Goal: Task Accomplishment & Management: Manage account settings

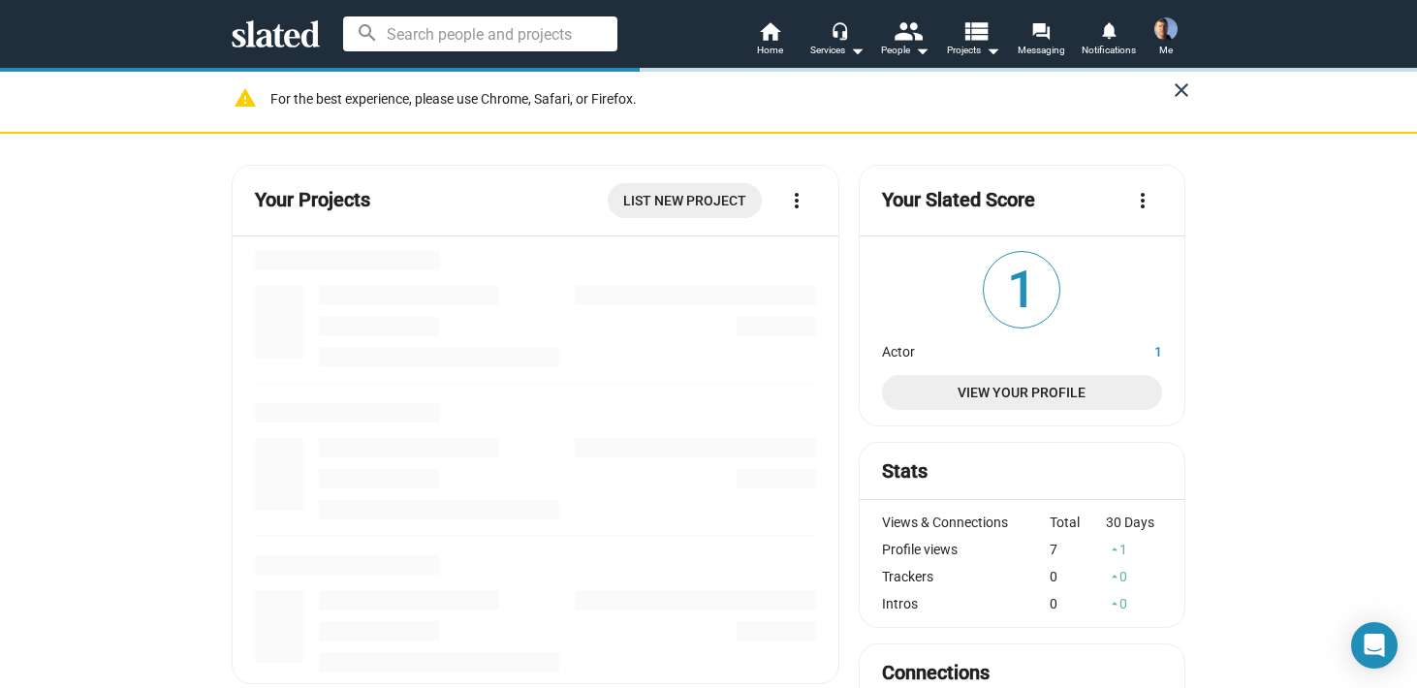
click at [1175, 89] on mat-icon "close" at bounding box center [1181, 90] width 23 height 23
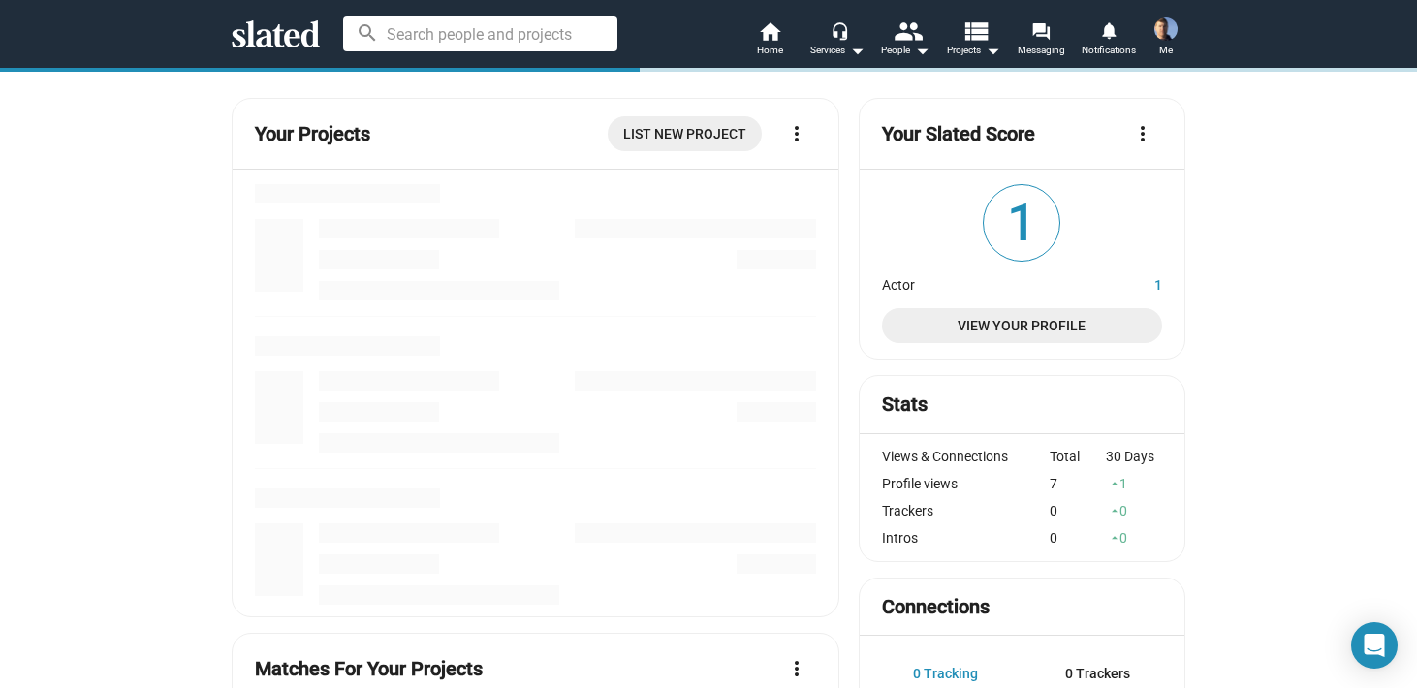
click at [1160, 37] on img at bounding box center [1166, 28] width 23 height 23
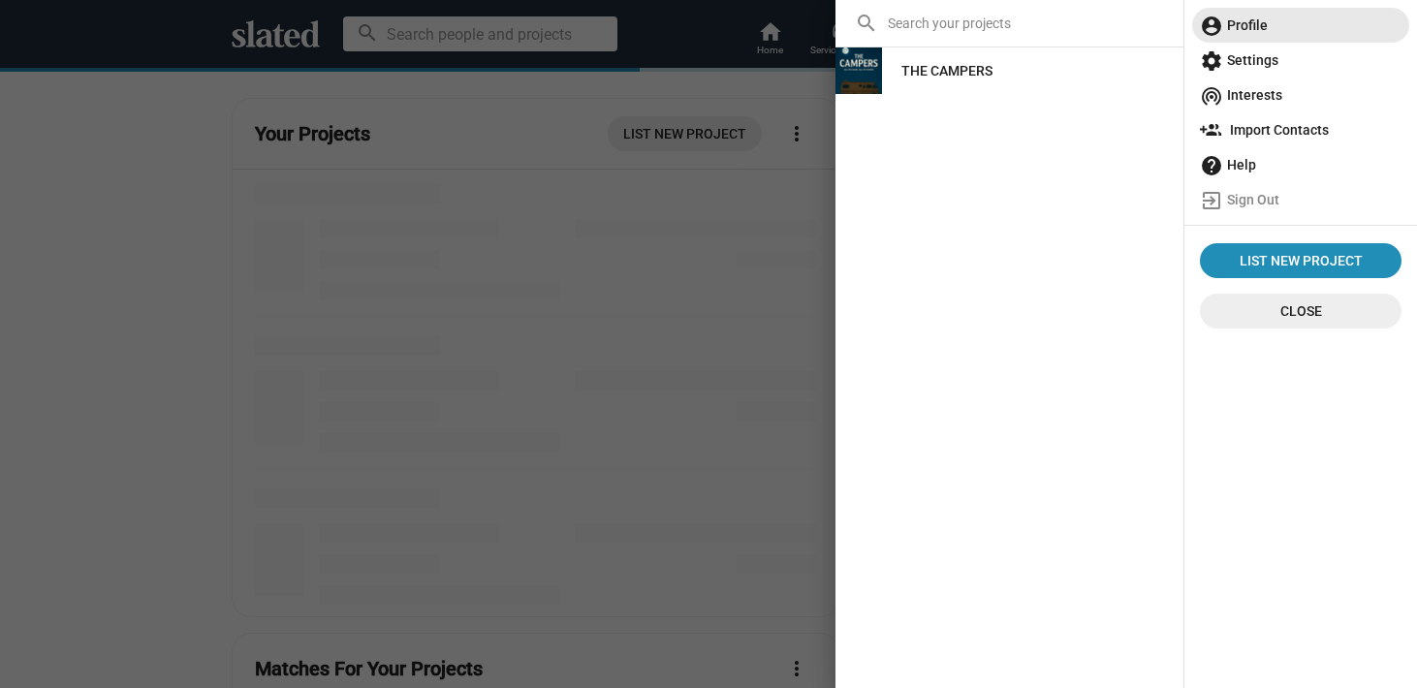
click at [1250, 18] on span "account_circle Profile" at bounding box center [1301, 25] width 202 height 35
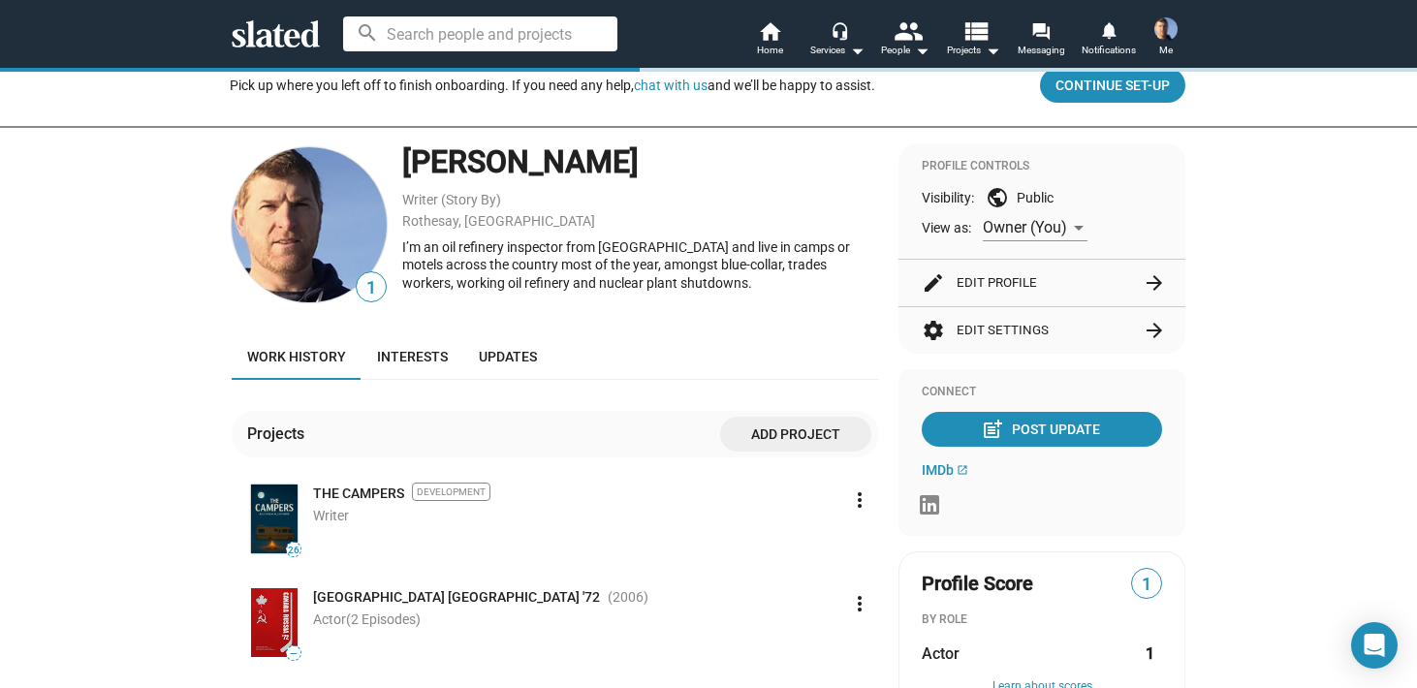
scroll to position [84, 0]
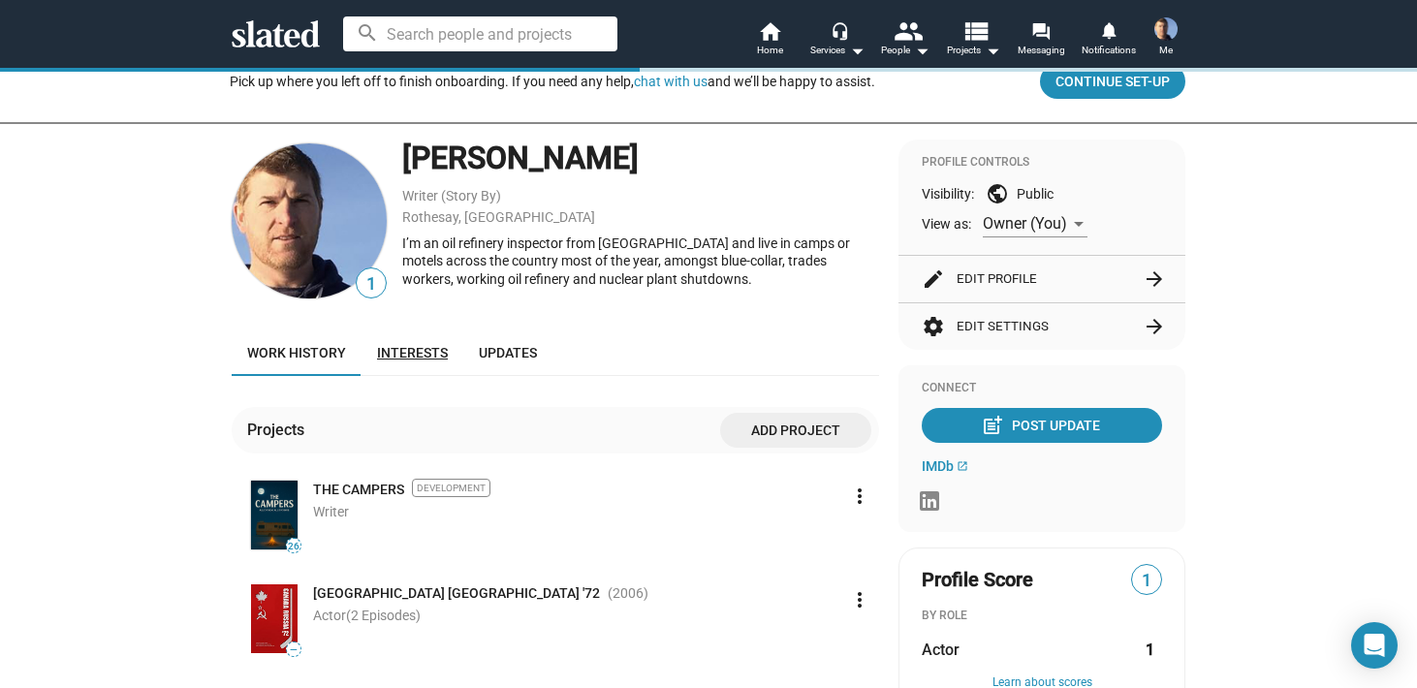
click at [405, 352] on span "Interests" at bounding box center [412, 353] width 71 height 16
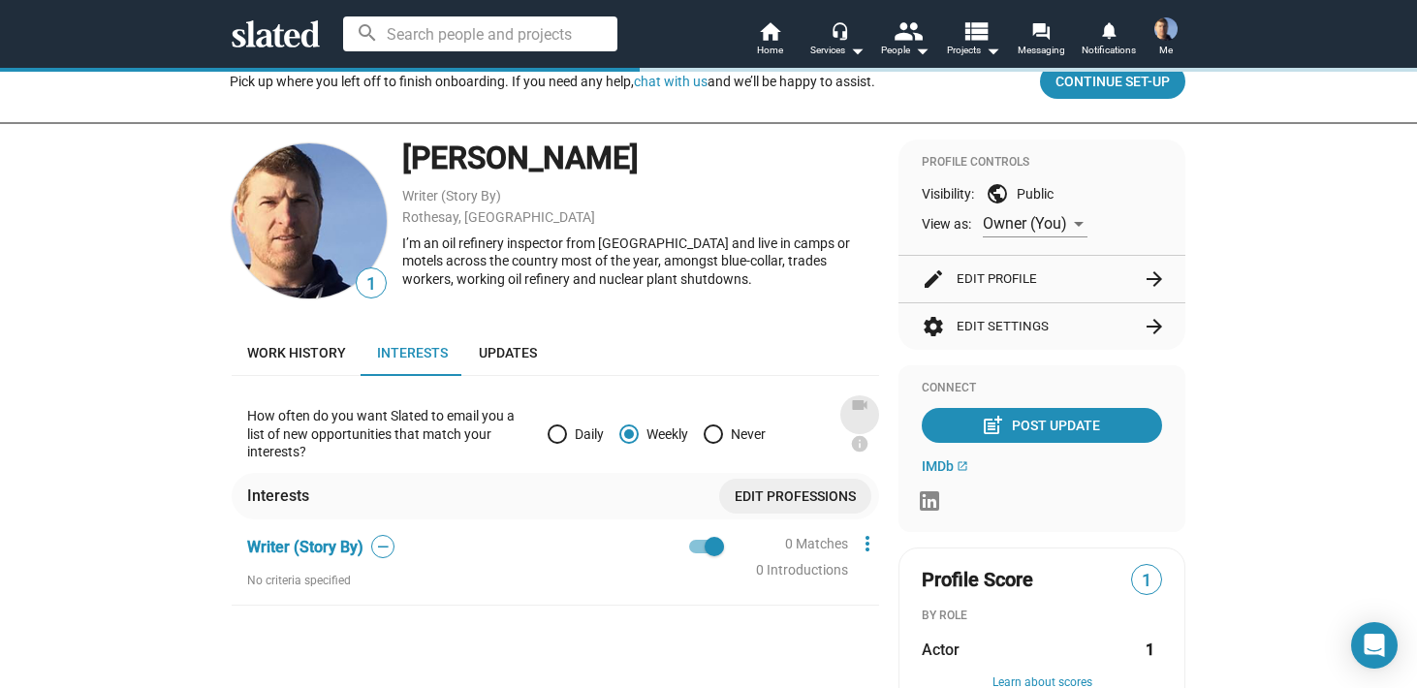
click at [859, 405] on mat-icon "videocam" at bounding box center [859, 405] width 19 height 19
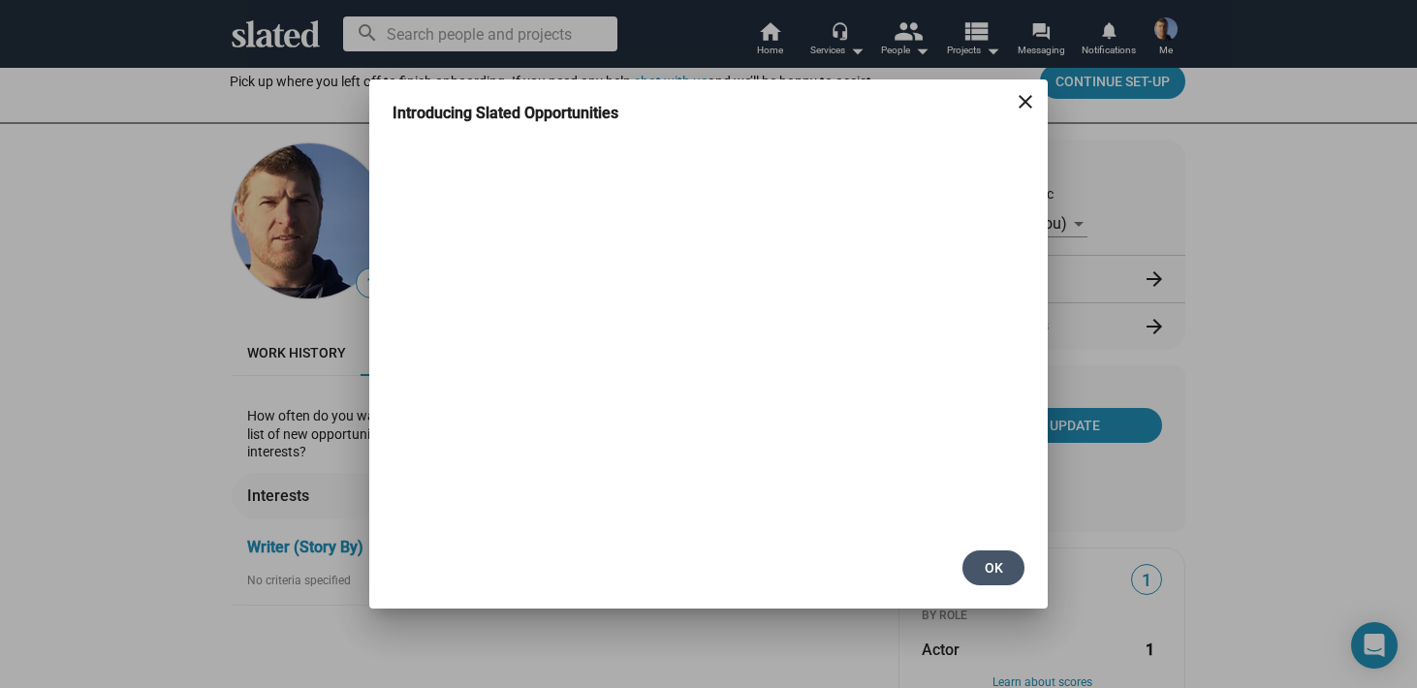
click at [995, 562] on span "OK" at bounding box center [993, 568] width 31 height 35
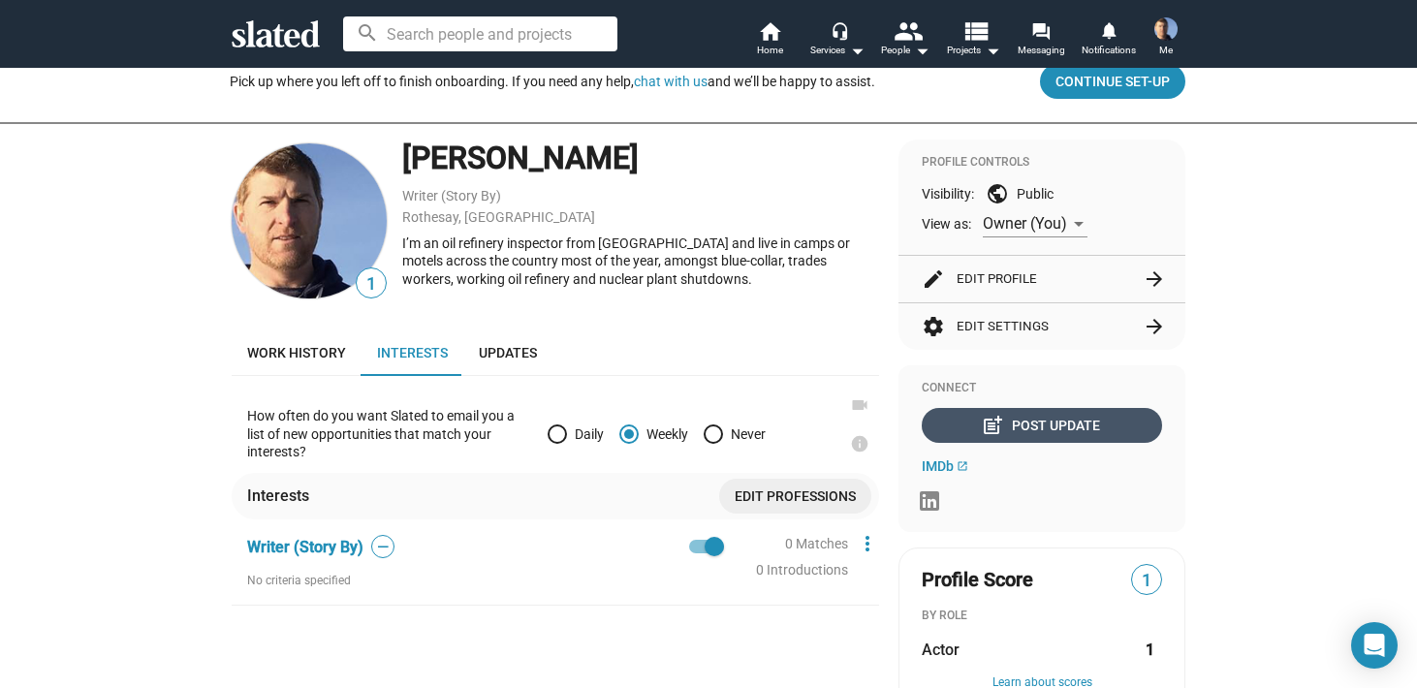
click at [1031, 415] on div "post_add Post Update" at bounding box center [1042, 425] width 115 height 35
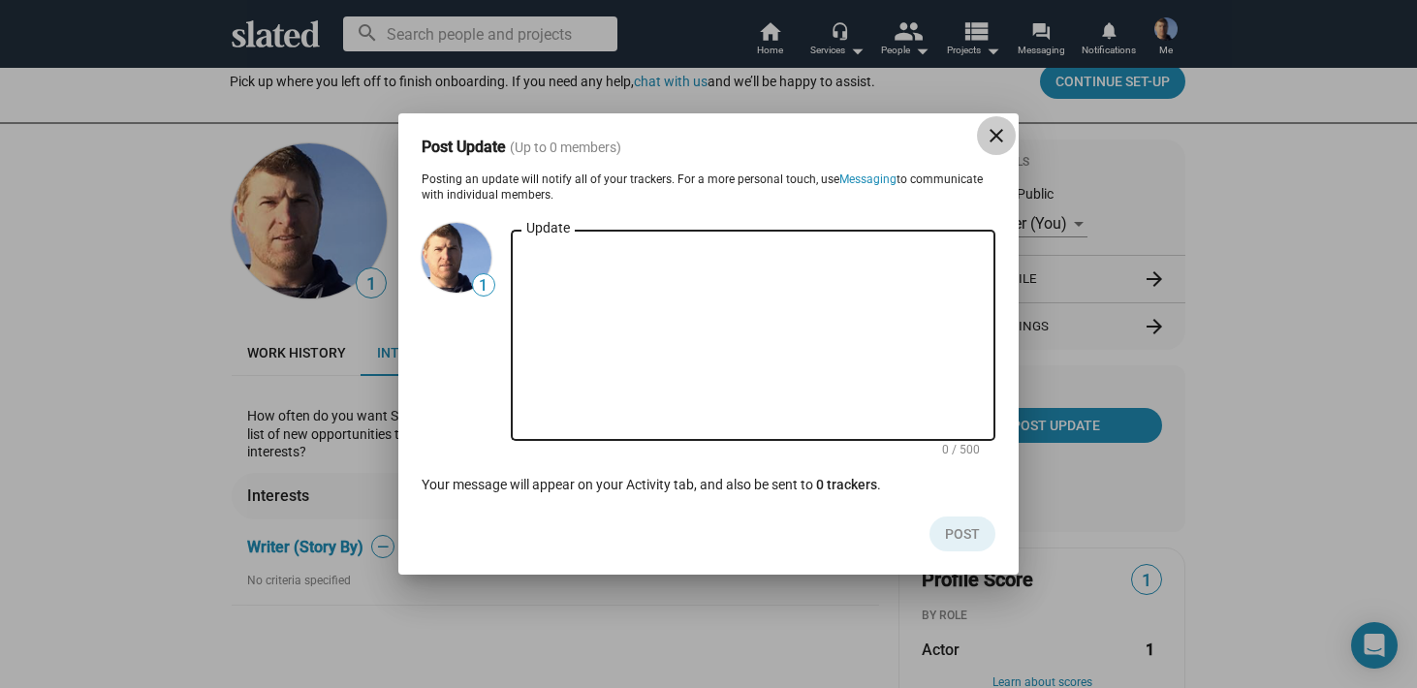
click at [1000, 130] on mat-icon "close" at bounding box center [996, 135] width 23 height 23
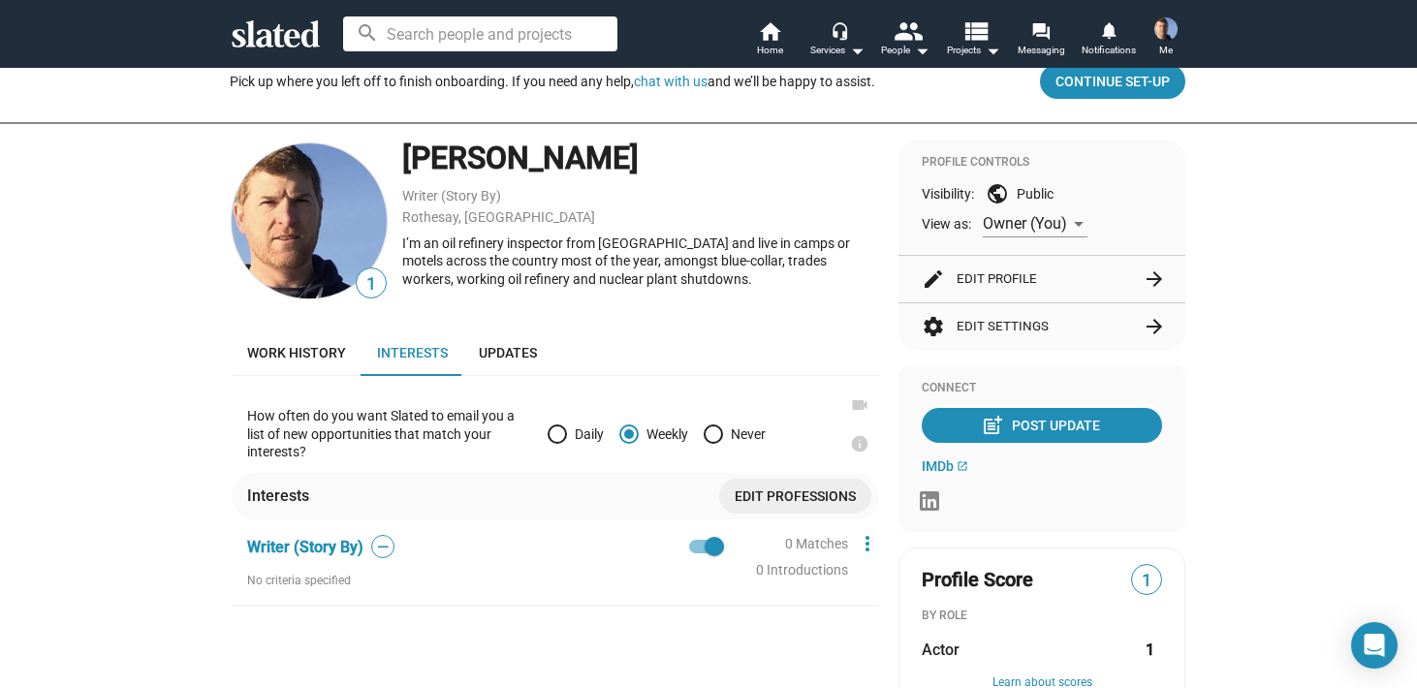
click at [1129, 322] on button "settings Edit Settings arrow_forward" at bounding box center [1042, 326] width 240 height 47
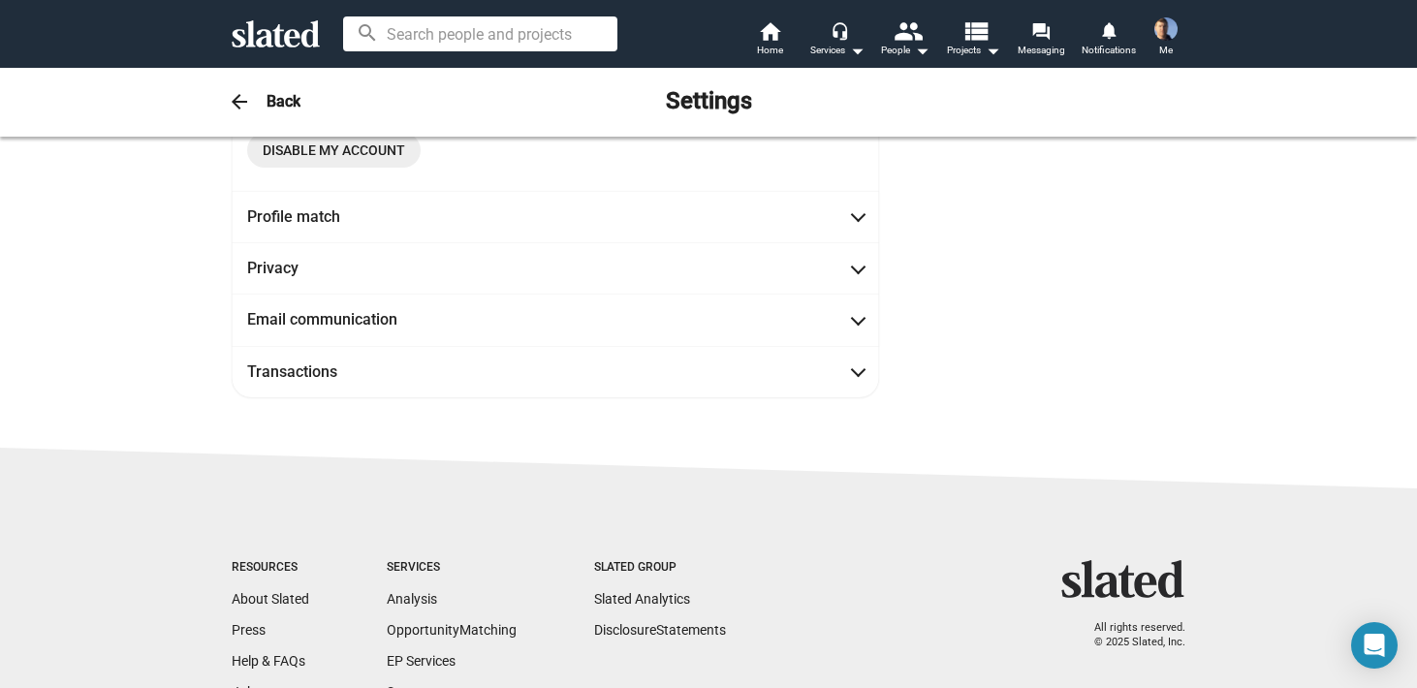
scroll to position [555, 0]
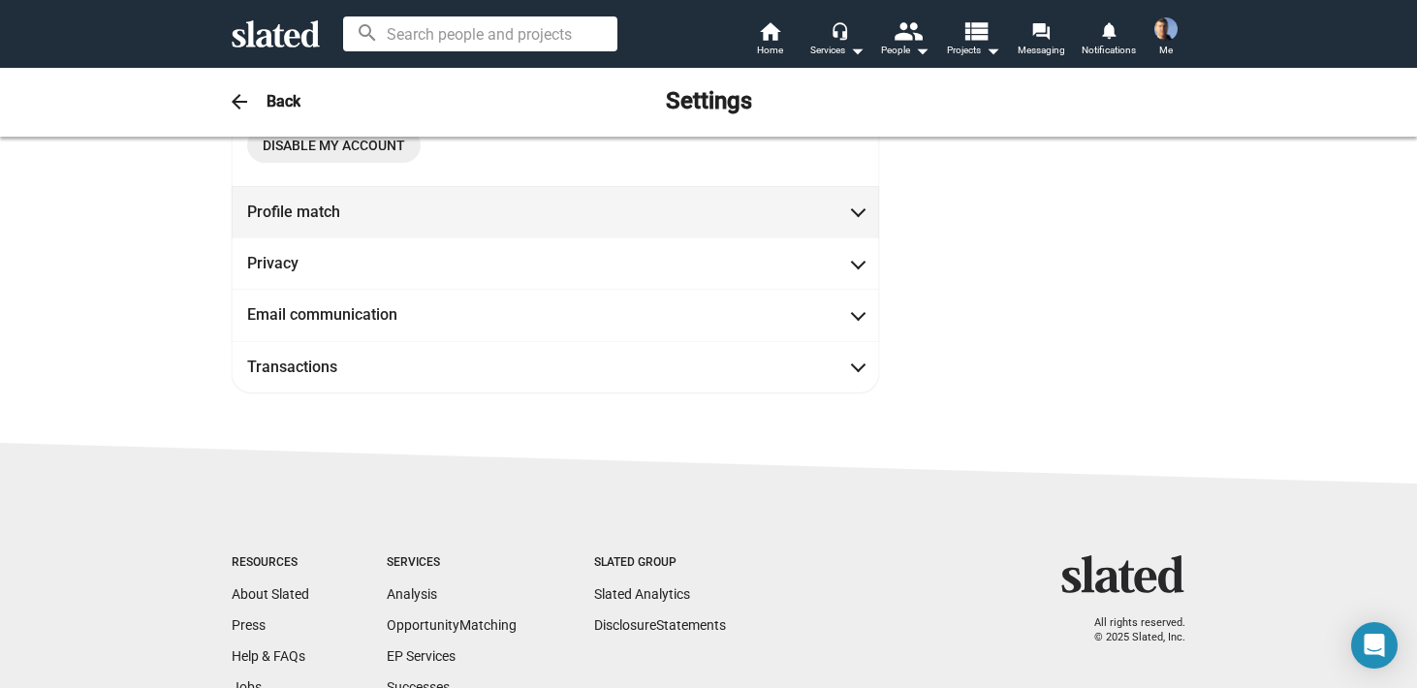
click at [855, 216] on span at bounding box center [858, 210] width 11 height 19
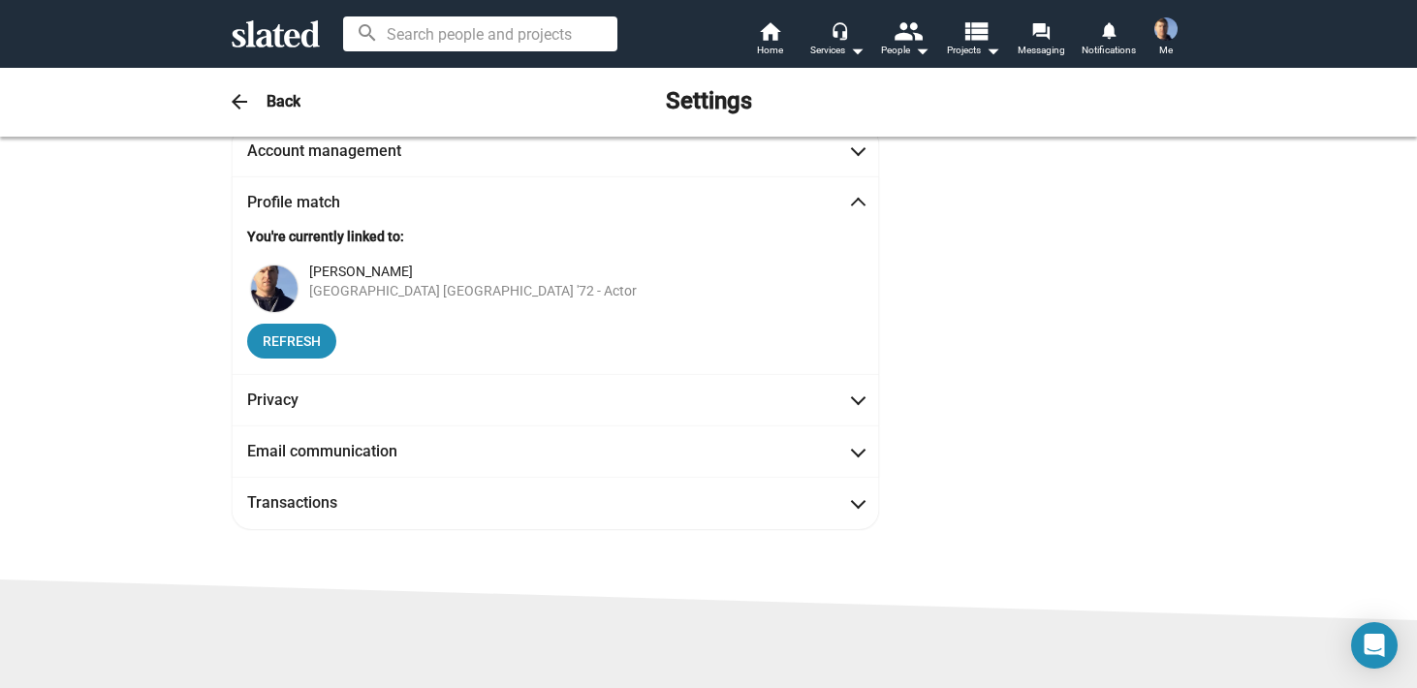
scroll to position [151, 0]
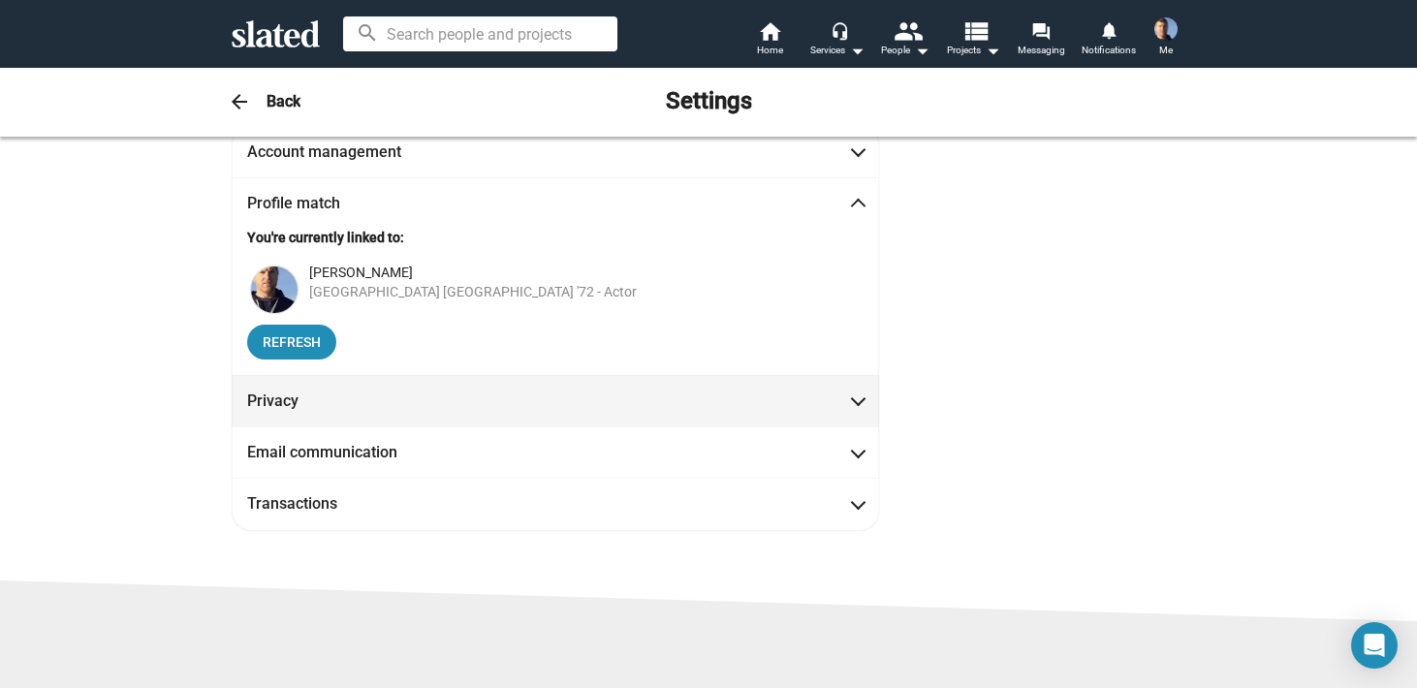
click at [855, 399] on span at bounding box center [858, 399] width 11 height 19
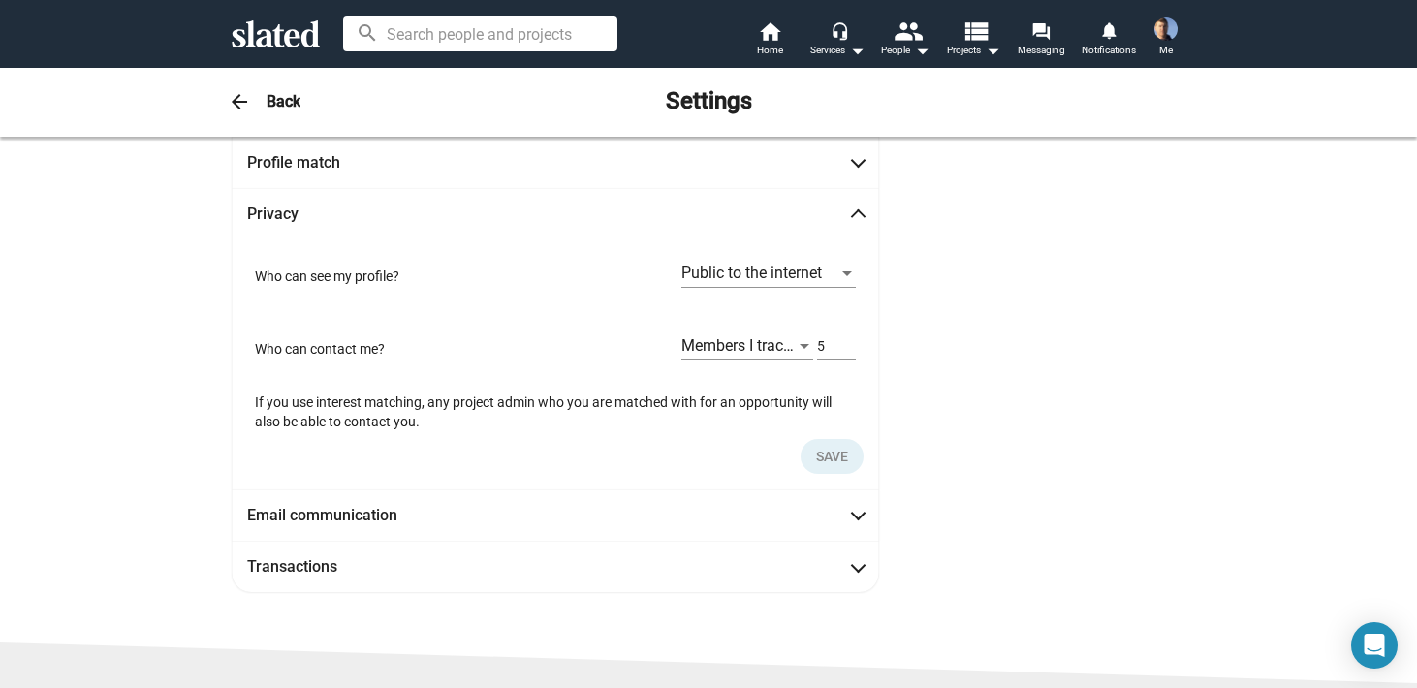
scroll to position [204, 0]
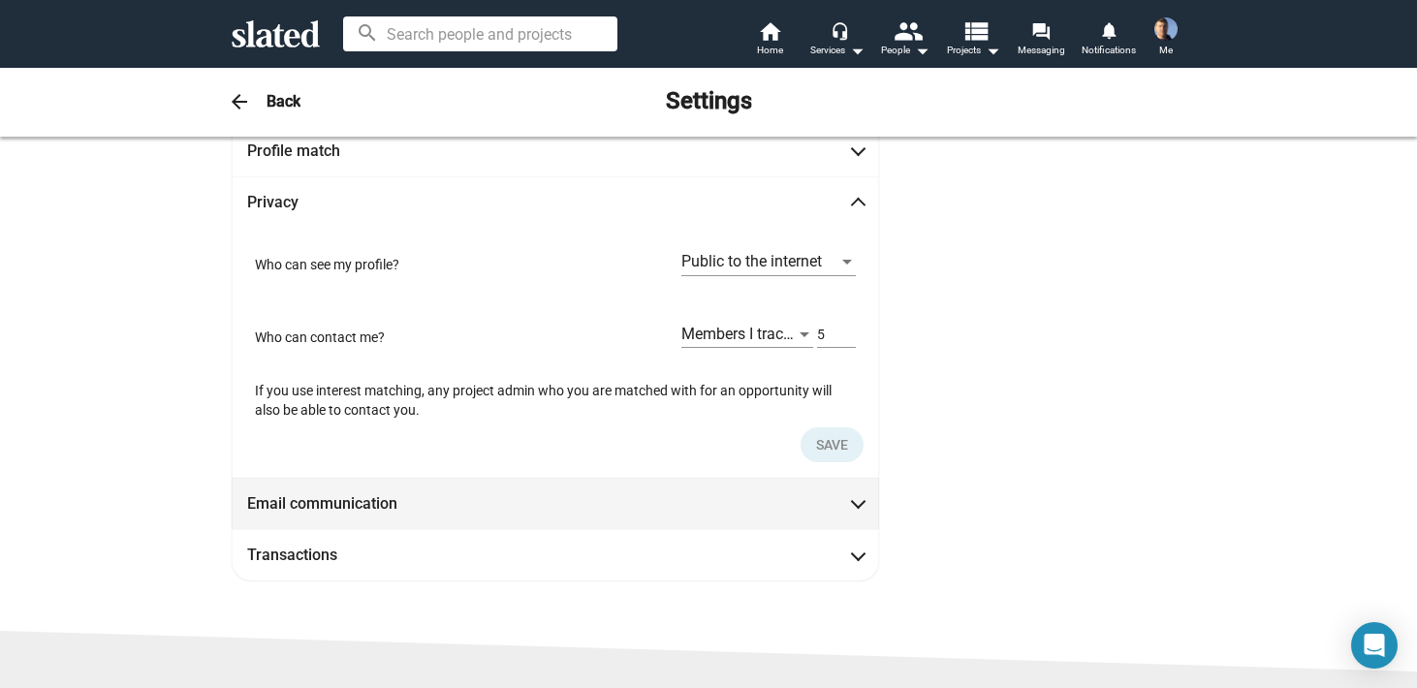
click at [858, 500] on span at bounding box center [858, 501] width 11 height 19
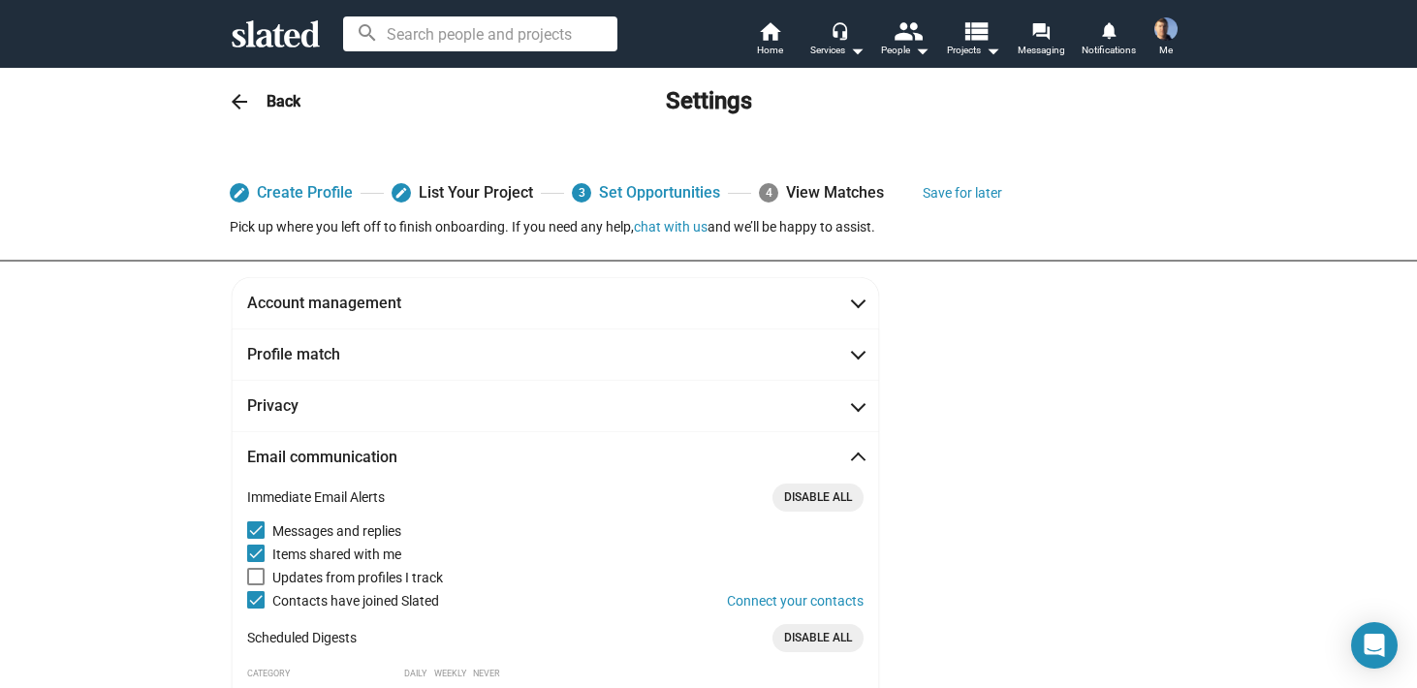
scroll to position [9, 0]
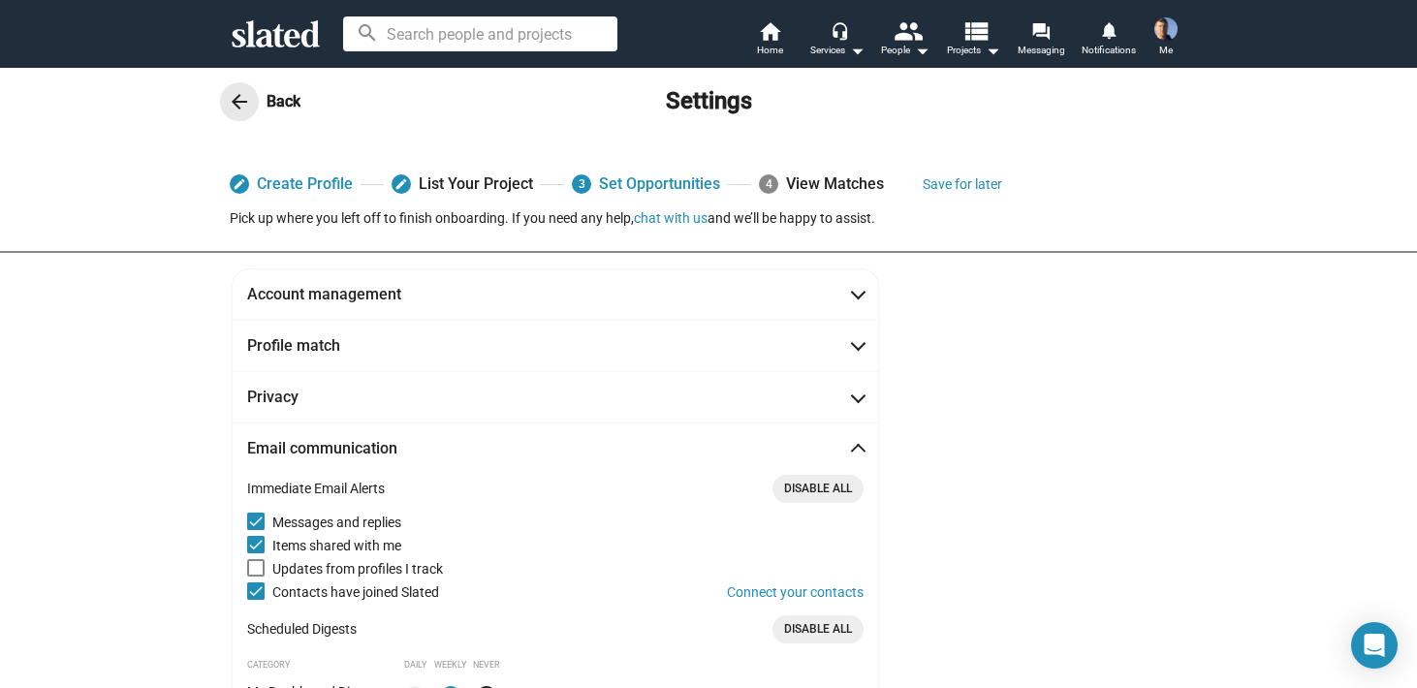
click at [236, 101] on mat-icon "arrow_back" at bounding box center [239, 101] width 23 height 23
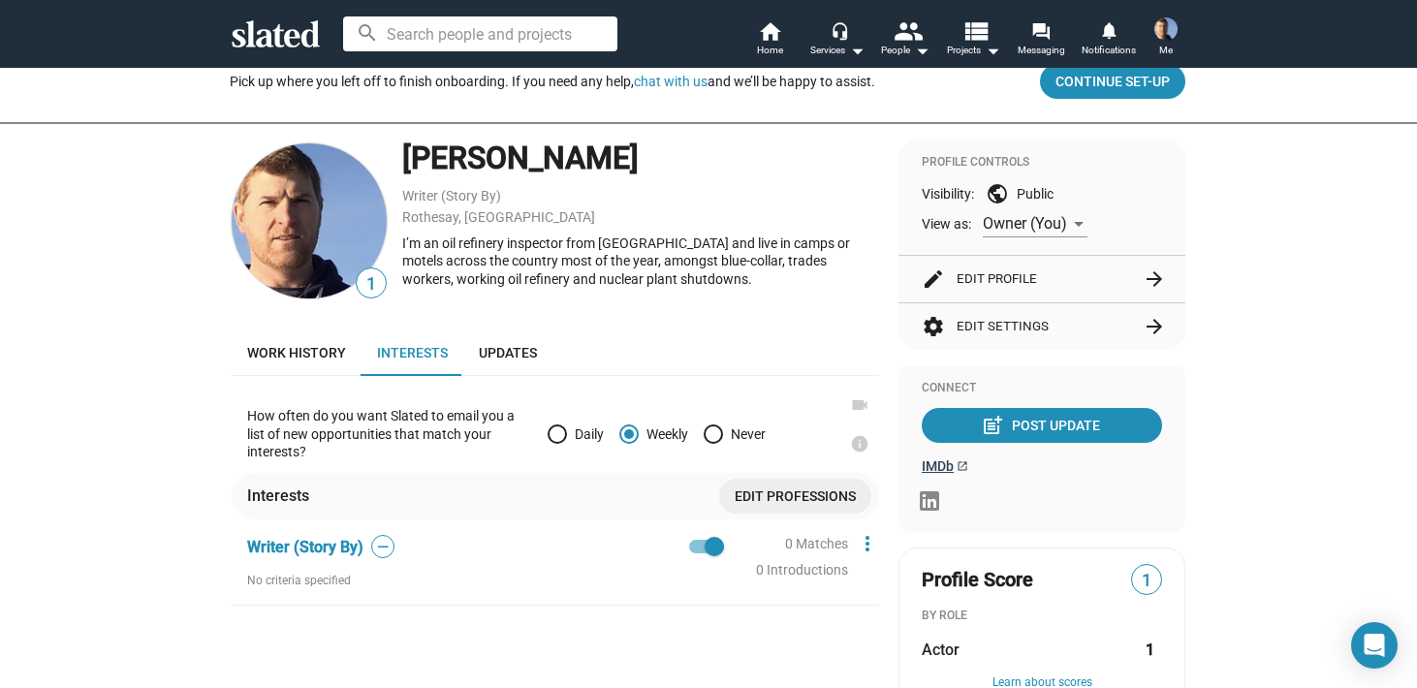
click at [952, 465] on span "IMDb" at bounding box center [938, 467] width 32 height 16
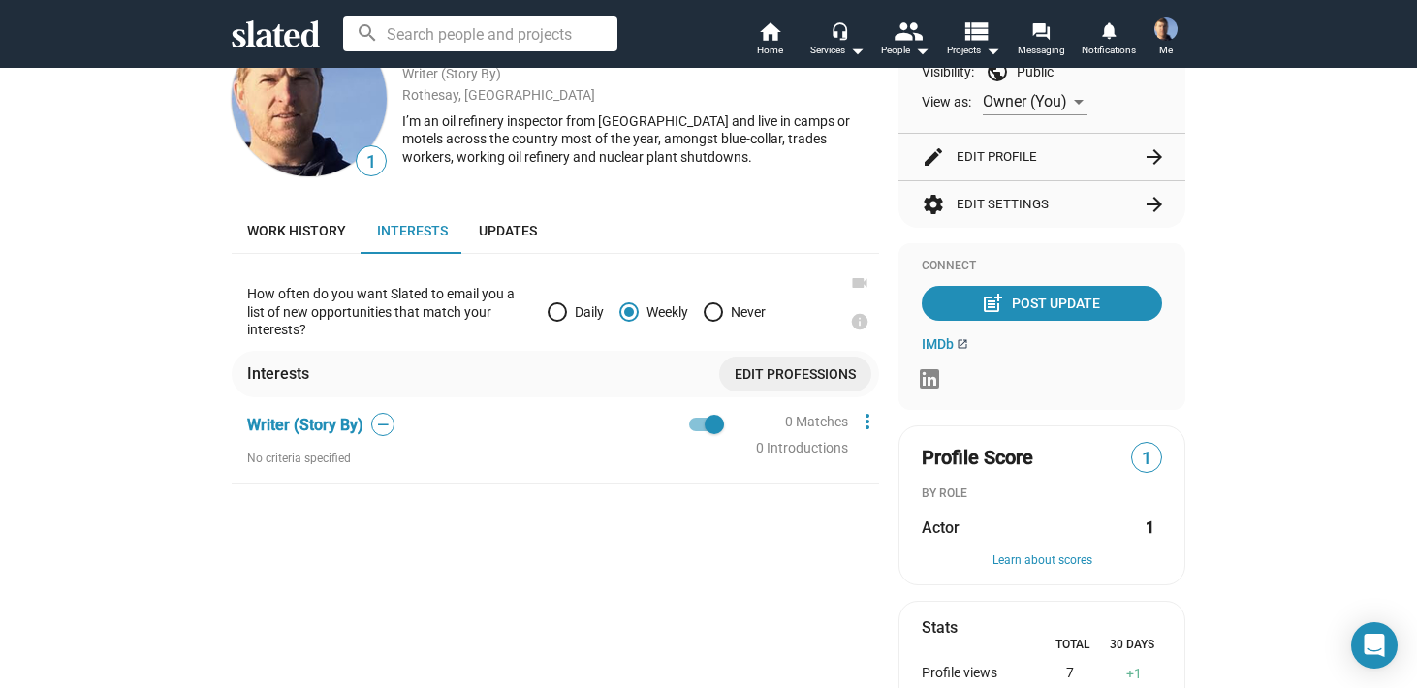
scroll to position [216, 0]
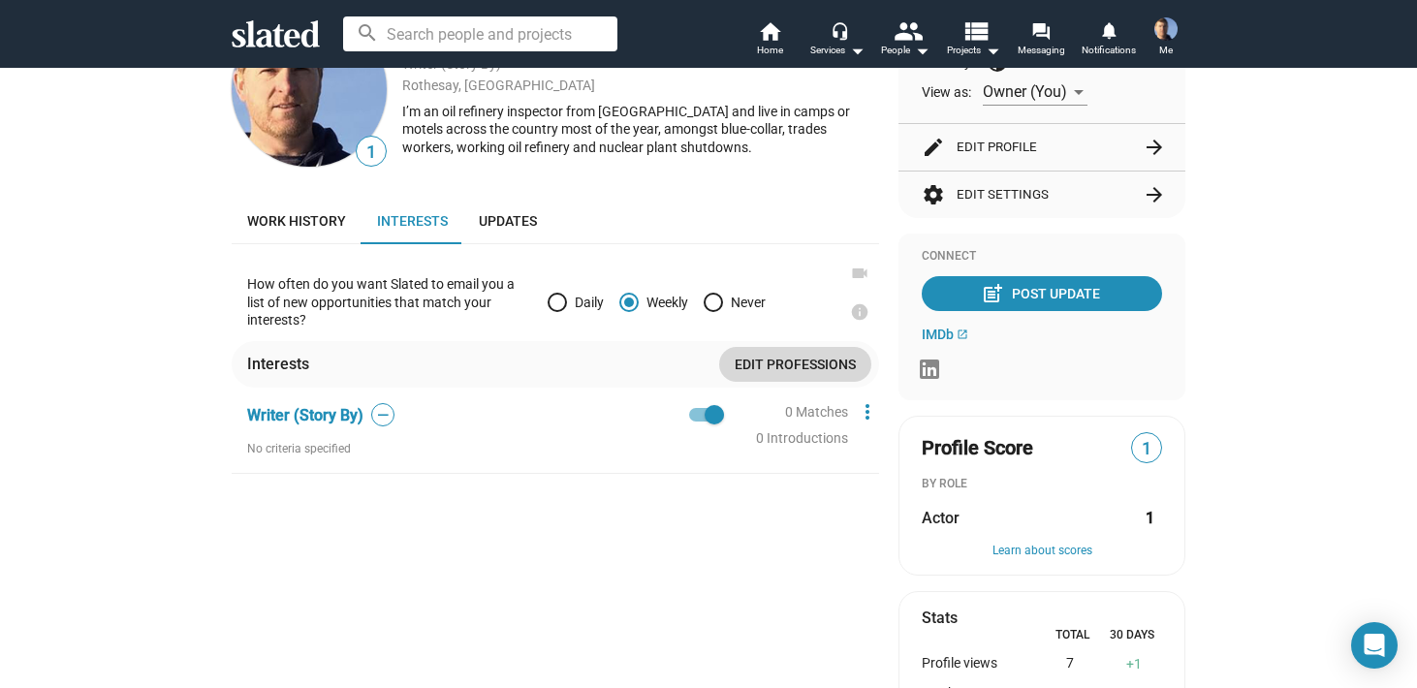
click at [770, 360] on span "Edit professions" at bounding box center [795, 364] width 121 height 35
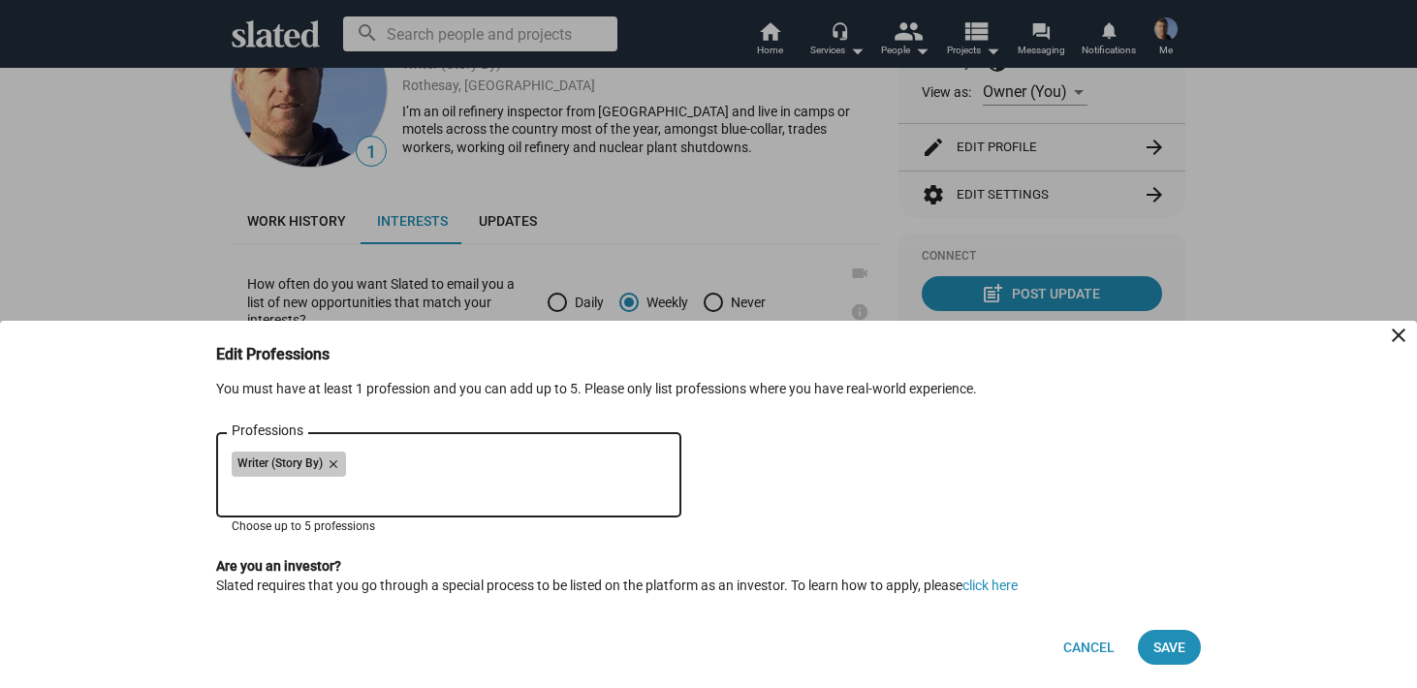
click at [386, 463] on div "Writer (Story By) close" at bounding box center [449, 467] width 434 height 31
click at [390, 462] on div "Writer (Story By) close" at bounding box center [449, 467] width 434 height 31
click at [348, 504] on div "Writer (Story By) close Professions" at bounding box center [449, 473] width 434 height 88
click at [400, 469] on div "Writer (Story By) close" at bounding box center [449, 467] width 434 height 31
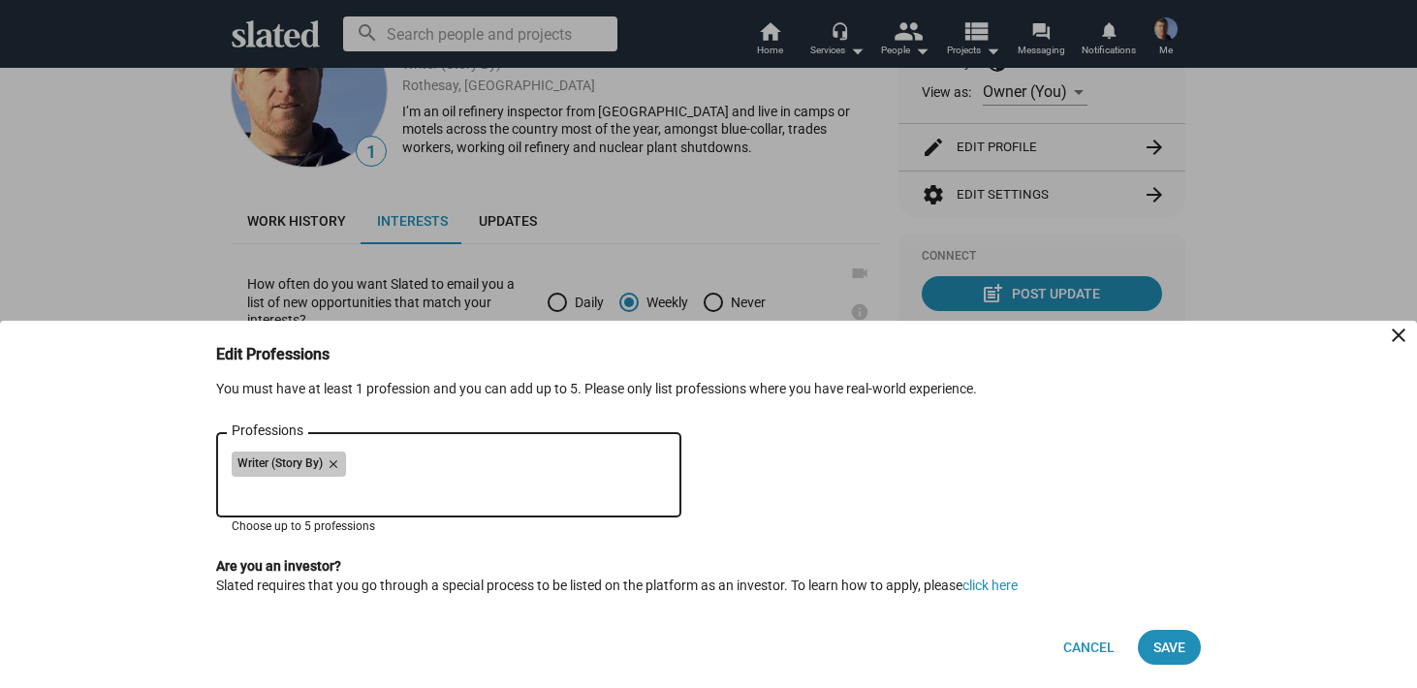
click at [441, 463] on div "Writer (Story By) close" at bounding box center [449, 467] width 434 height 31
click at [325, 500] on div "Writer (Story By) close Professions" at bounding box center [449, 473] width 434 height 88
click at [320, 497] on input "Professions" at bounding box center [453, 491] width 434 height 17
type input "O"
click at [1075, 652] on span "Cancel" at bounding box center [1088, 647] width 51 height 35
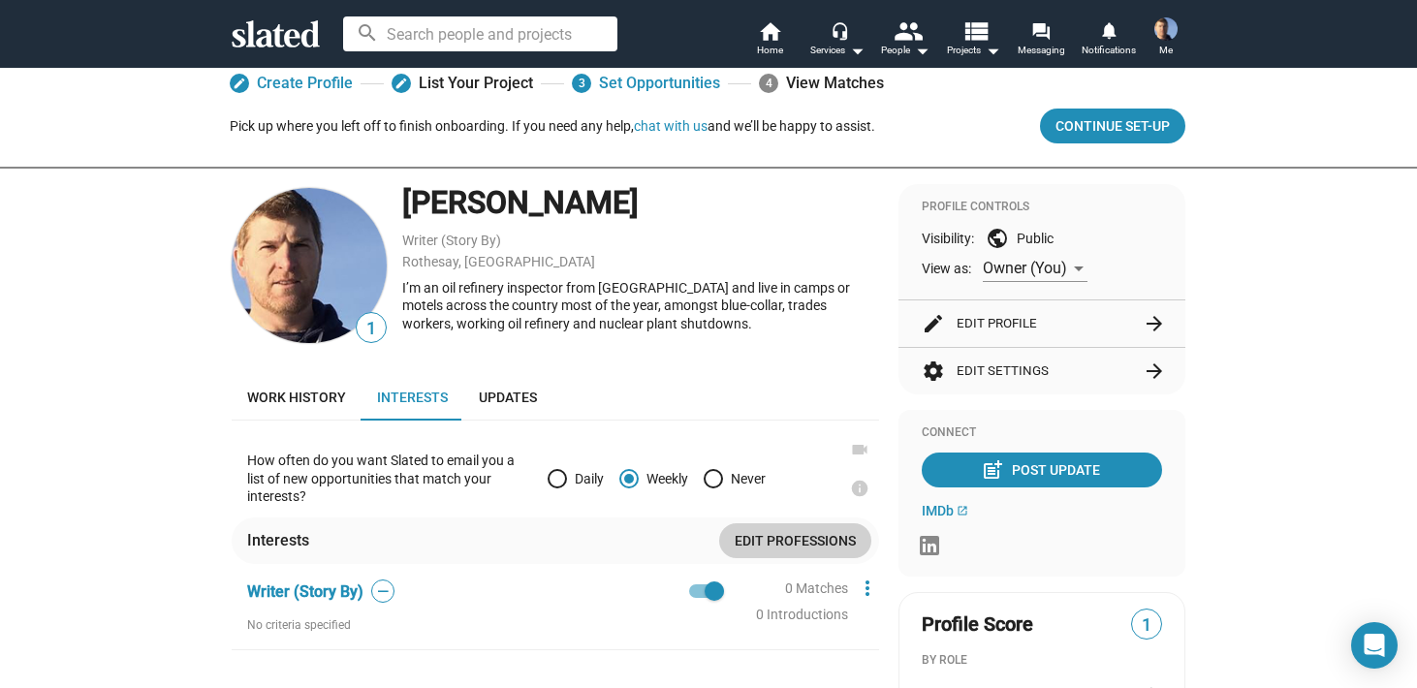
scroll to position [0, 0]
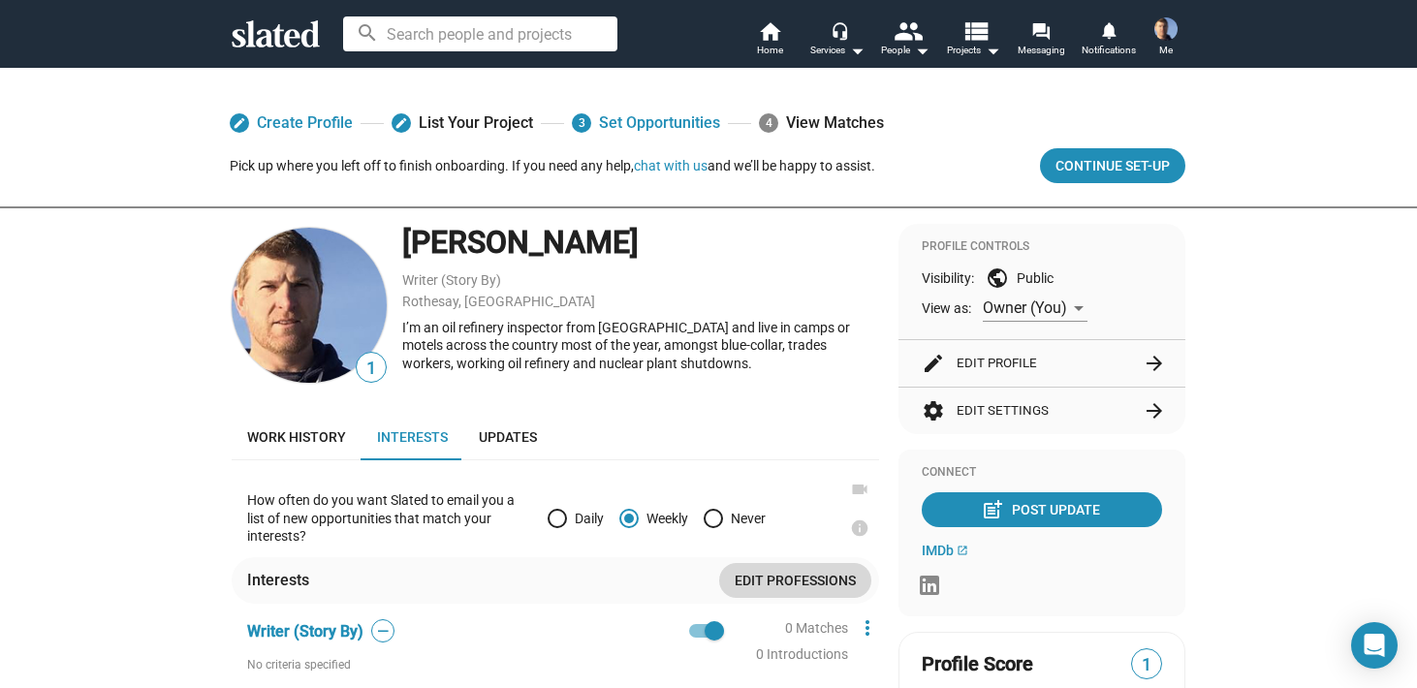
click at [774, 580] on span "Edit professions" at bounding box center [795, 580] width 121 height 35
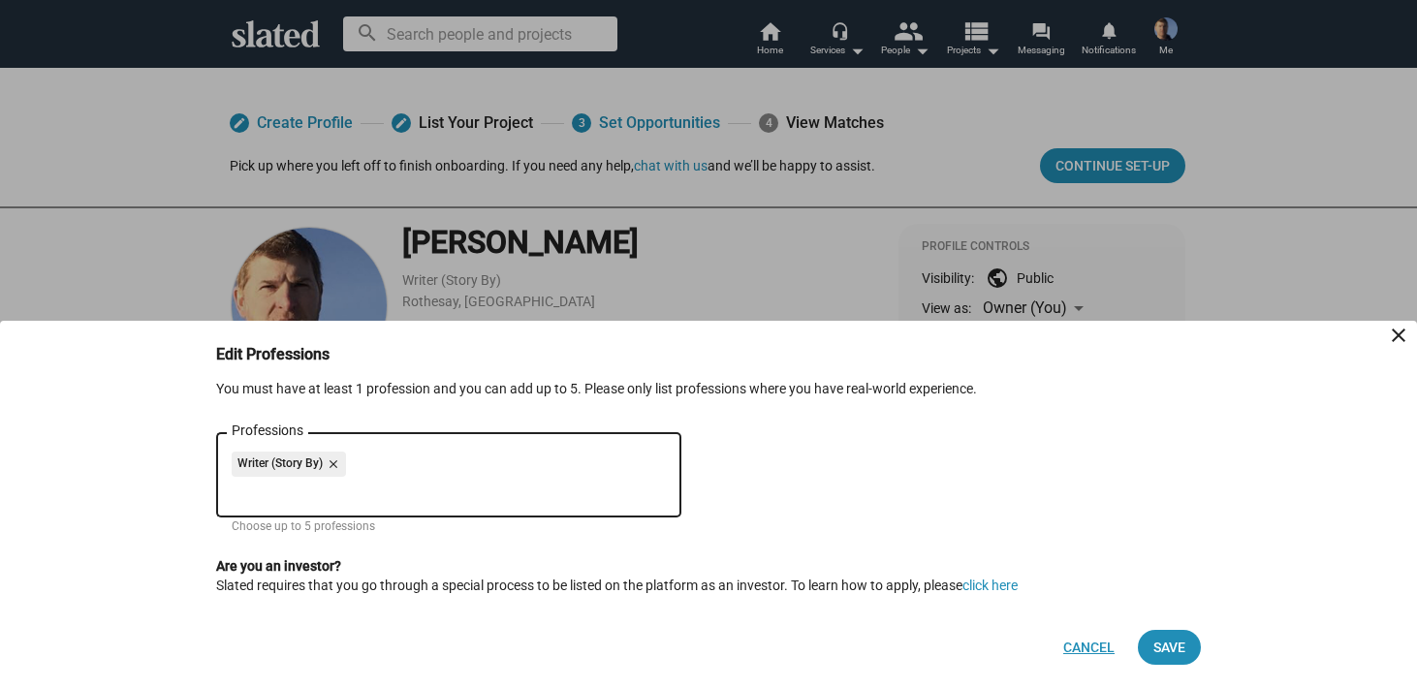
click at [1075, 649] on span "Cancel" at bounding box center [1088, 647] width 51 height 35
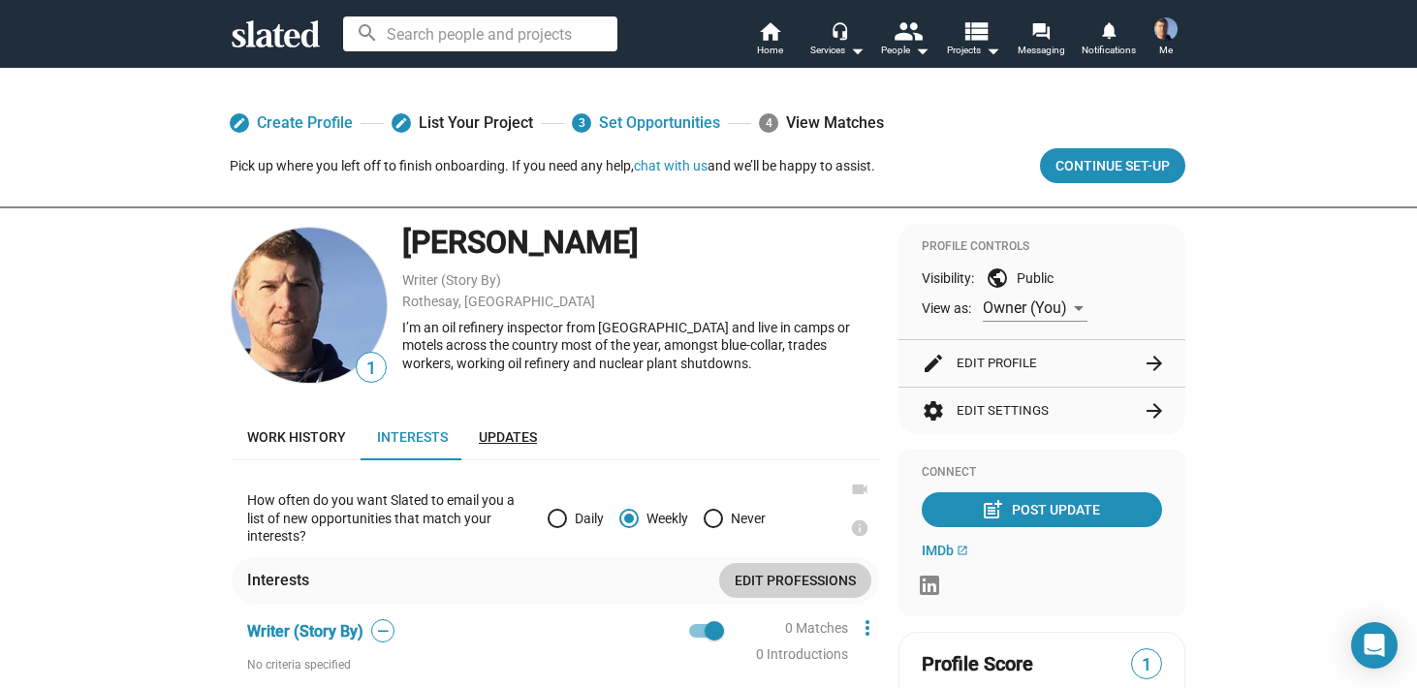
click at [494, 434] on span "Updates" at bounding box center [508, 437] width 58 height 16
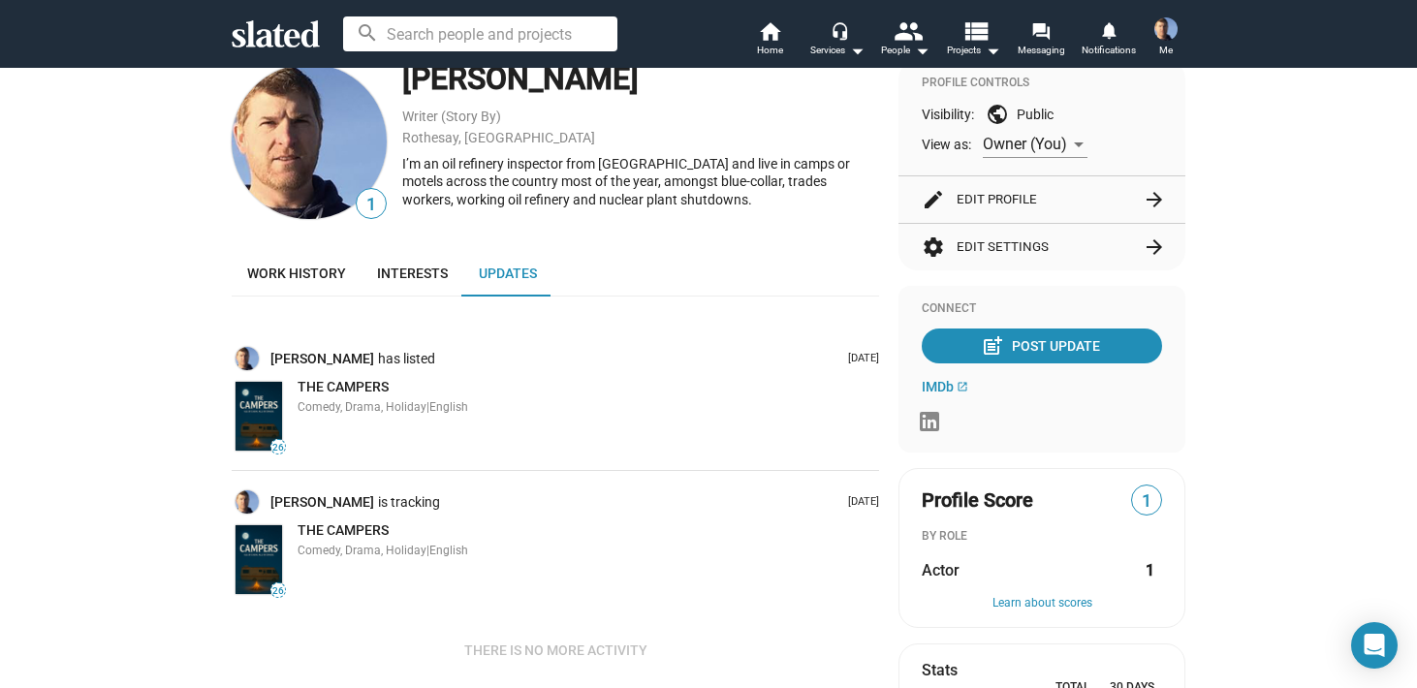
scroll to position [167, 0]
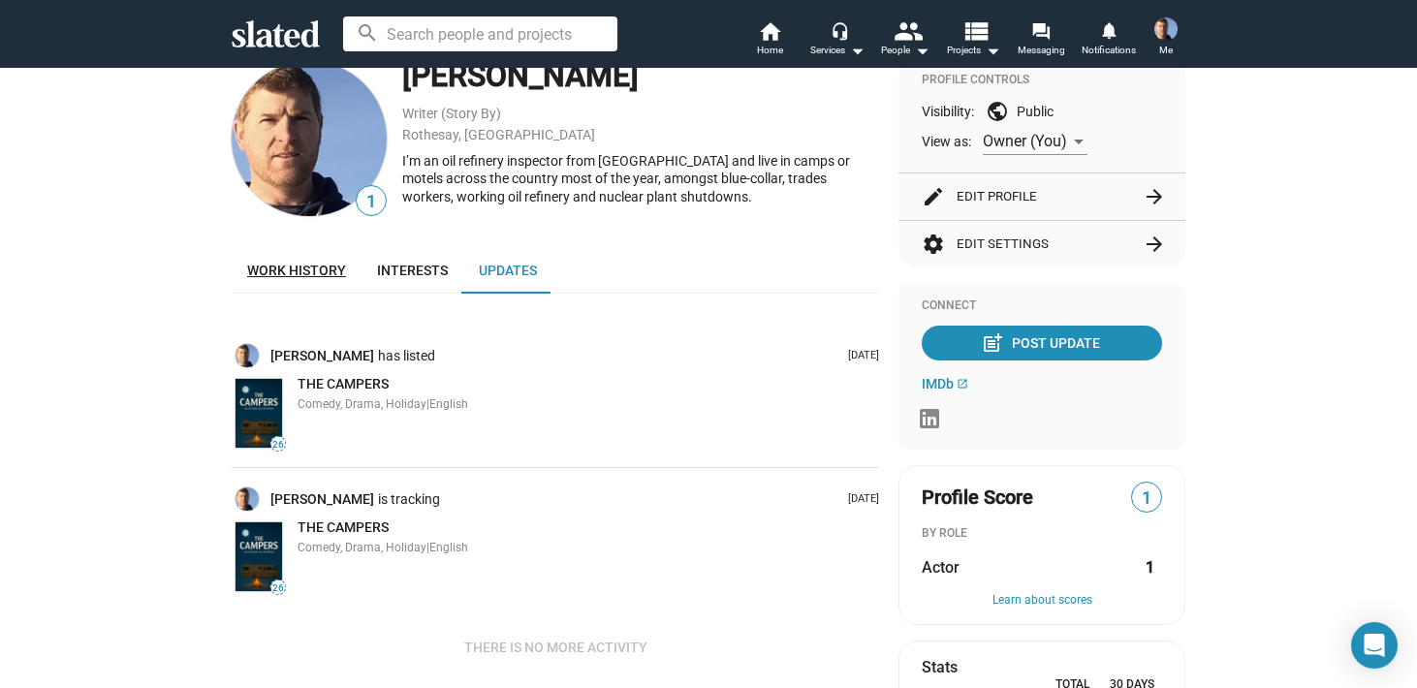
click at [282, 266] on span "Work history" at bounding box center [296, 271] width 99 height 16
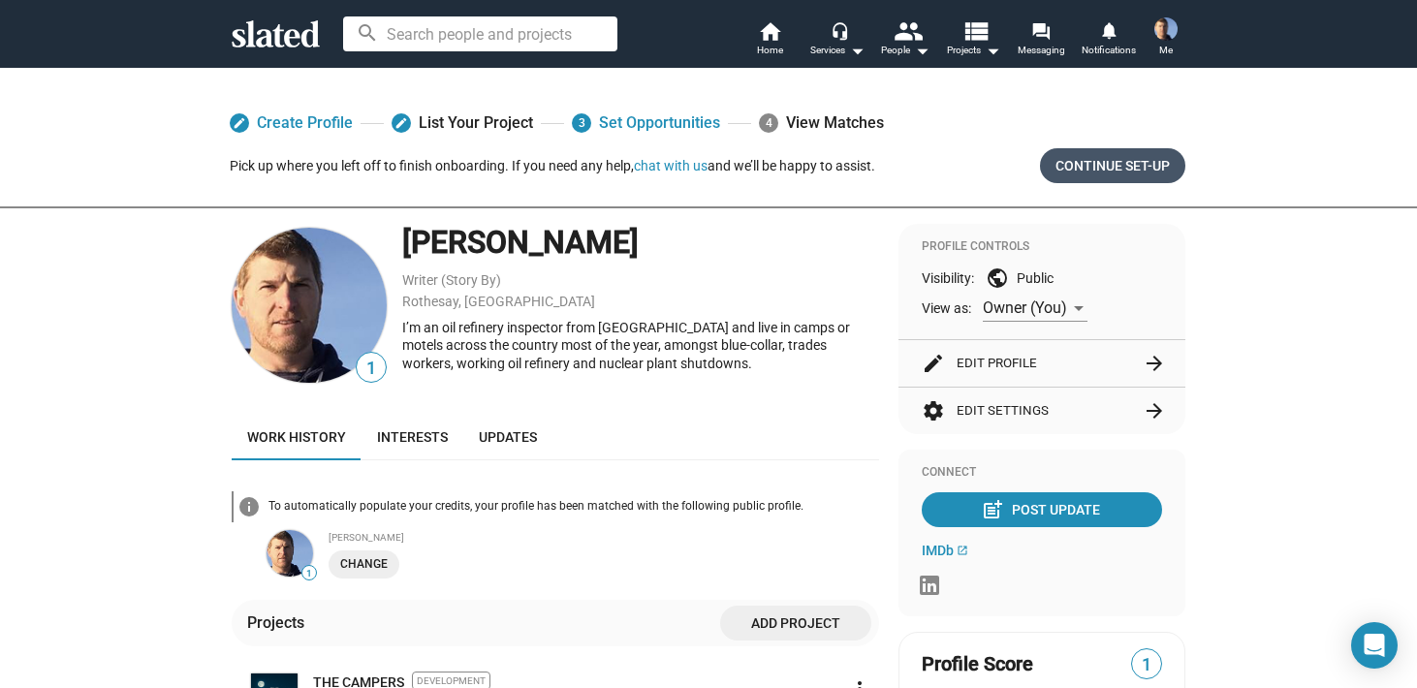
click at [1108, 168] on span "Continue Set-up" at bounding box center [1113, 165] width 114 height 35
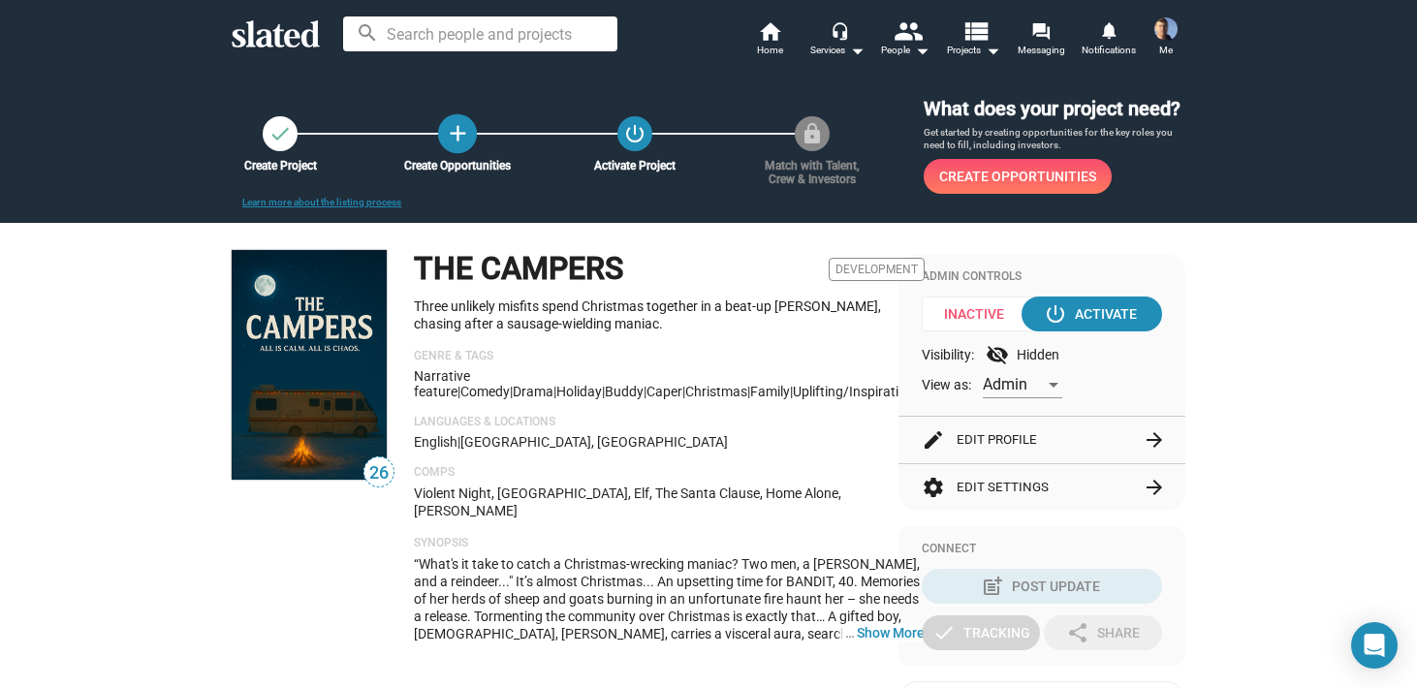
click at [459, 138] on mat-icon "add" at bounding box center [458, 133] width 26 height 26
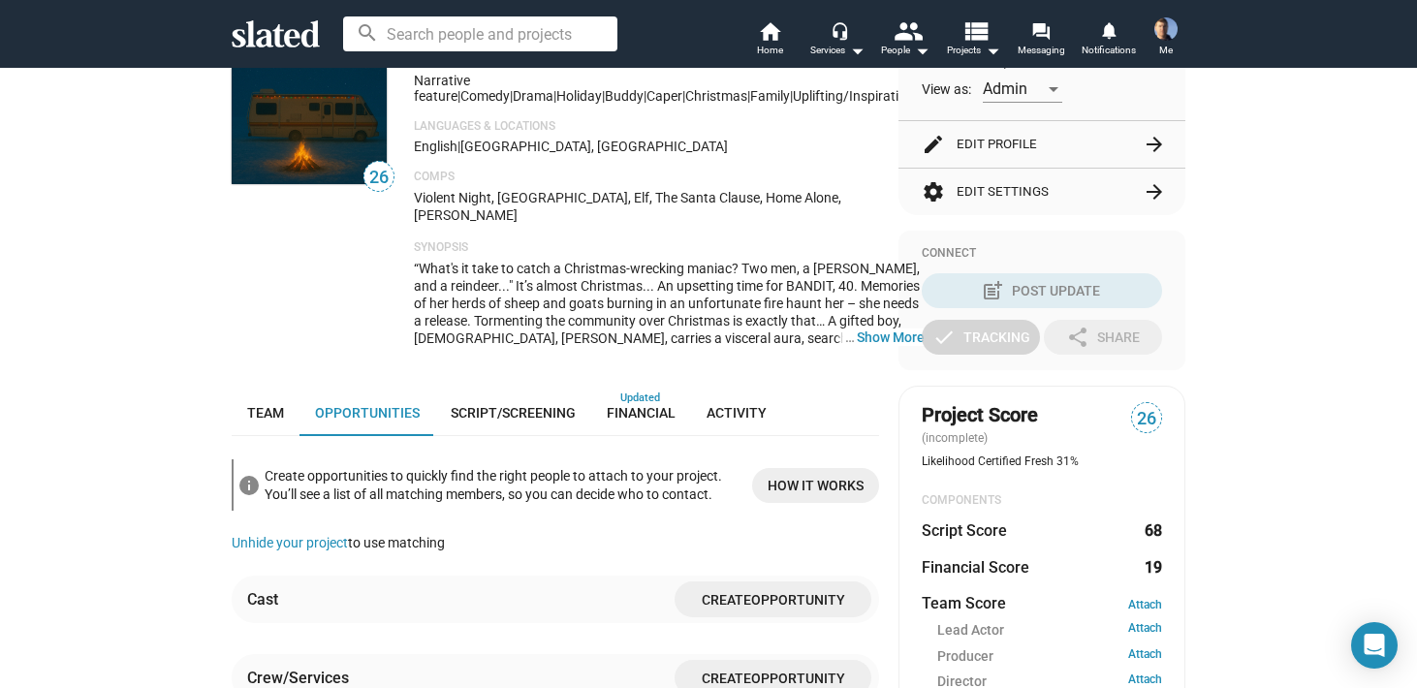
scroll to position [297, 0]
click at [632, 404] on span "Financial" at bounding box center [641, 412] width 69 height 16
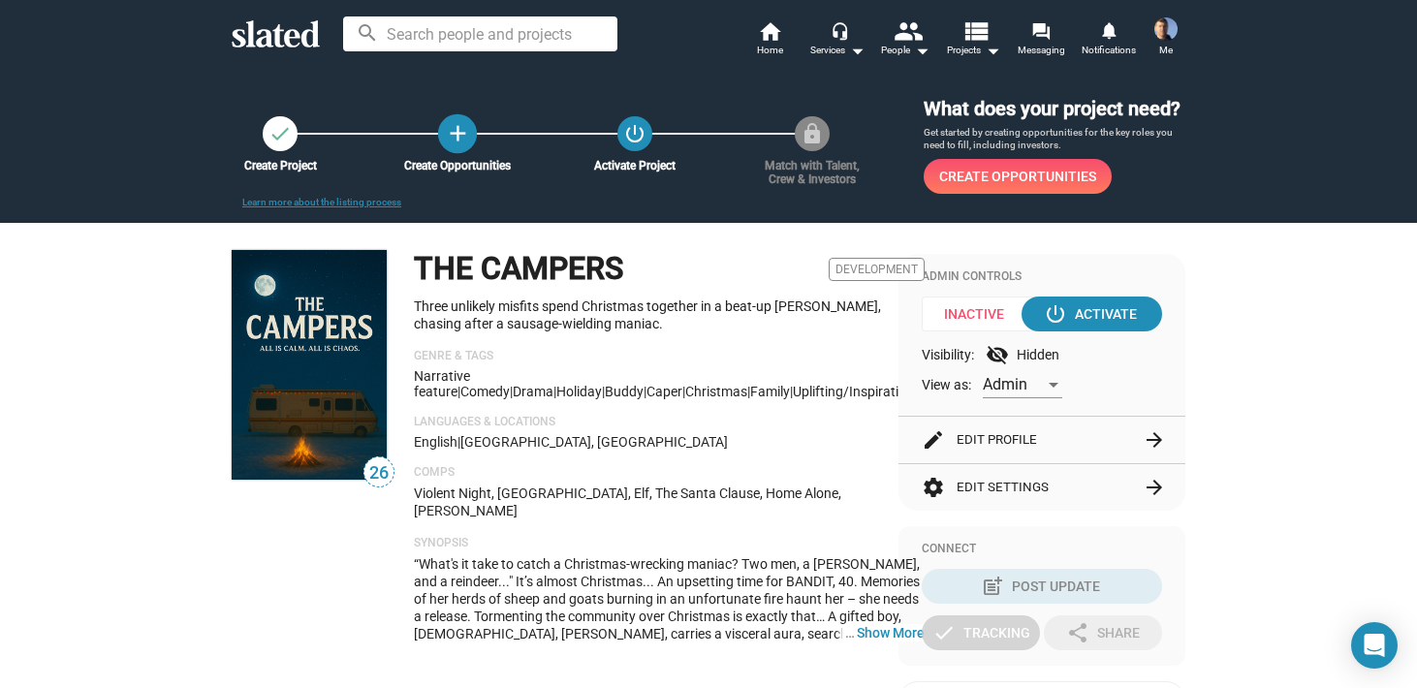
click at [456, 143] on mat-icon "add" at bounding box center [458, 133] width 26 height 26
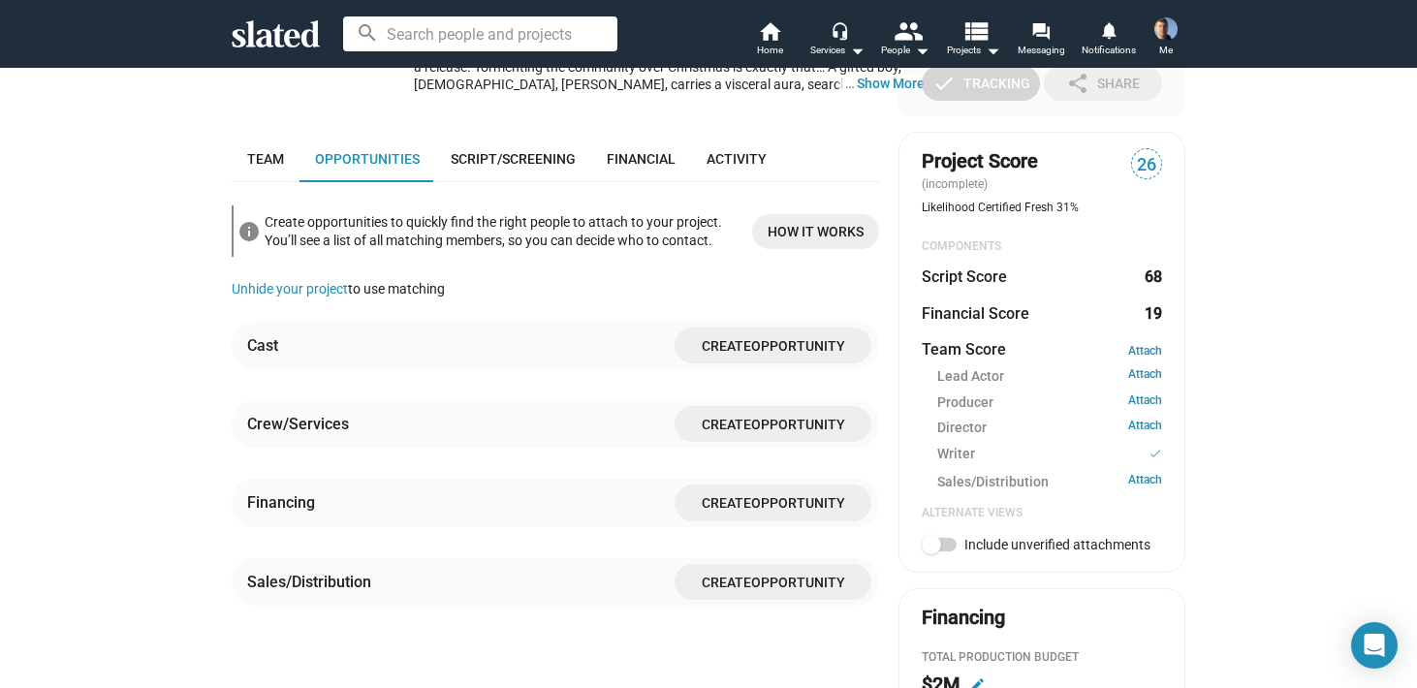
scroll to position [602, 0]
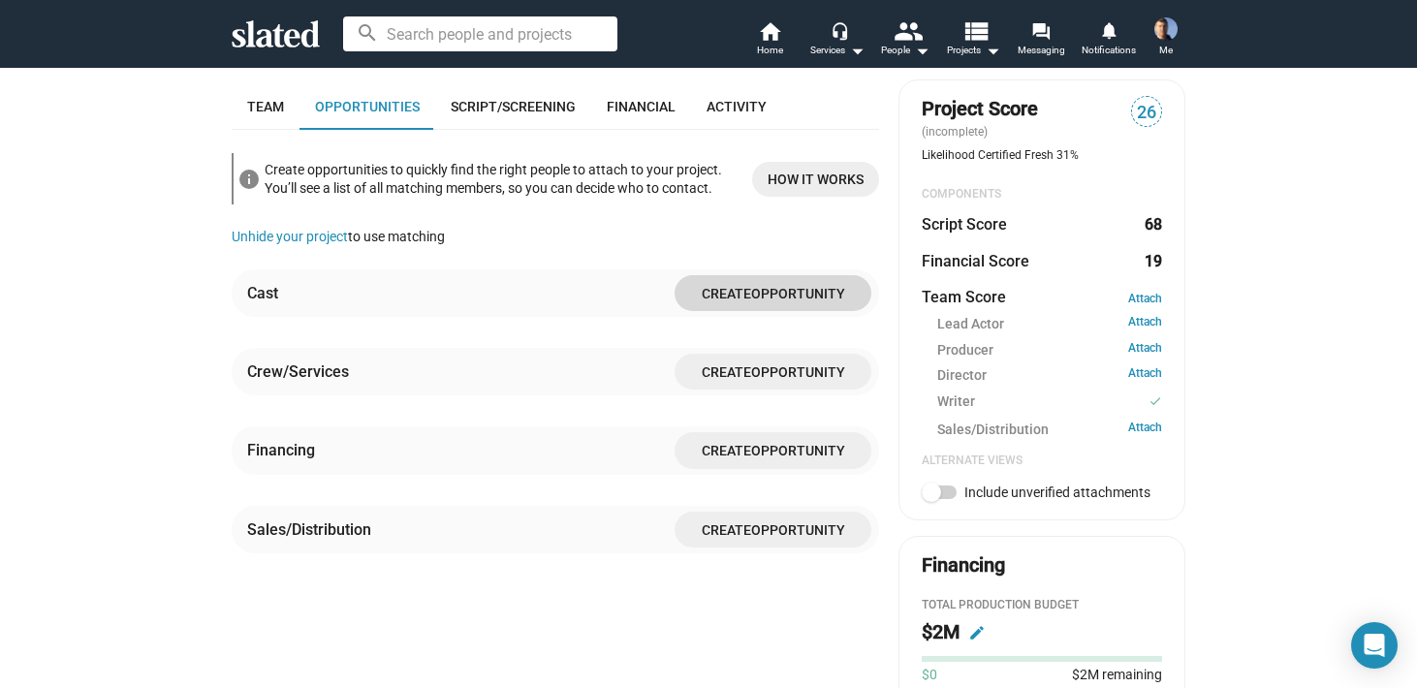
click at [723, 286] on span "Create" at bounding box center [726, 294] width 49 height 16
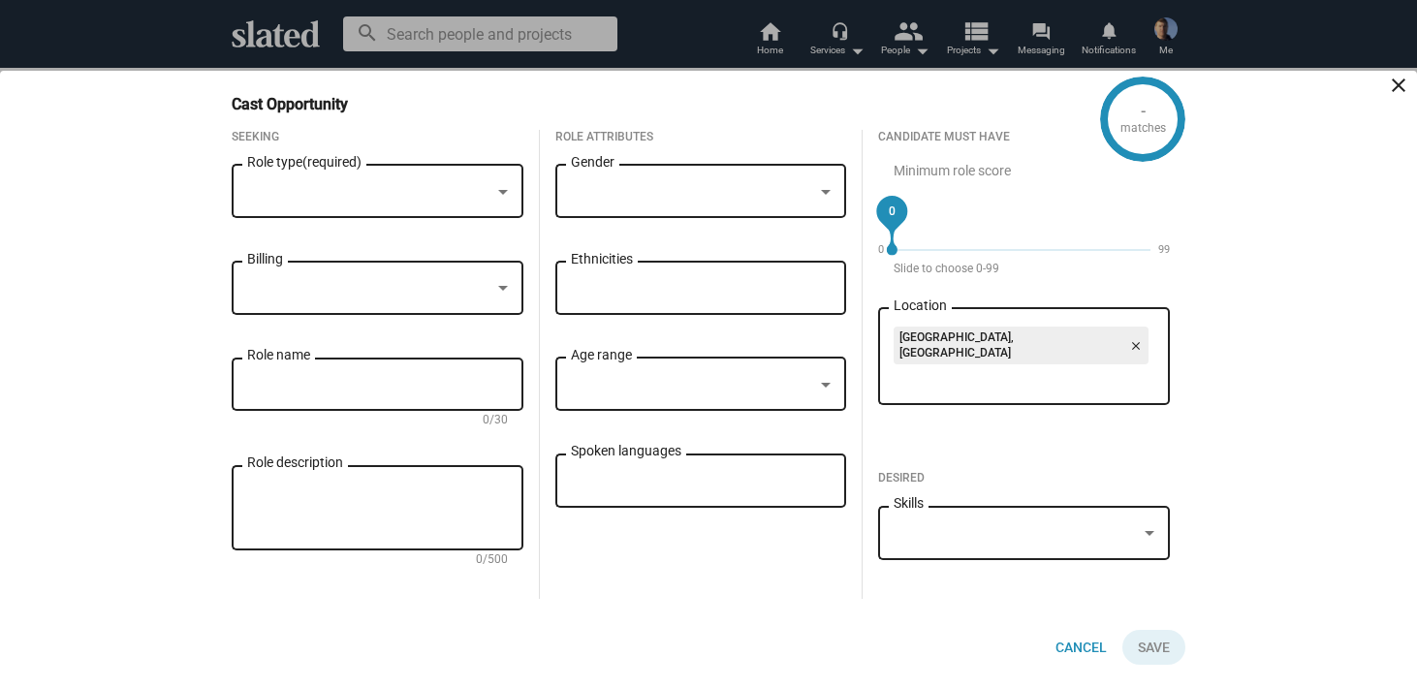
click at [505, 194] on div at bounding box center [502, 192] width 17 height 16
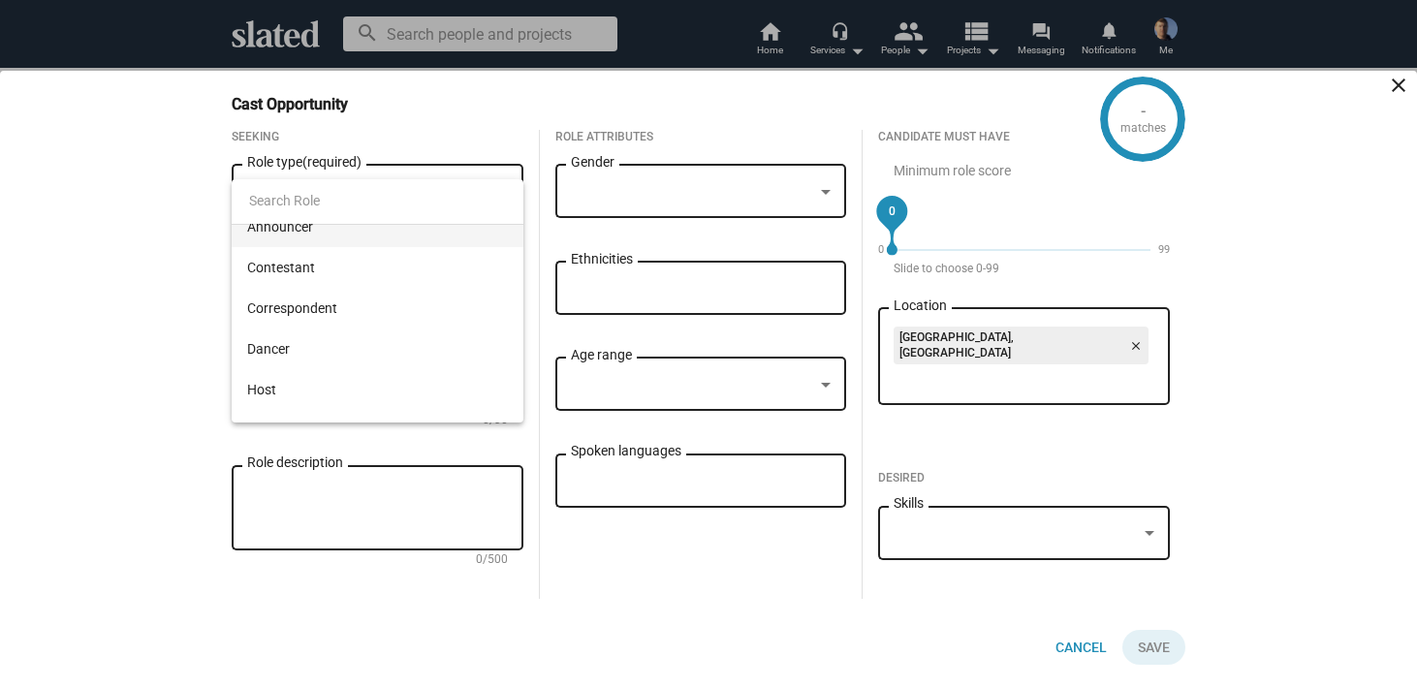
scroll to position [101, 0]
click at [509, 114] on div at bounding box center [708, 344] width 1417 height 688
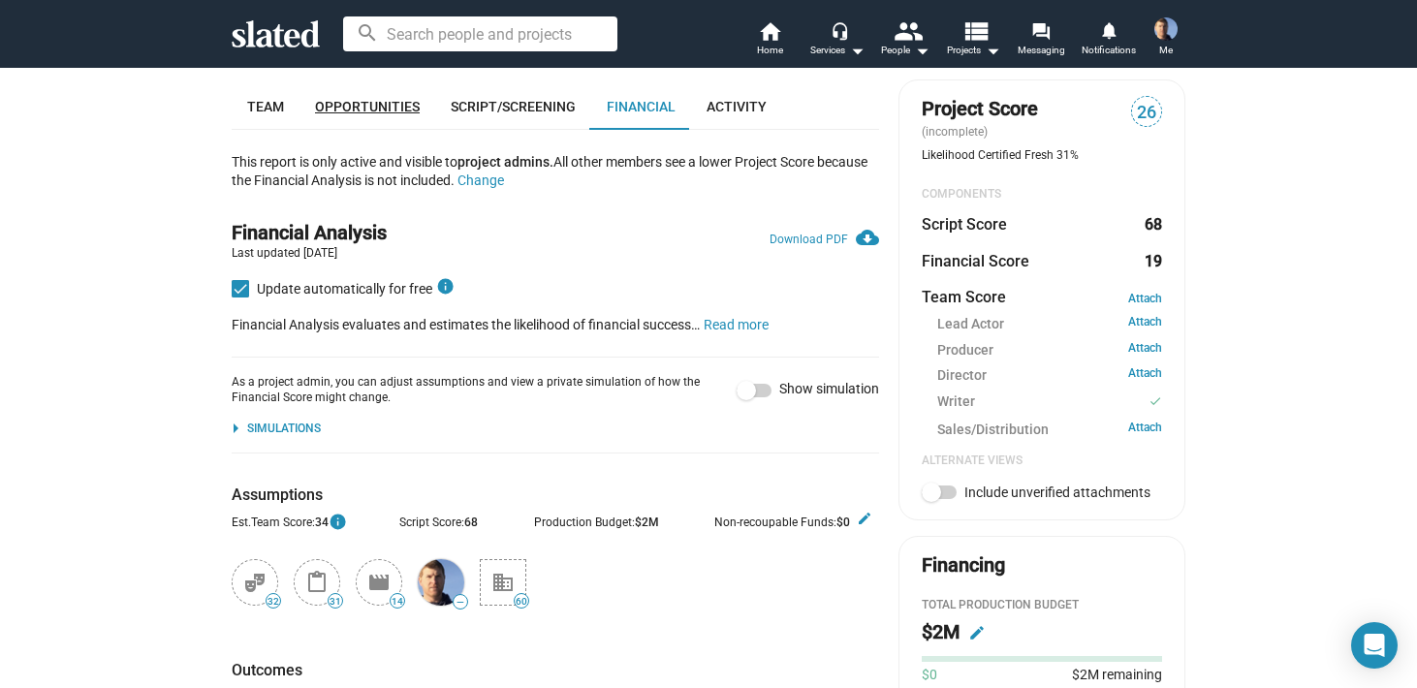
click at [360, 99] on span "Opportunities" at bounding box center [367, 107] width 105 height 16
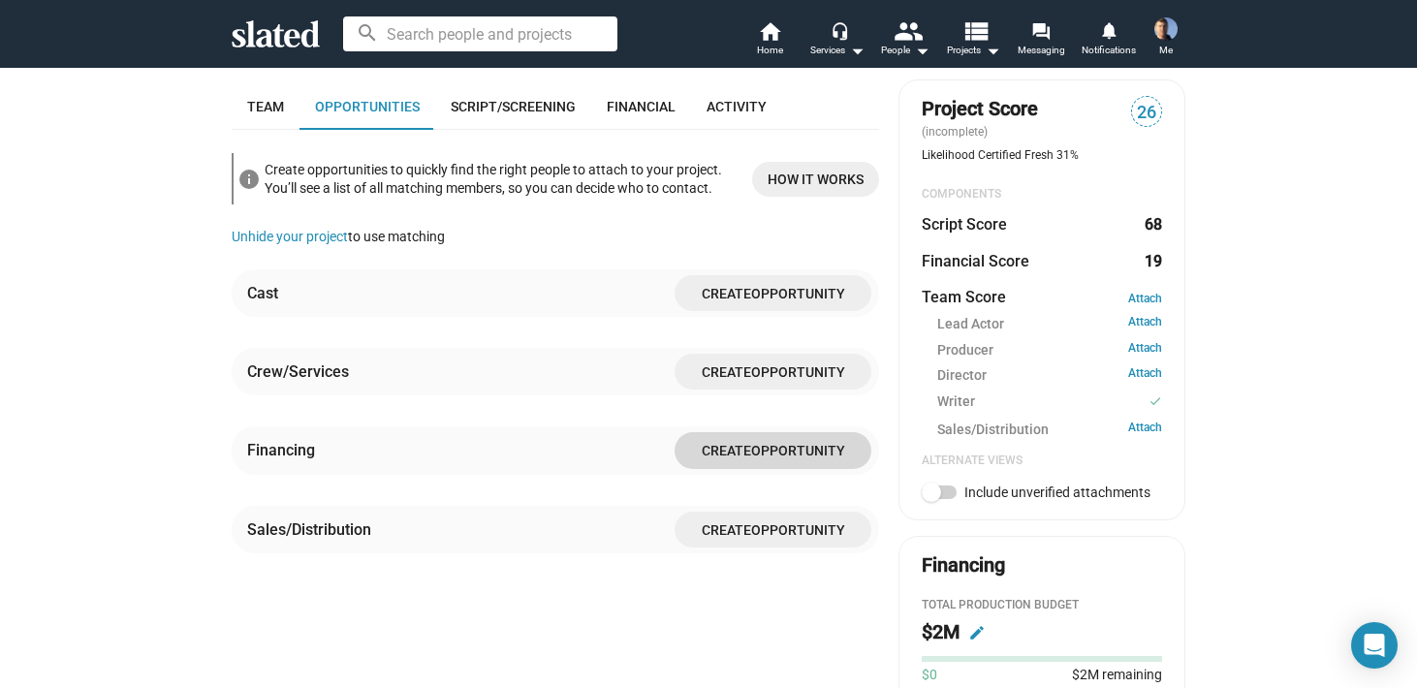
click at [723, 444] on span "Create" at bounding box center [726, 452] width 49 height 16
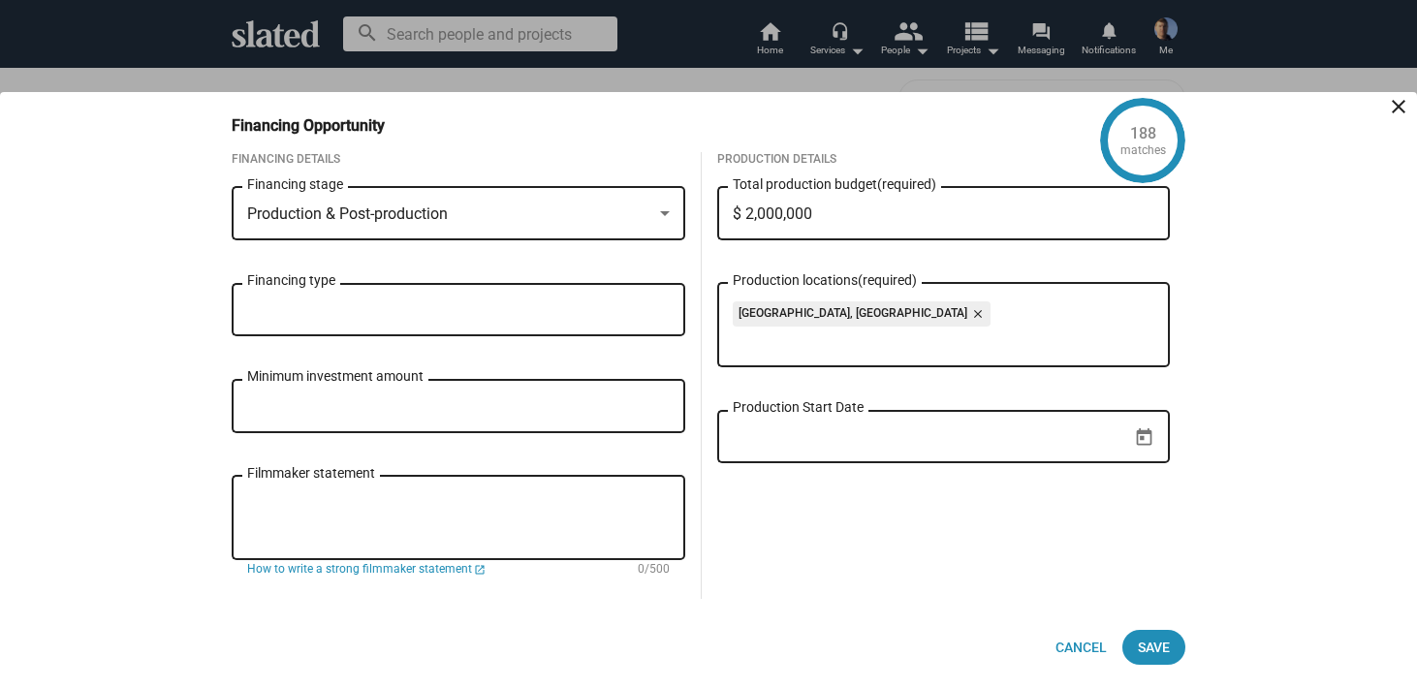
click at [666, 211] on div at bounding box center [665, 213] width 10 height 5
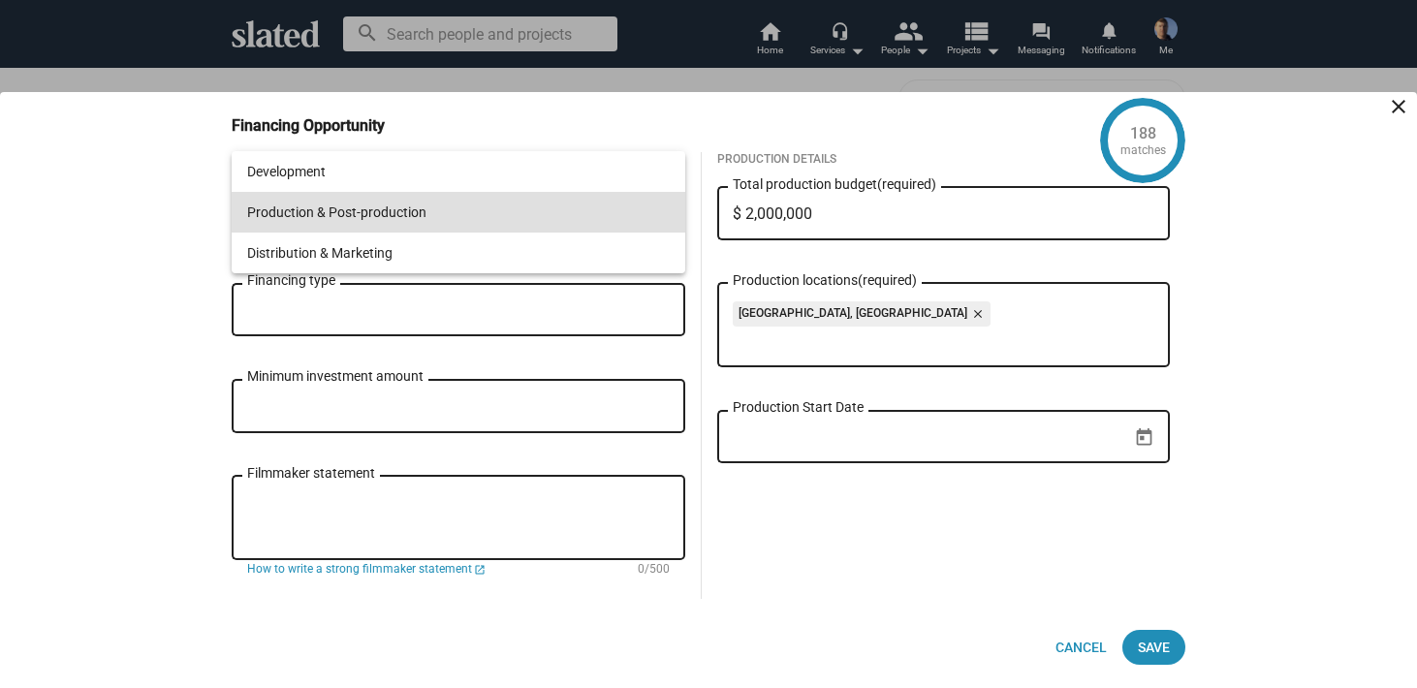
click at [701, 295] on div at bounding box center [708, 344] width 1417 height 688
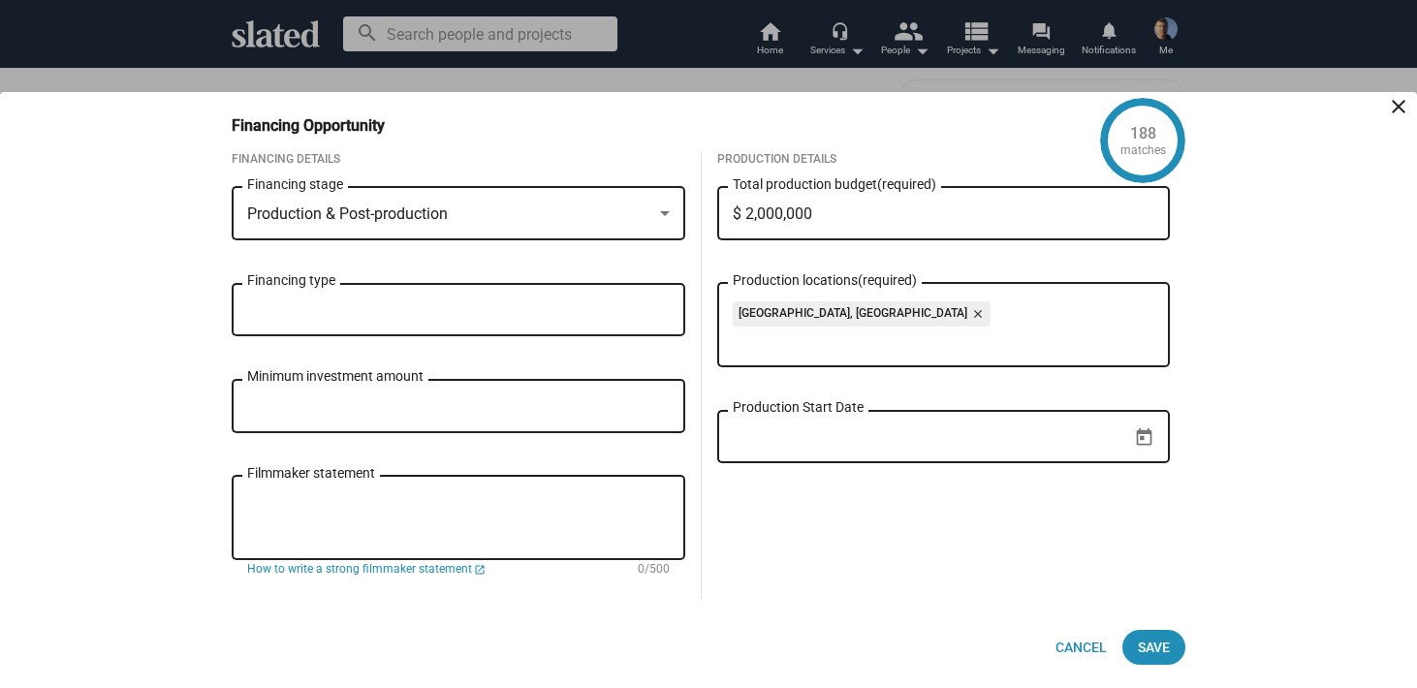
click at [1397, 97] on mat-icon "close" at bounding box center [1398, 106] width 23 height 23
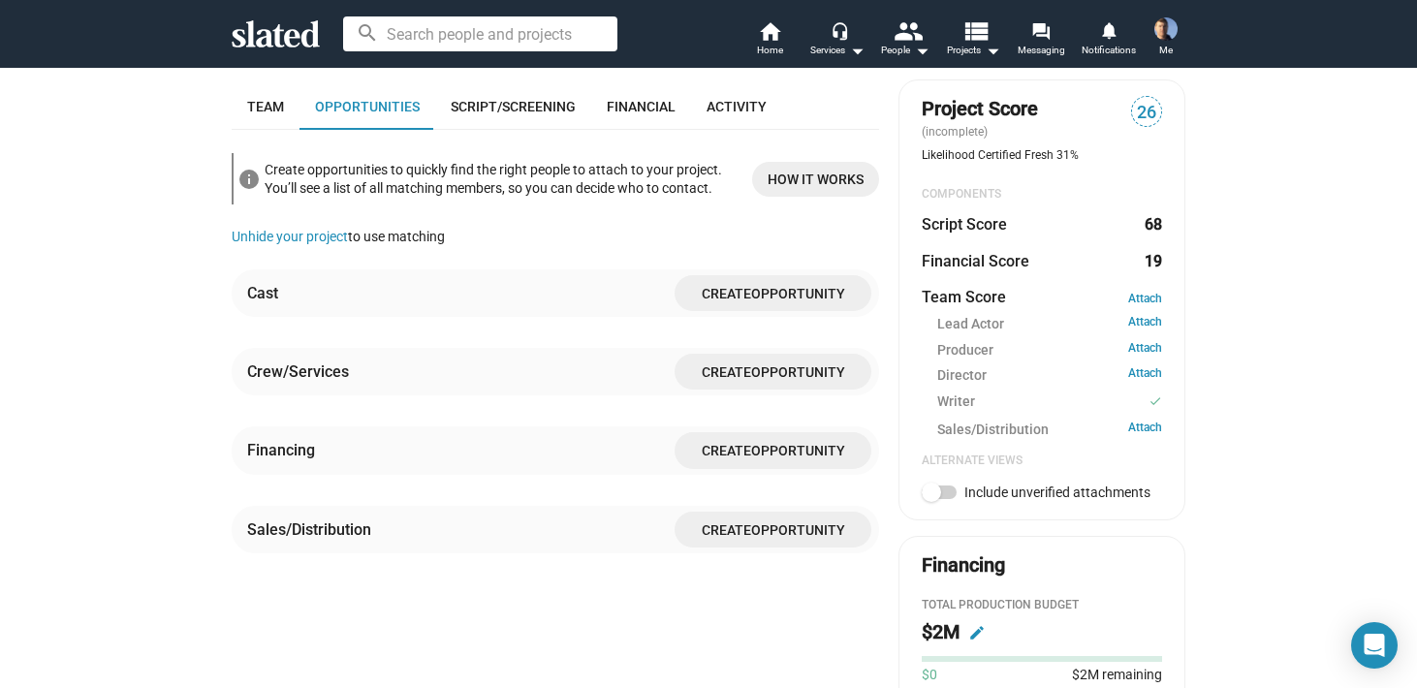
click at [714, 444] on span "Create" at bounding box center [726, 452] width 49 height 16
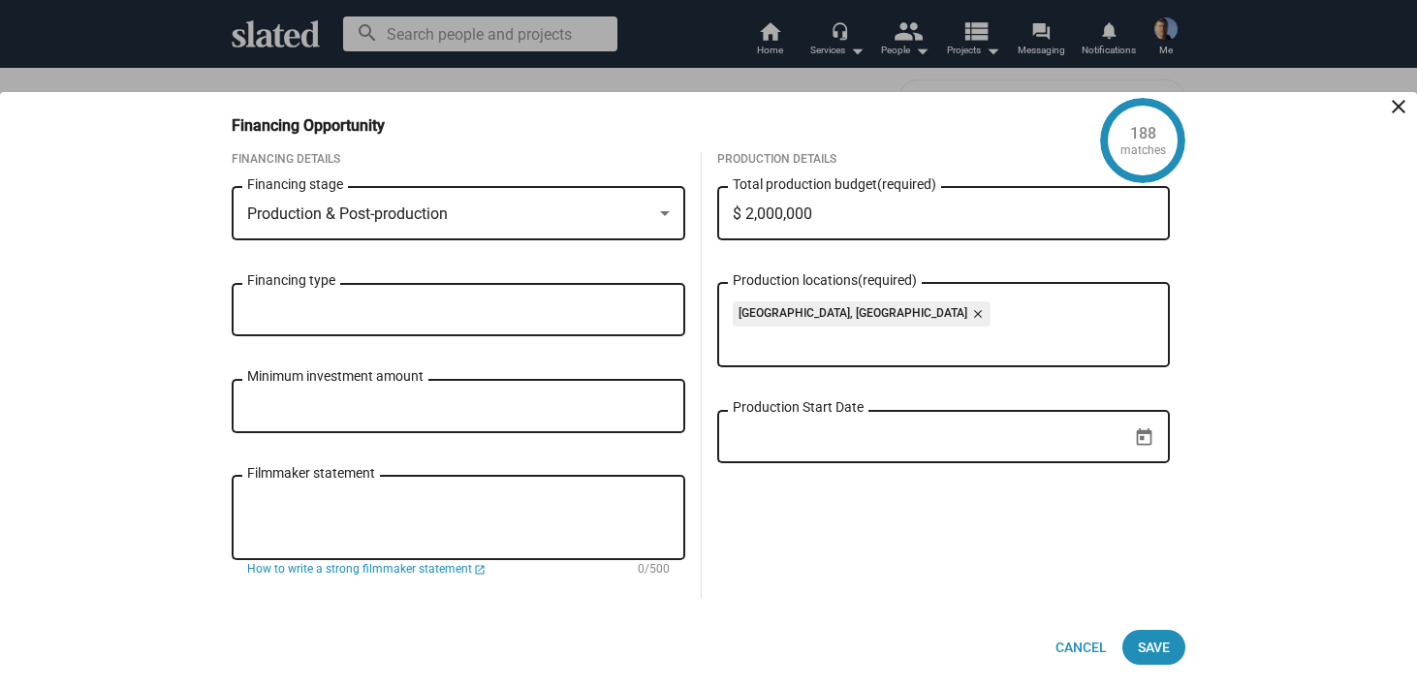
click at [668, 206] on div at bounding box center [664, 214] width 17 height 16
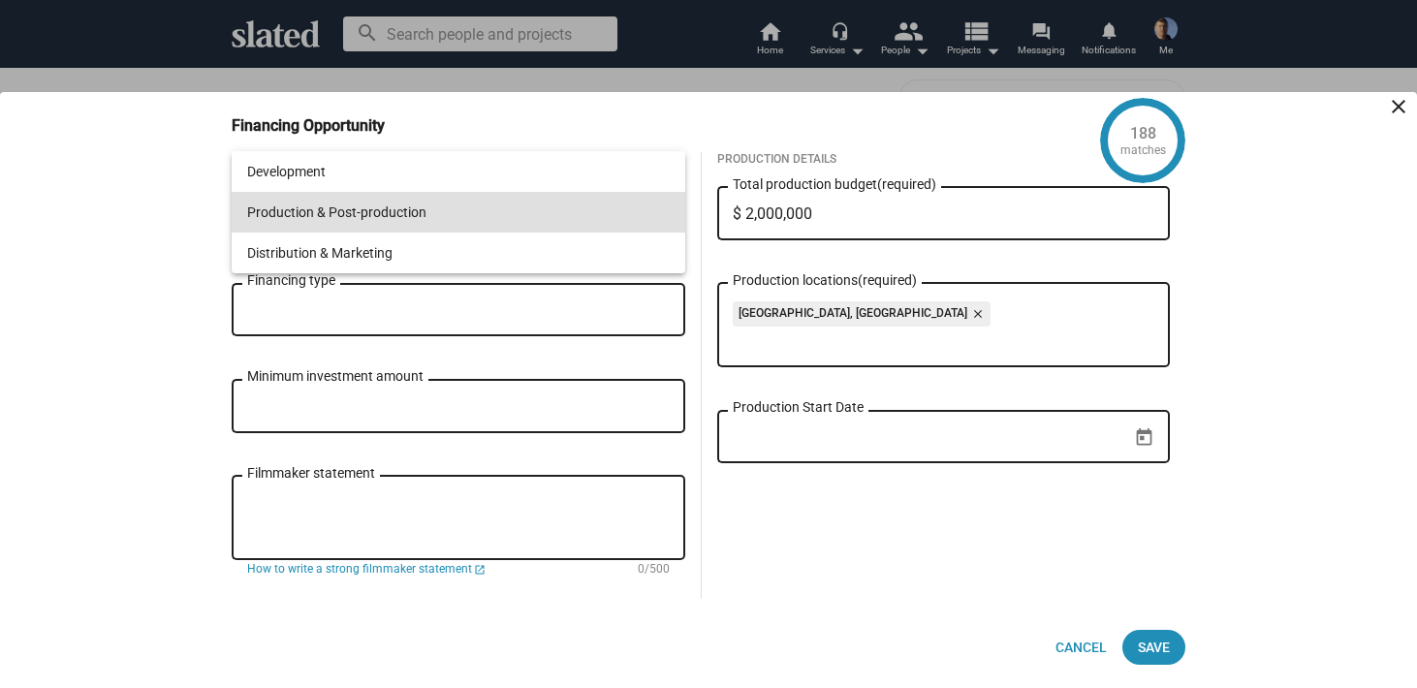
click at [691, 397] on div at bounding box center [708, 344] width 1417 height 688
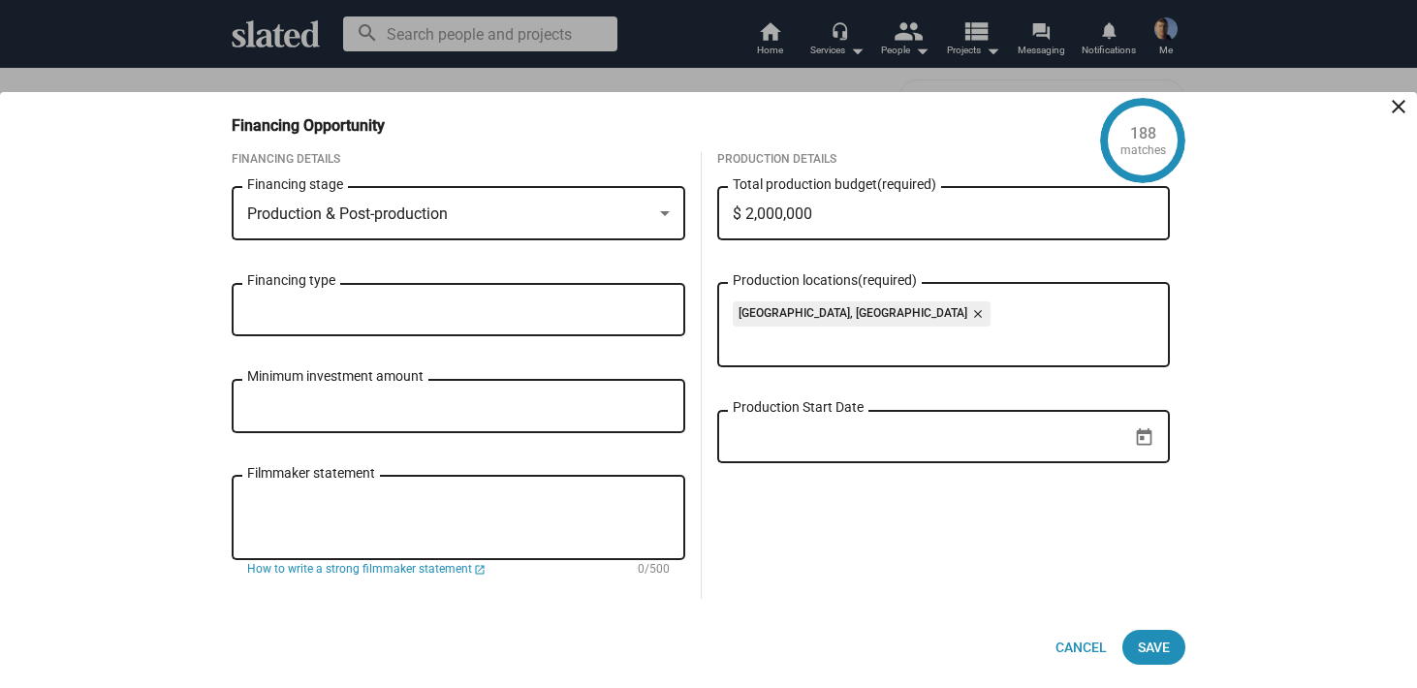
click at [1398, 105] on mat-icon "close" at bounding box center [1398, 106] width 23 height 23
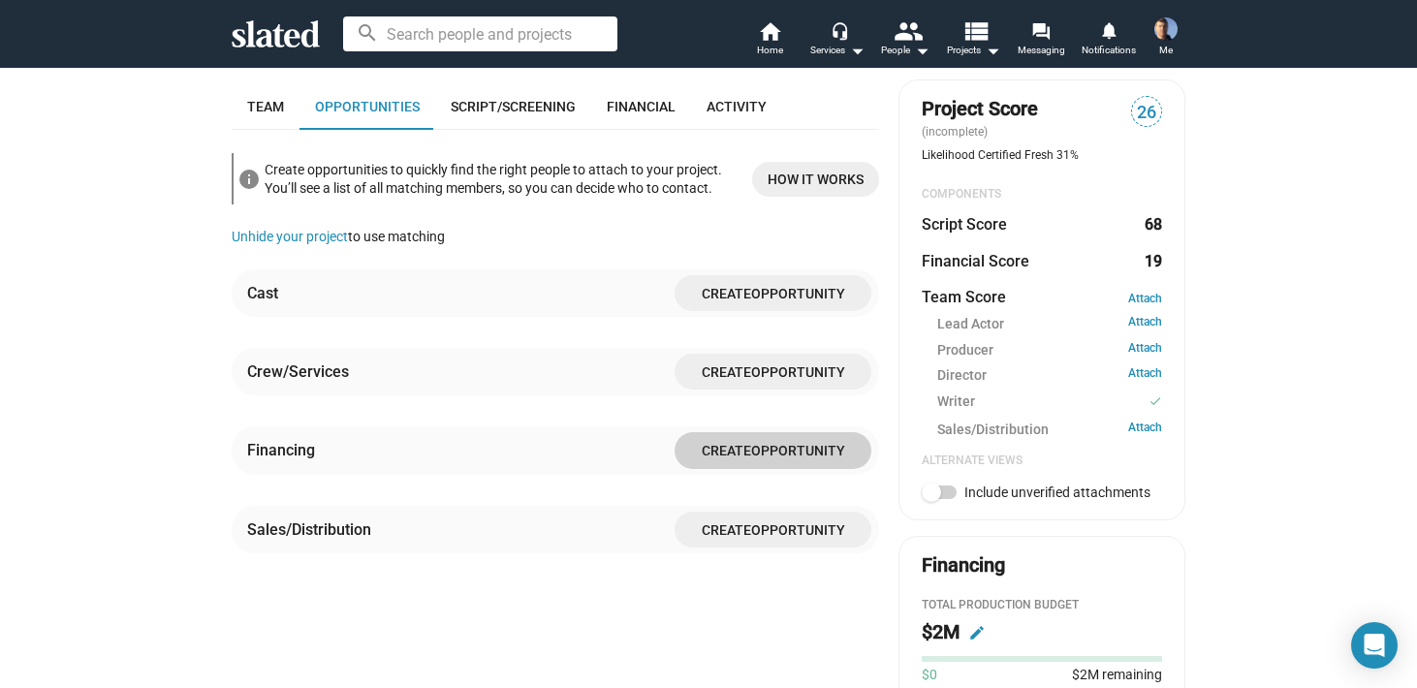
click at [703, 523] on span "Create" at bounding box center [726, 531] width 49 height 16
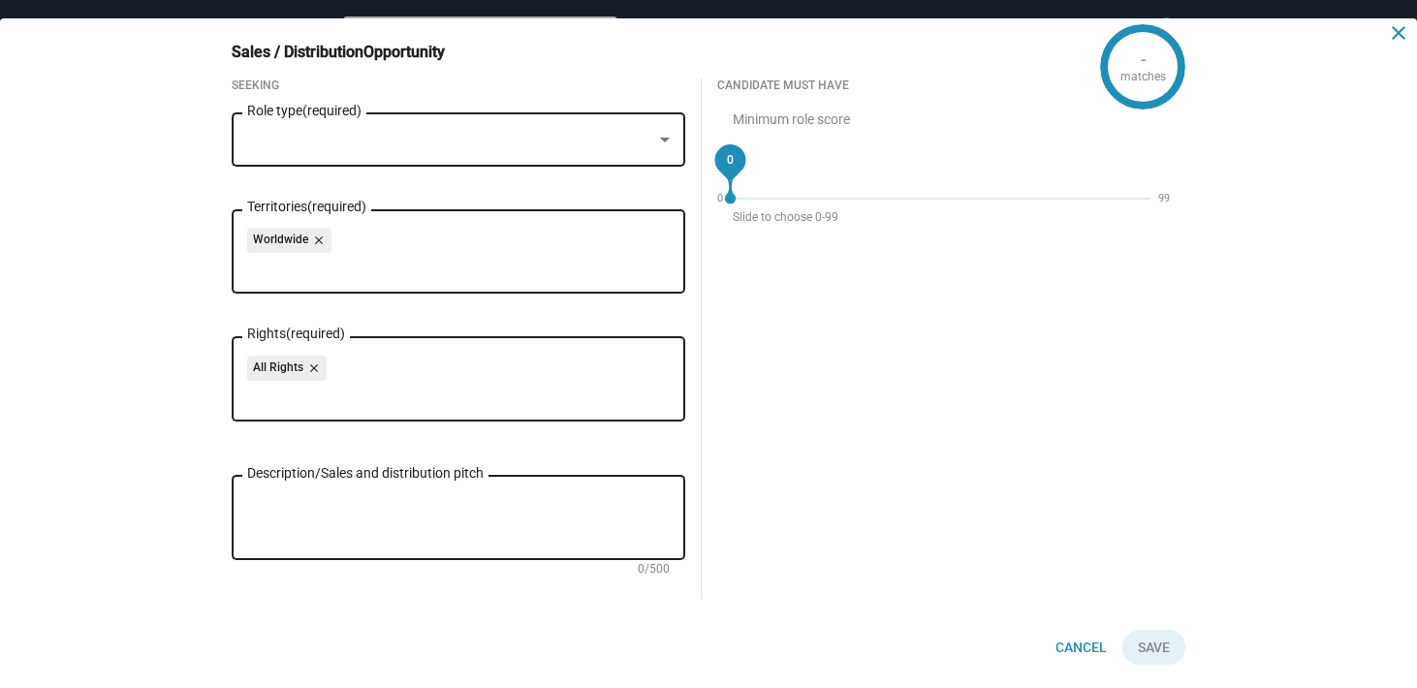
click at [1396, 32] on mat-icon "close" at bounding box center [1398, 32] width 23 height 23
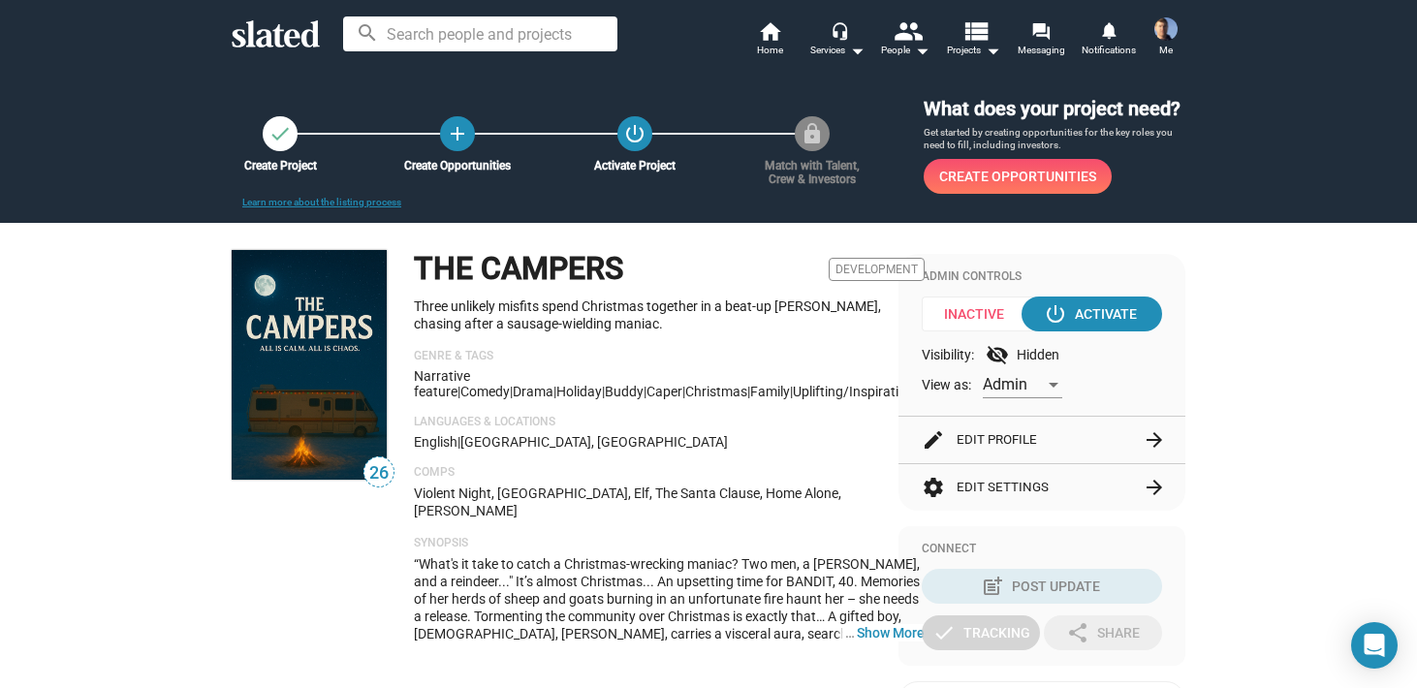
click at [282, 138] on mat-icon "check" at bounding box center [280, 133] width 23 height 23
click at [456, 129] on mat-icon "add" at bounding box center [458, 133] width 26 height 26
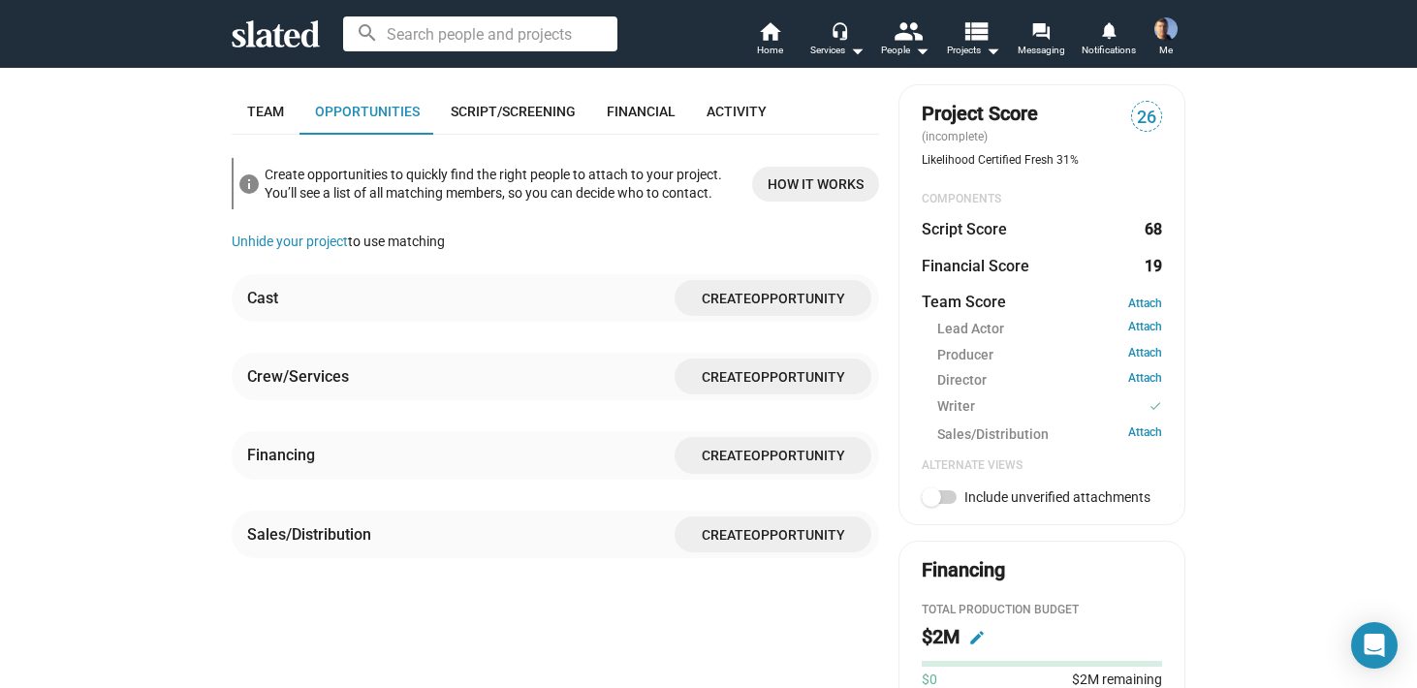
scroll to position [602, 0]
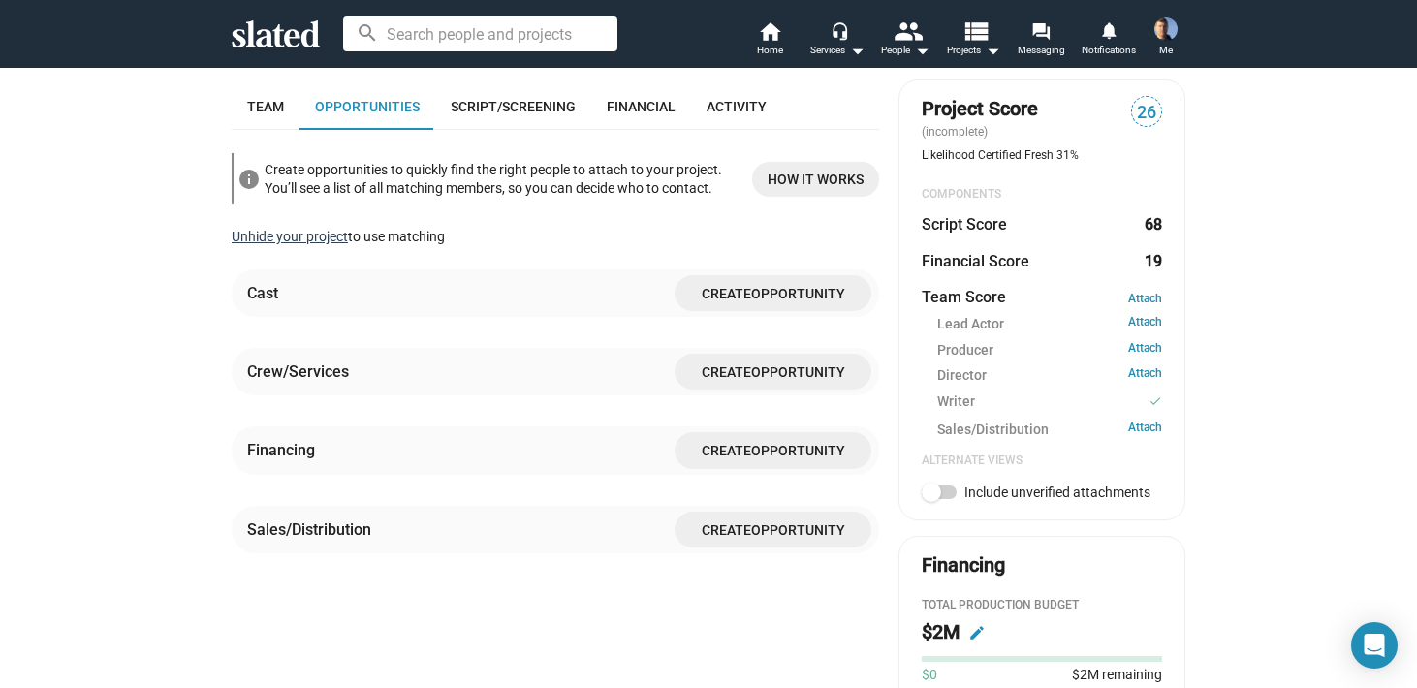
click at [289, 229] on link "Unhide your project" at bounding box center [290, 237] width 116 height 16
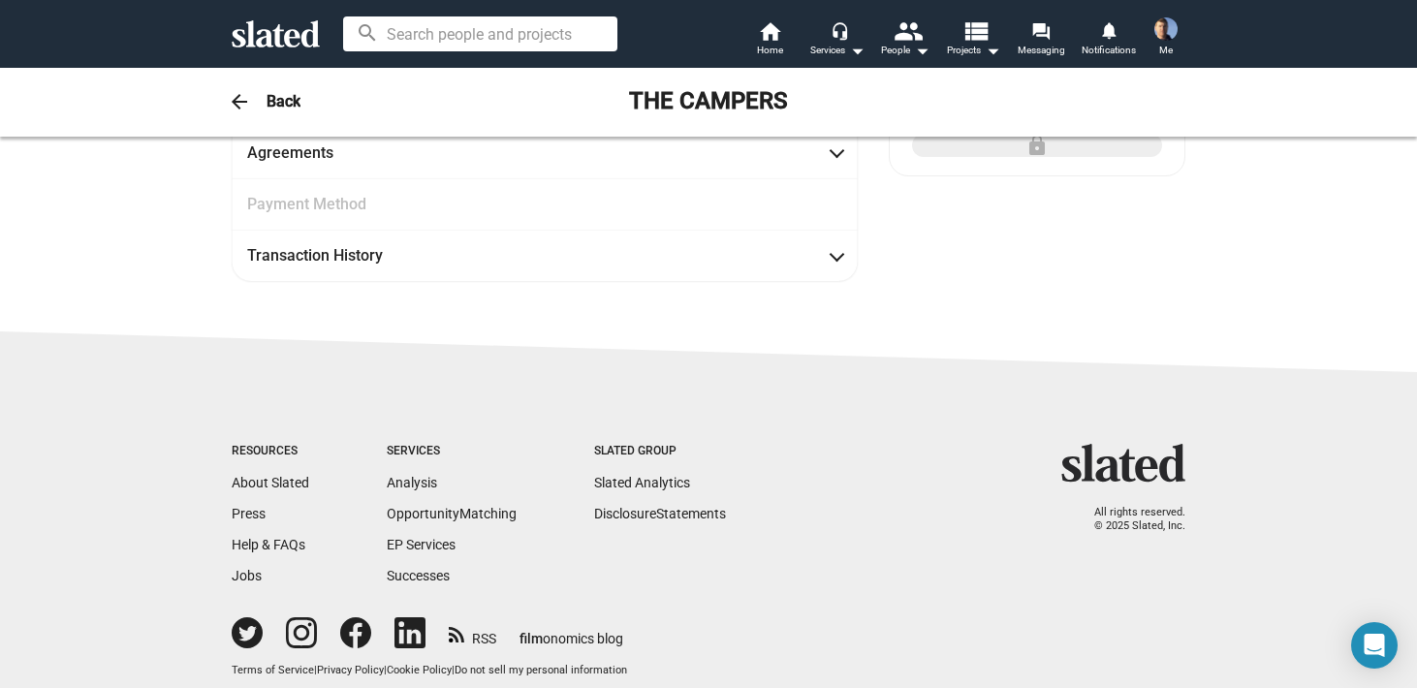
scroll to position [494, 0]
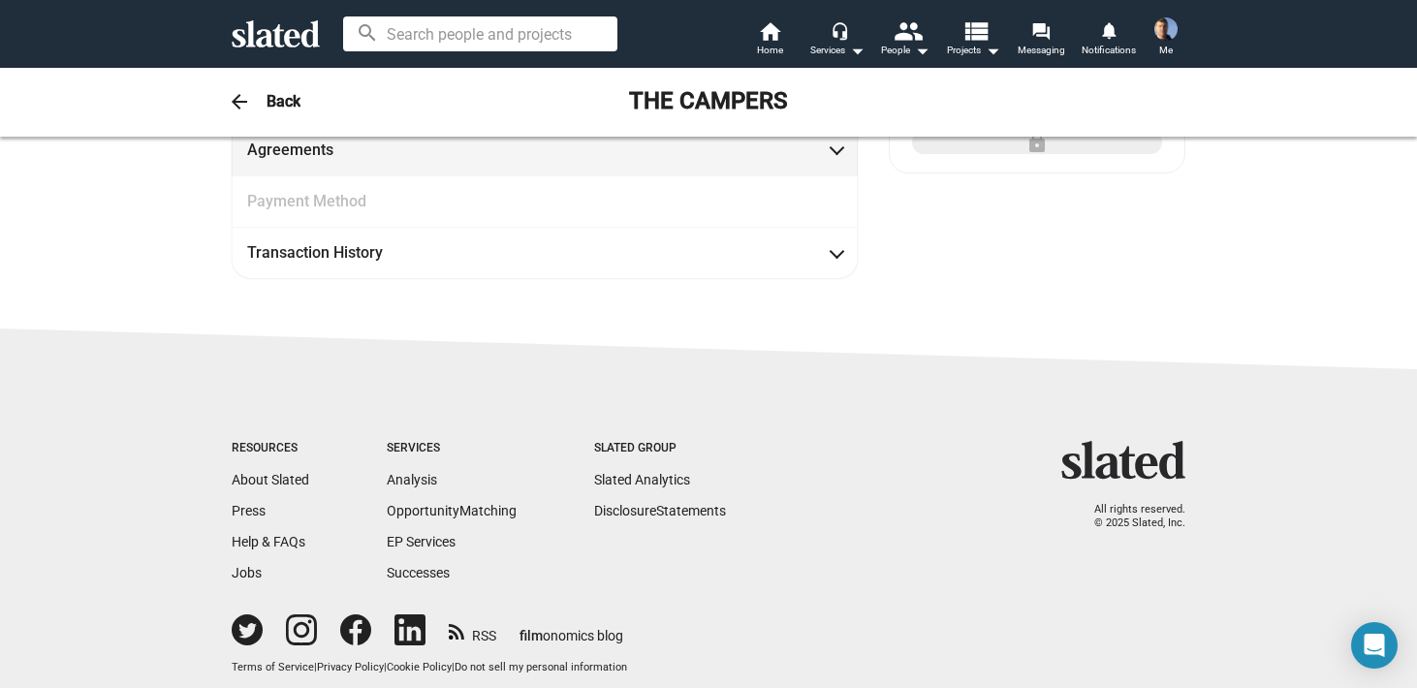
click at [841, 150] on span at bounding box center [837, 148] width 11 height 19
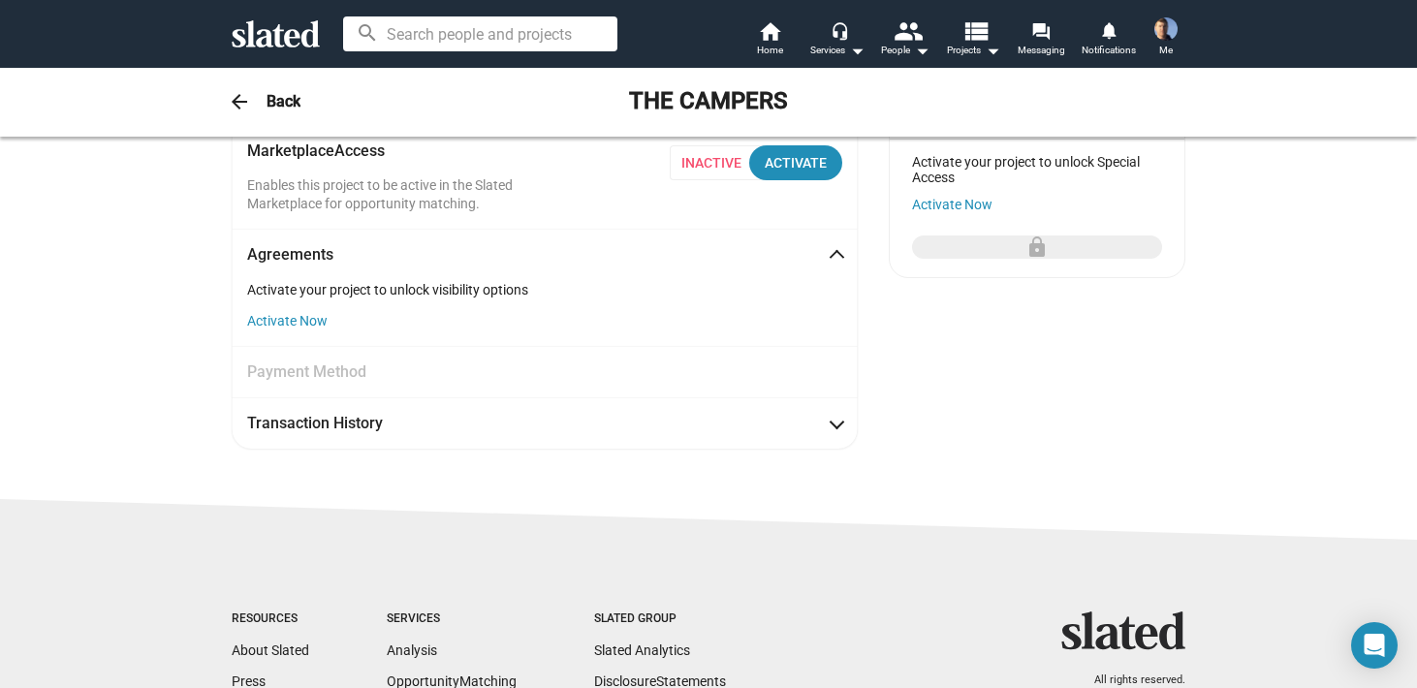
scroll to position [390, 0]
click at [260, 98] on div "arrow_back Back THE CAMPERS" at bounding box center [708, 101] width 993 height 39
click at [238, 96] on mat-icon "arrow_back" at bounding box center [239, 101] width 23 height 23
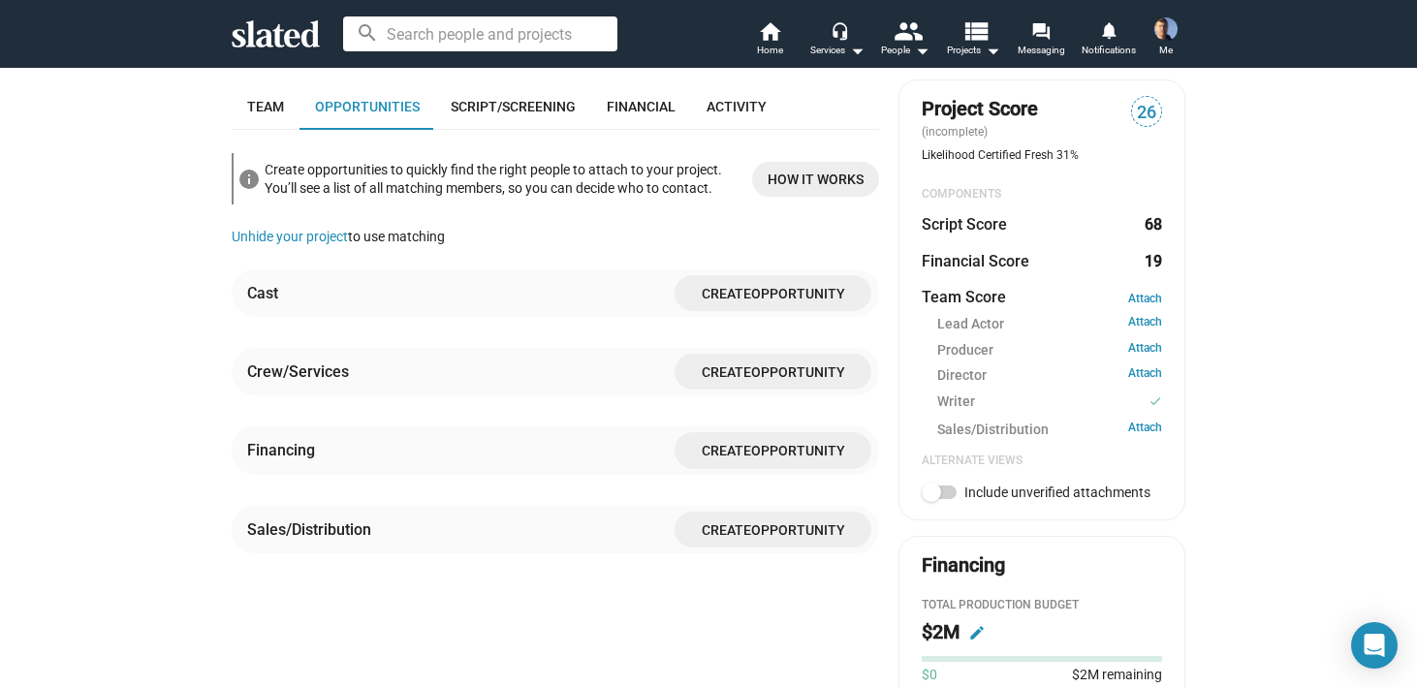
click at [808, 162] on span "How it works" at bounding box center [816, 179] width 96 height 35
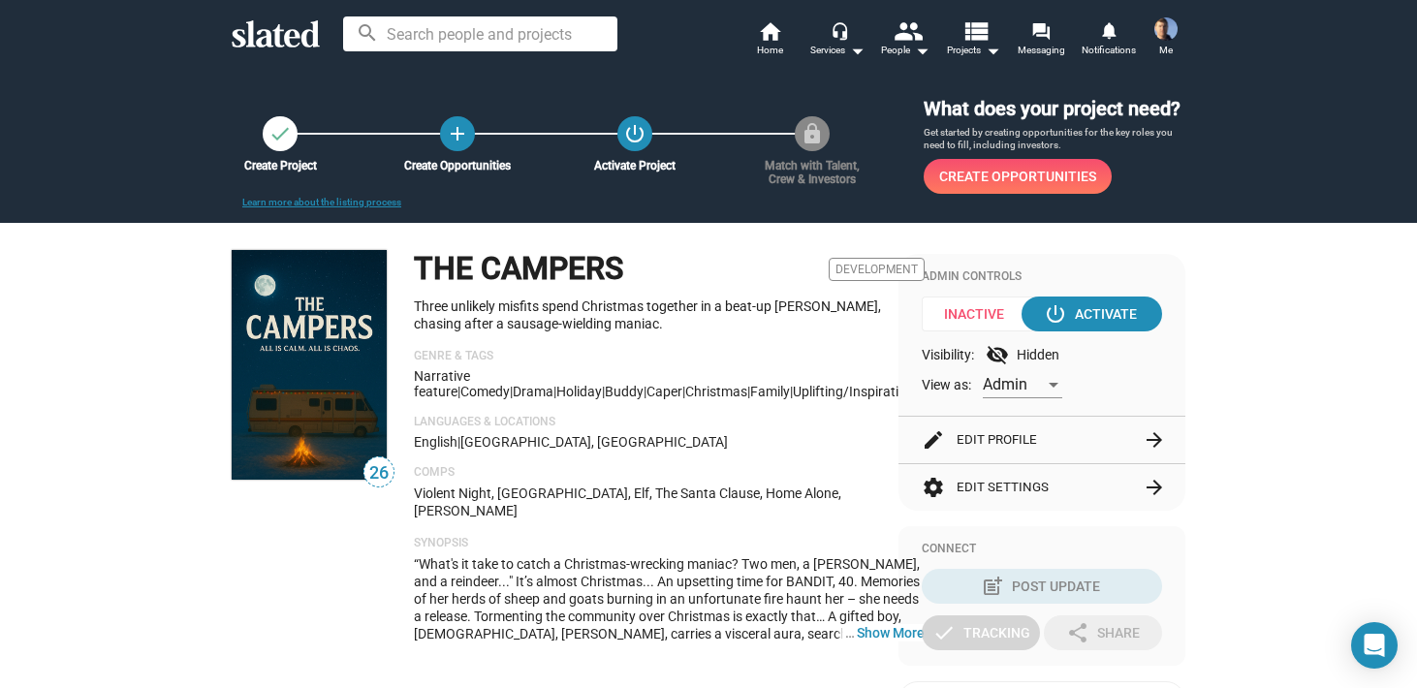
click at [815, 137] on div "check Create Project add Create Opportunities power_settings_new Activate Proje…" at bounding box center [546, 133] width 567 height 35
click at [1013, 444] on button "edit Edit Profile arrow_forward" at bounding box center [1042, 440] width 240 height 47
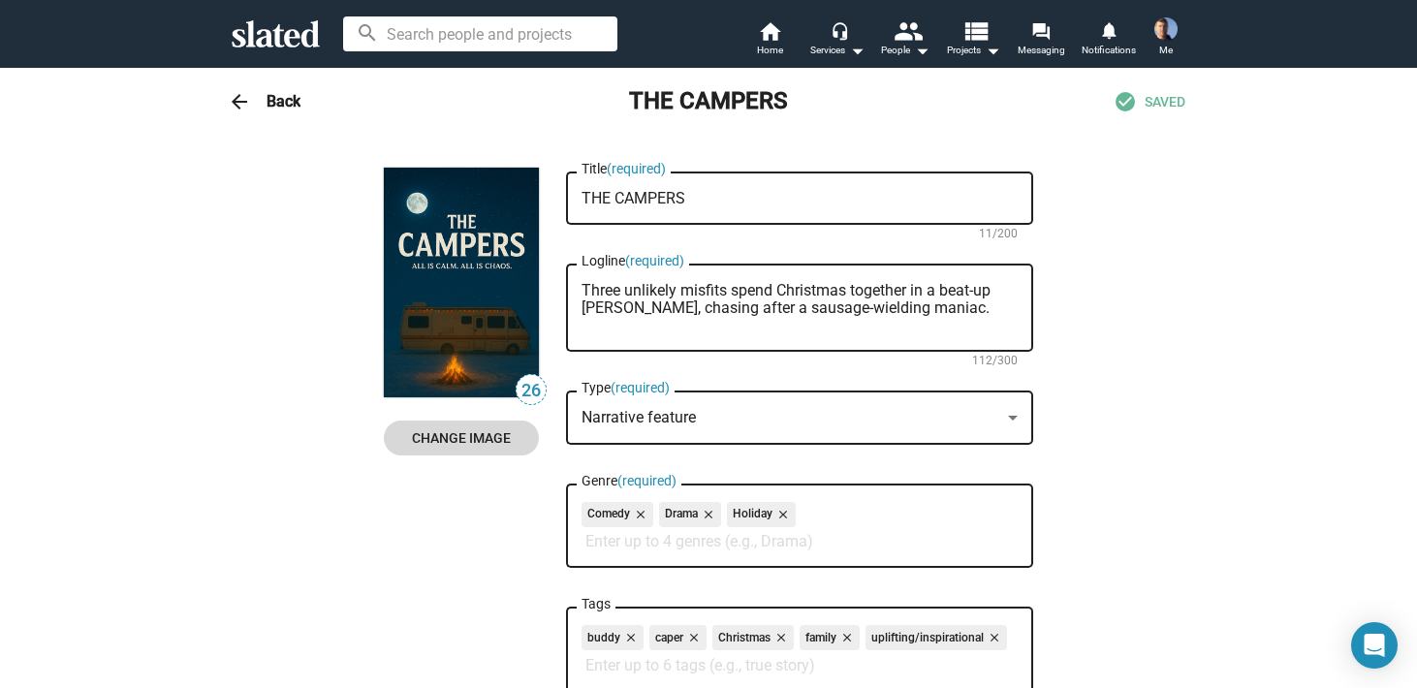
click at [455, 431] on span "Change Image" at bounding box center [461, 438] width 124 height 35
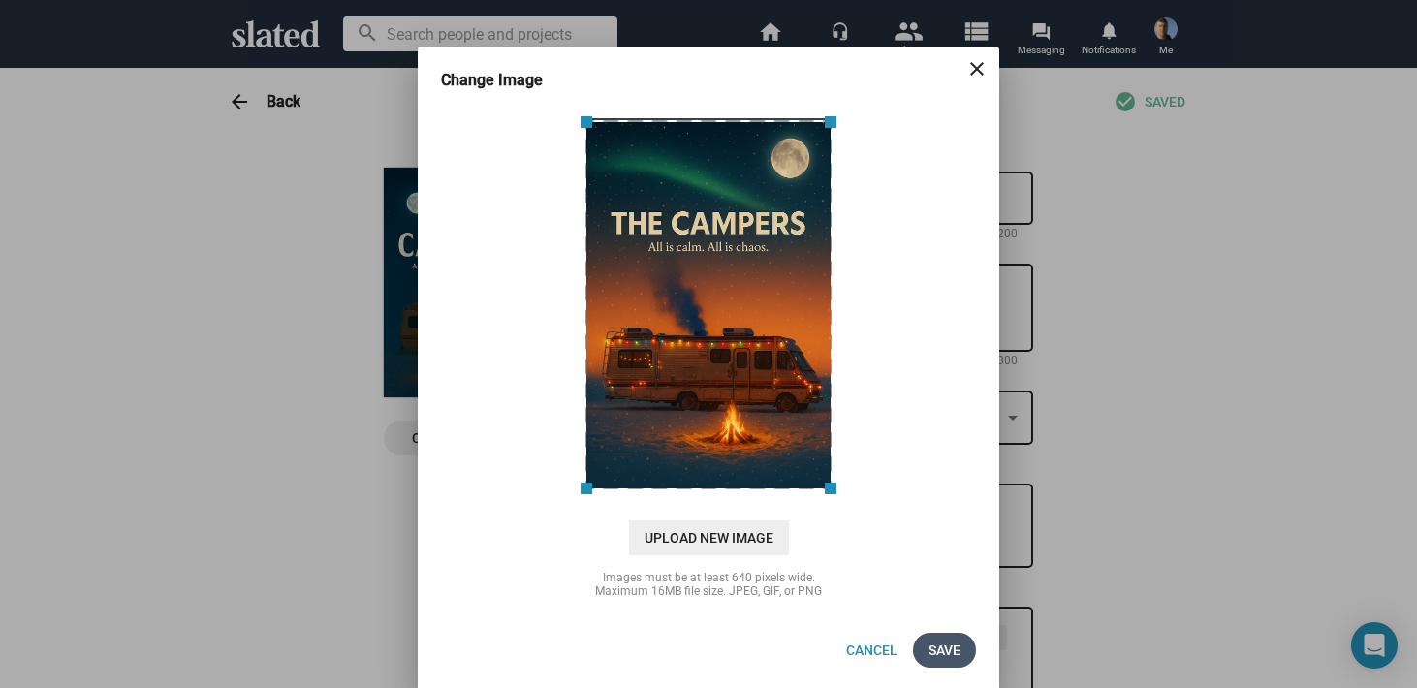
click at [941, 650] on span "Save" at bounding box center [945, 650] width 32 height 35
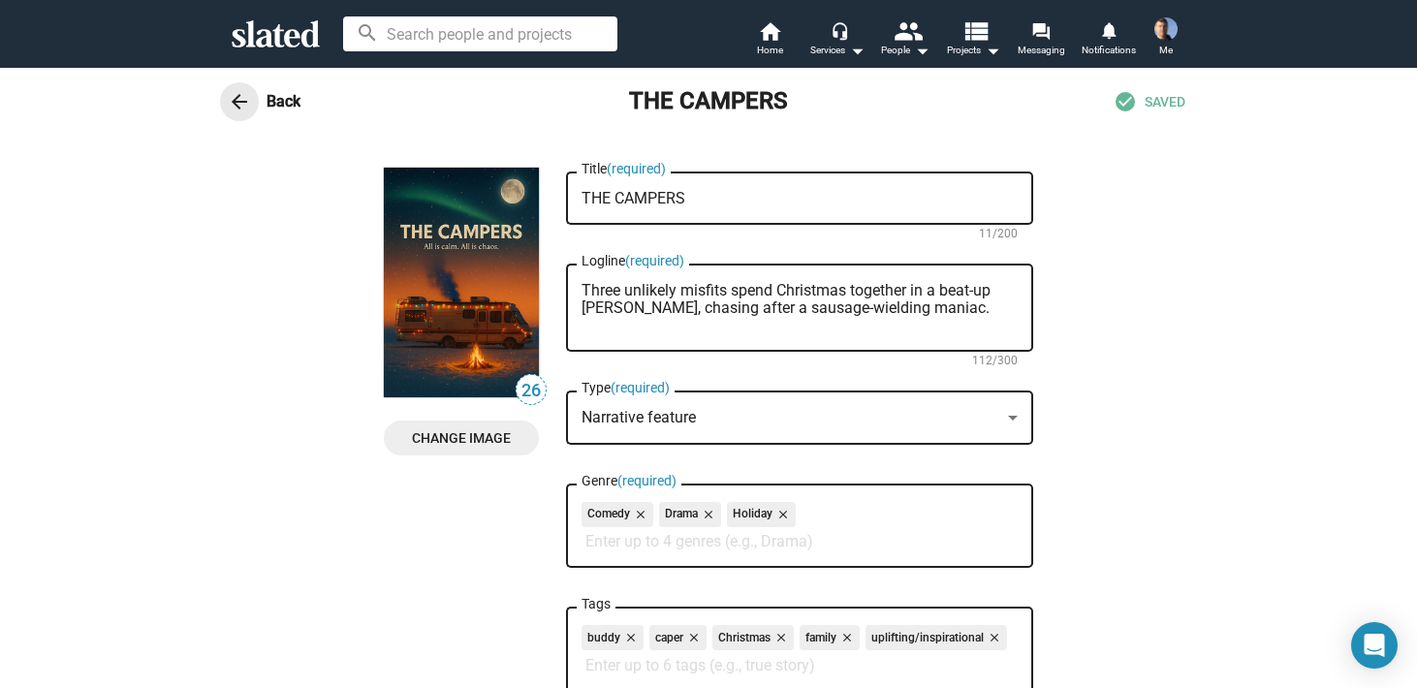
click at [226, 94] on span "arrow_back" at bounding box center [239, 101] width 39 height 23
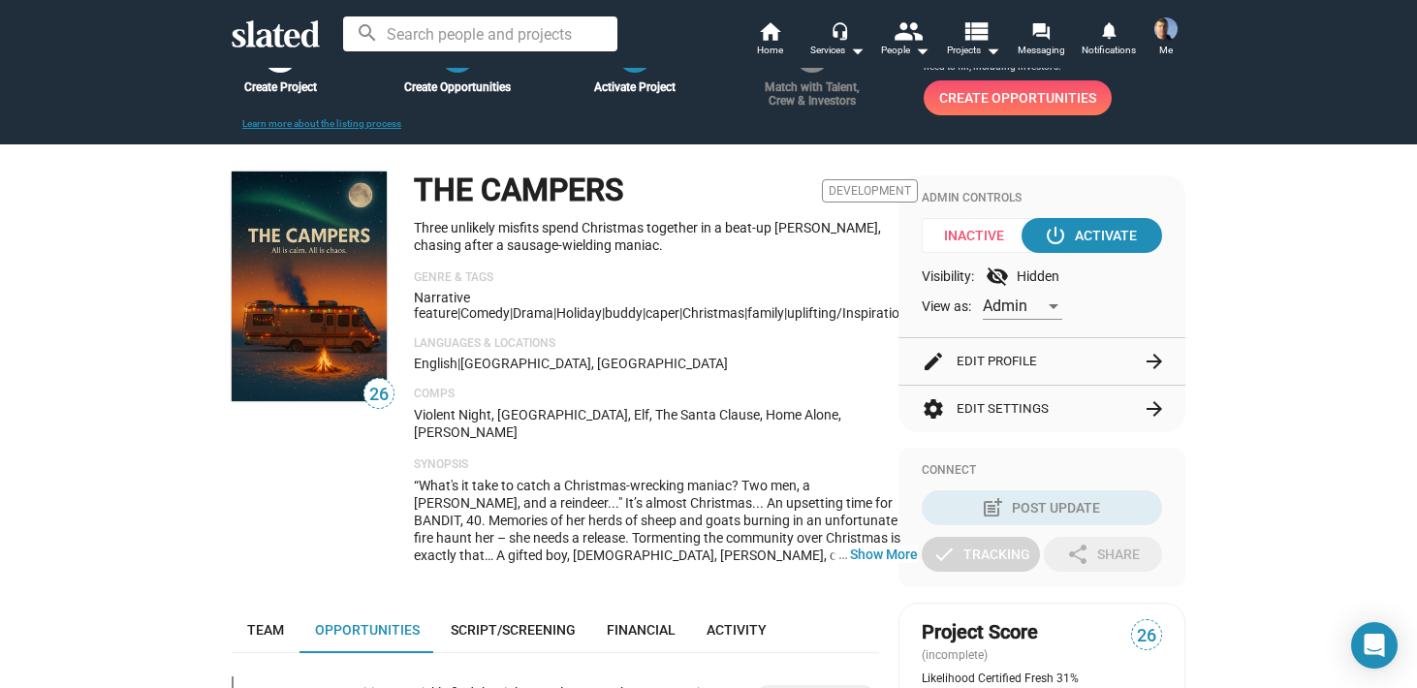
scroll to position [80, 0]
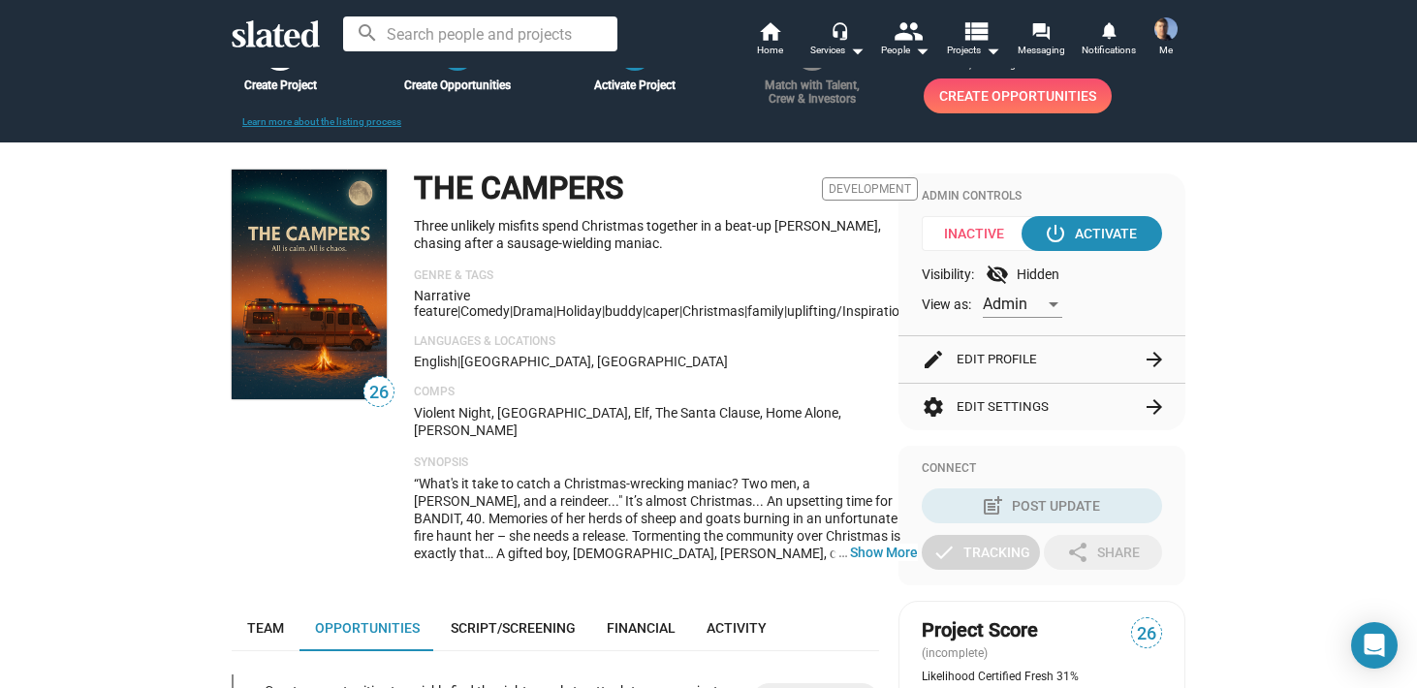
click at [271, 39] on icon at bounding box center [276, 33] width 88 height 27
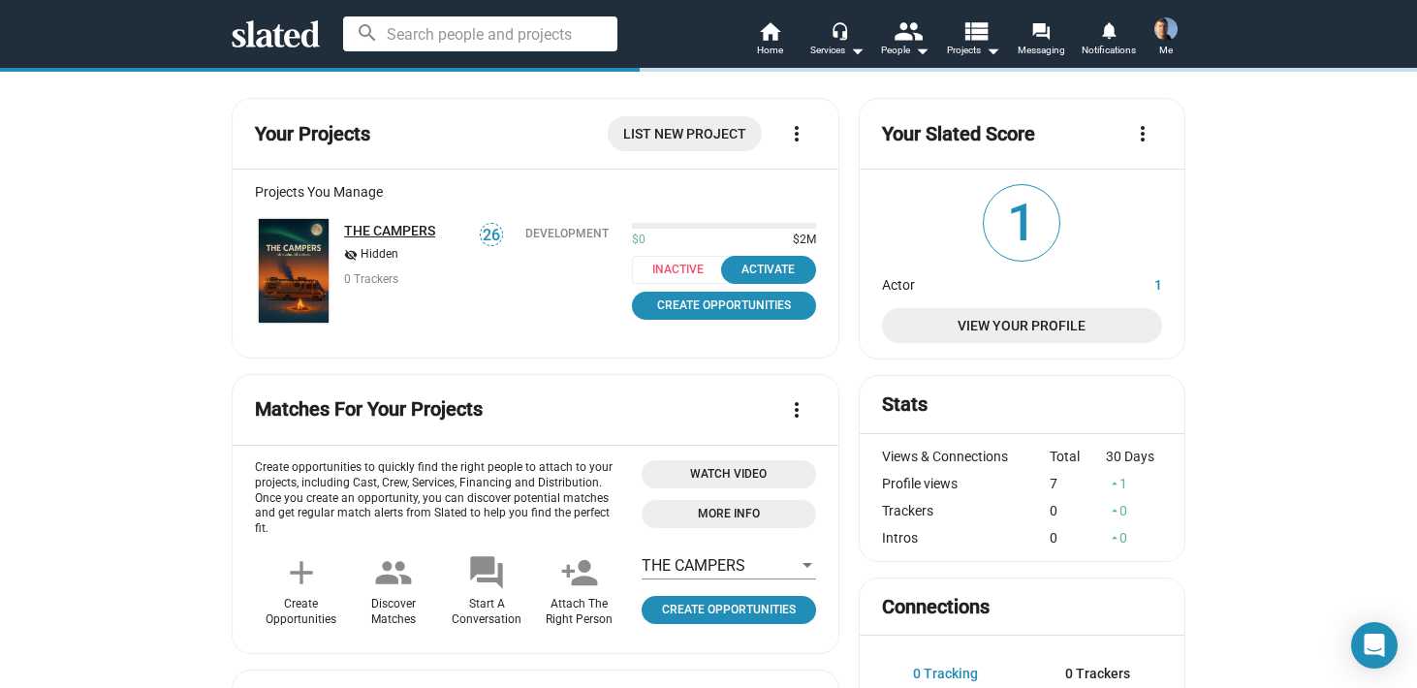
click at [378, 228] on link "THE CAMPERS" at bounding box center [389, 231] width 91 height 16
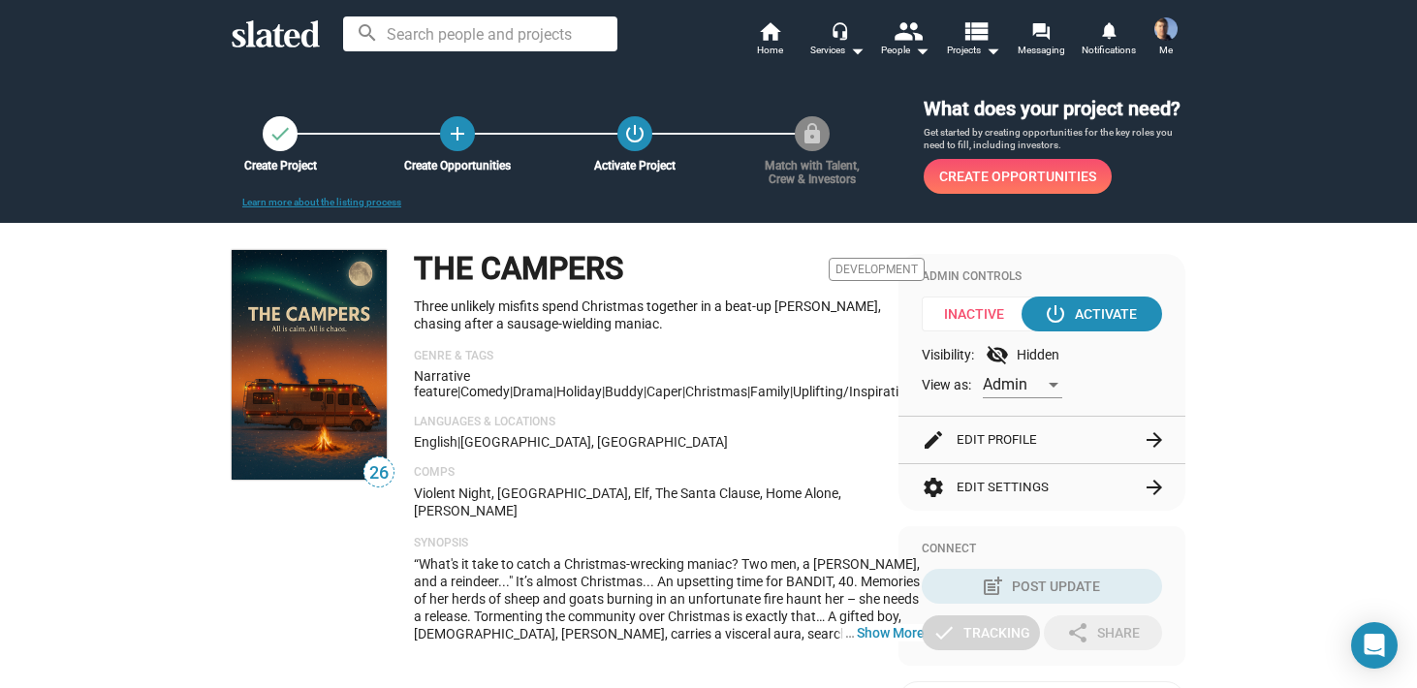
click at [944, 388] on span "View as:" at bounding box center [946, 385] width 49 height 18
click at [454, 120] on mat-icon "add" at bounding box center [458, 133] width 26 height 26
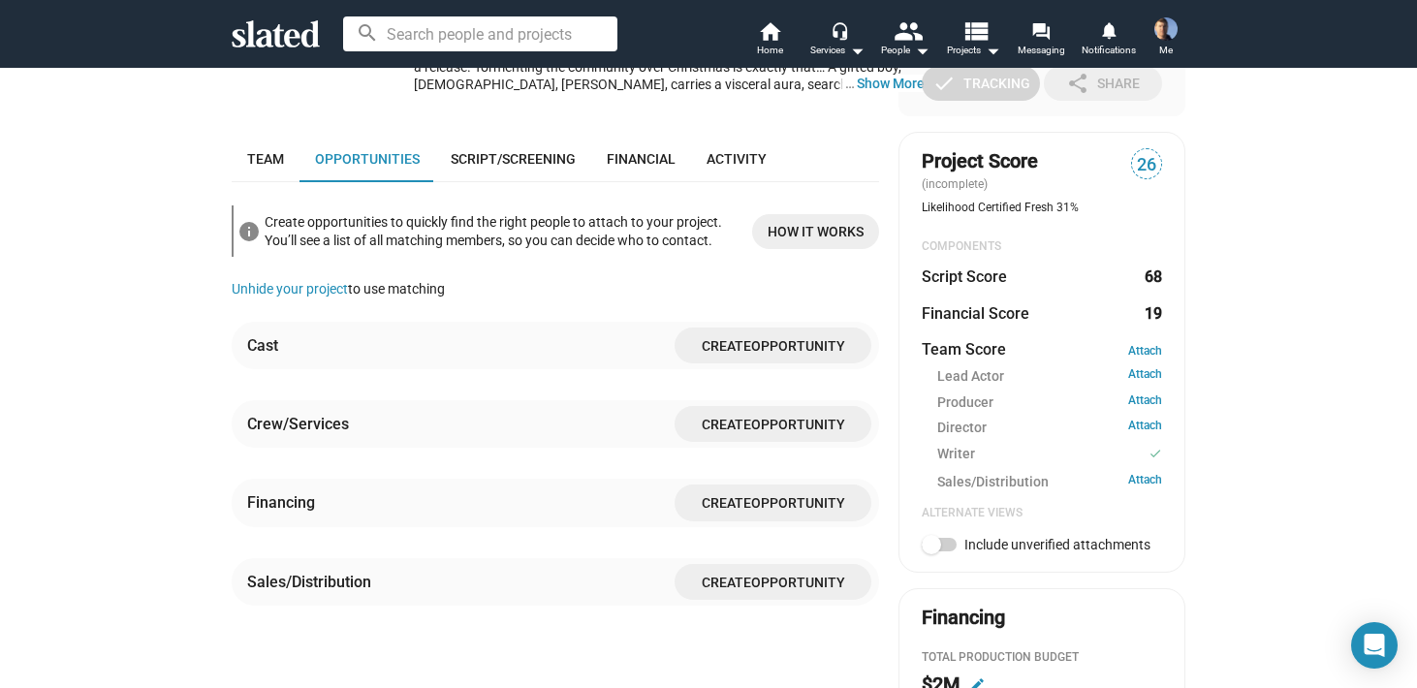
scroll to position [602, 0]
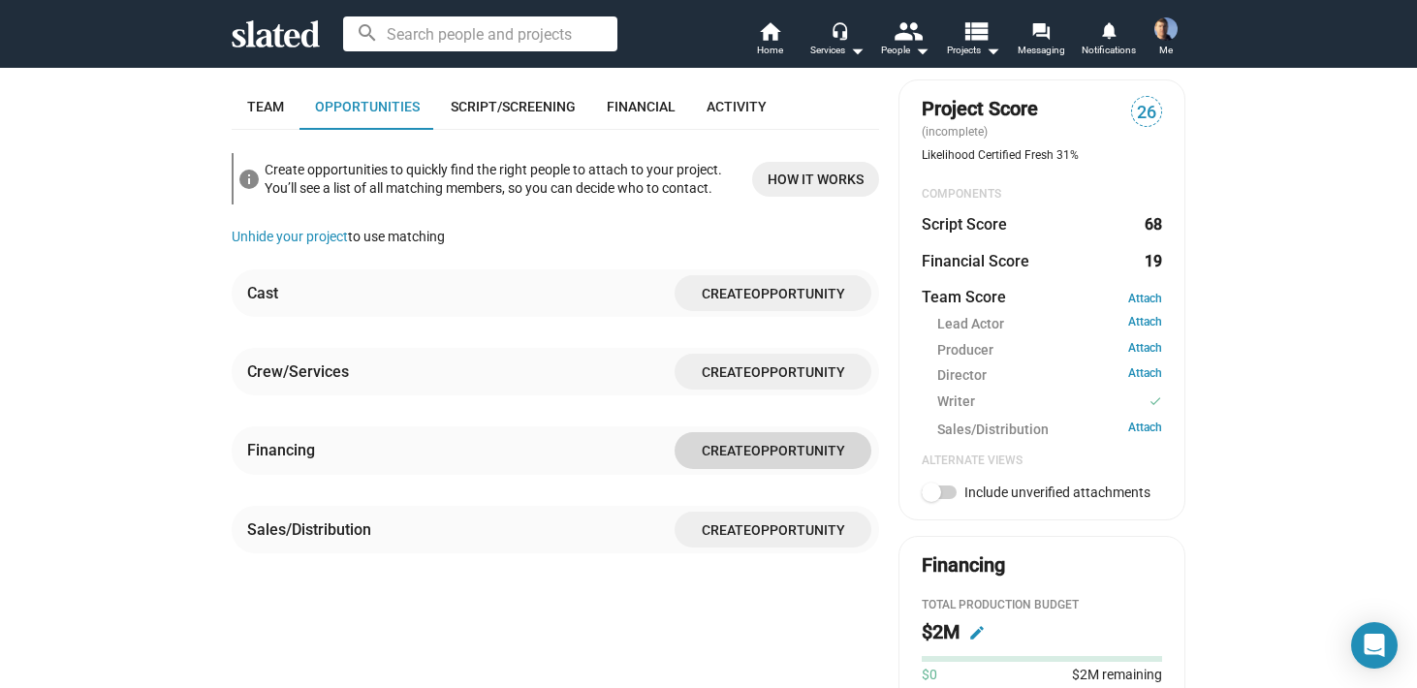
click at [743, 444] on span "Create" at bounding box center [726, 452] width 49 height 16
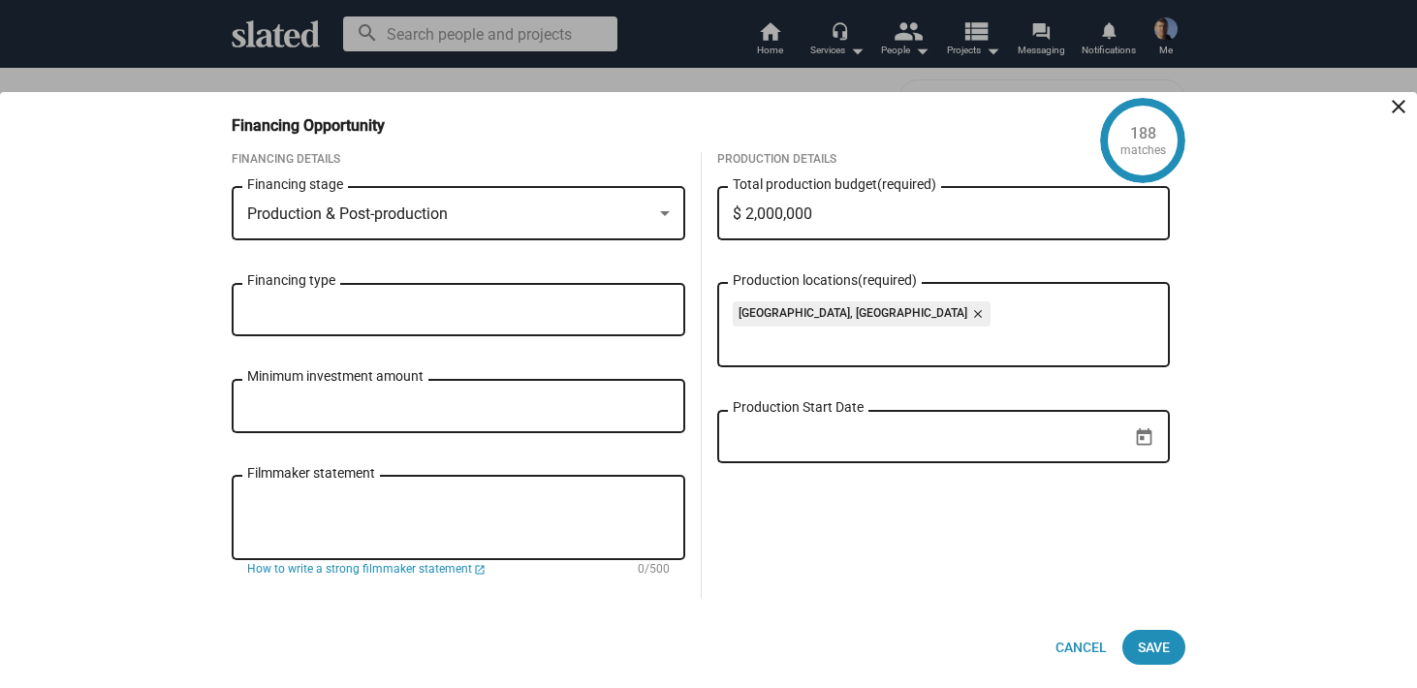
click at [664, 211] on div at bounding box center [665, 213] width 10 height 5
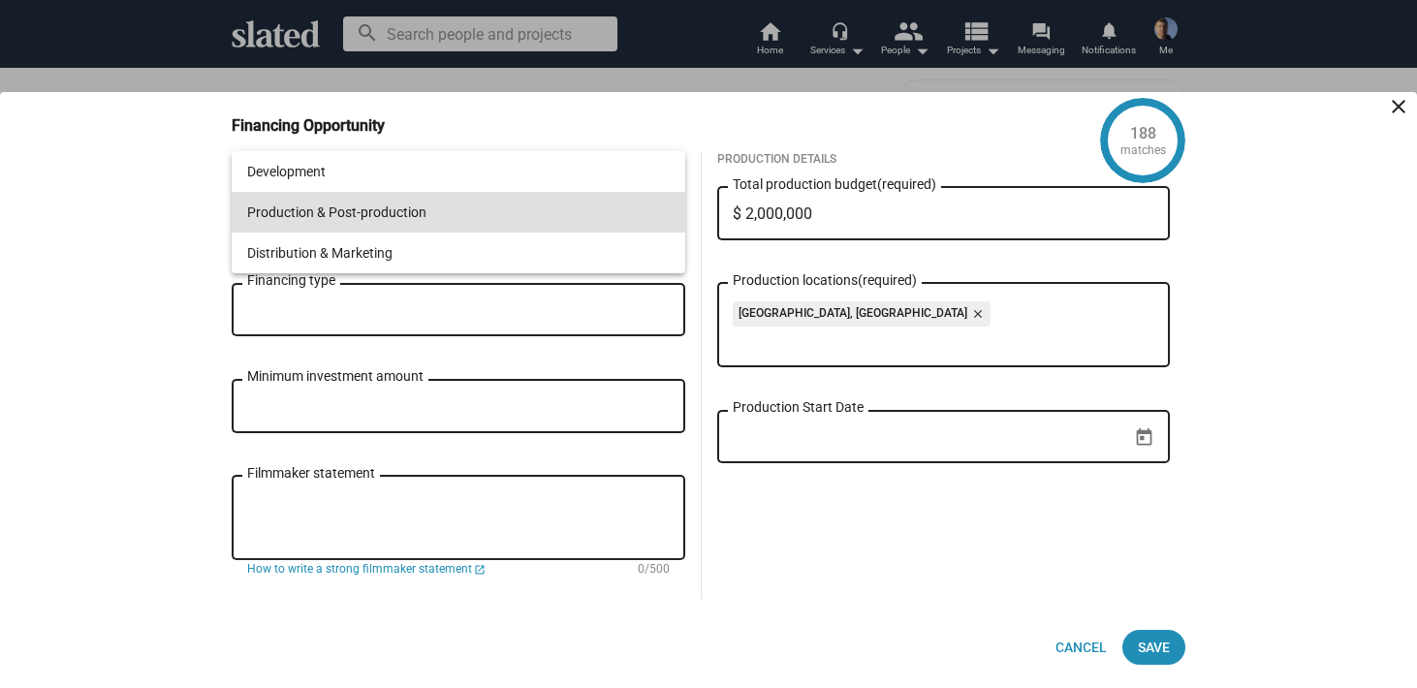
click at [611, 199] on span "Production & Post-production" at bounding box center [458, 212] width 423 height 41
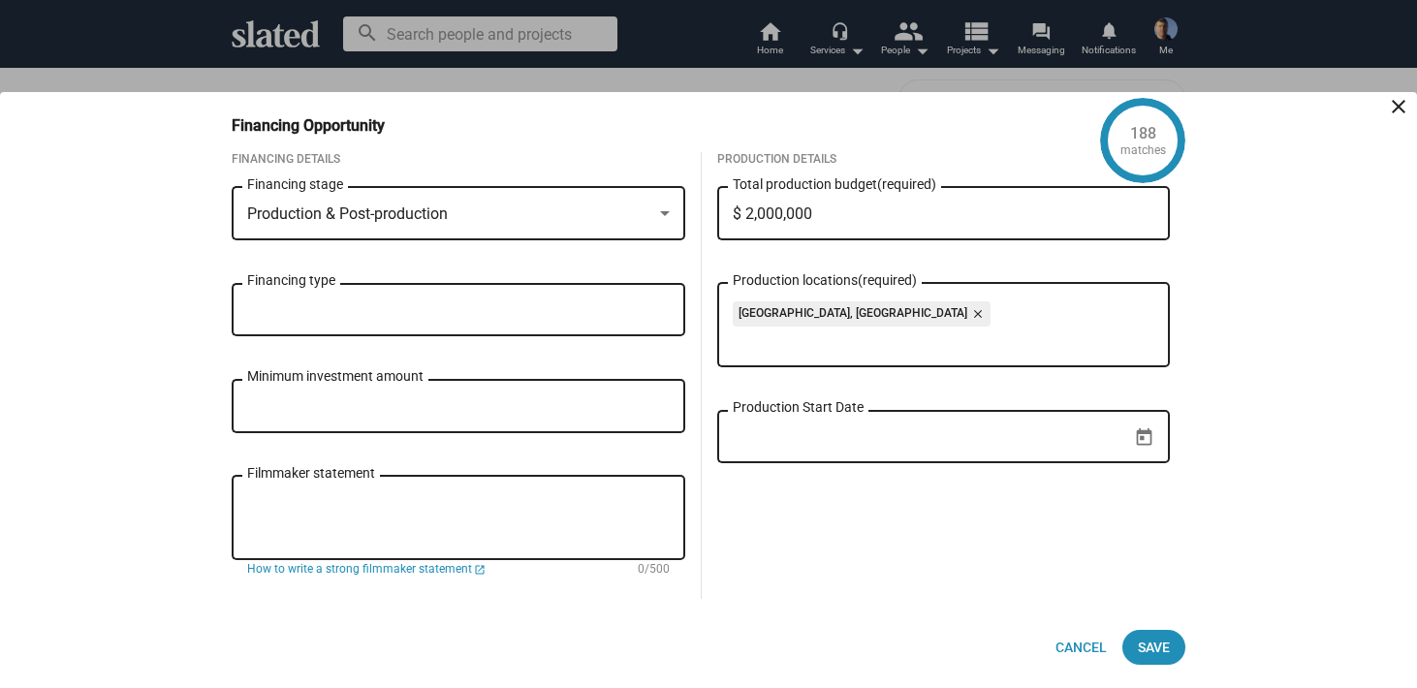
click at [752, 212] on input "$ 2,000,000" at bounding box center [944, 214] width 423 height 17
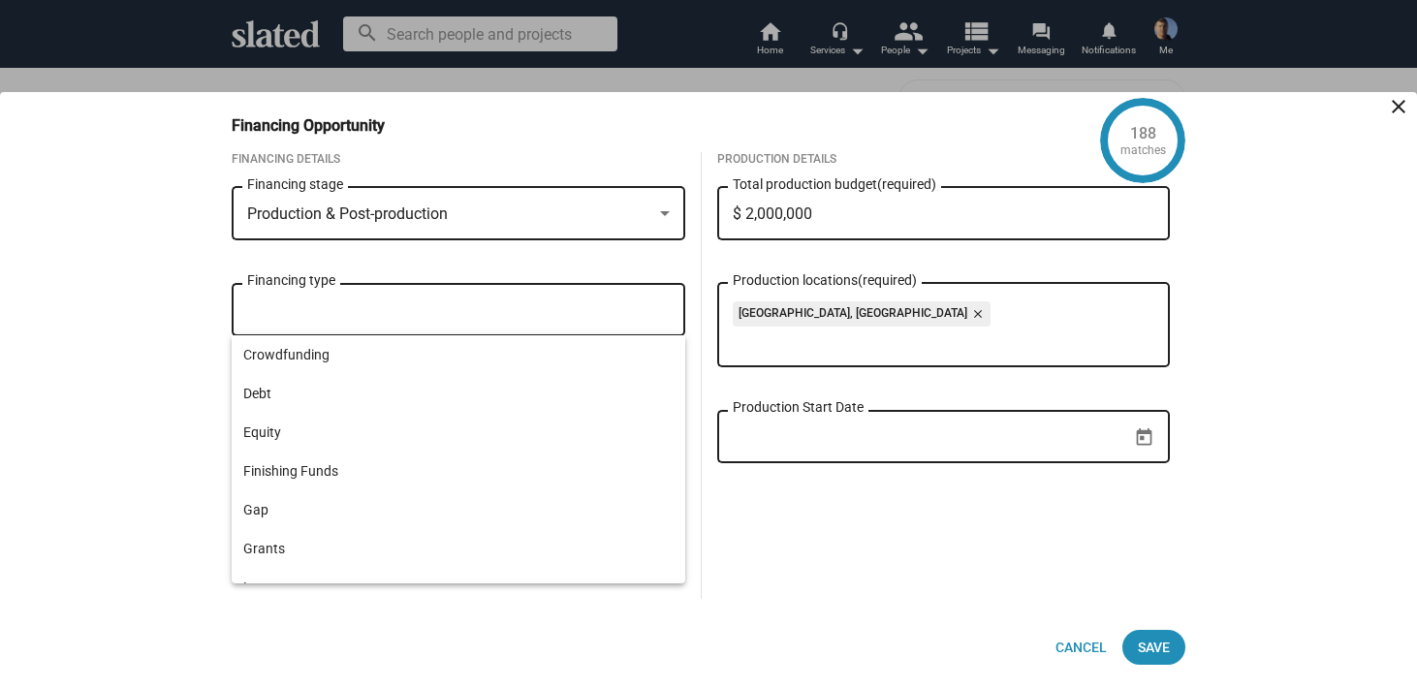
click at [566, 306] on input "Financing type" at bounding box center [462, 309] width 423 height 17
click at [726, 526] on div "Production Details $ 2,000,000 Total production budget (required) Regina, Canad…" at bounding box center [944, 375] width 485 height 447
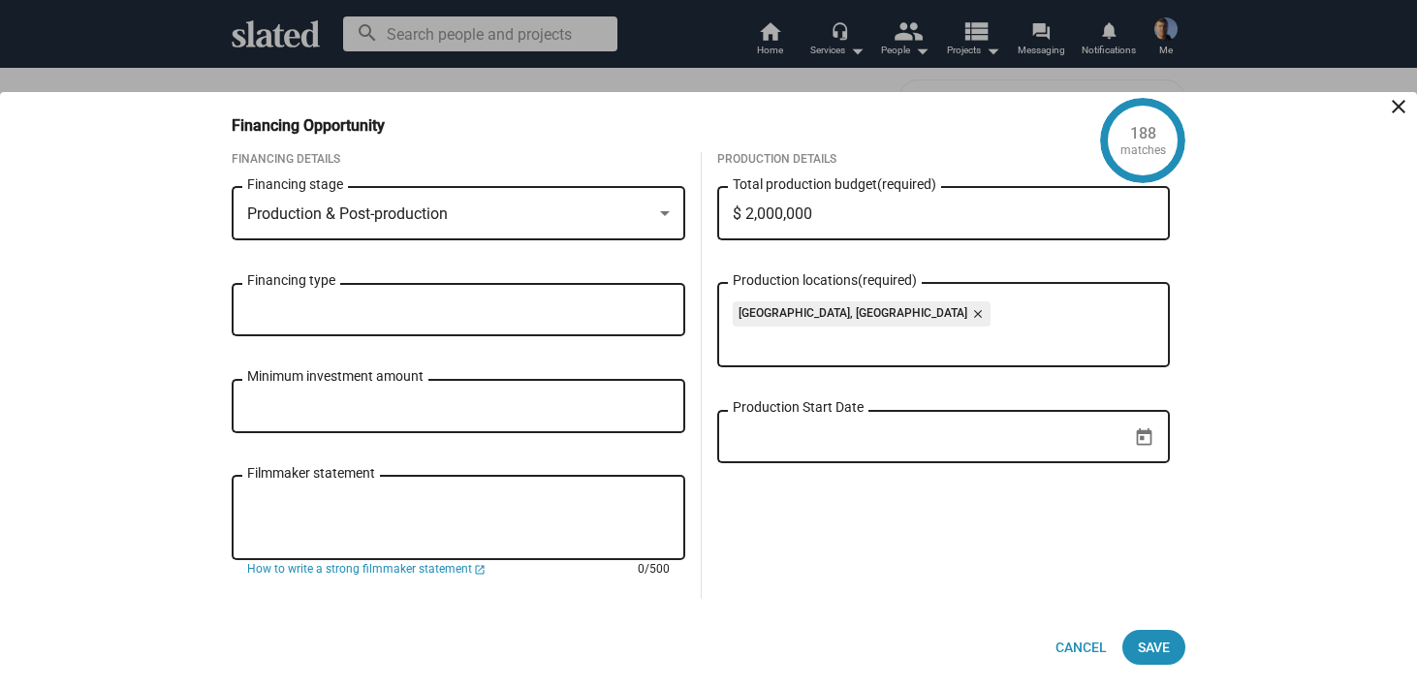
click at [257, 492] on textarea "Filmmaker statement" at bounding box center [458, 518] width 423 height 52
type textarea "M"
type textarea "o"
type textarea "R"
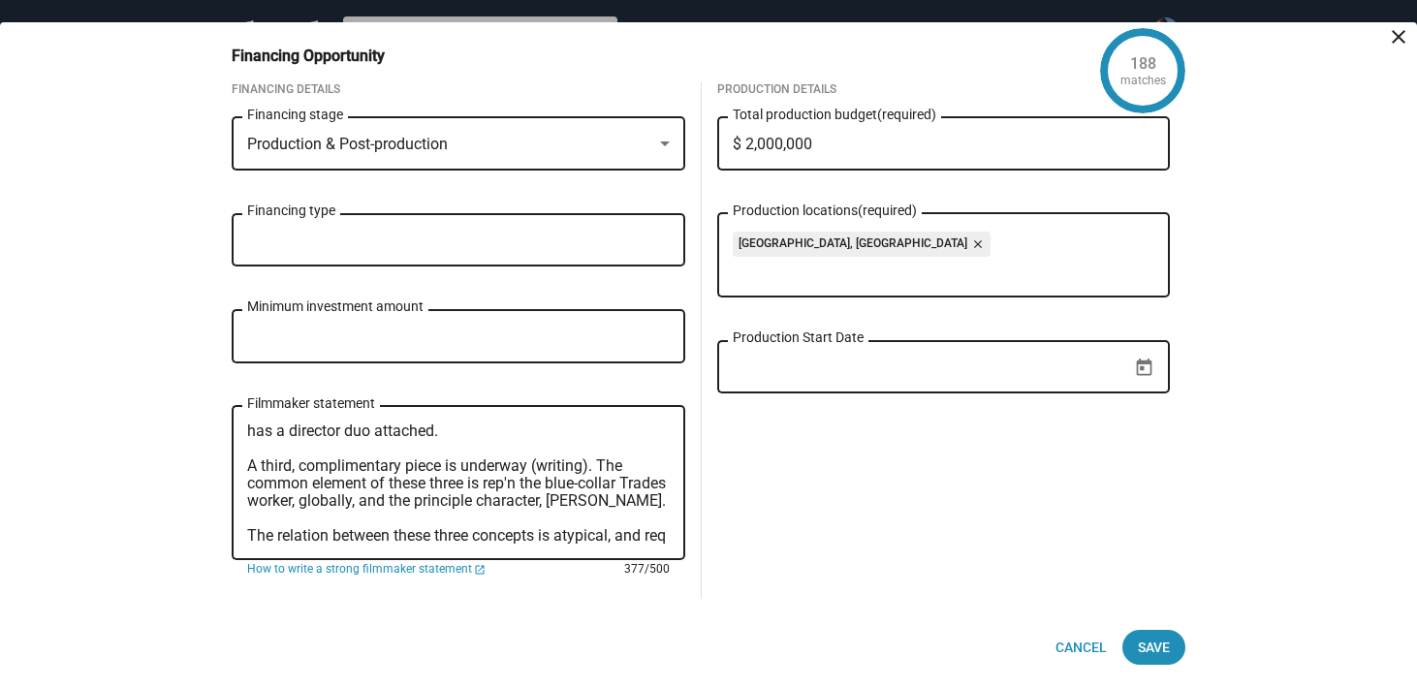
scroll to position [52, 0]
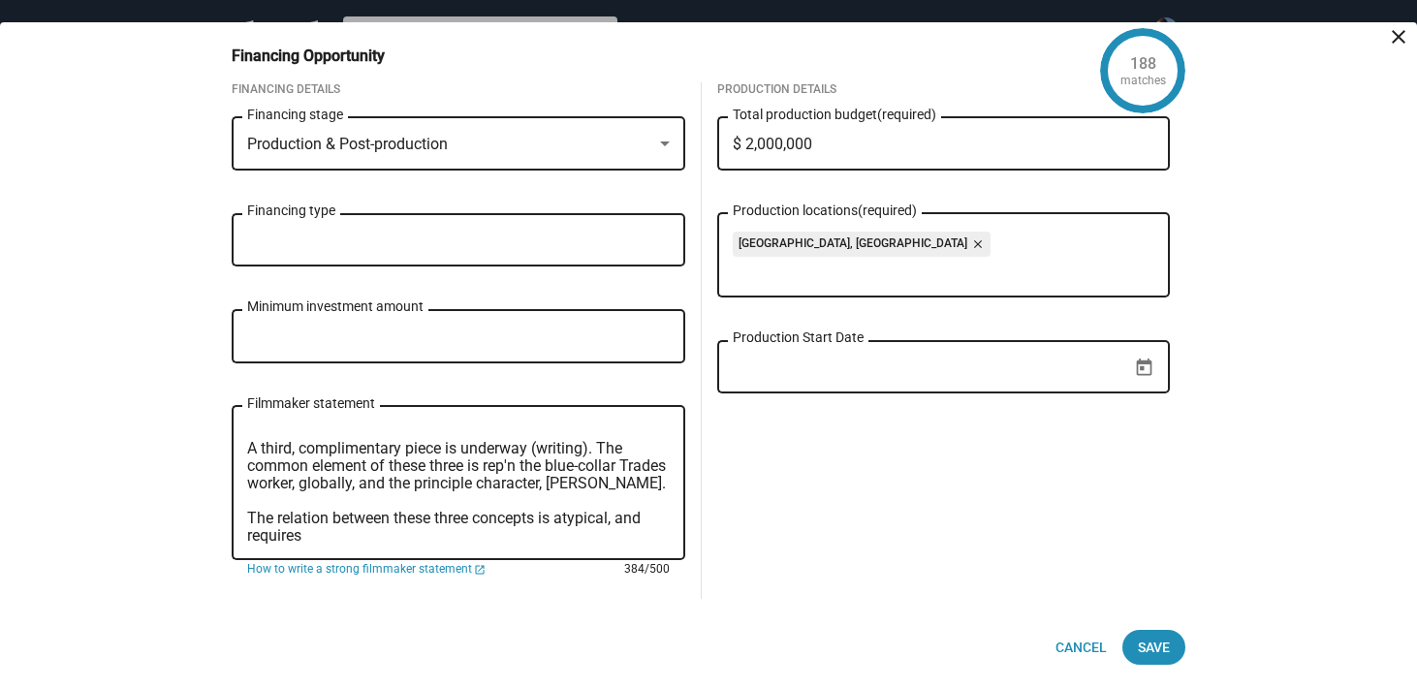
drag, startPoint x: 307, startPoint y: 536, endPoint x: 611, endPoint y: 520, distance: 303.9
click at [611, 520] on textarea "THE CAMPERS is intended to be complimentary to another title, SHUTDOWN, which i…" at bounding box center [458, 484] width 423 height 122
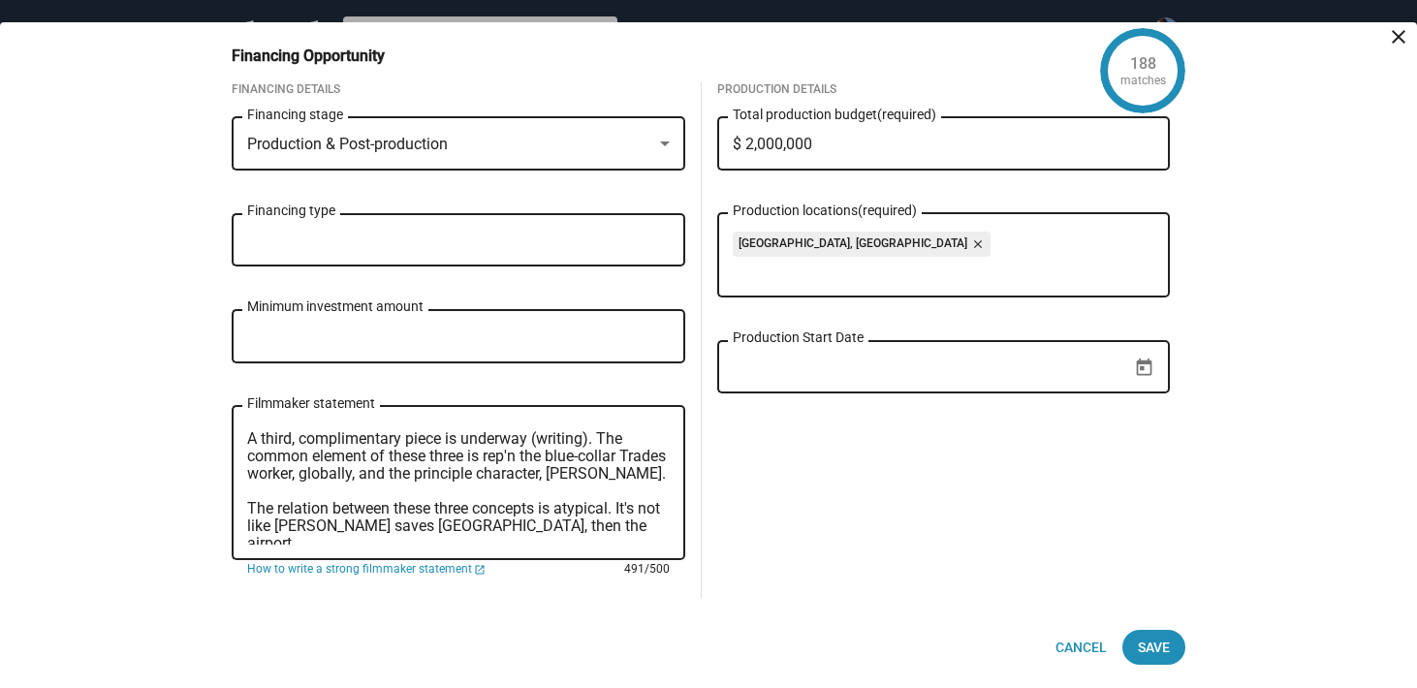
scroll to position [56, 0]
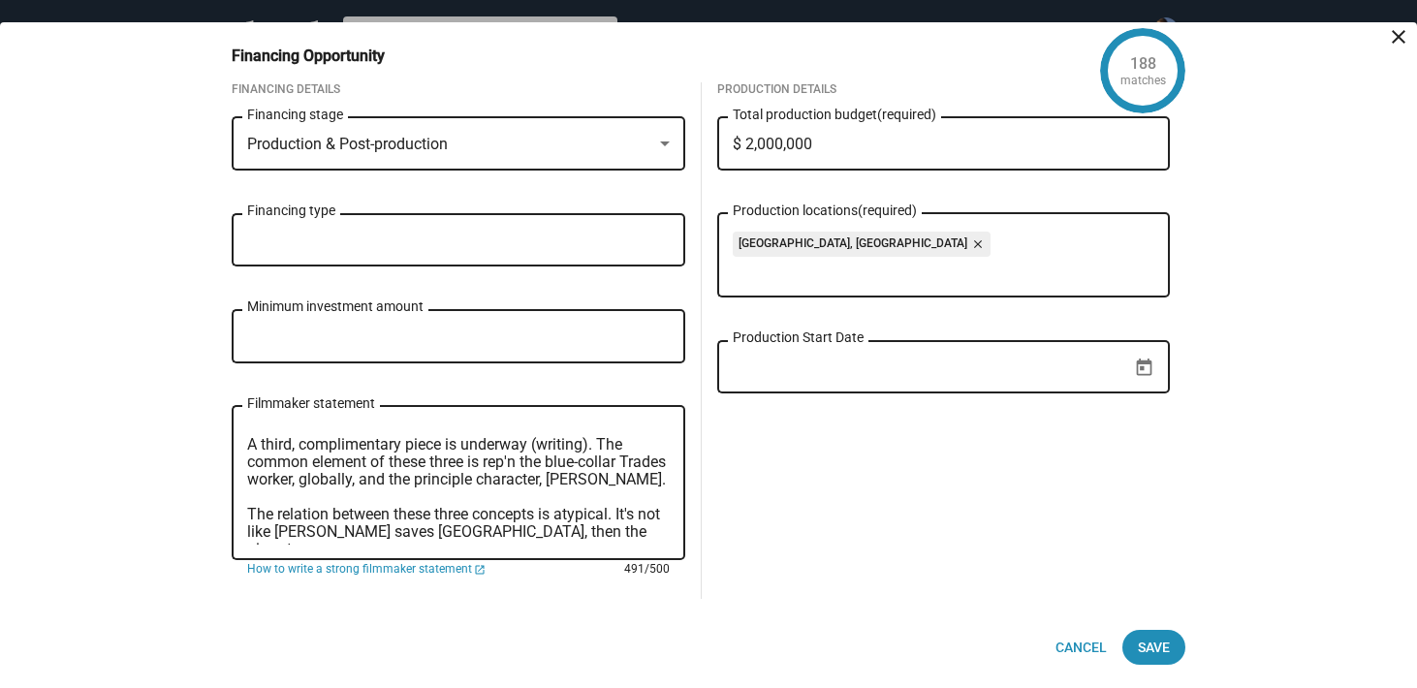
click at [487, 463] on textarea "THE CAMPERS is intended to be complimentary to another title, SHUTDOWN, which i…" at bounding box center [458, 484] width 423 height 122
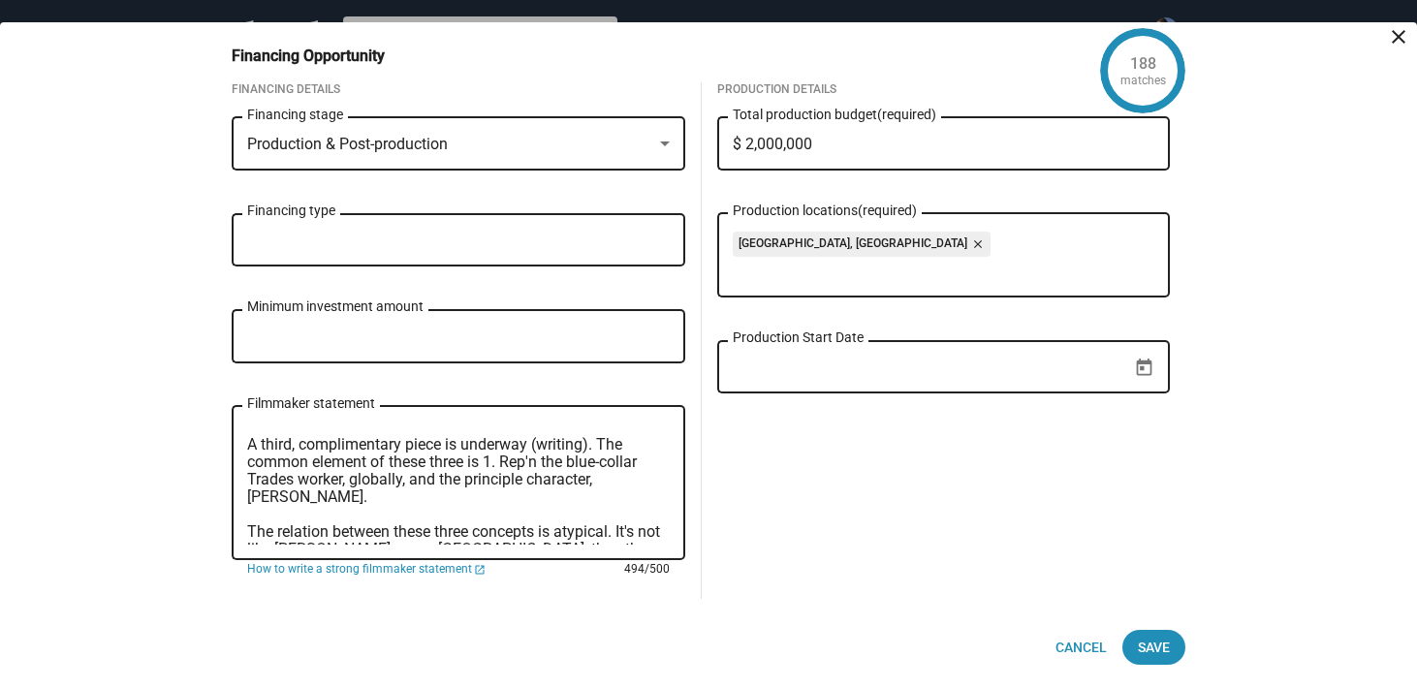
click at [443, 478] on textarea "THE CAMPERS is intended to be complimentary to another title, SHUTDOWN, which i…" at bounding box center [458, 484] width 423 height 122
click at [463, 478] on textarea "THE CAMPERS is intended to be complimentary to another title, SHUTDOWN, which i…" at bounding box center [458, 484] width 423 height 122
click at [498, 464] on textarea "THE CAMPERS is intended to be complimentary to another title, SHUTDOWN, which i…" at bounding box center [458, 484] width 423 height 122
click at [453, 477] on textarea "THE CAMPERS is intended to be complimentary to another title, SHUTDOWN, which i…" at bounding box center [458, 484] width 423 height 122
click at [785, 547] on div "Production Details $ 2,000,000 Total production budget (required) Regina, Canad…" at bounding box center [944, 340] width 485 height 517
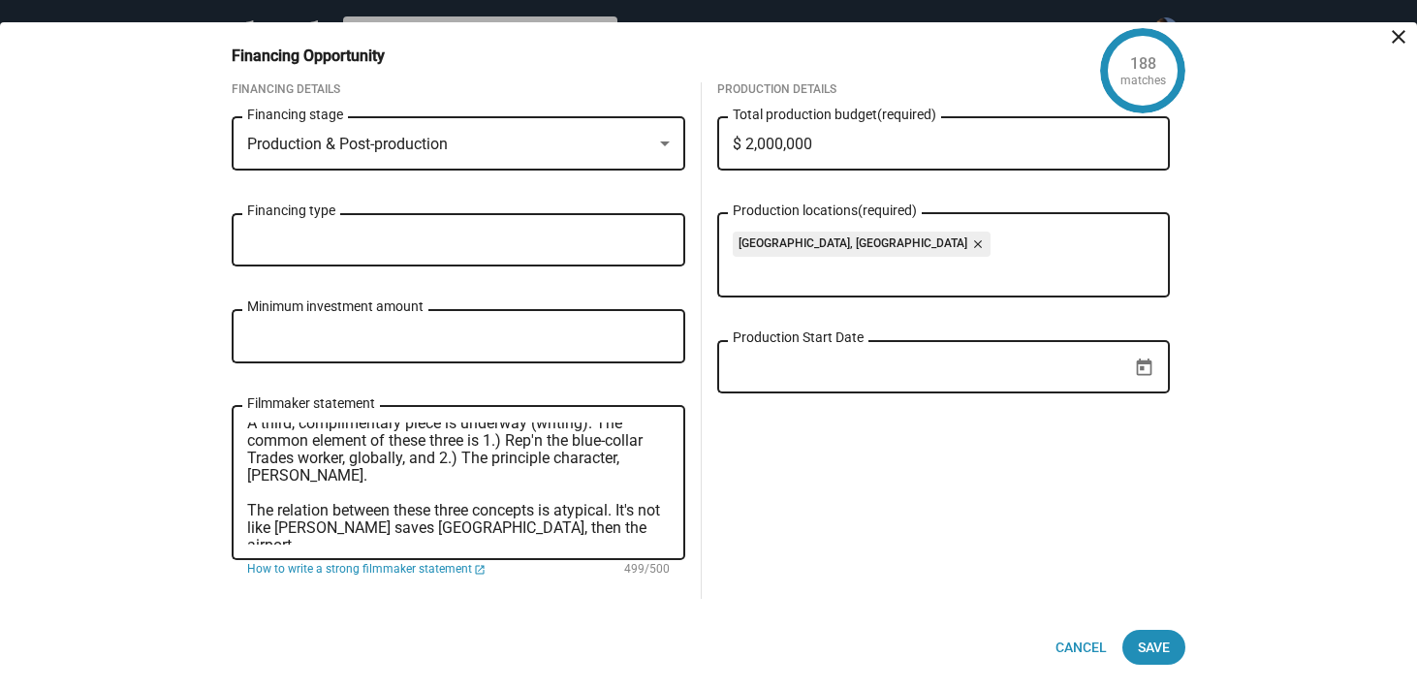
scroll to position [105, 0]
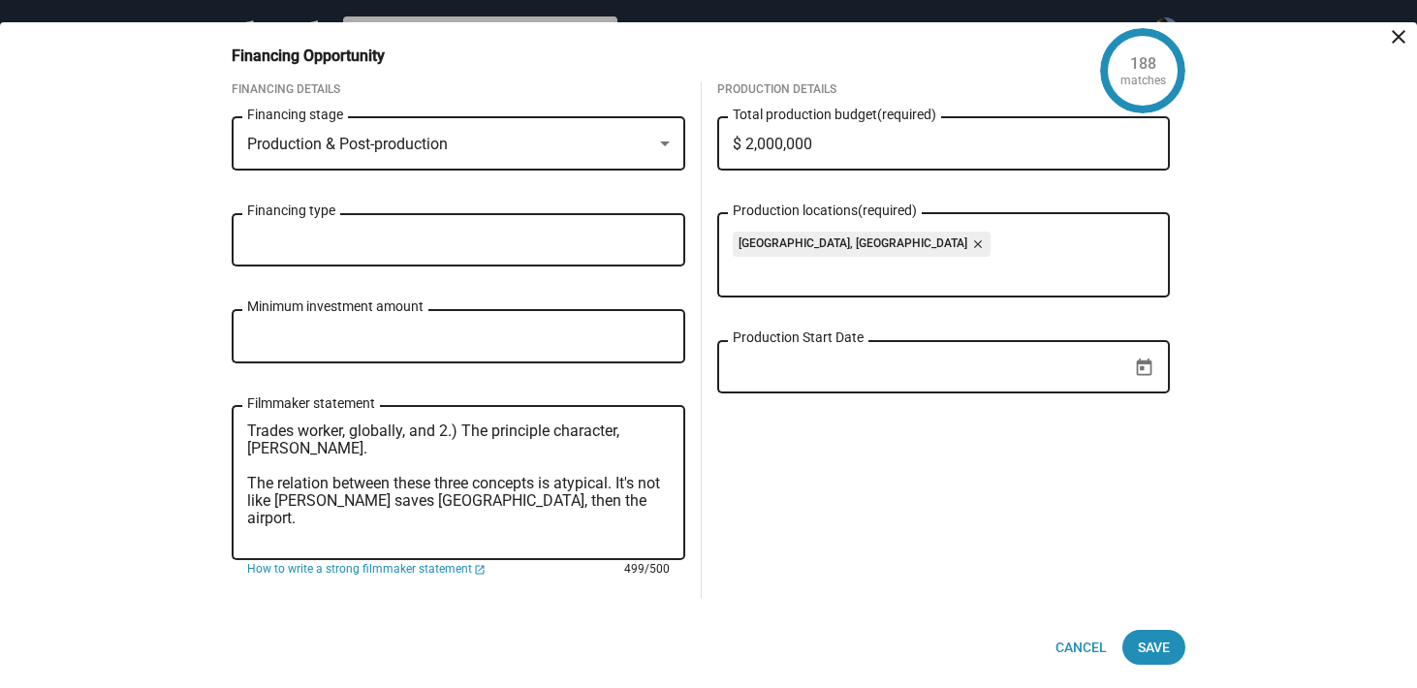
click at [546, 539] on textarea "THE CAMPERS is intended to be complimentary to another title, SHUTDOWN, which i…" at bounding box center [458, 484] width 423 height 122
type textarea "THE CAMPERS is intended to be complimentary to another title, SHUTDOWN, which i…"
click at [819, 516] on div "Production Details $ 2,000,000 Total production budget (required) Regina, Canad…" at bounding box center [944, 340] width 485 height 517
click at [1165, 643] on span "Save" at bounding box center [1154, 647] width 32 height 35
checkbox input "true"
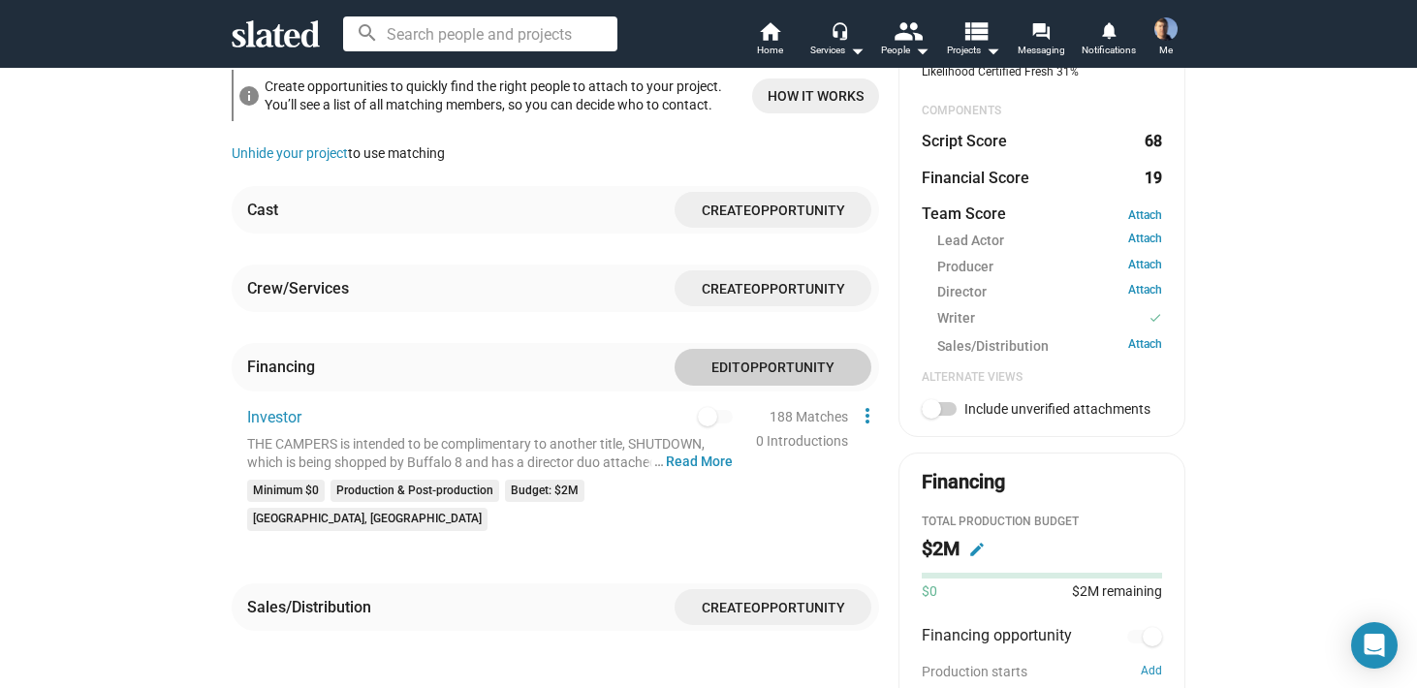
scroll to position [687, 0]
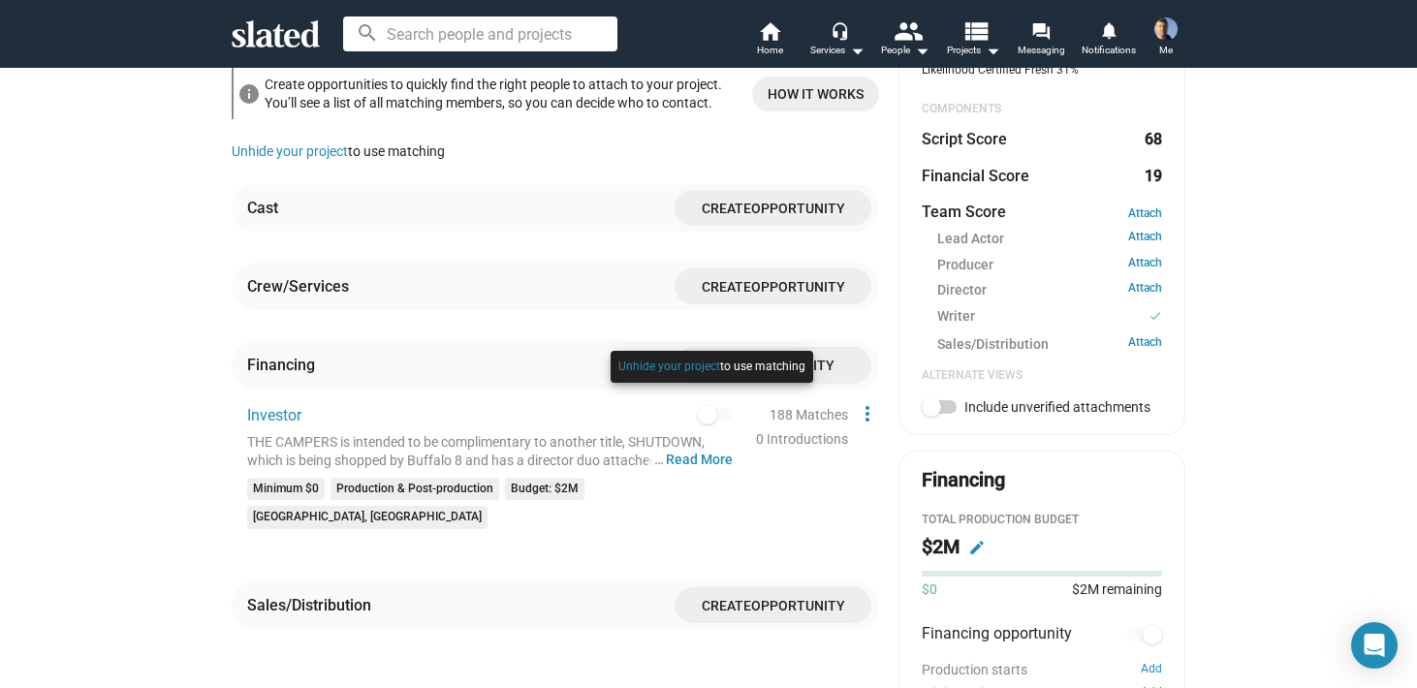
click at [707, 397] on div at bounding box center [712, 386] width 212 height 80
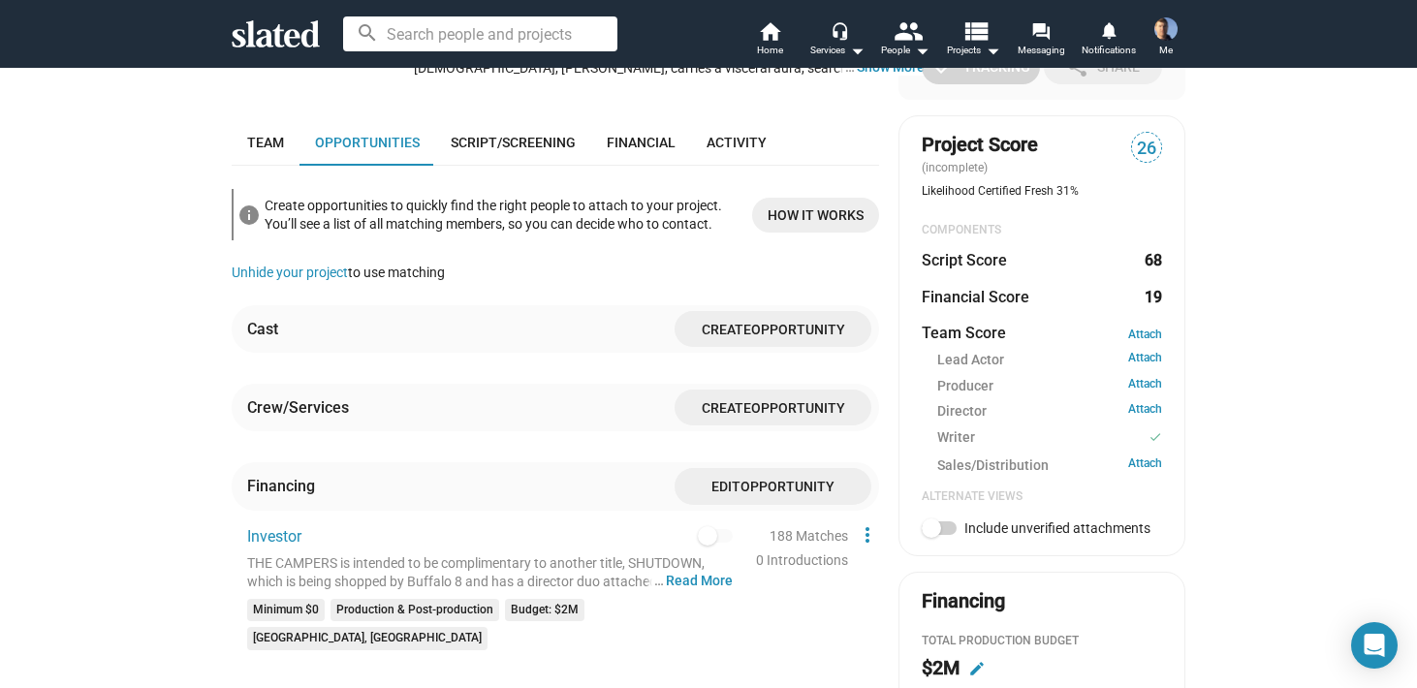
scroll to position [567, 0]
click at [734, 399] on span "Create" at bounding box center [726, 407] width 49 height 16
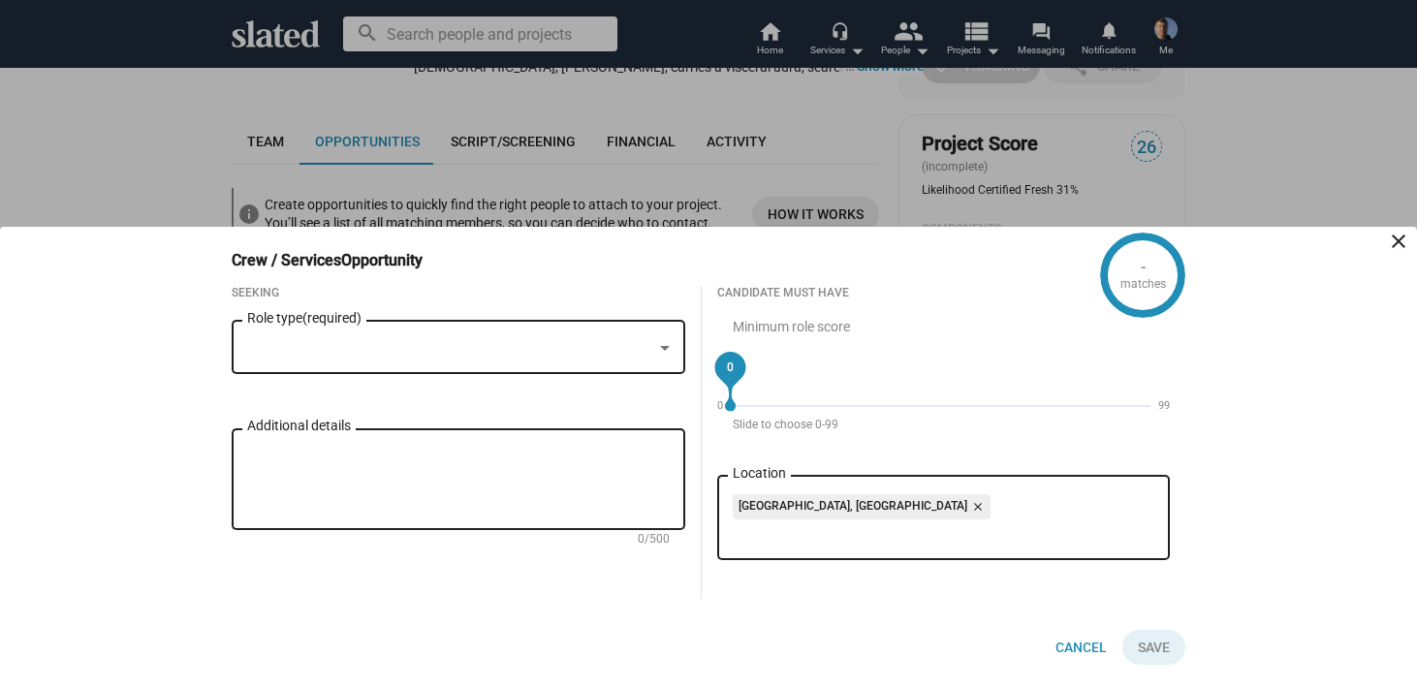
click at [648, 346] on div at bounding box center [449, 348] width 405 height 20
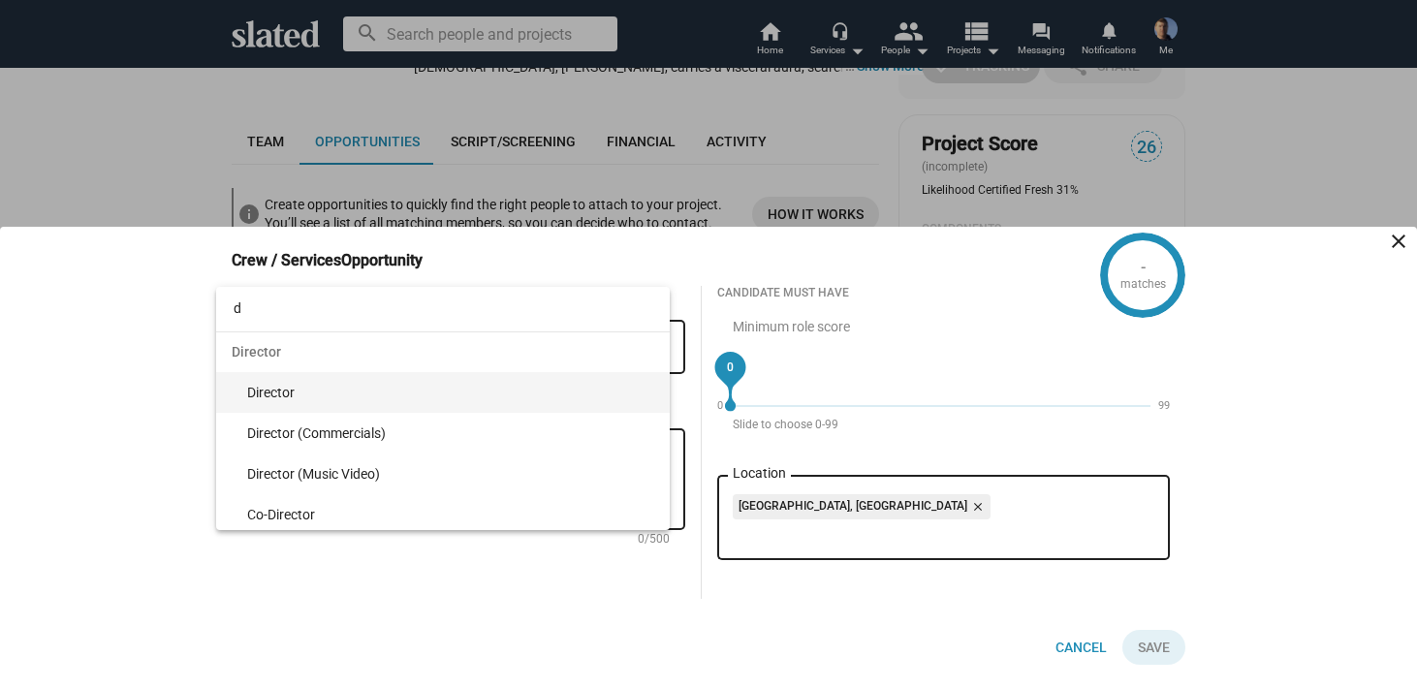
type input "d"
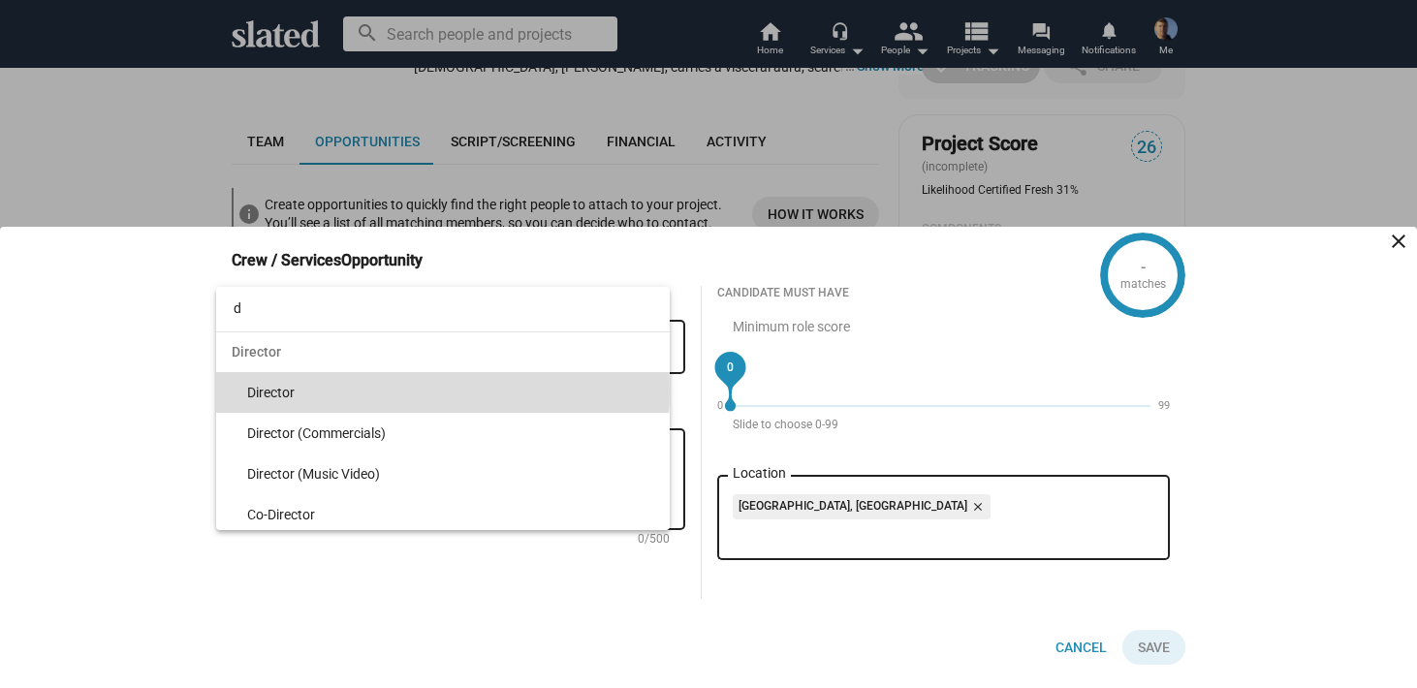
click at [398, 391] on span "Director" at bounding box center [450, 392] width 407 height 41
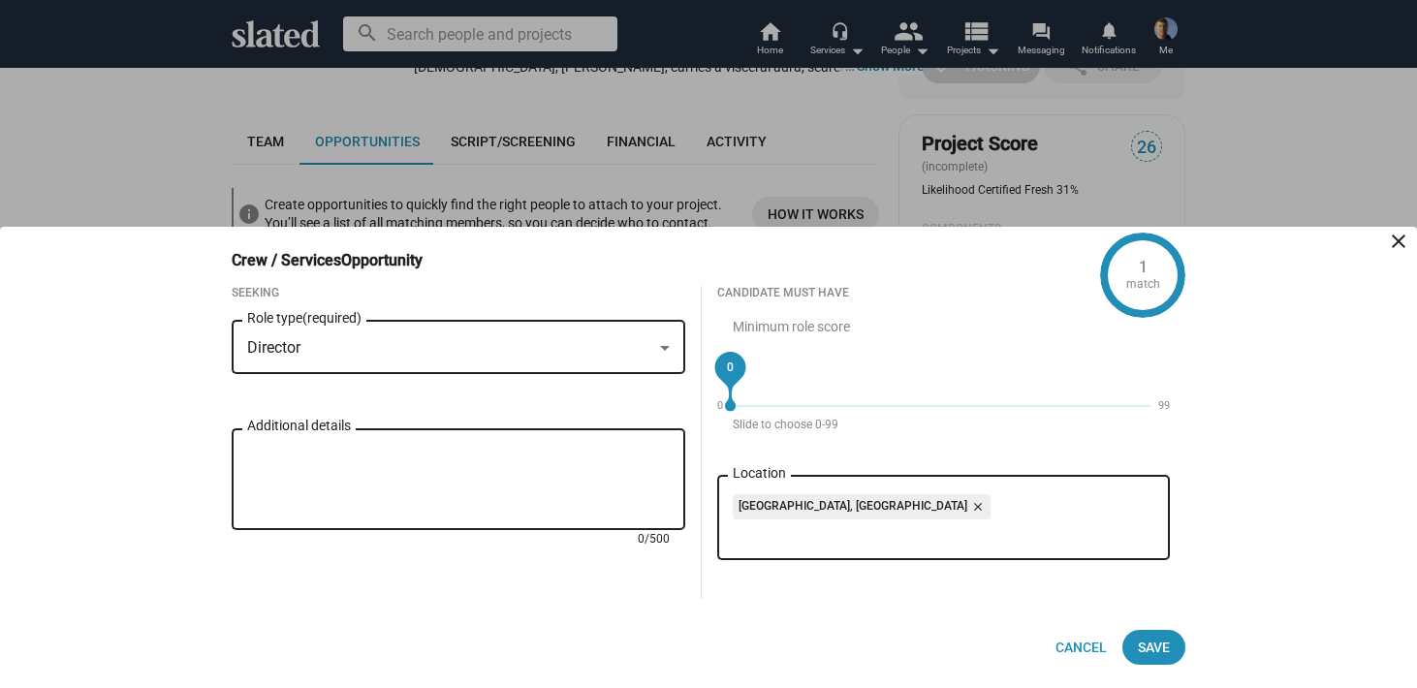
click at [267, 459] on textarea "Additional details" at bounding box center [458, 480] width 423 height 70
type textarea "T"
type textarea "M"
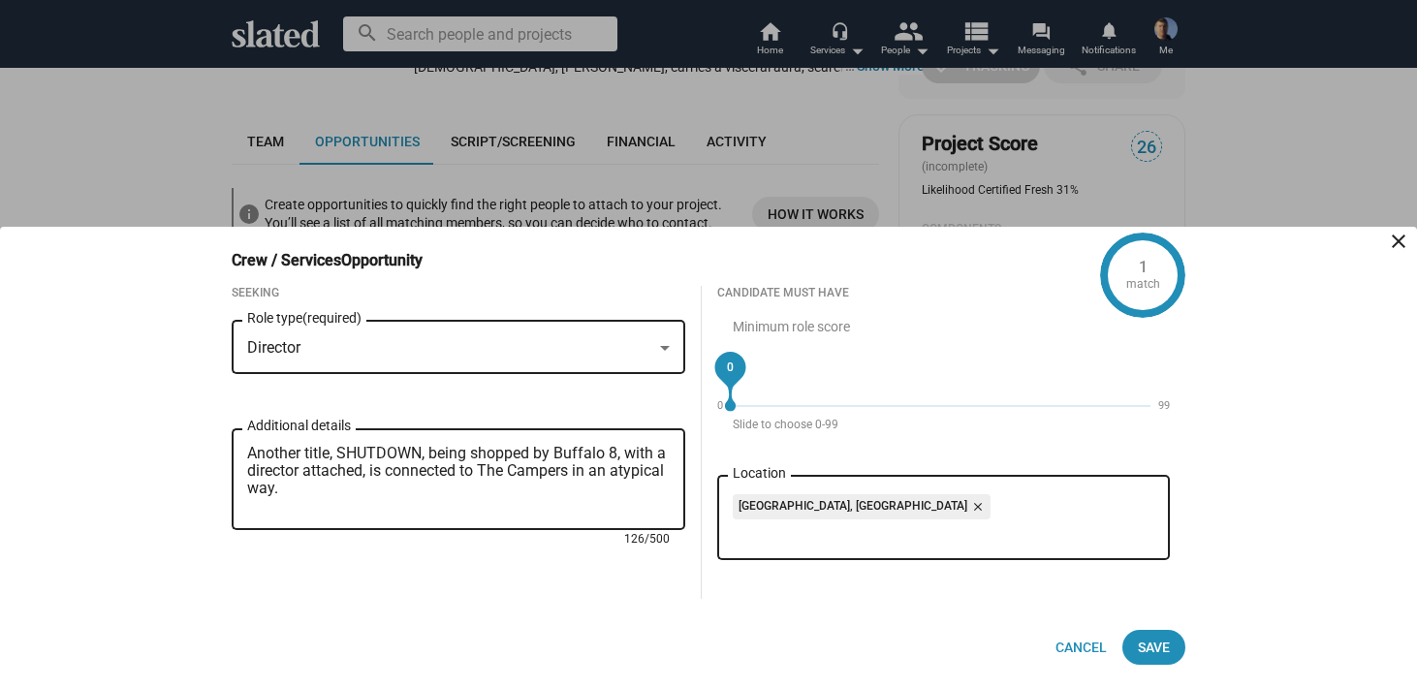
click at [308, 457] on textarea "Another title, SHUTDOWN, being shopped by Buffalo 8, with a director attached, …" at bounding box center [458, 480] width 423 height 70
click at [372, 457] on textarea "Another feature title, SHUTDOWN, being shopped by Buffalo 8, with a director at…" at bounding box center [458, 480] width 423 height 70
click at [466, 493] on textarea "Another feature script, SHUTDOWN, being shopped by Buffalo 8, with a director a…" at bounding box center [458, 480] width 423 height 70
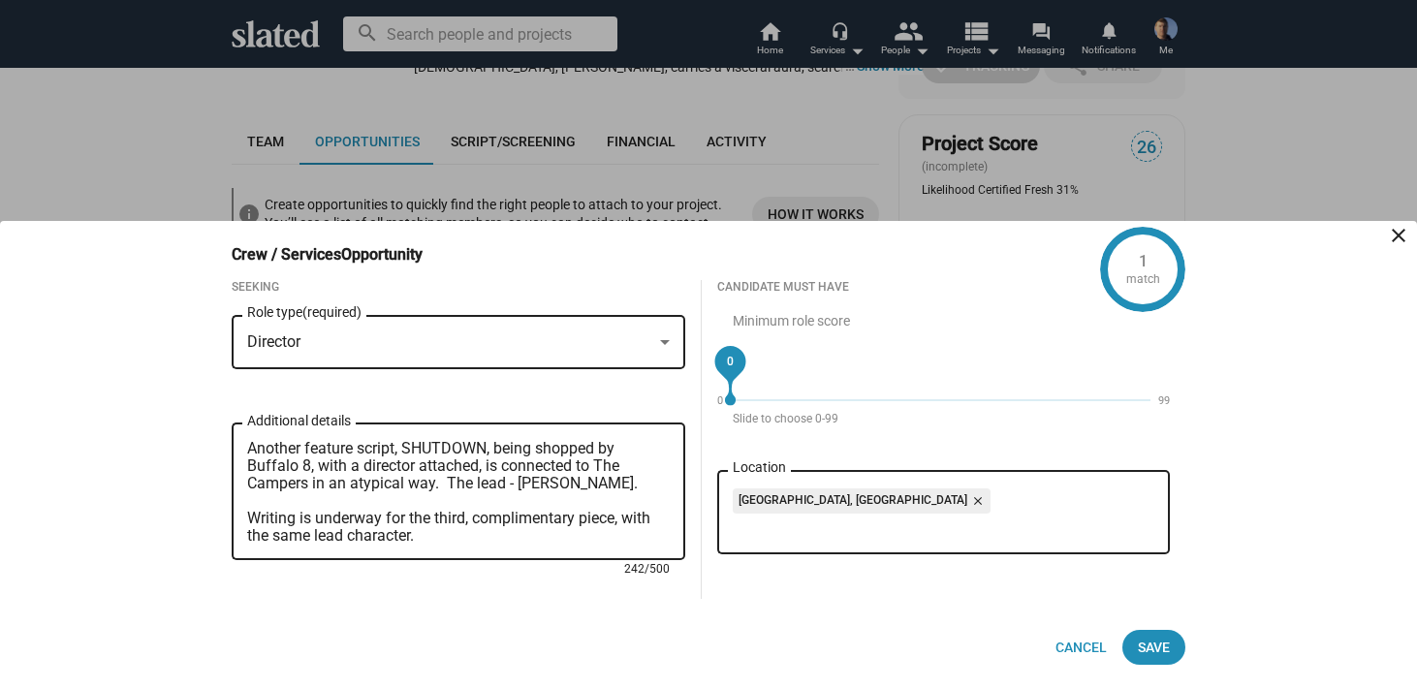
scroll to position [0, 0]
click at [435, 486] on textarea "Another feature script, SHUTDOWN, being shopped by Buffalo 8, with a director a…" at bounding box center [458, 492] width 423 height 105
click at [587, 485] on textarea "Another feature script, SHUTDOWN, being shopped by Buffalo 8, with a director a…" at bounding box center [458, 492] width 423 height 105
click at [581, 484] on textarea "Another feature script, SHUTDOWN, being shopped by Buffalo 8, with a director a…" at bounding box center [458, 492] width 423 height 105
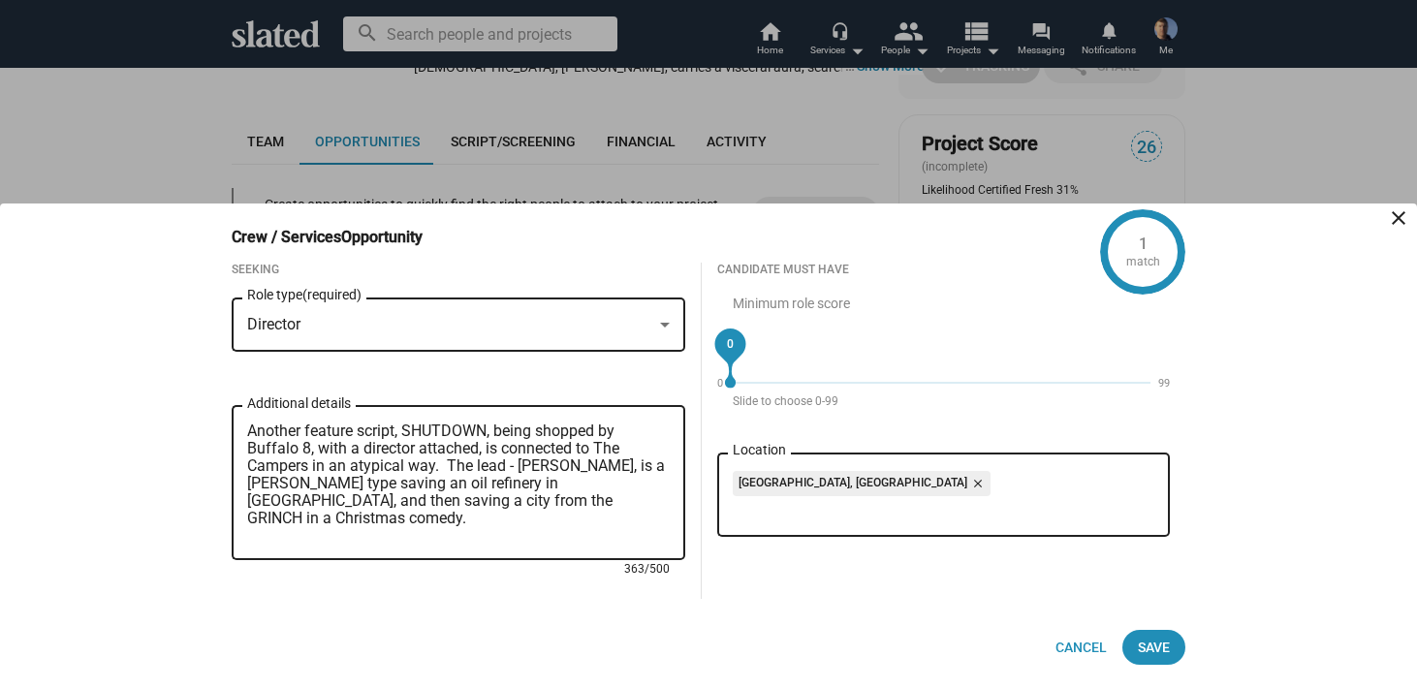
scroll to position [17, 0]
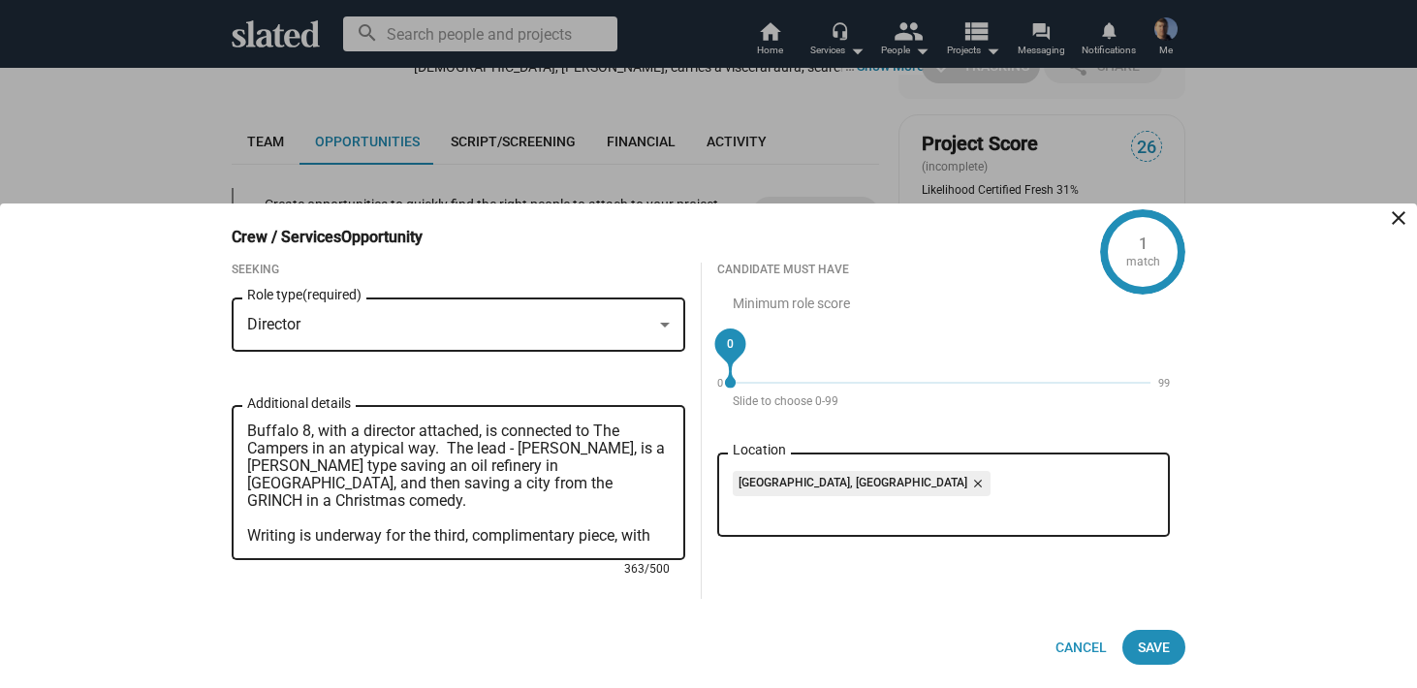
drag, startPoint x: 413, startPoint y: 537, endPoint x: 274, endPoint y: 539, distance: 138.6
click at [274, 539] on textarea "Another feature script, SHUTDOWN, being shopped by Buffalo 8, with a director a…" at bounding box center [458, 484] width 423 height 122
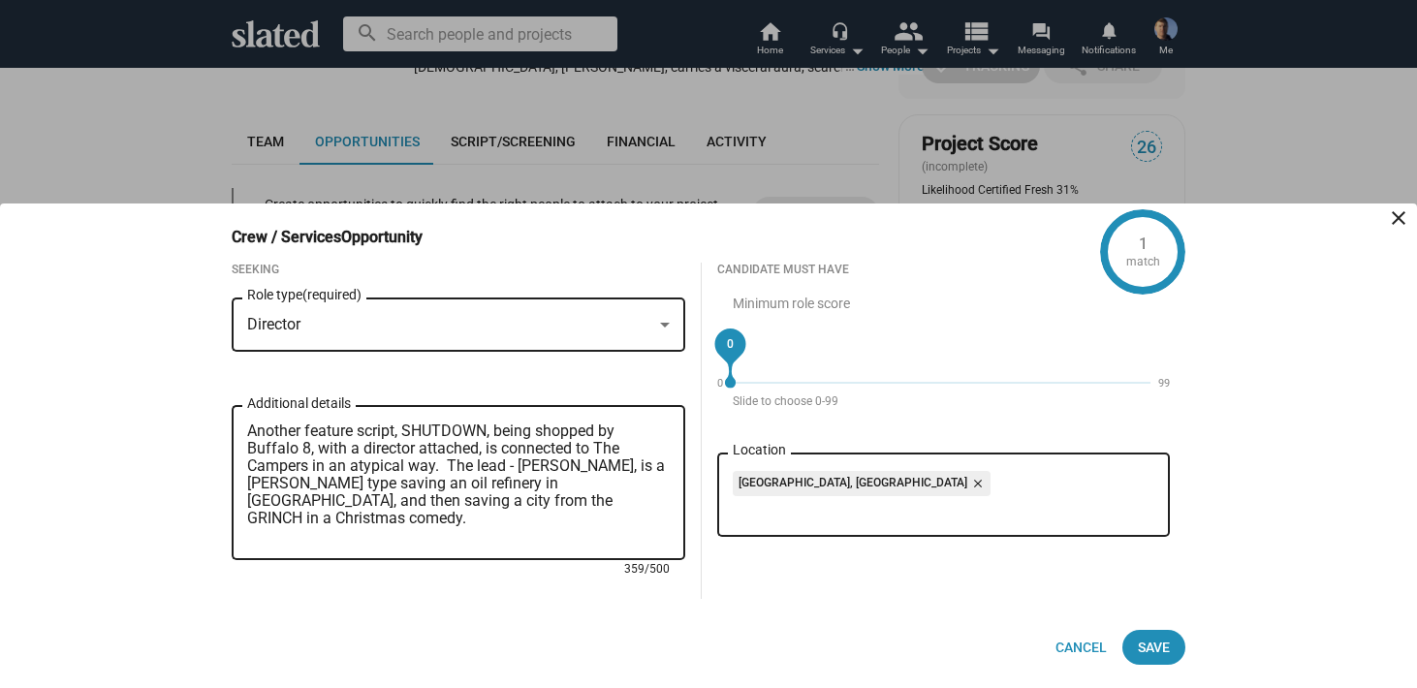
click at [394, 480] on textarea "Another feature script, SHUTDOWN, being shopped by Buffalo 8, with a director a…" at bounding box center [458, 484] width 423 height 122
click at [562, 483] on textarea "Another feature script, SHUTDOWN, being shopped by Buffalo 8, with a director a…" at bounding box center [458, 484] width 423 height 122
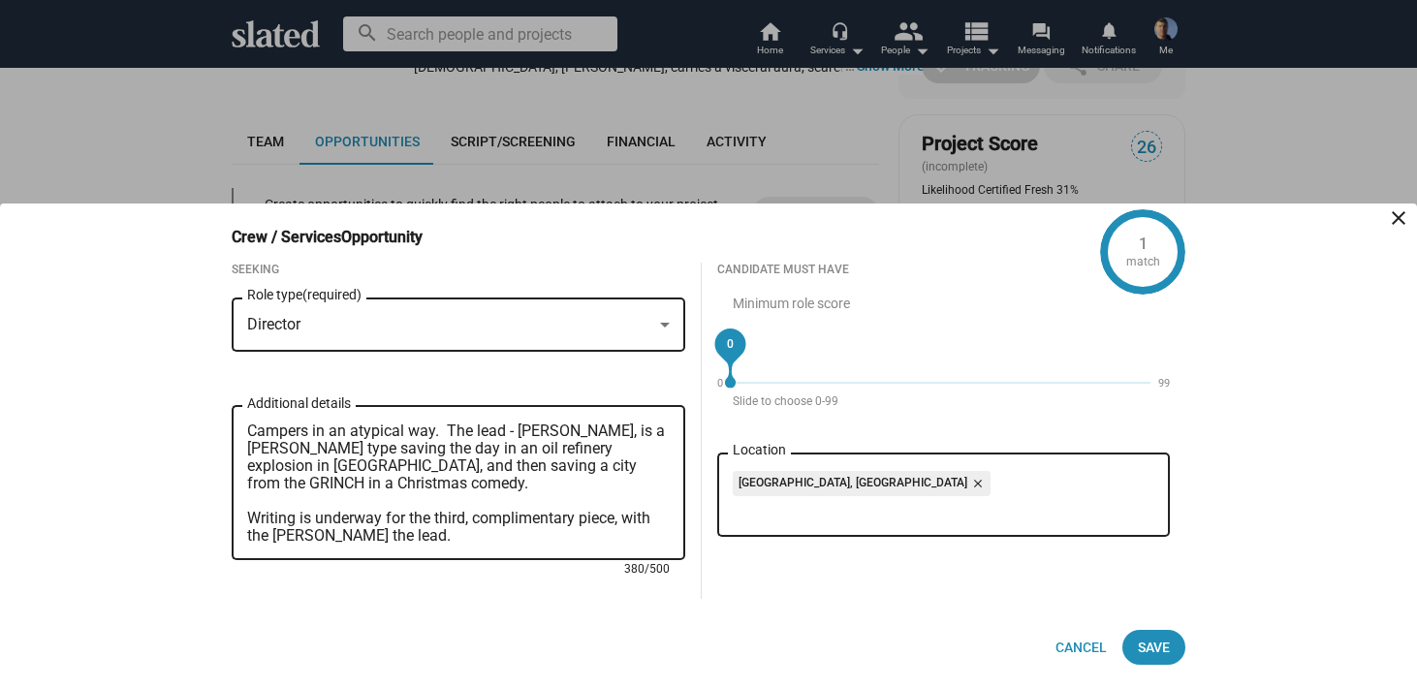
click at [328, 532] on textarea "Another feature script, SHUTDOWN, being shopped by Buffalo 8, with a director a…" at bounding box center [458, 484] width 423 height 122
type textarea "Another feature script, SHUTDOWN, being shopped by Buffalo 8, with a director a…"
click at [1169, 647] on span "Save" at bounding box center [1154, 647] width 32 height 35
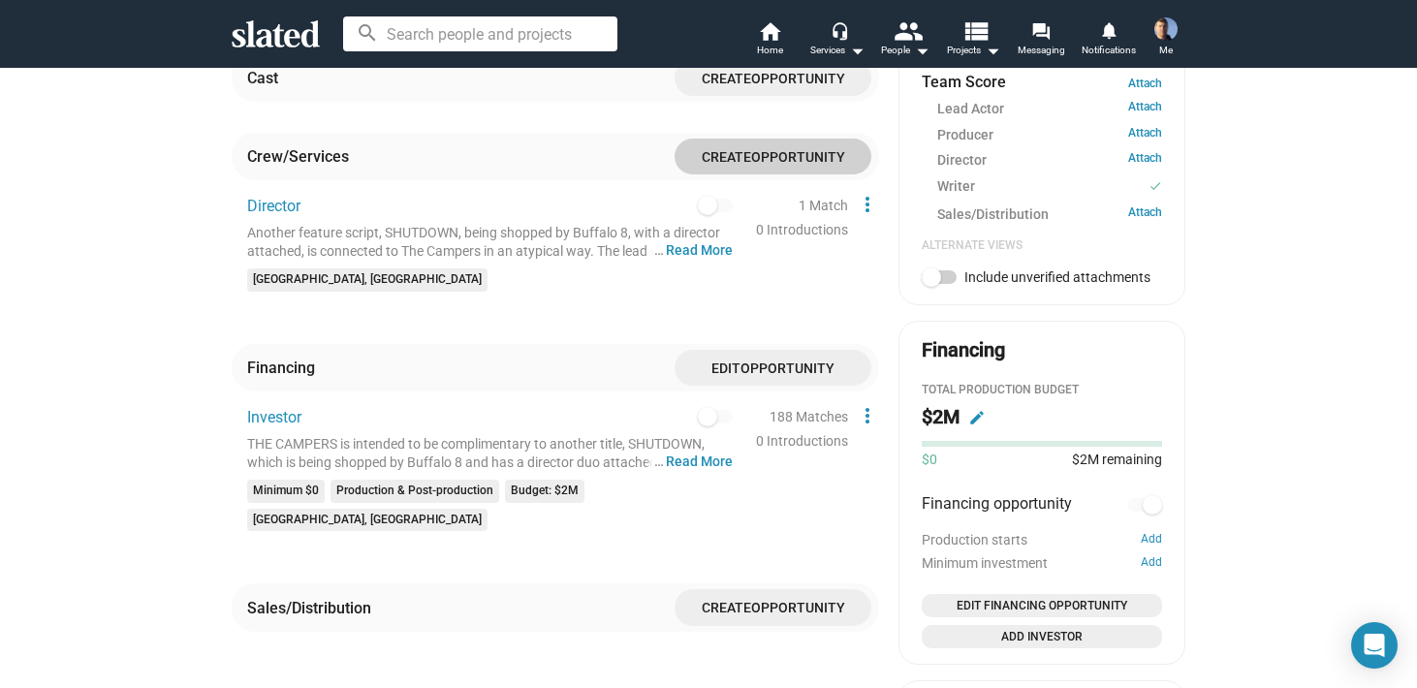
scroll to position [818, 0]
click at [708, 452] on button "… Read More" at bounding box center [699, 461] width 67 height 18
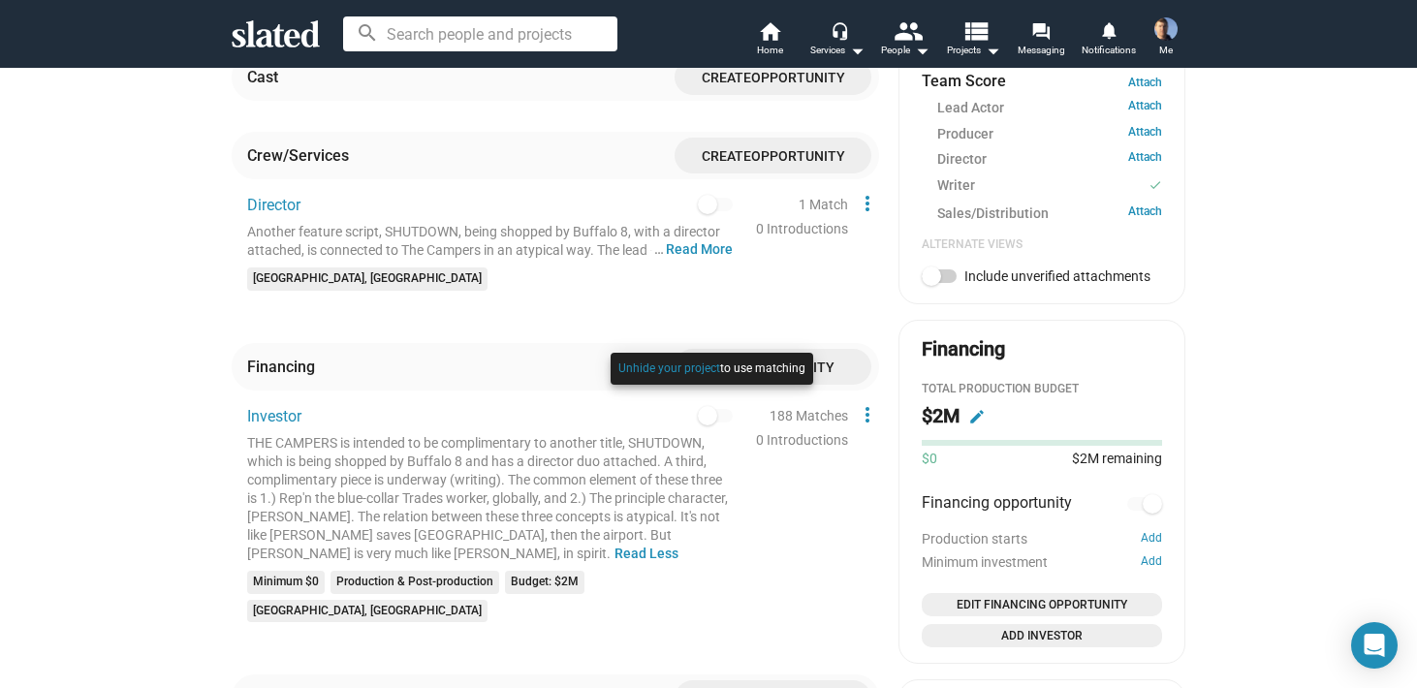
click at [706, 396] on div at bounding box center [712, 388] width 212 height 80
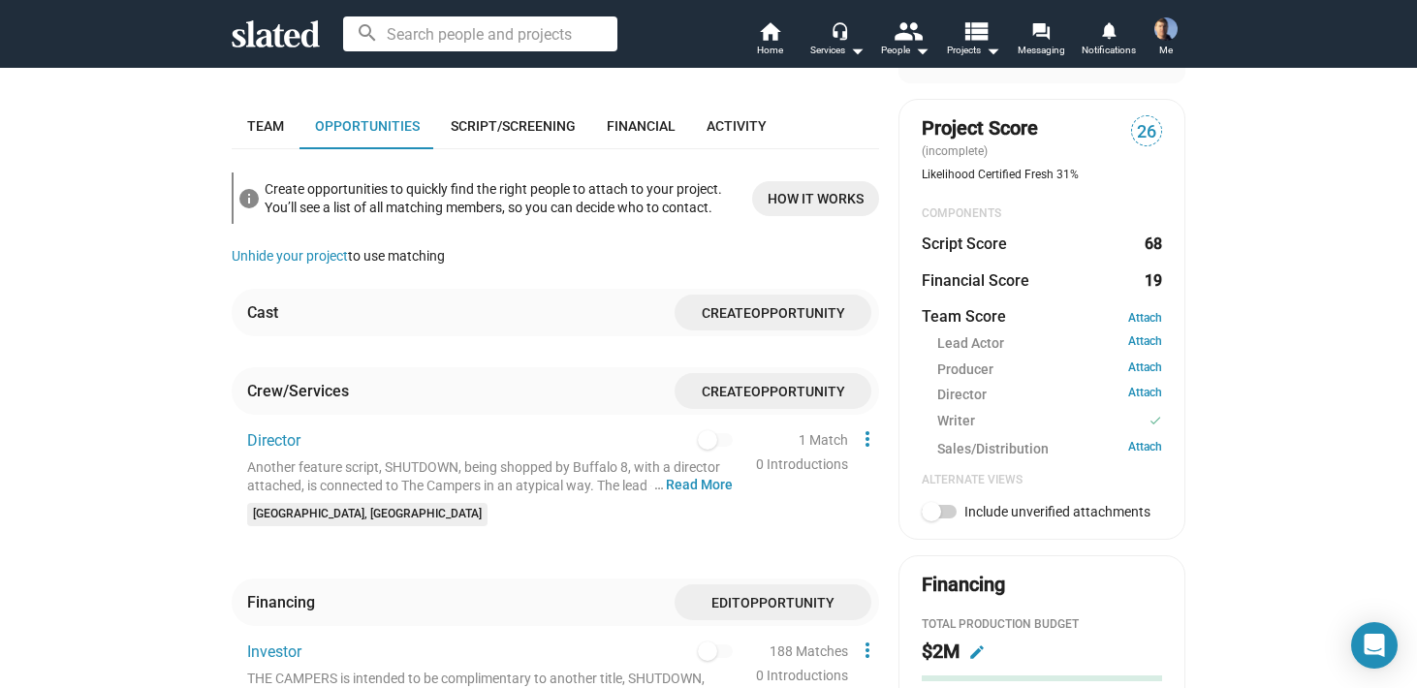
scroll to position [593, 0]
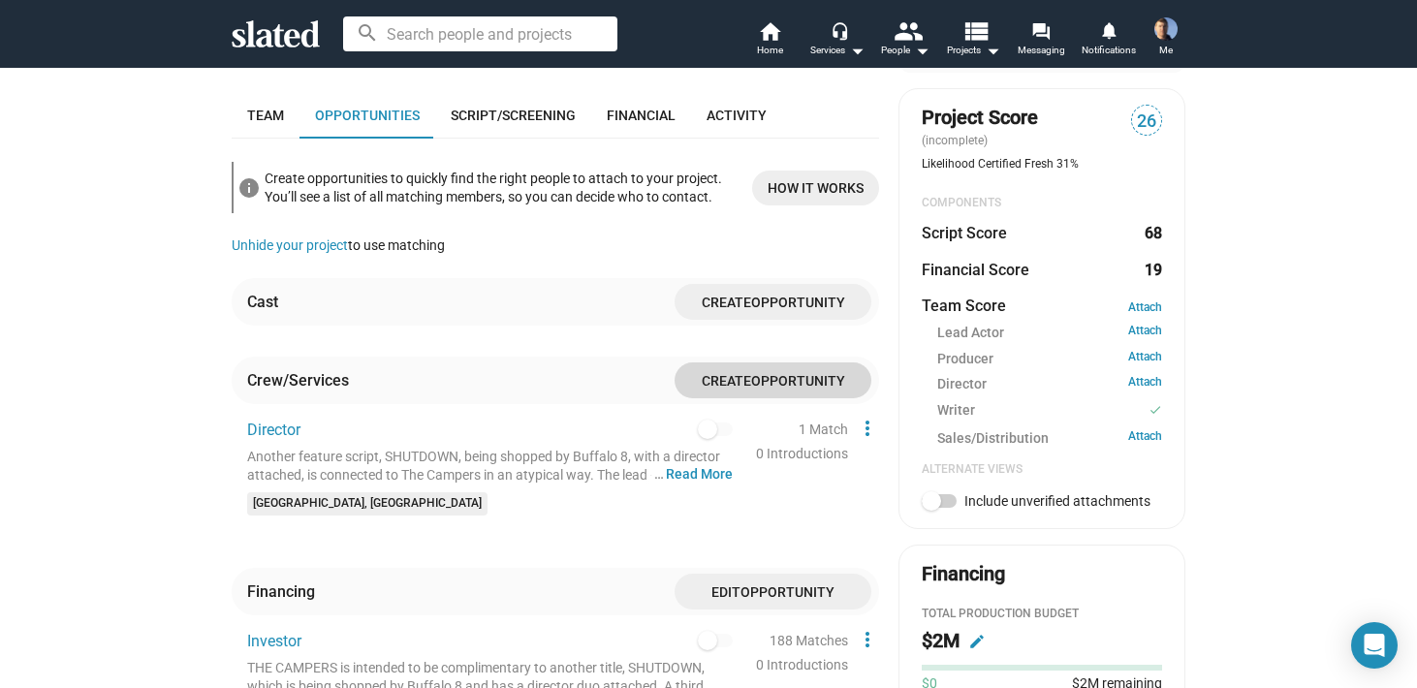
click at [757, 373] on span "Opportunity" at bounding box center [798, 381] width 94 height 16
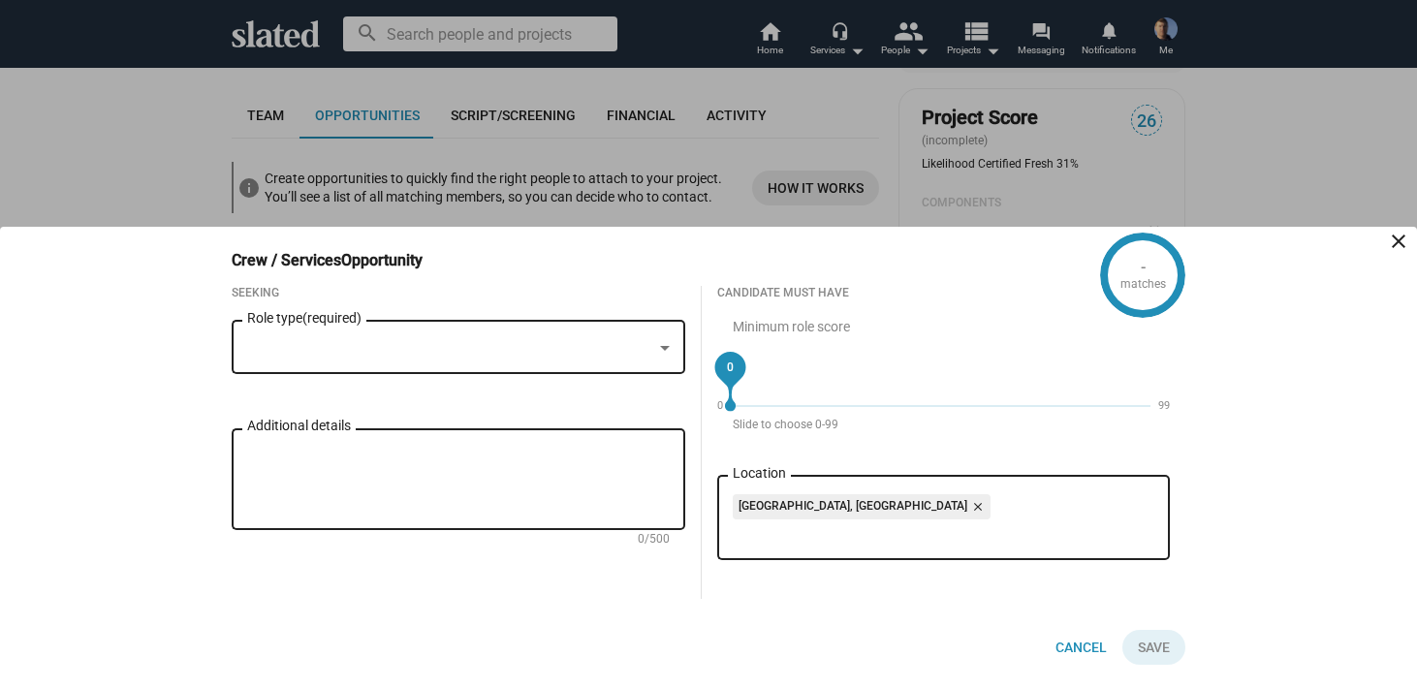
click at [664, 341] on div at bounding box center [664, 348] width 17 height 16
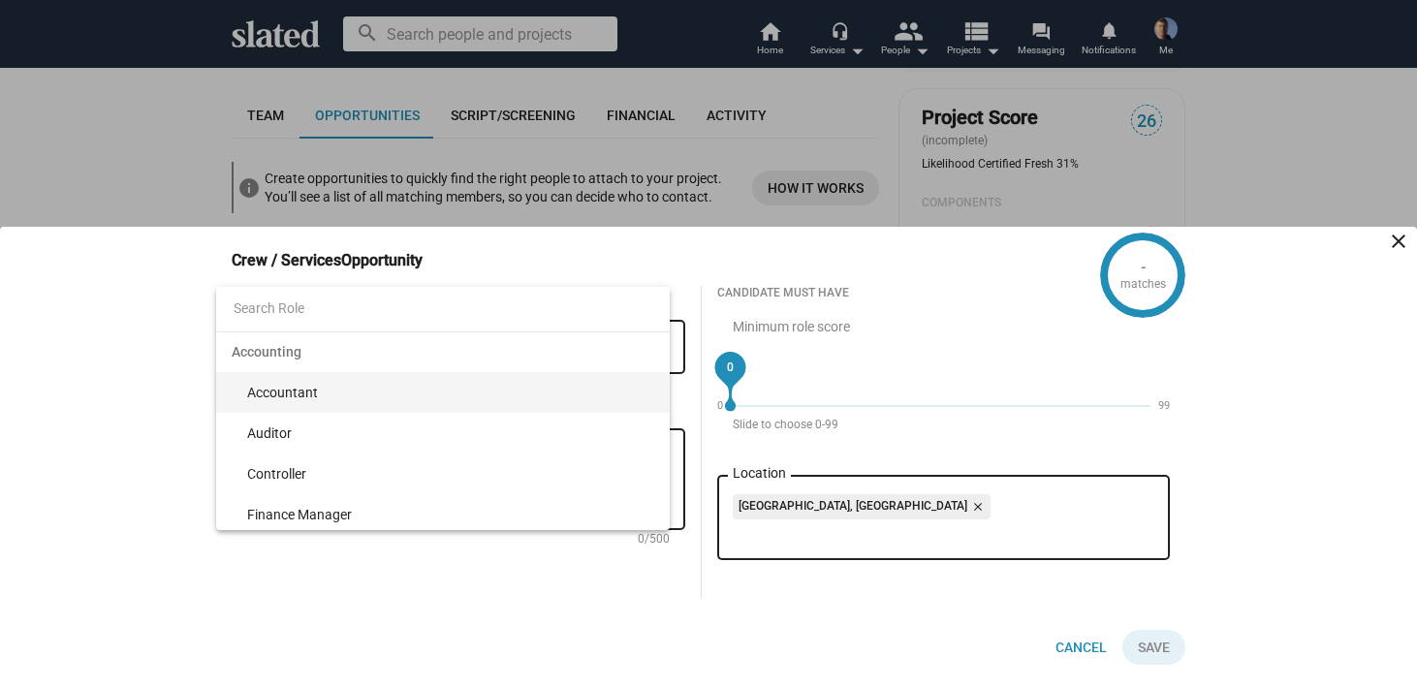
type input "p"
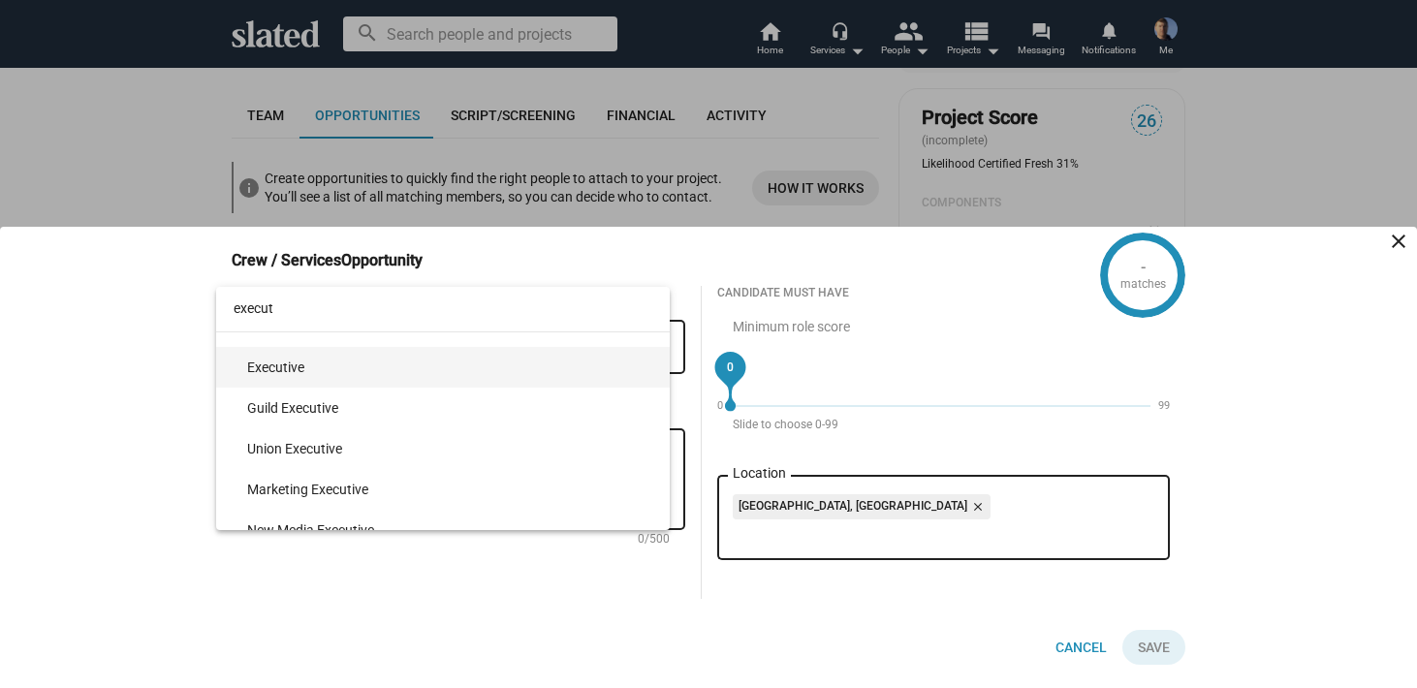
scroll to position [0, 0]
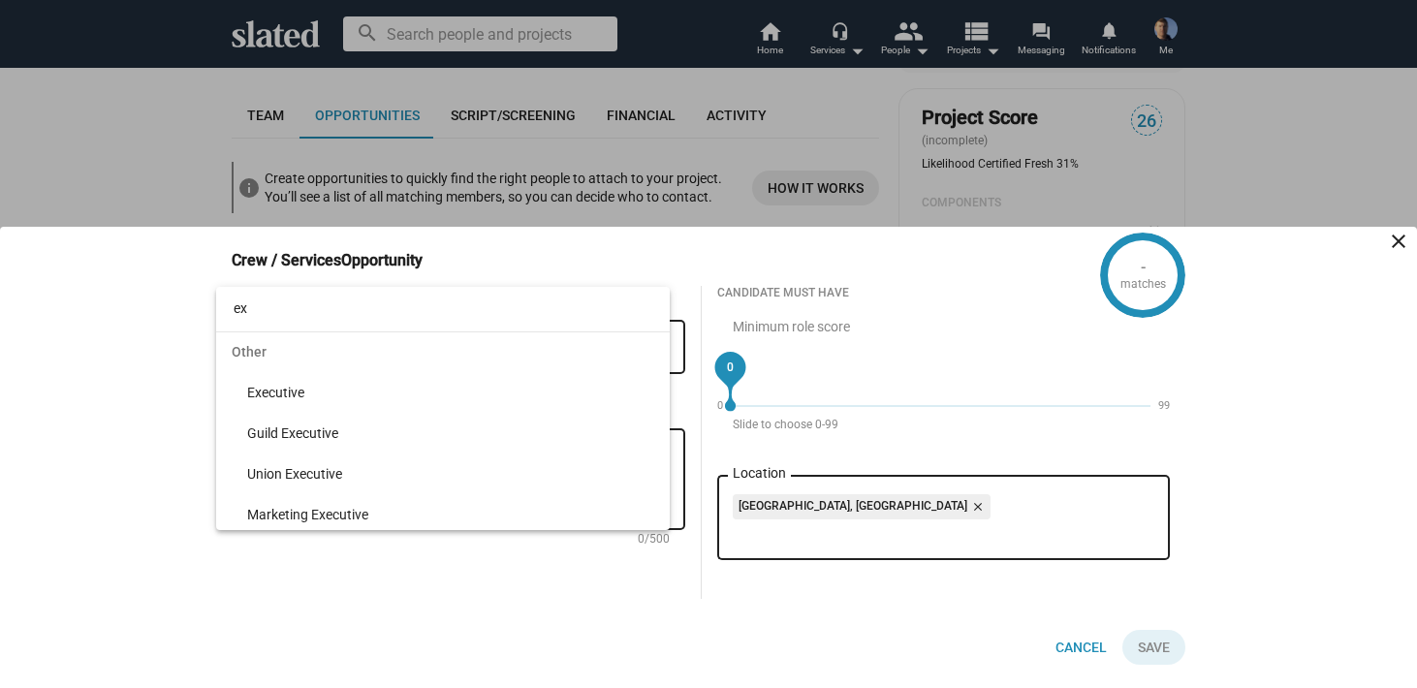
type input "e"
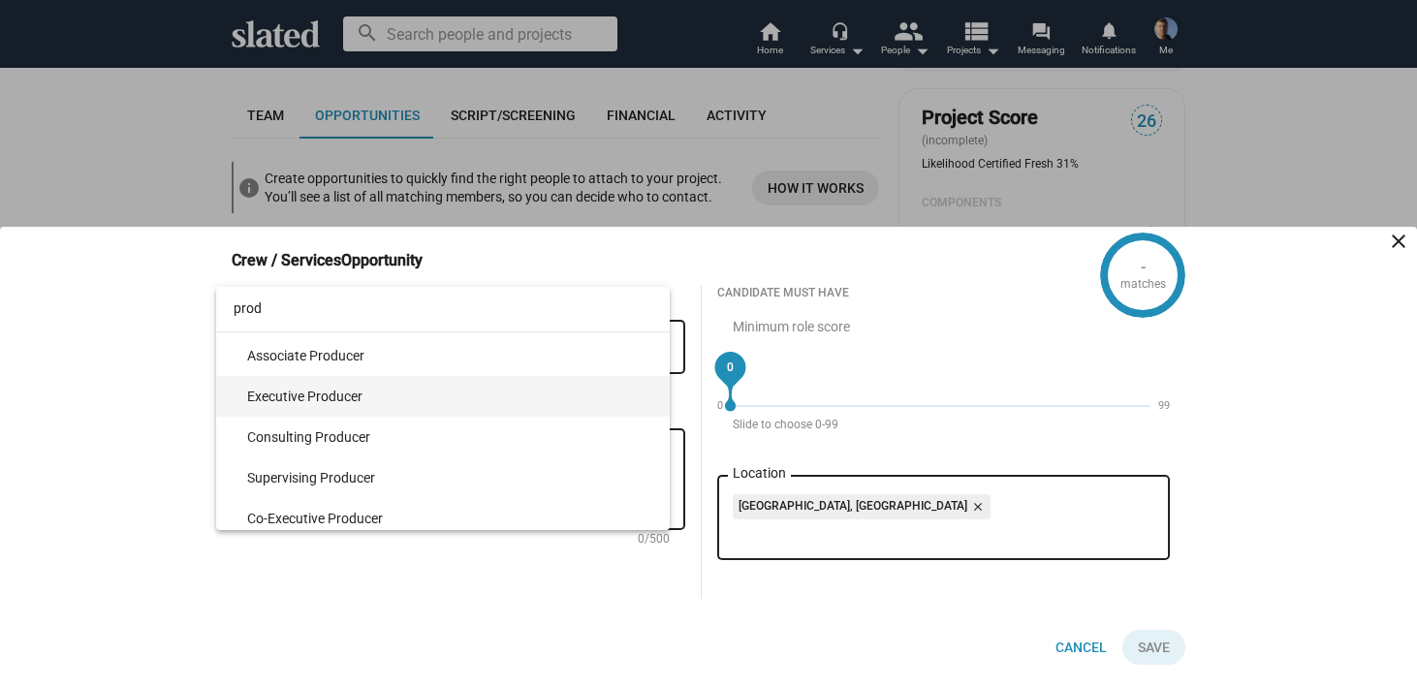
type input "prod"
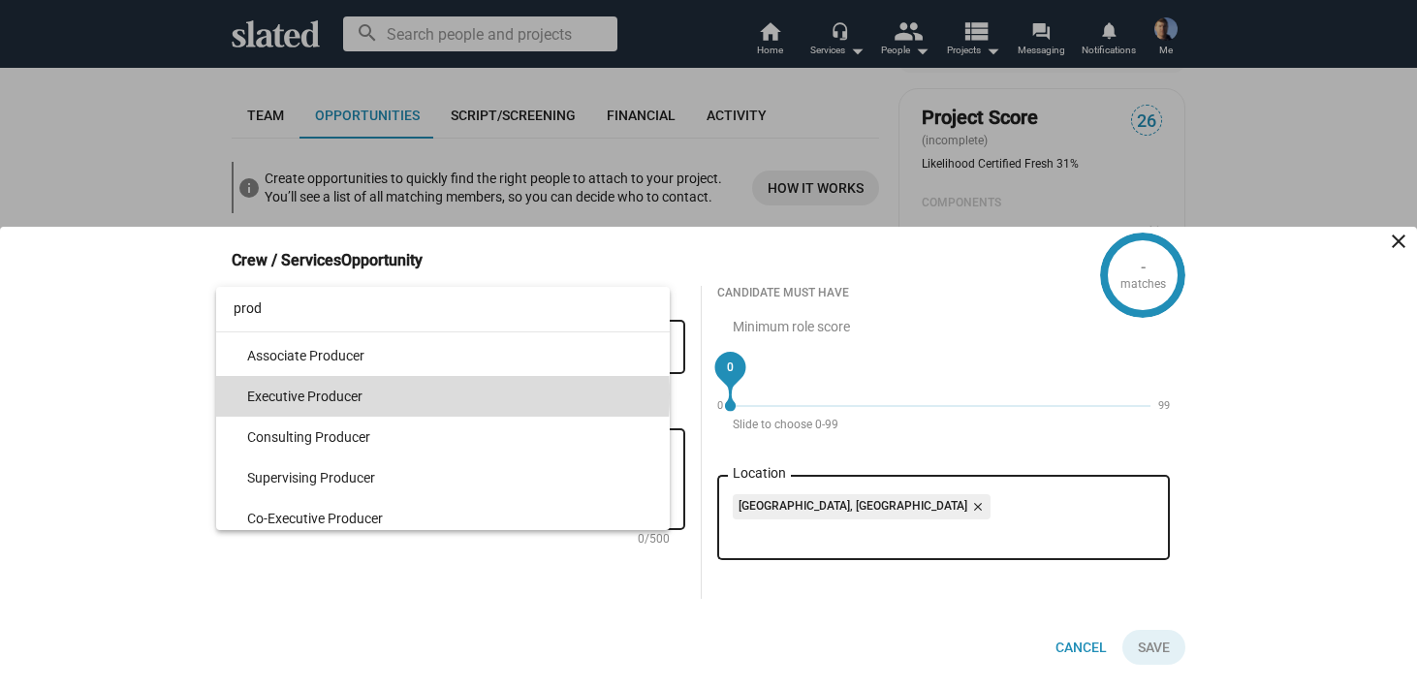
click at [409, 395] on span "Executive Producer" at bounding box center [450, 396] width 407 height 41
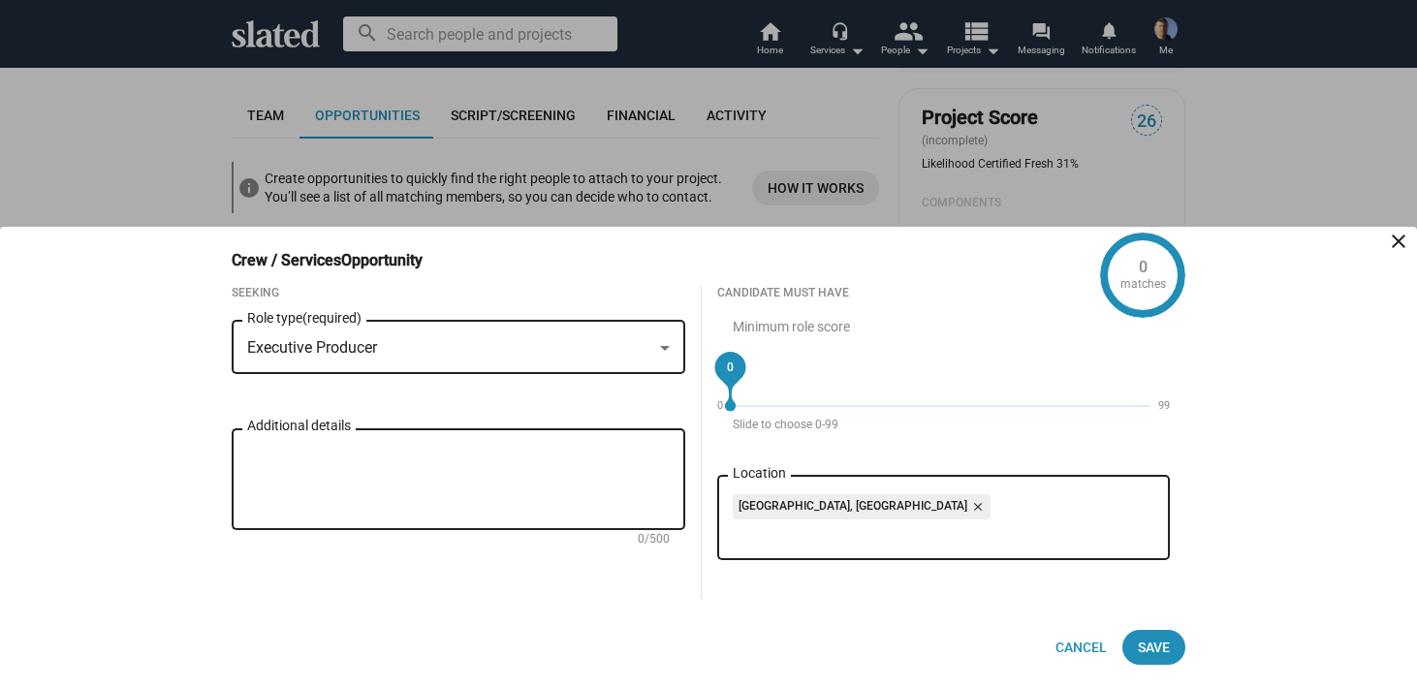
click at [95, 163] on div at bounding box center [708, 344] width 1417 height 688
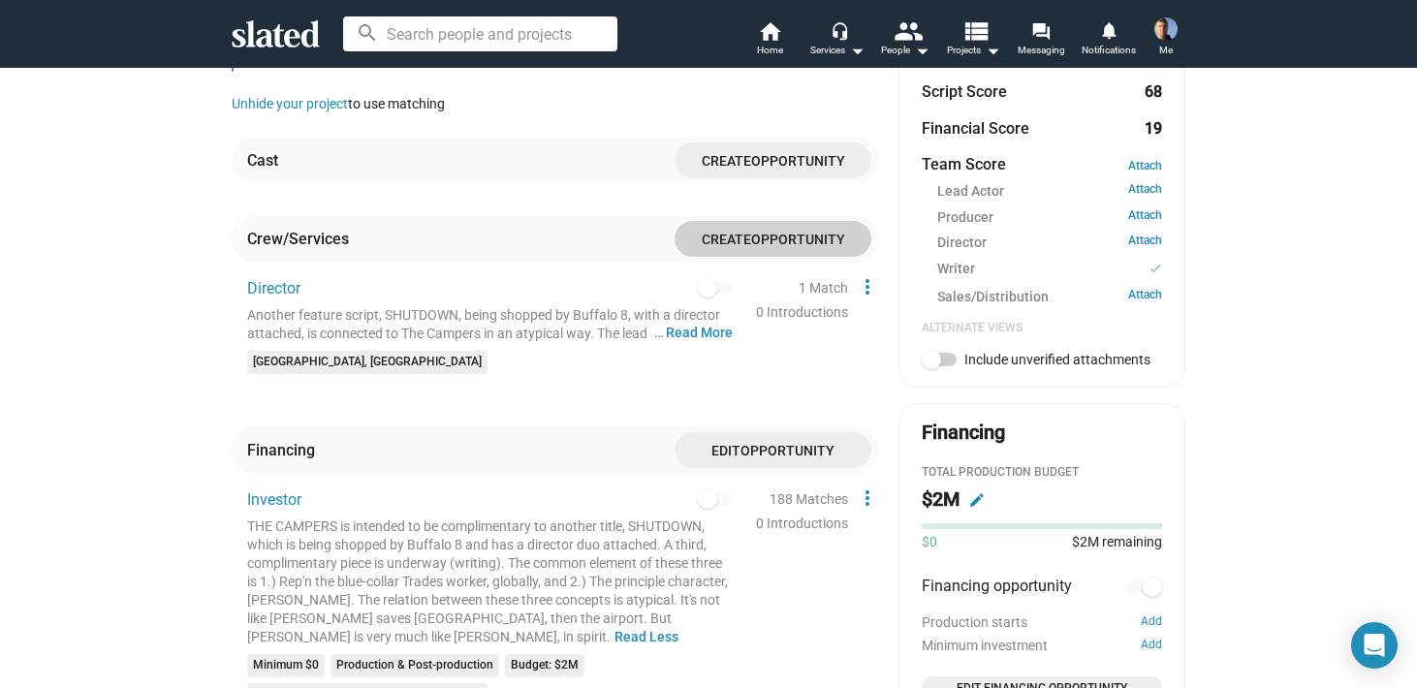
scroll to position [741, 0]
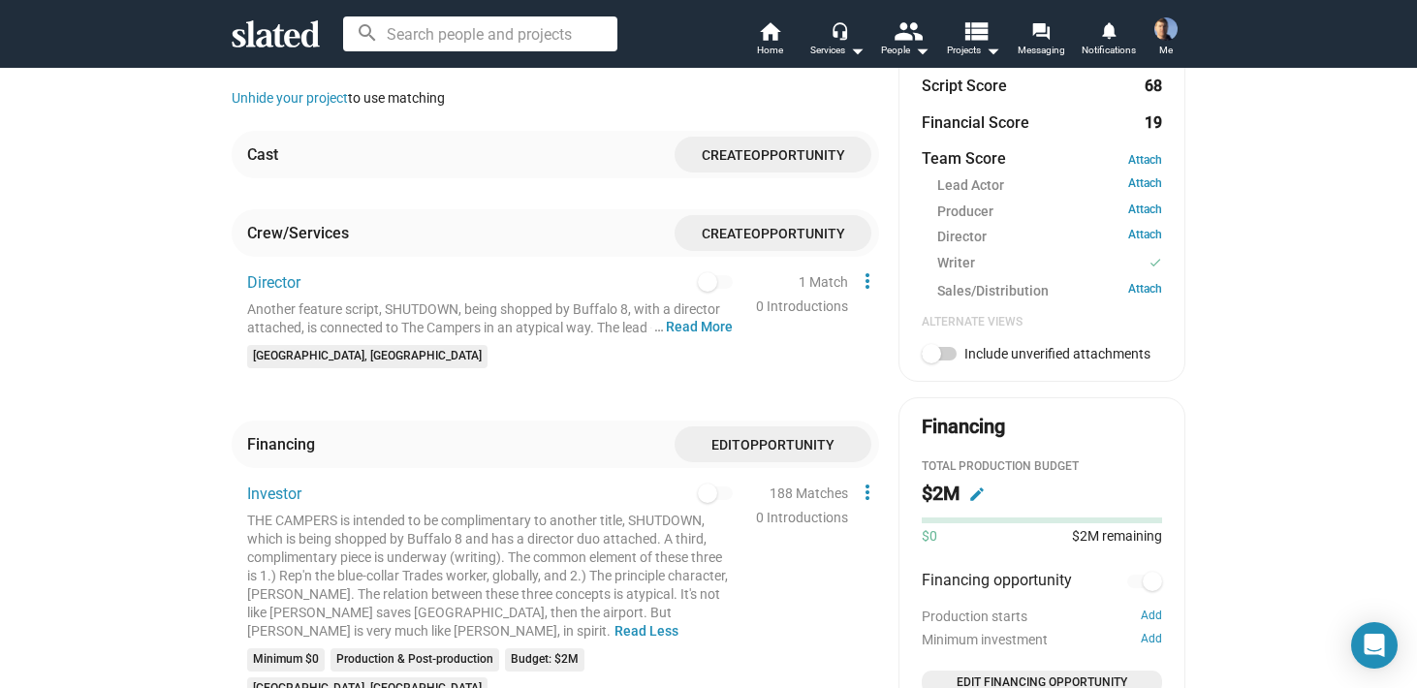
drag, startPoint x: 385, startPoint y: 617, endPoint x: 366, endPoint y: 610, distance: 19.6
click at [366, 610] on div "THE CAMPERS is intended to be complimentary to another title, SHUTDOWN, which i…" at bounding box center [490, 576] width 486 height 129
click at [388, 618] on div "THE CAMPERS is intended to be complimentary to another title, SHUTDOWN, which i…" at bounding box center [490, 576] width 486 height 129
drag, startPoint x: 388, startPoint y: 615, endPoint x: 242, endPoint y: 507, distance: 180.9
click at [242, 507] on div "Investor THE CAMPERS is intended to be complimentary to another title, SHUTDOWN…" at bounding box center [556, 603] width 648 height 238
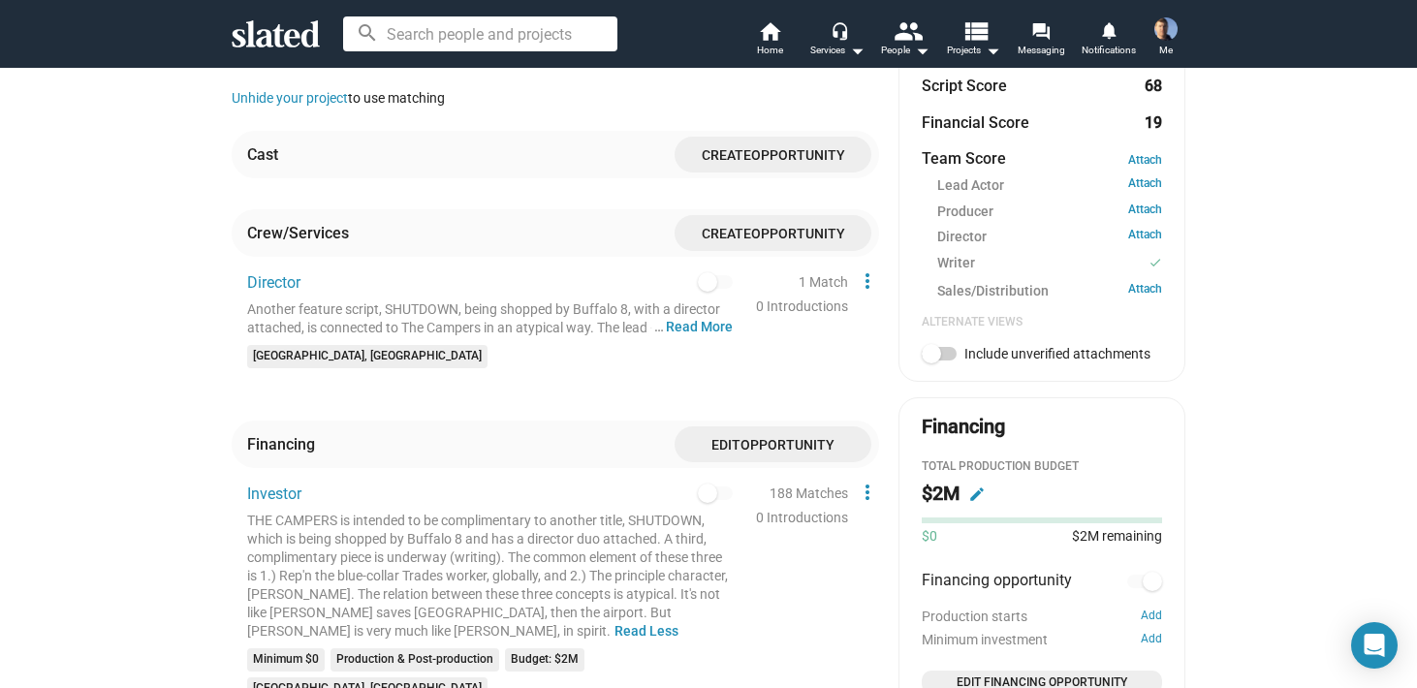
copy div "THE CAMPERS is intended to be complimentary to another title, SHUTDOWN, which i…"
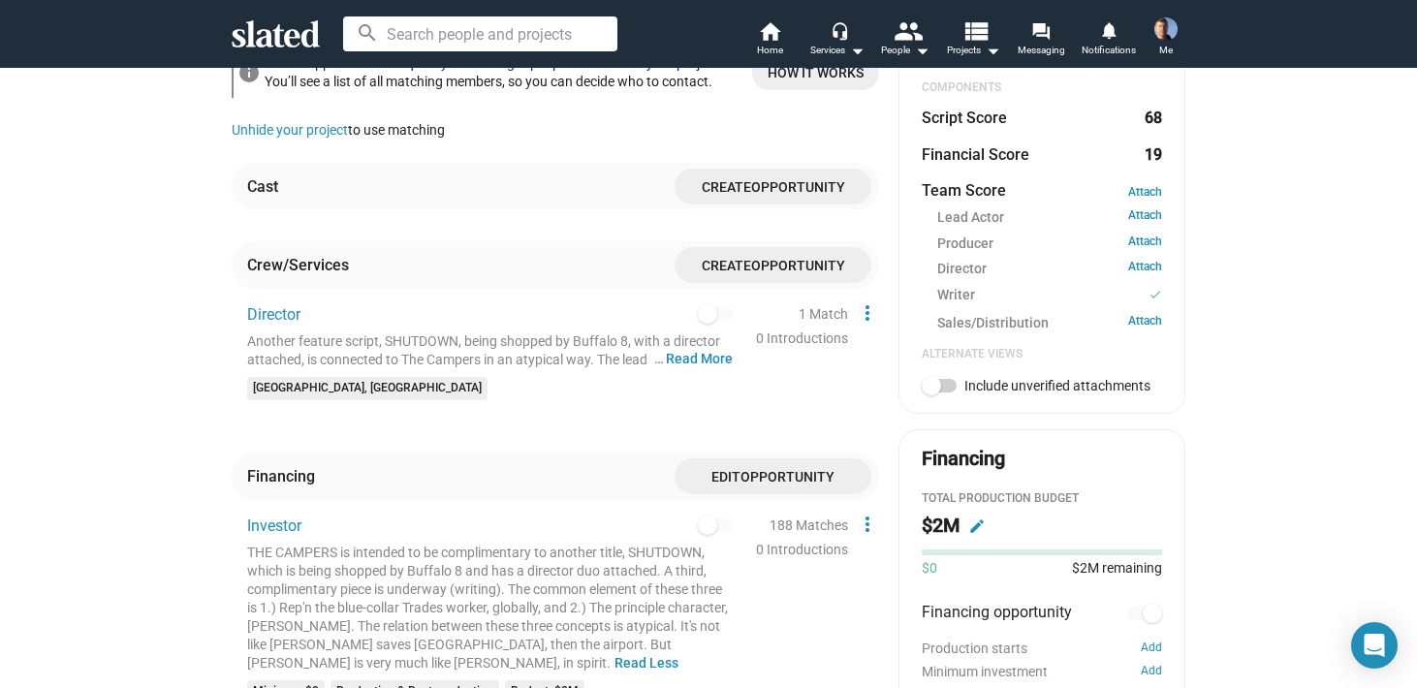
scroll to position [706, 0]
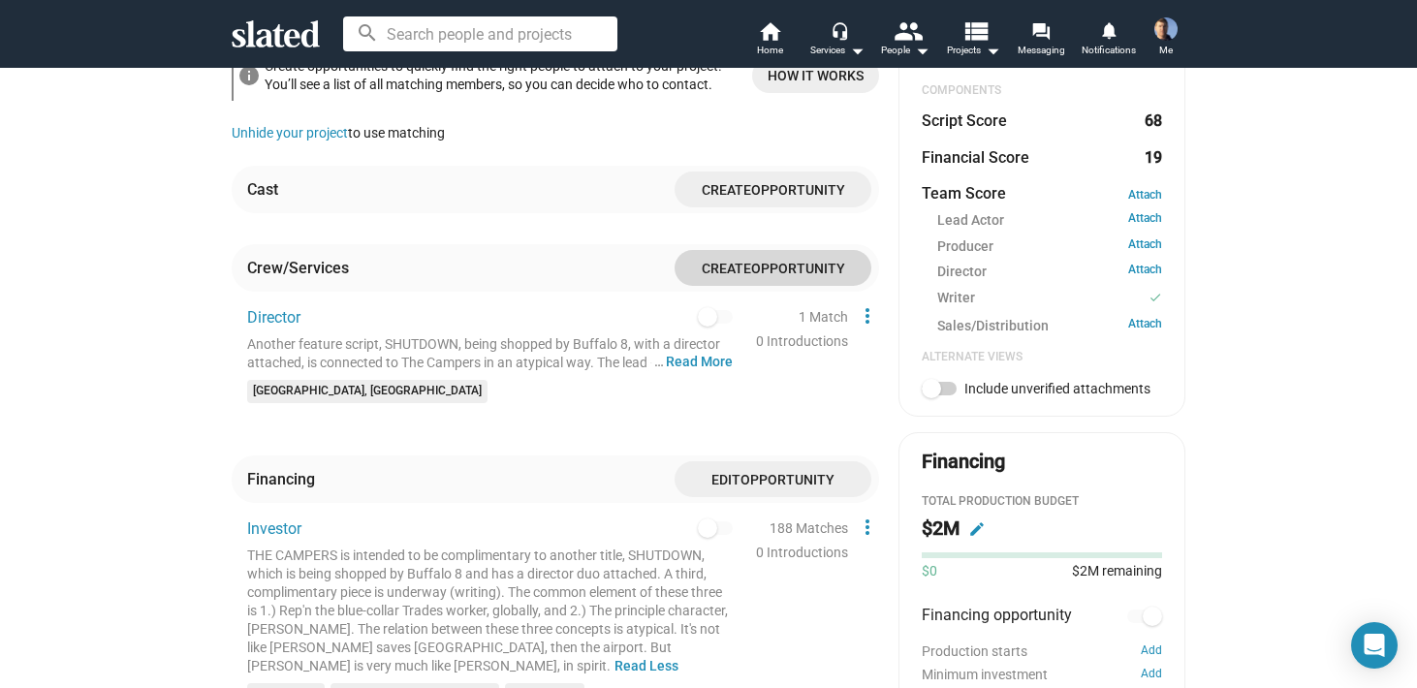
click at [780, 261] on span "Opportunity" at bounding box center [798, 269] width 94 height 16
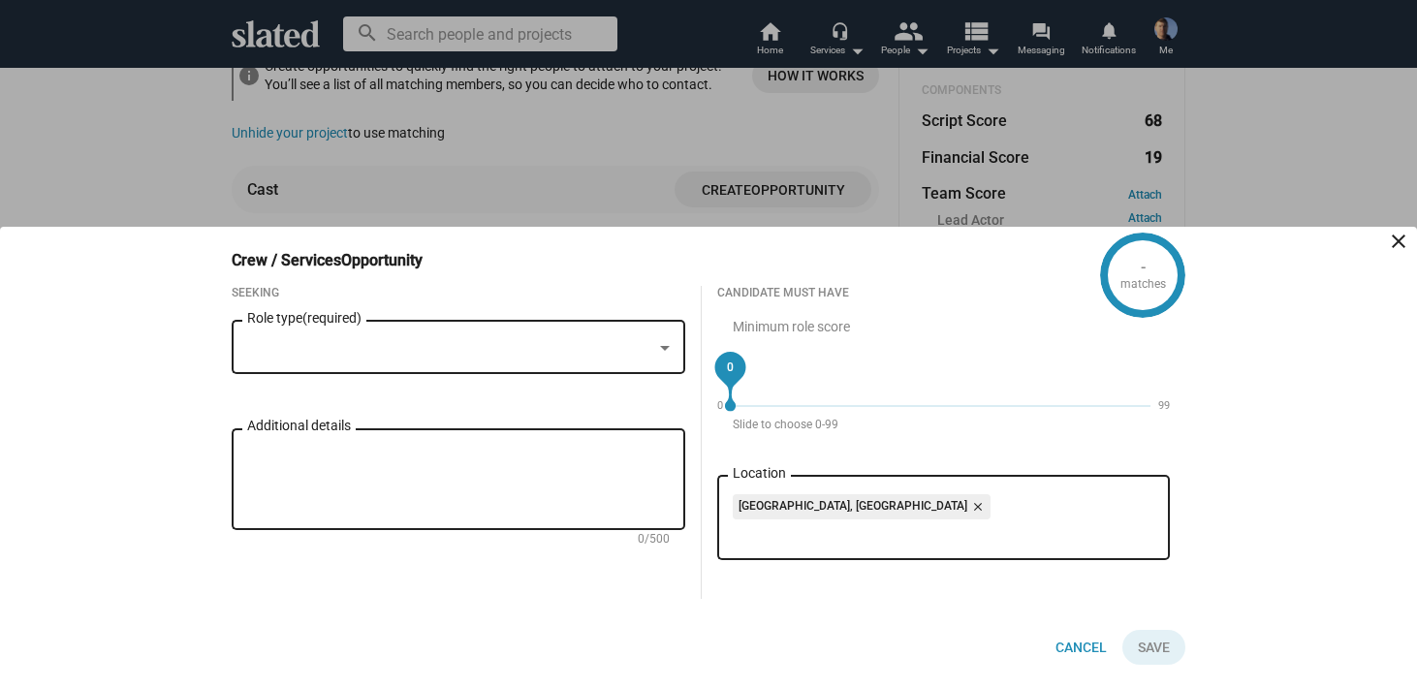
click at [666, 346] on div at bounding box center [665, 348] width 10 height 5
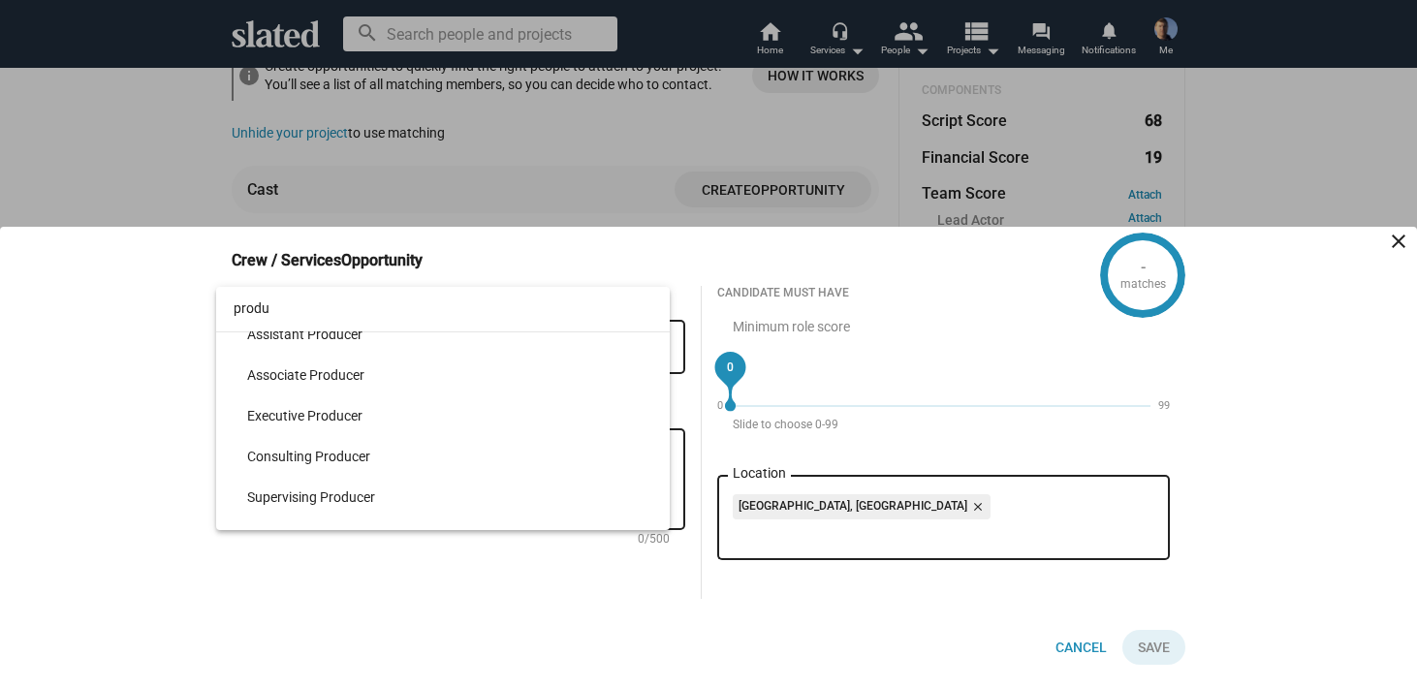
scroll to position [340, 0]
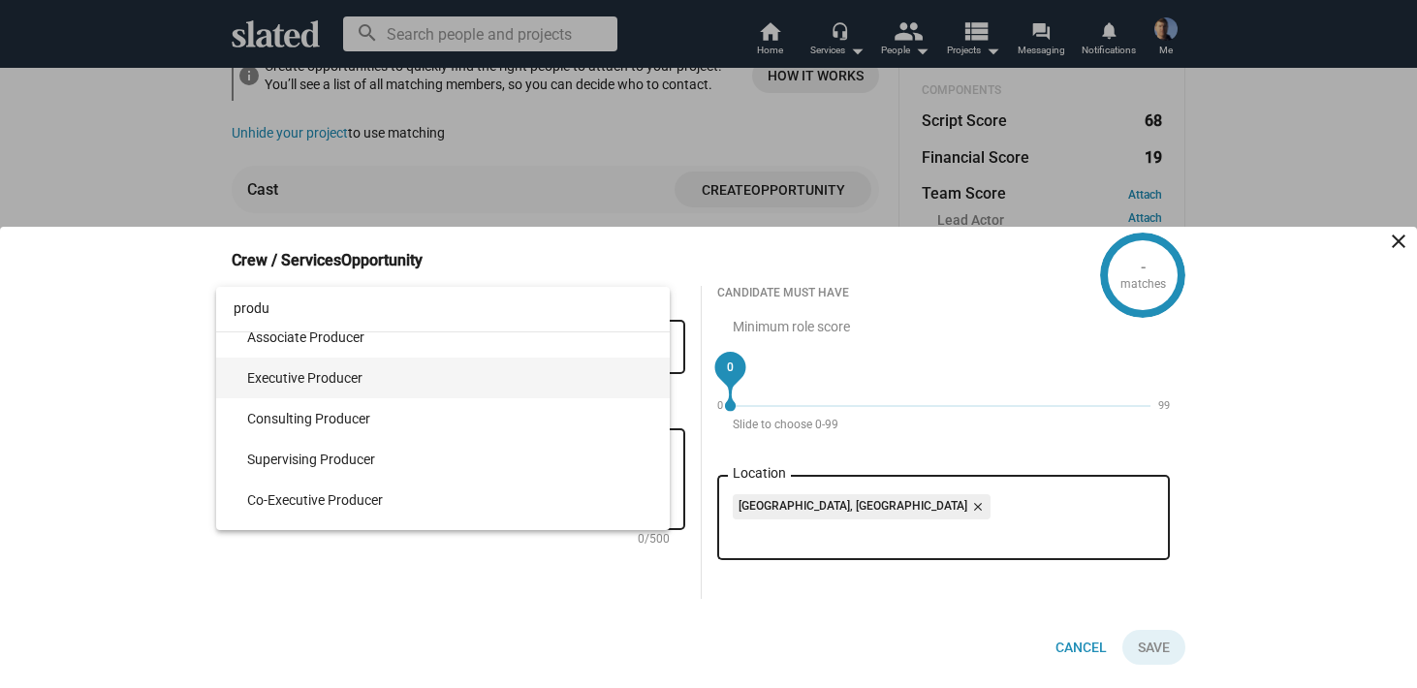
type input "produ"
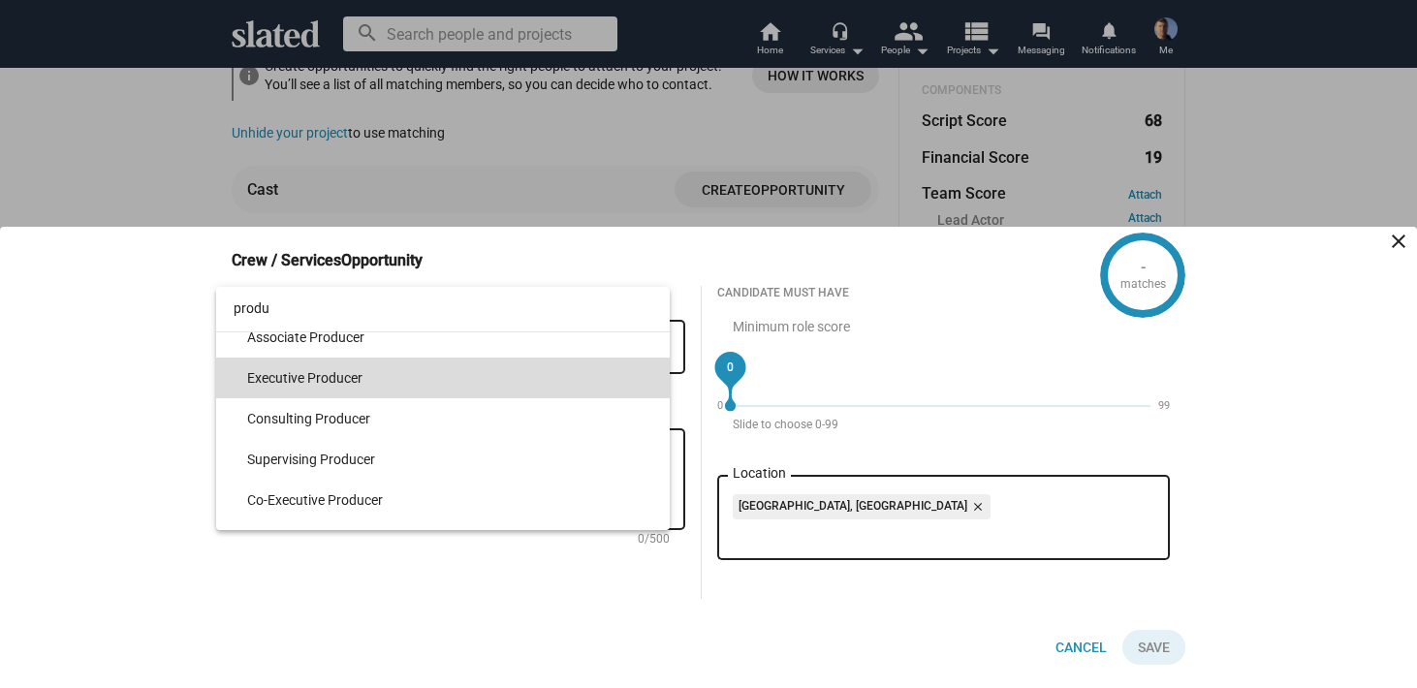
click at [509, 378] on span "Executive Producer" at bounding box center [450, 378] width 407 height 41
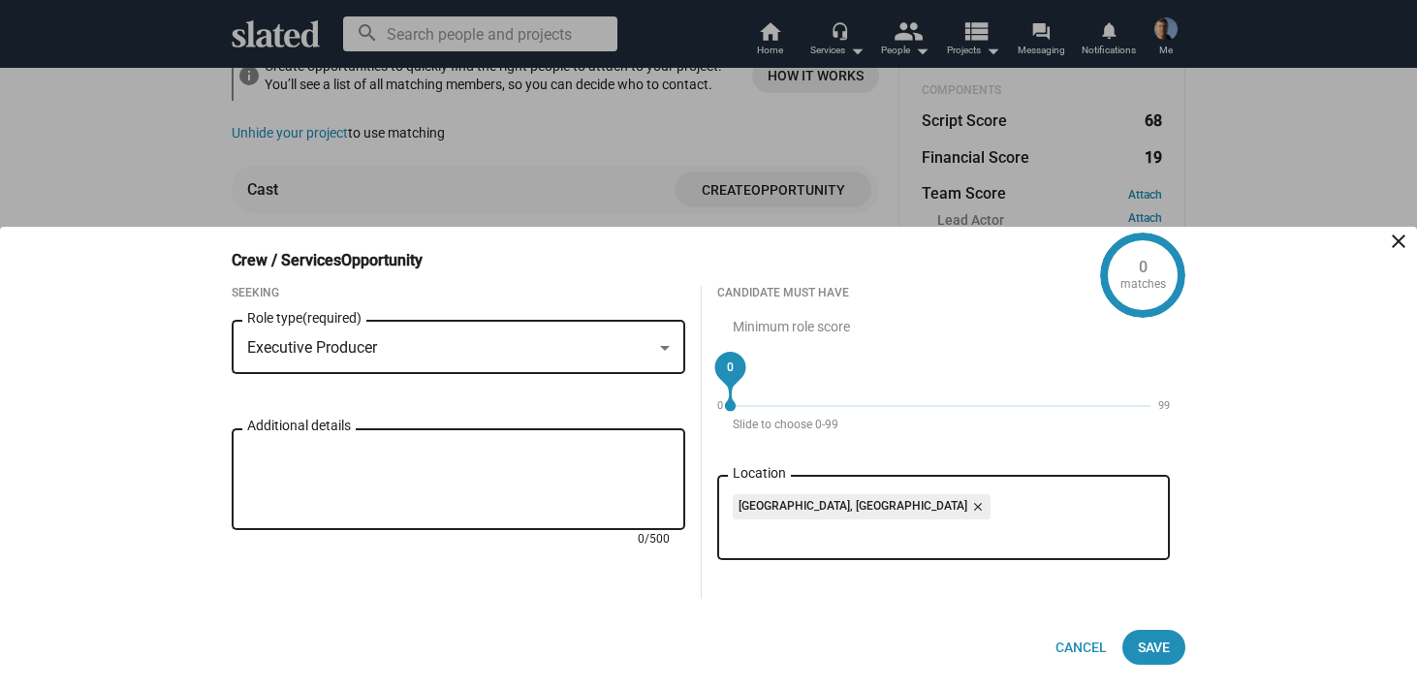
click at [285, 450] on textarea "Additional details" at bounding box center [458, 480] width 423 height 70
paste textarea "THE CAMPERS is intended to be complimentary to another title, SHUTDOWN, which i…"
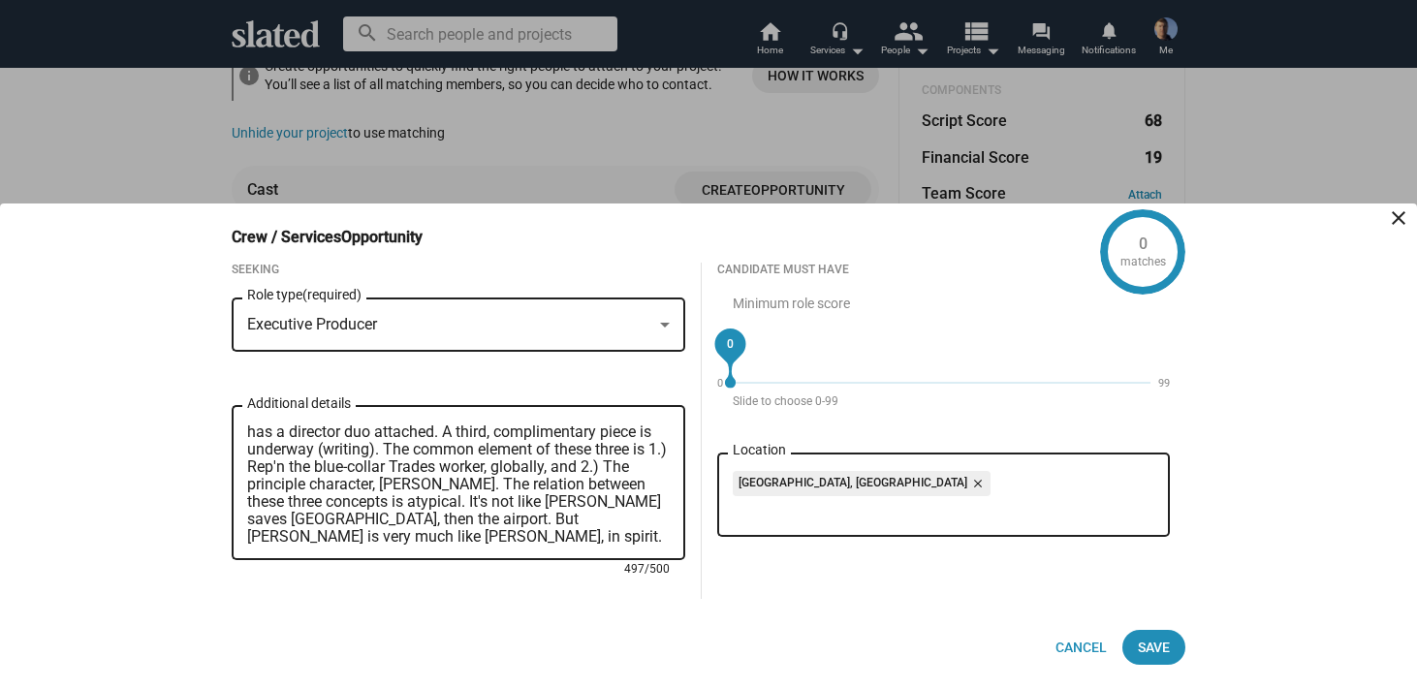
scroll to position [35, 0]
type textarea "THE CAMPERS is intended to be complimentary to another title, SHUTDOWN, which i…"
click at [1154, 645] on span "Save" at bounding box center [1154, 647] width 32 height 35
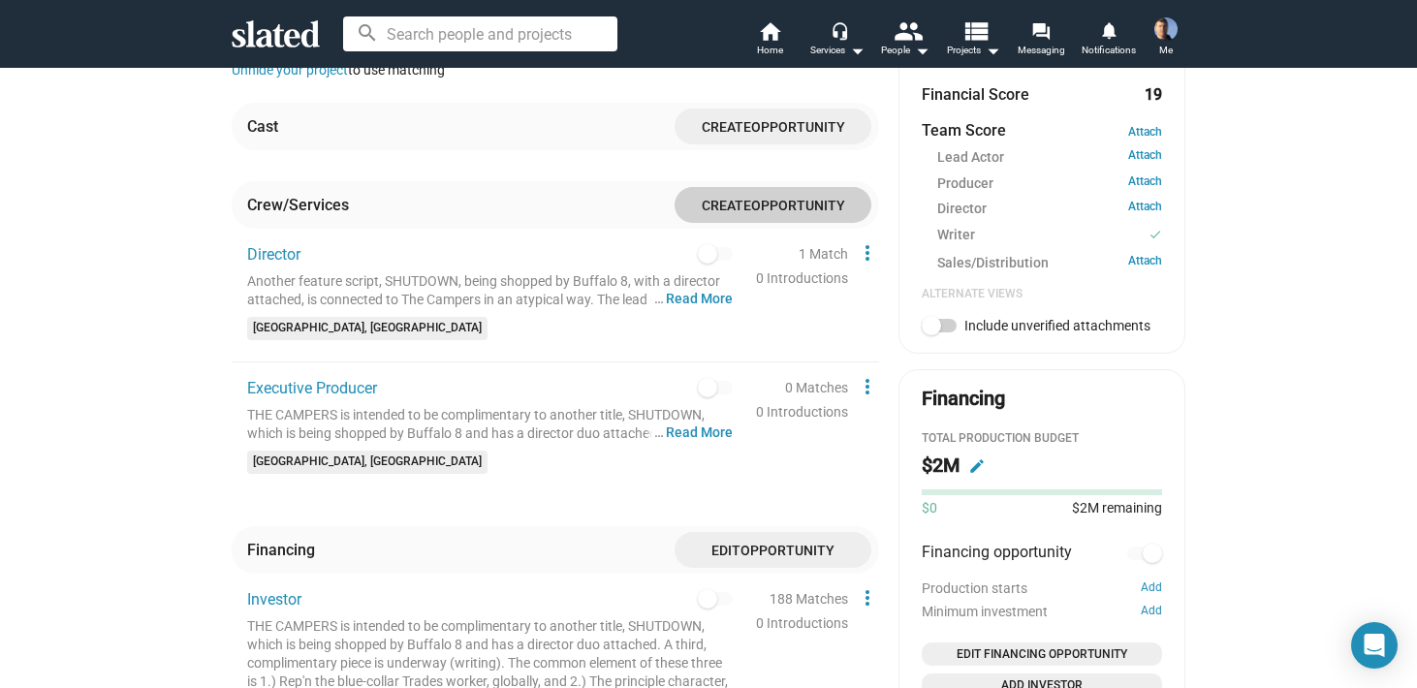
scroll to position [759, 0]
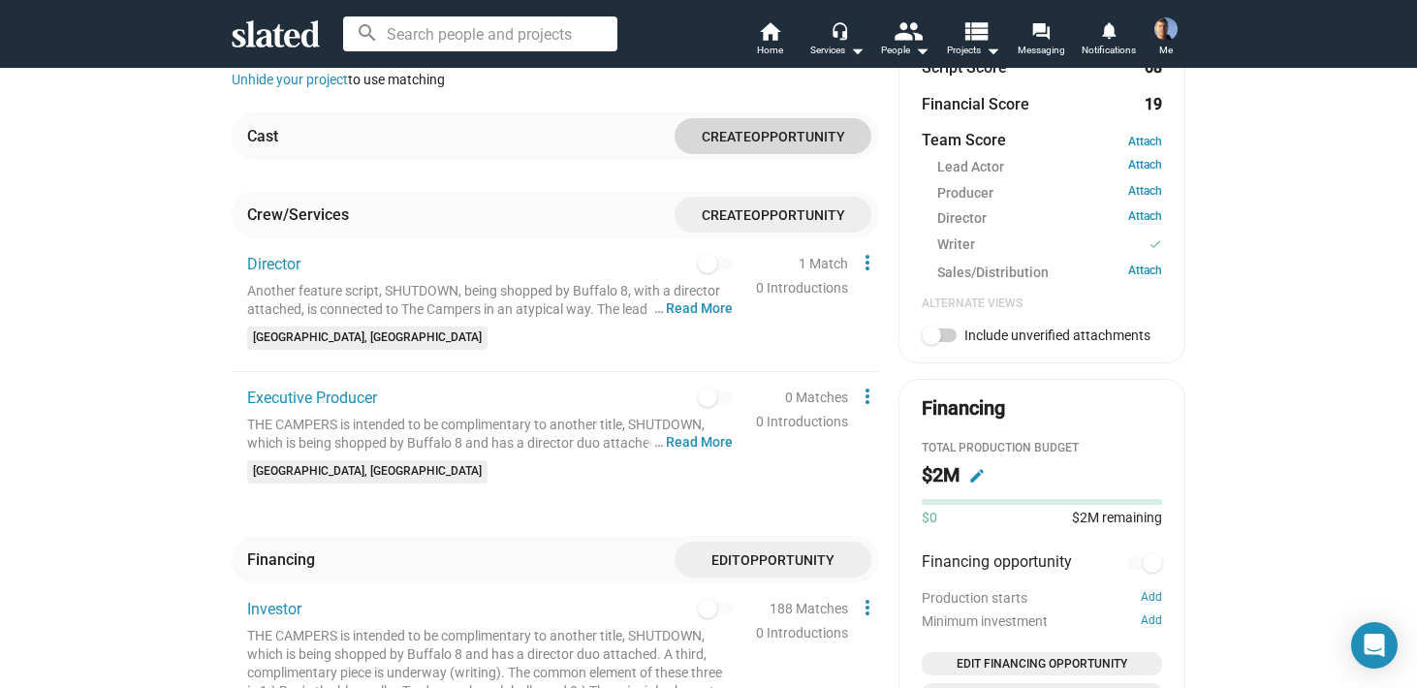
click at [743, 129] on span "Create" at bounding box center [726, 137] width 49 height 16
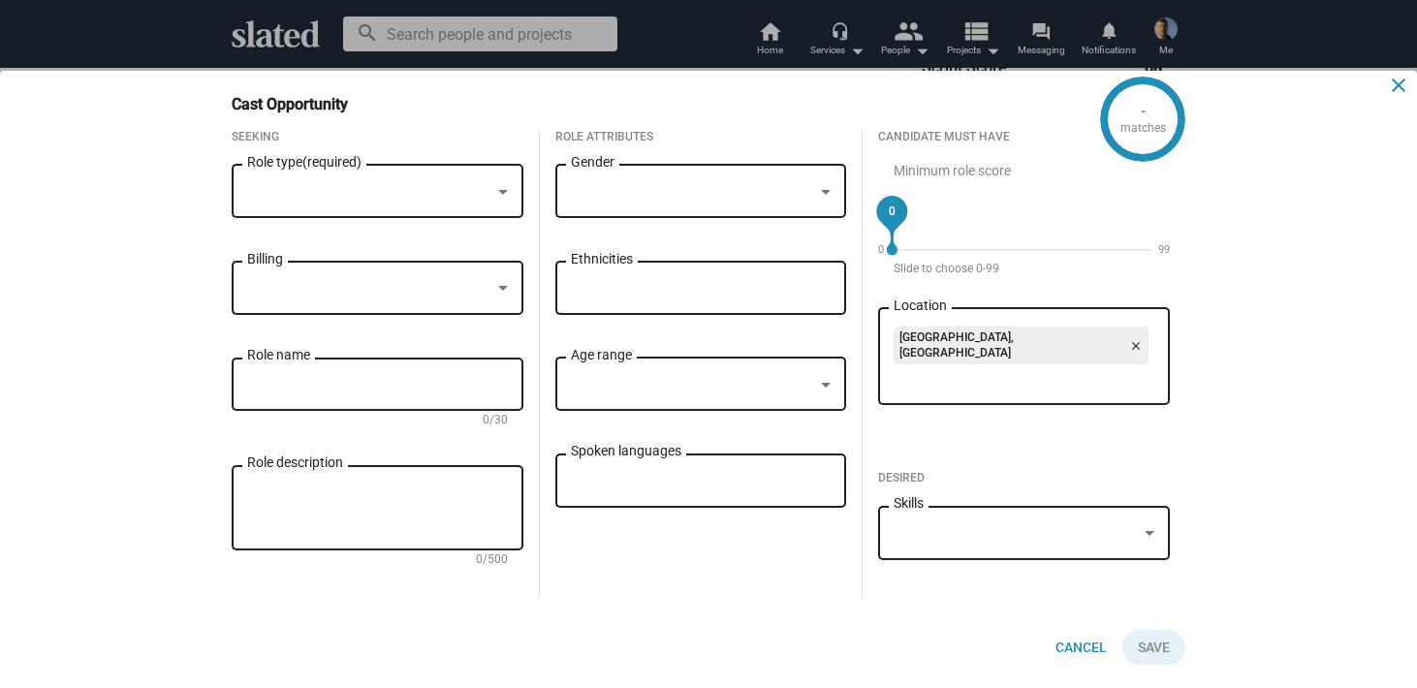
click at [1400, 91] on mat-icon "close" at bounding box center [1398, 85] width 23 height 23
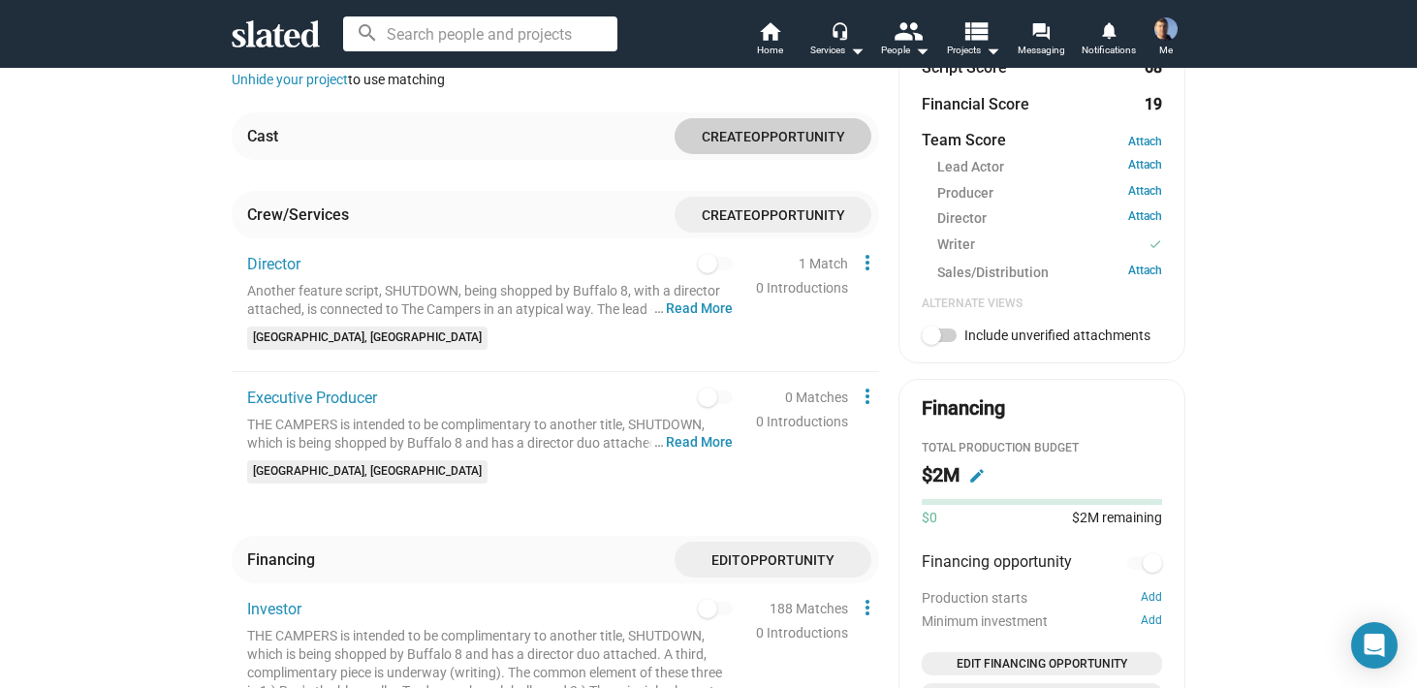
click at [746, 207] on span "Create" at bounding box center [726, 215] width 49 height 16
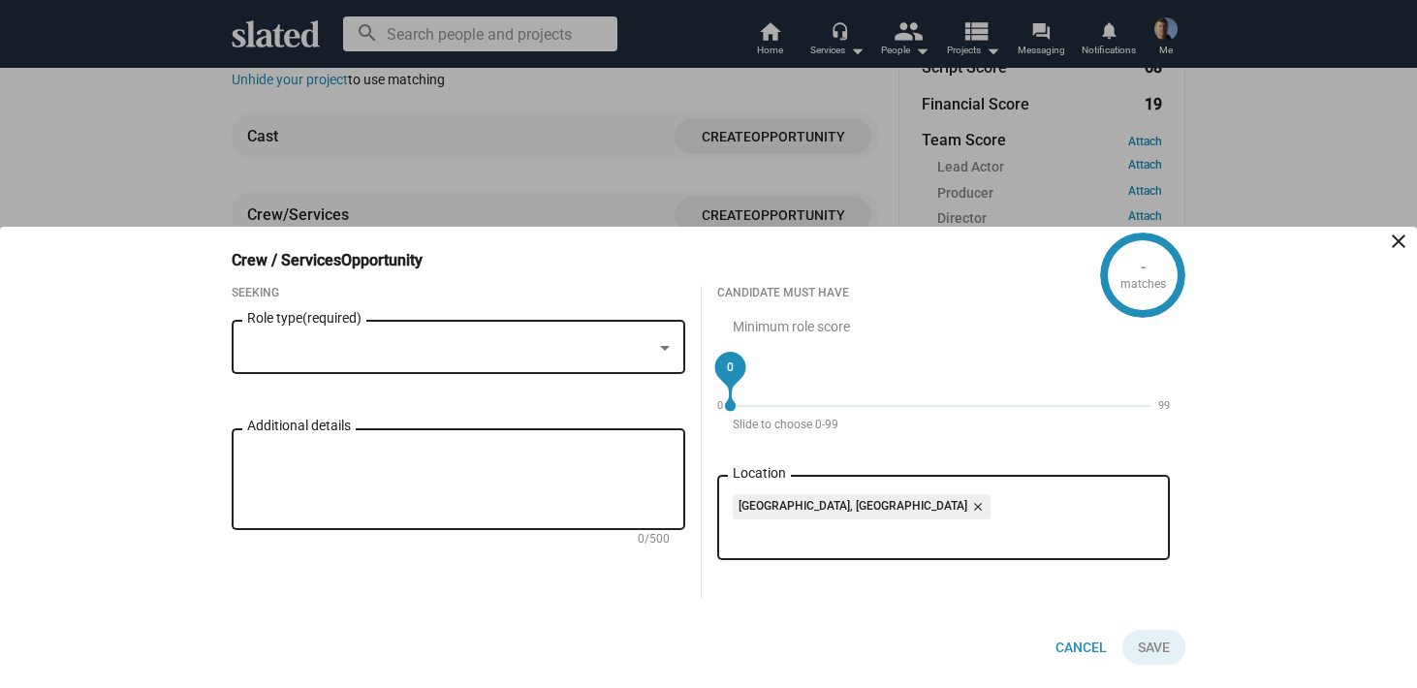
click at [648, 345] on div at bounding box center [449, 348] width 405 height 20
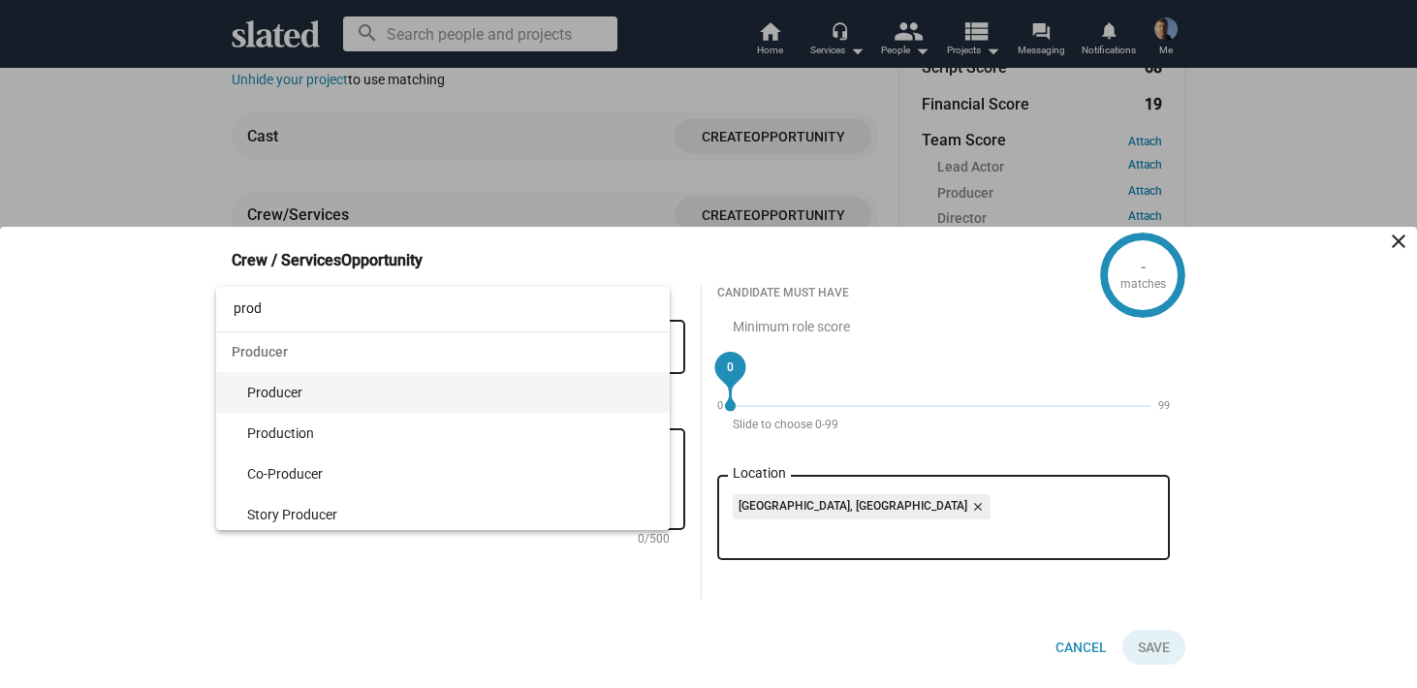
type input "prod"
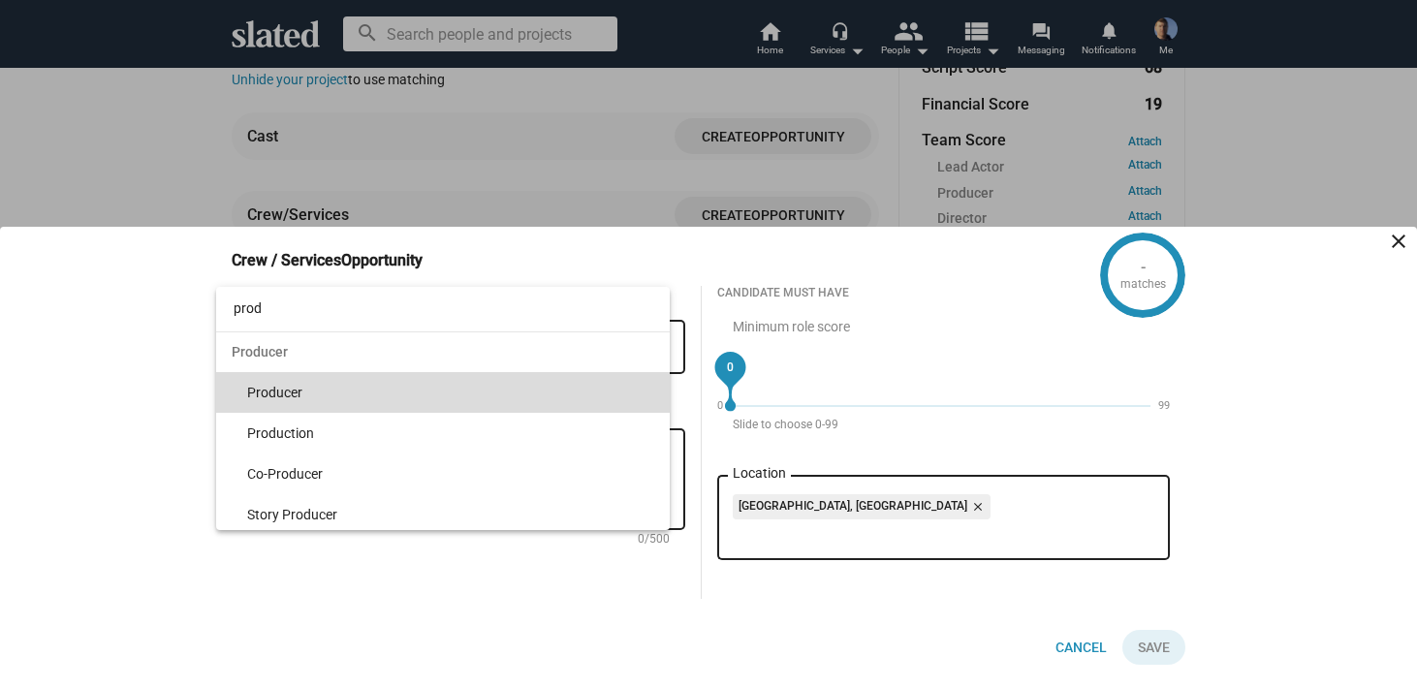
click at [536, 393] on span "Producer" at bounding box center [450, 392] width 407 height 41
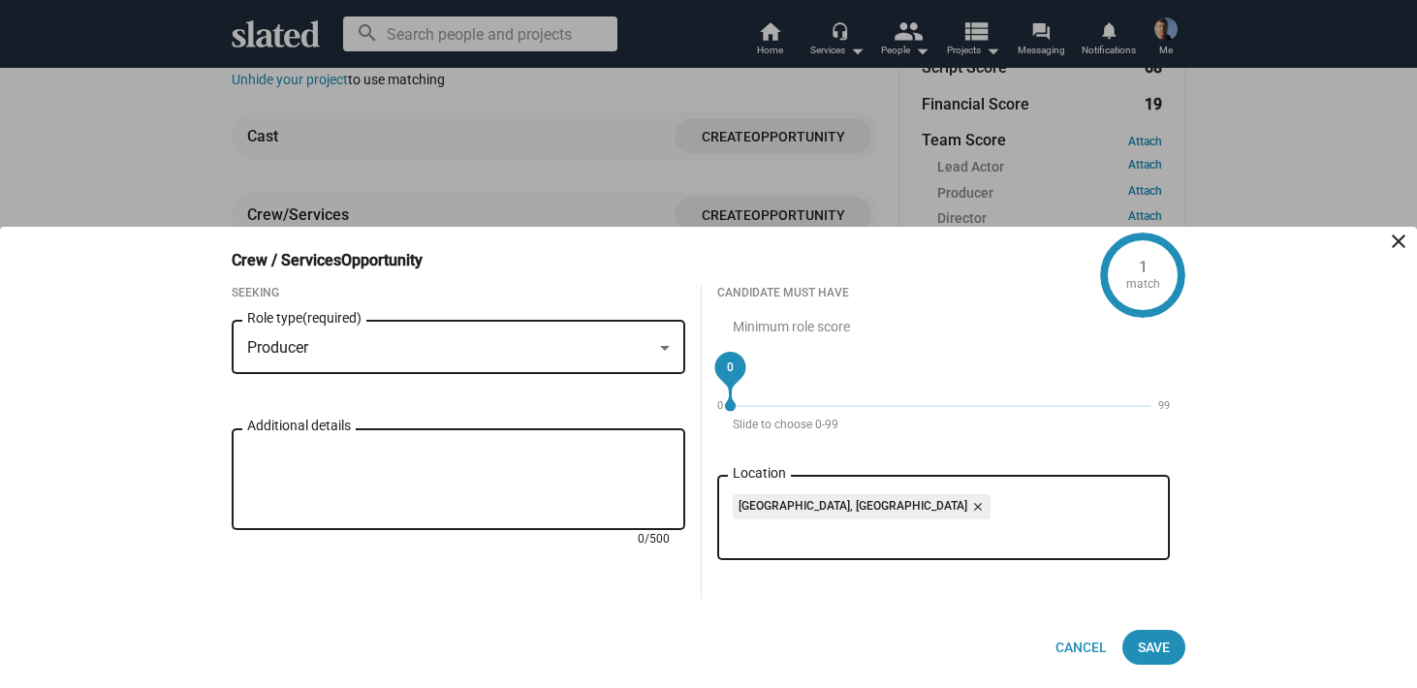
click at [260, 446] on textarea "Additional details" at bounding box center [458, 480] width 423 height 70
paste textarea "THE CAMPERS is intended to be complimentary to another title, SHUTDOWN, which i…"
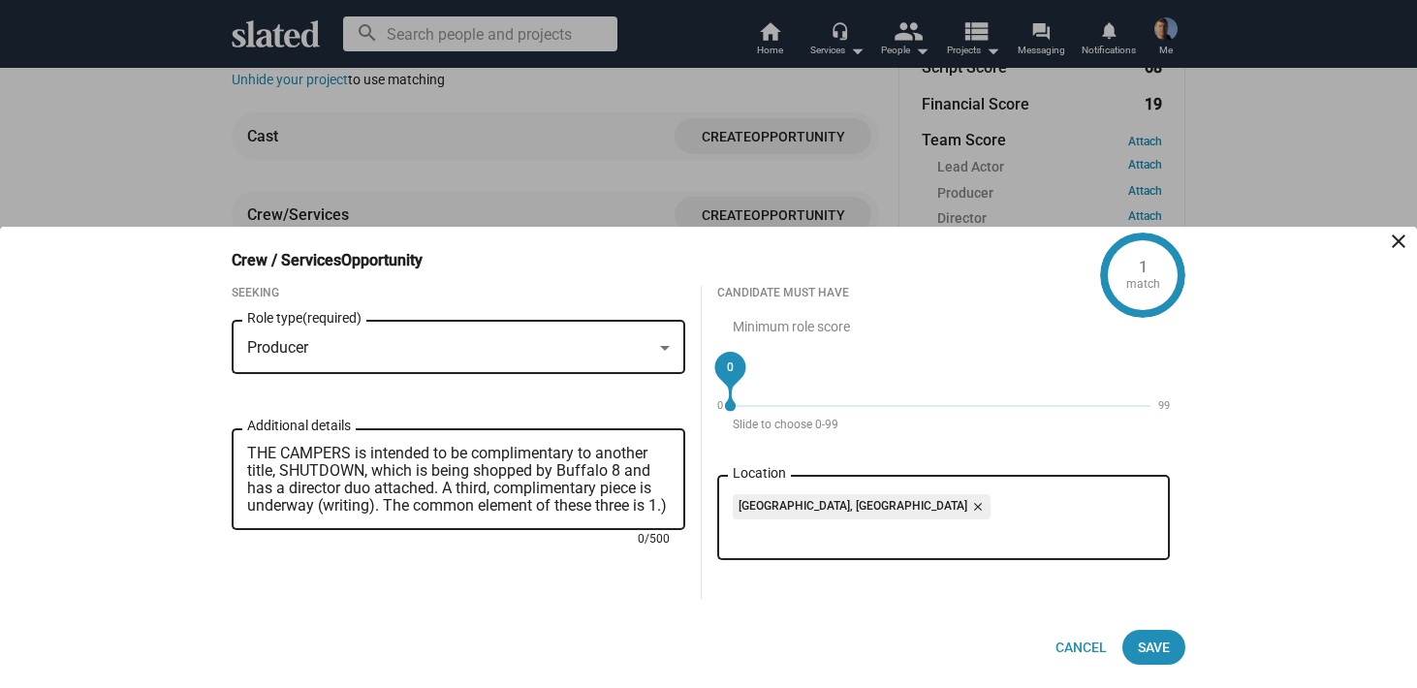
scroll to position [35, 0]
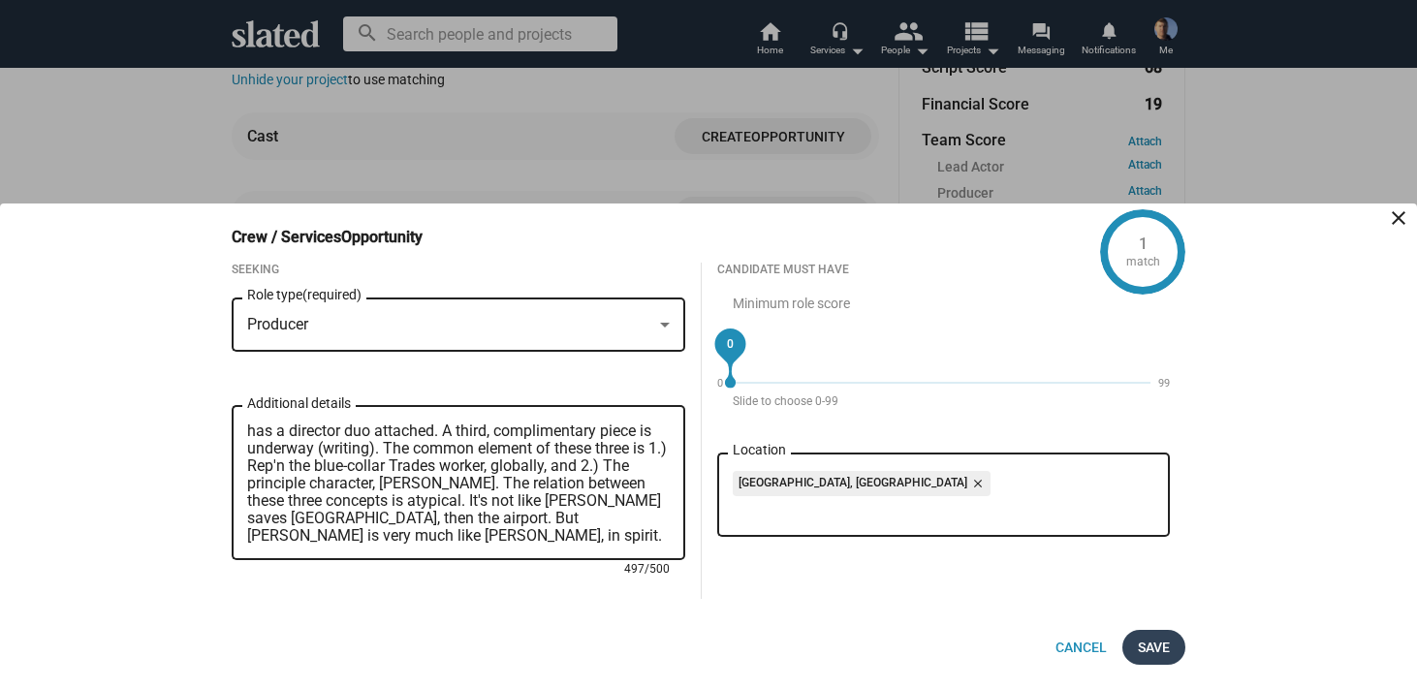
type textarea "THE CAMPERS is intended to be complimentary to another title, SHUTDOWN, which i…"
click at [1162, 642] on span "Save" at bounding box center [1154, 647] width 32 height 35
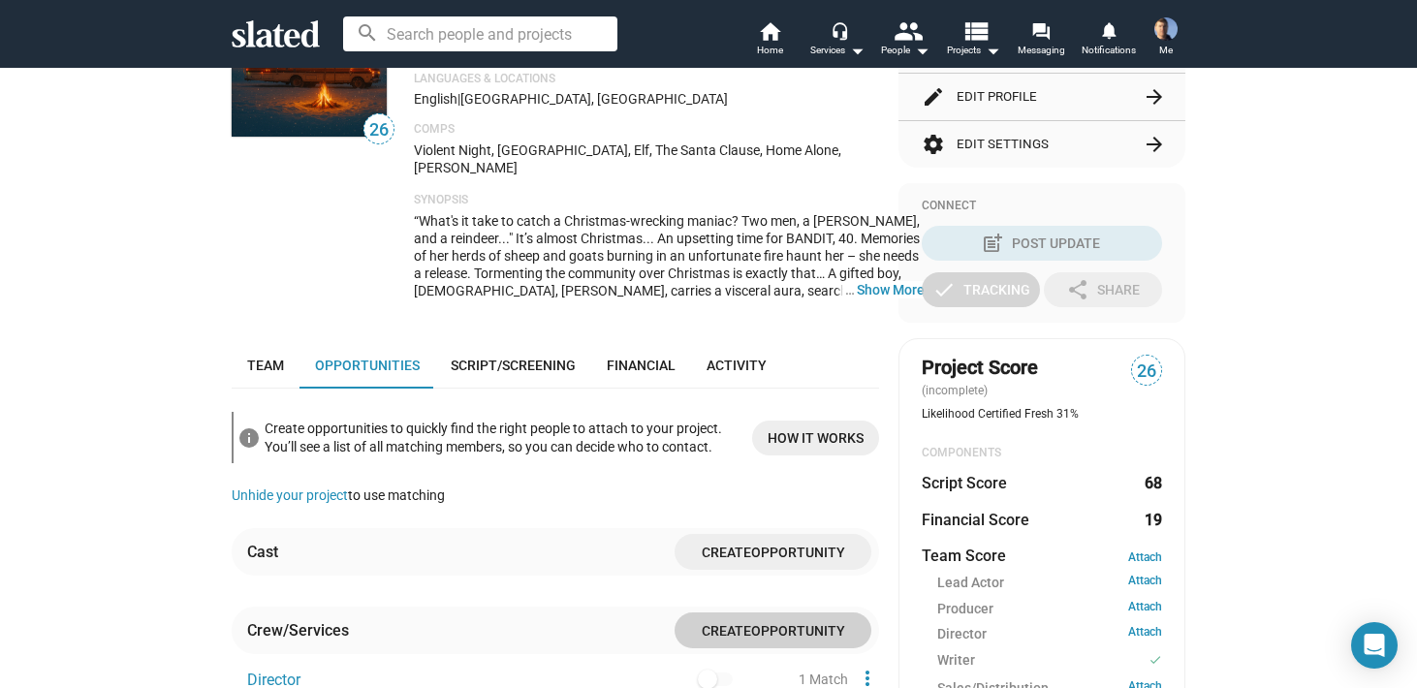
scroll to position [344, 0]
click at [857, 280] on button "… Show More" at bounding box center [891, 288] width 68 height 17
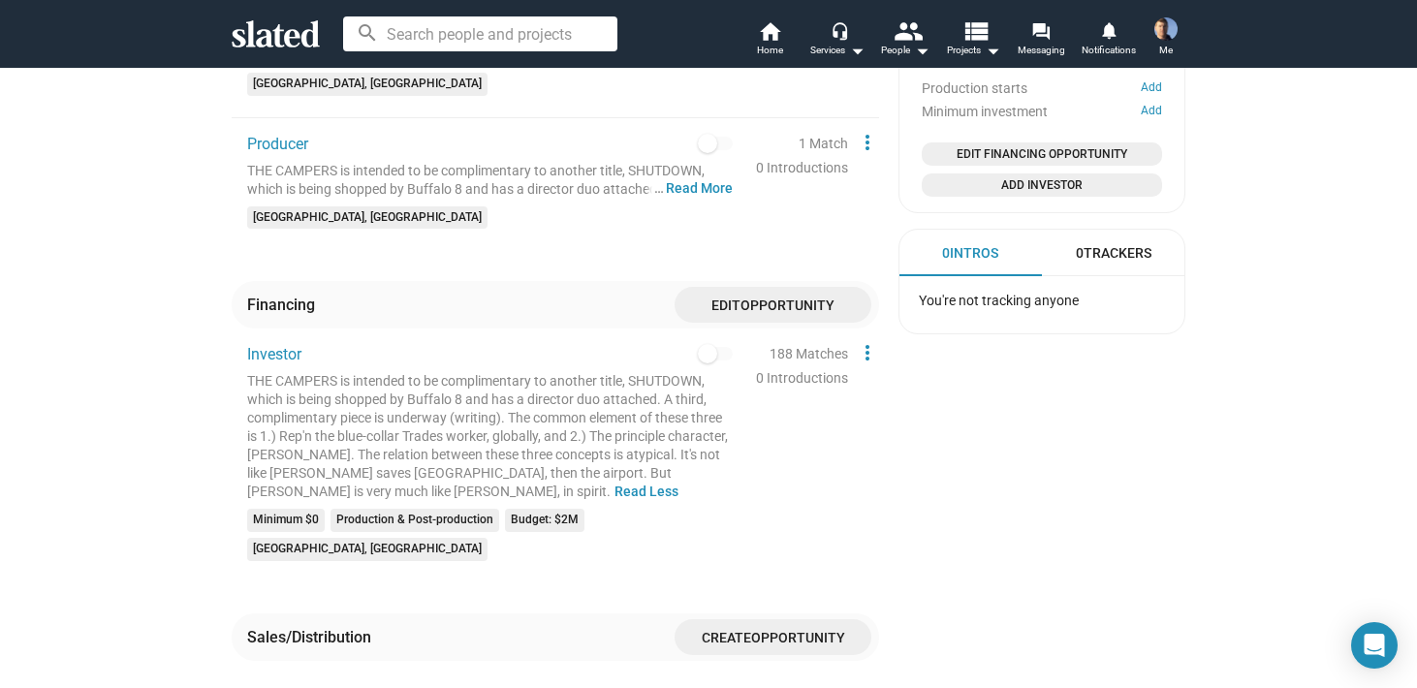
scroll to position [1272, 0]
click at [640, 405] on div "THE CAMPERS is intended to be complimentary to another title, SHUTDOWN, which i…" at bounding box center [490, 433] width 486 height 129
click at [867, 338] on mat-icon "more_vert" at bounding box center [867, 349] width 23 height 23
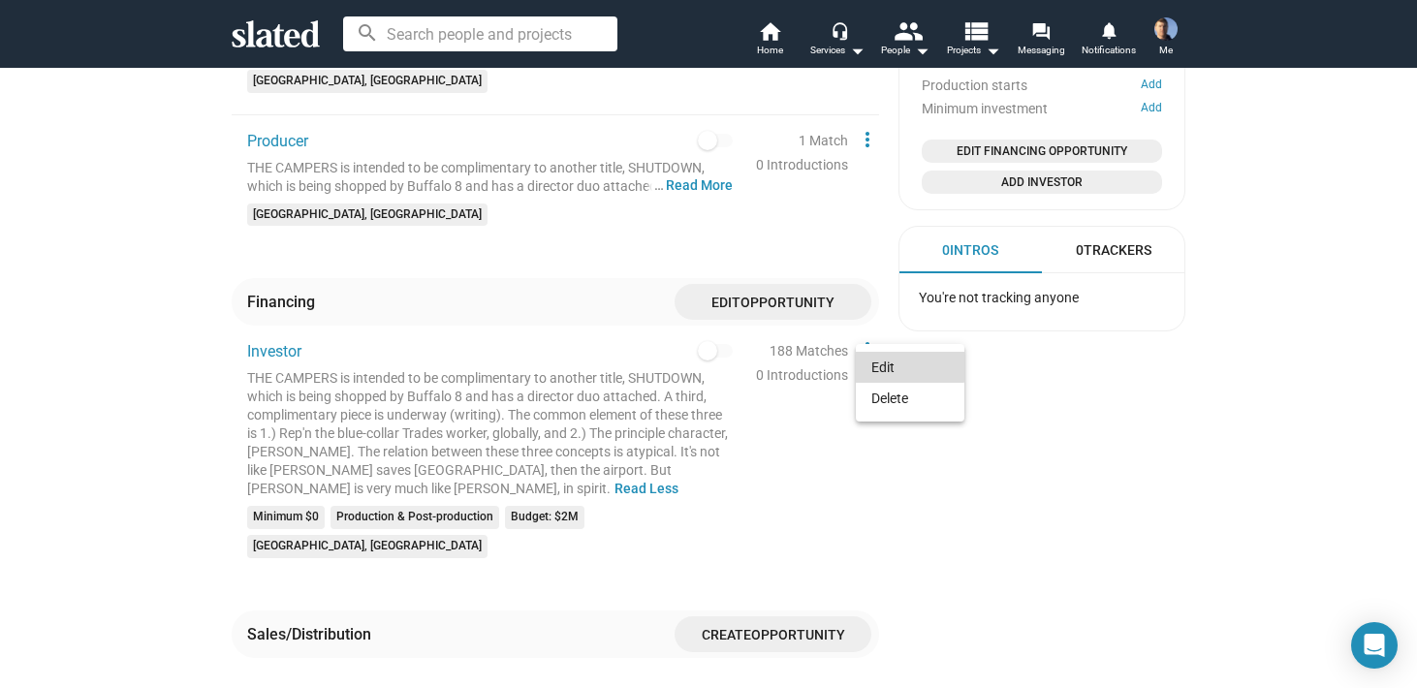
click at [891, 365] on button "Edit" at bounding box center [910, 367] width 109 height 31
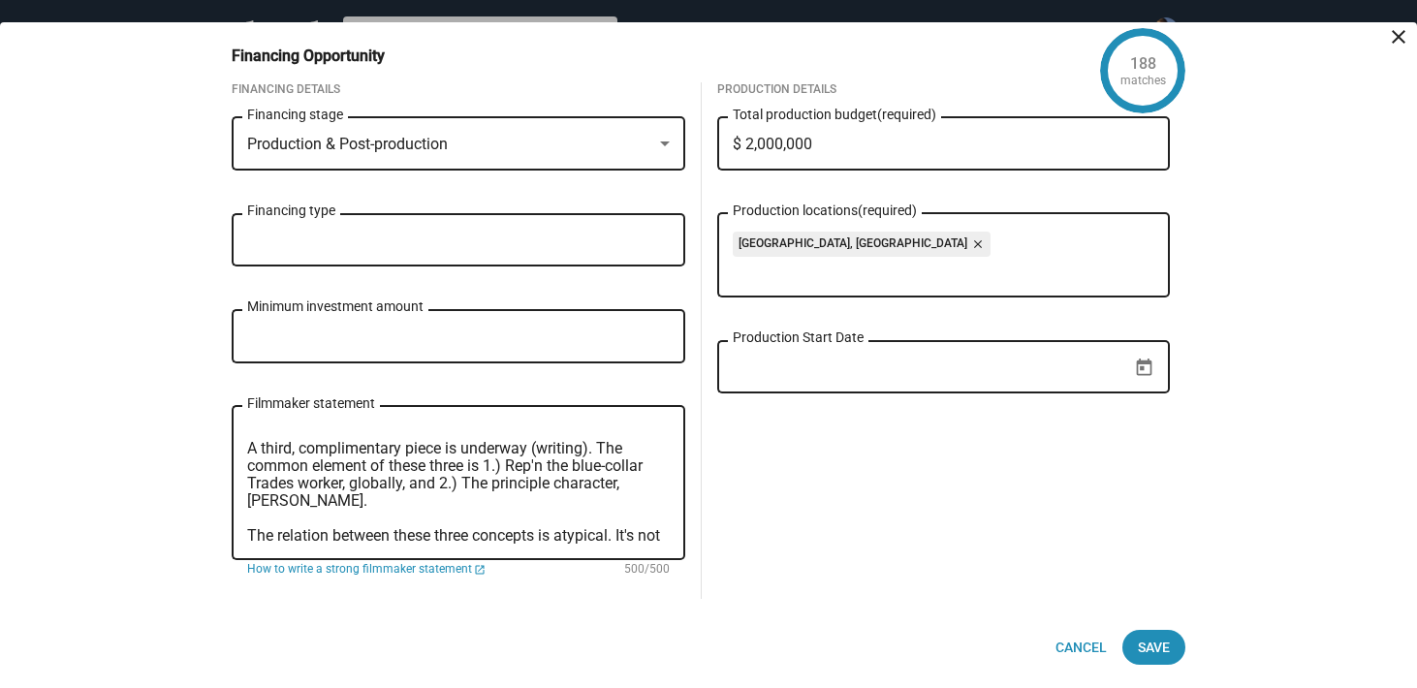
scroll to position [59, 0]
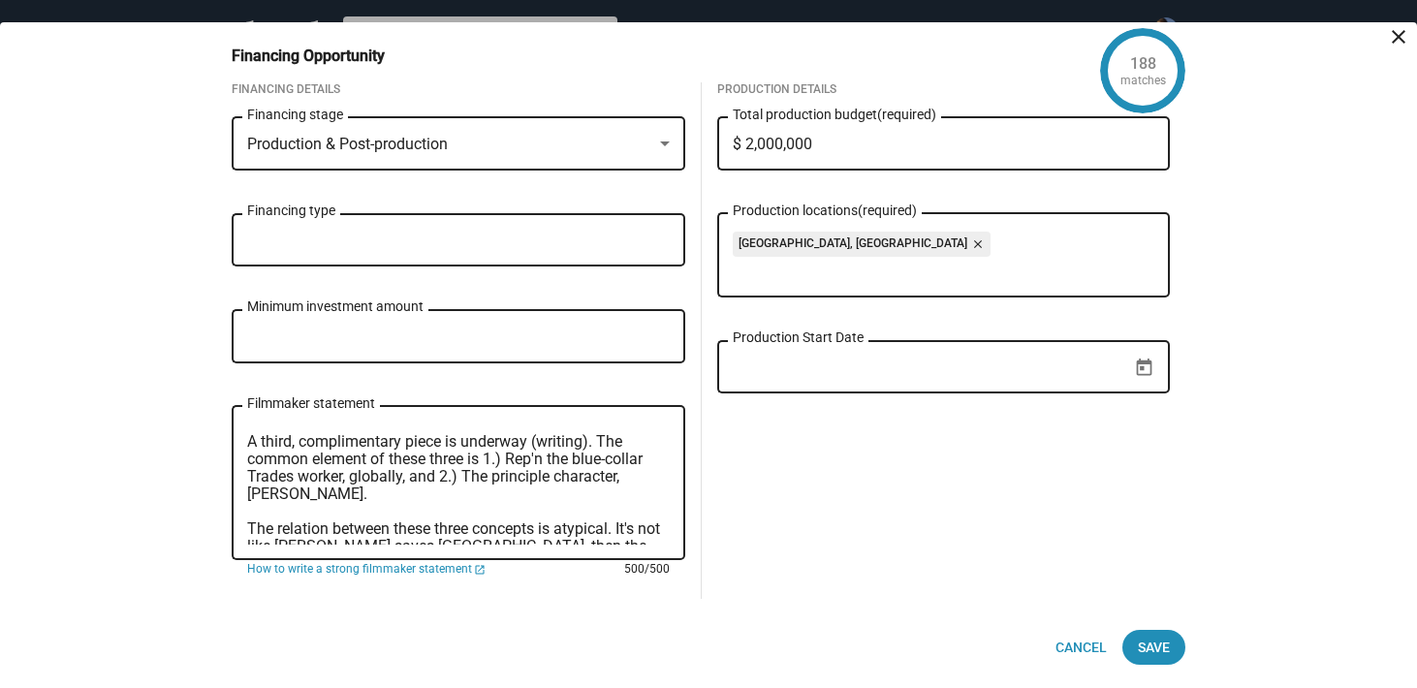
click at [368, 460] on textarea "THE CAMPERS is intended to be complimentary to another title, SHUTDOWN, which i…" at bounding box center [458, 484] width 423 height 122
drag, startPoint x: 435, startPoint y: 479, endPoint x: 404, endPoint y: 475, distance: 31.3
click at [404, 475] on textarea "THE CAMPERS is intended to be complimentary to another title, SHUTDOWN, which i…" at bounding box center [458, 484] width 423 height 122
click at [442, 480] on textarea "THE CAMPERS is intended to be complimentary to another title, SHUTDOWN, which i…" at bounding box center [458, 484] width 423 height 122
click at [368, 460] on textarea "THE CAMPERS is intended to be complimentary to another title, SHUTDOWN, which i…" at bounding box center [458, 484] width 423 height 122
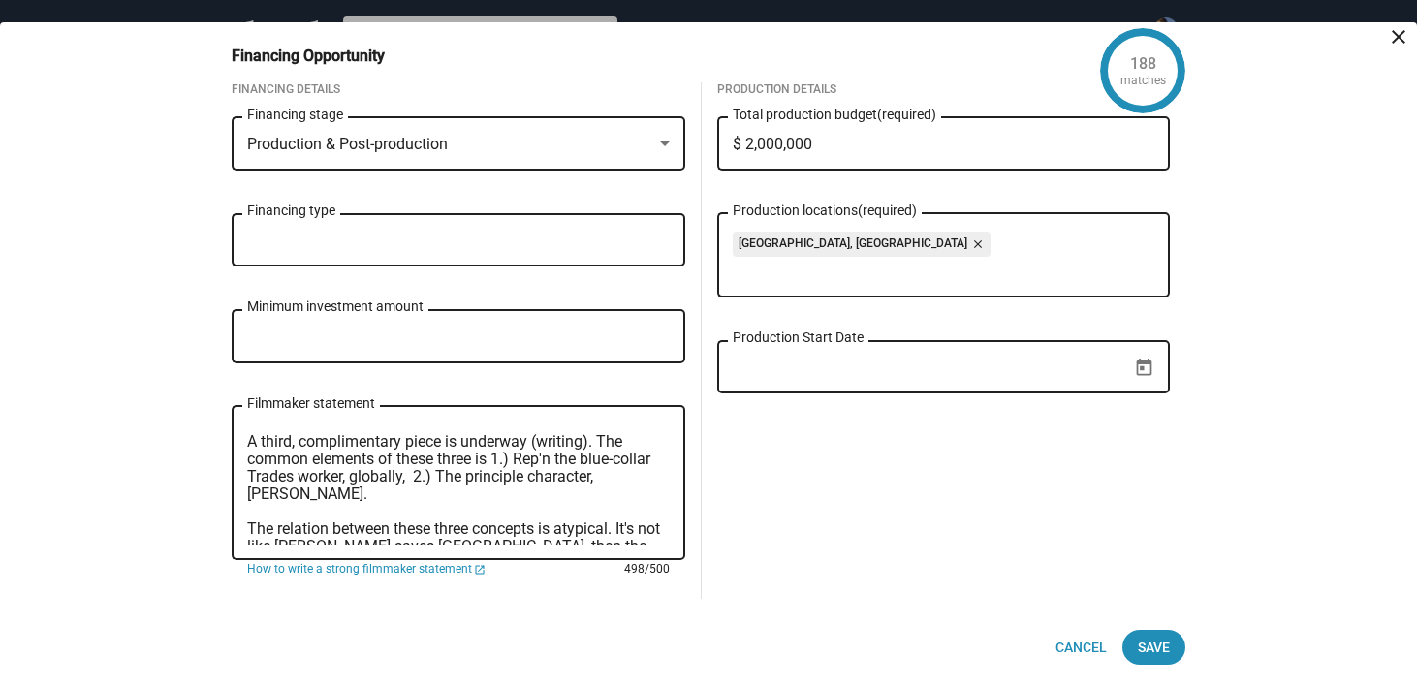
drag, startPoint x: 492, startPoint y: 457, endPoint x: 475, endPoint y: 461, distance: 18.1
click at [475, 461] on textarea "THE CAMPERS is intended to be complimentary to another title, SHUTDOWN, which i…" at bounding box center [458, 484] width 423 height 122
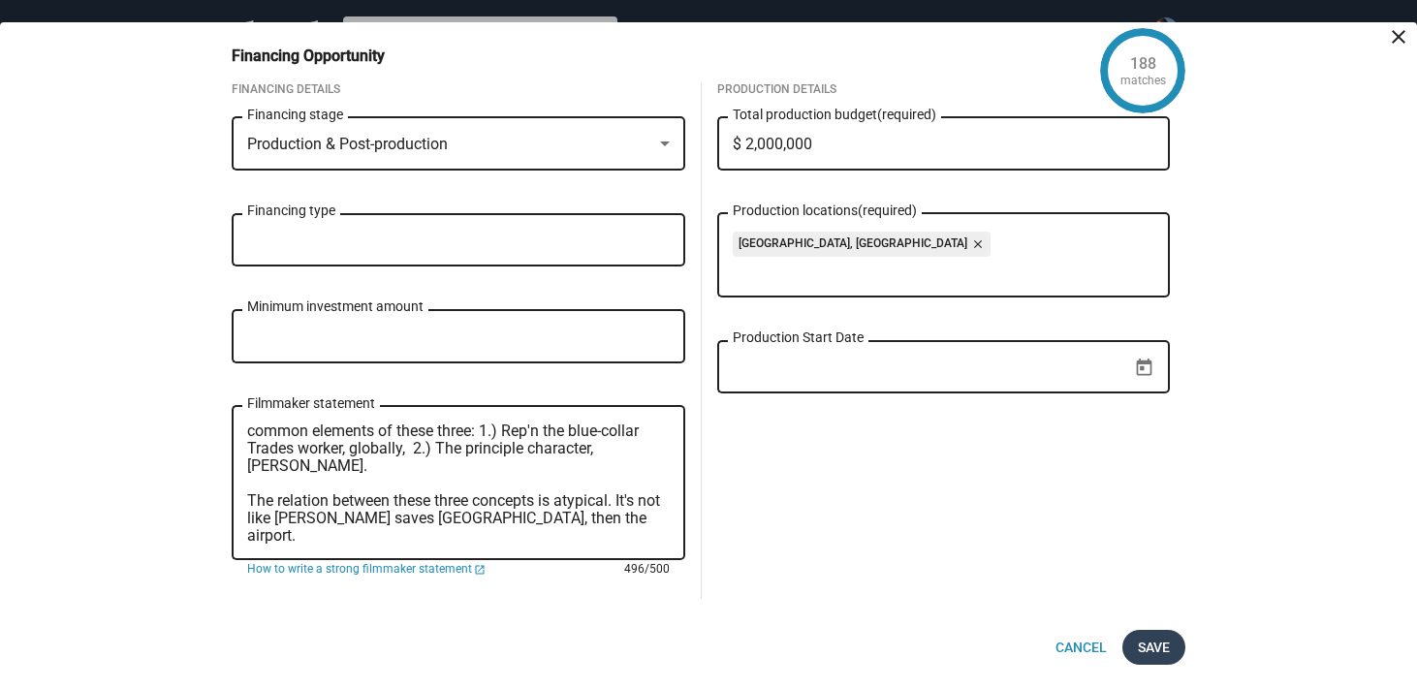
type textarea "THE CAMPERS is intended to be complimentary to another title, SHUTDOWN, which i…"
click at [1159, 644] on span "Save" at bounding box center [1154, 647] width 32 height 35
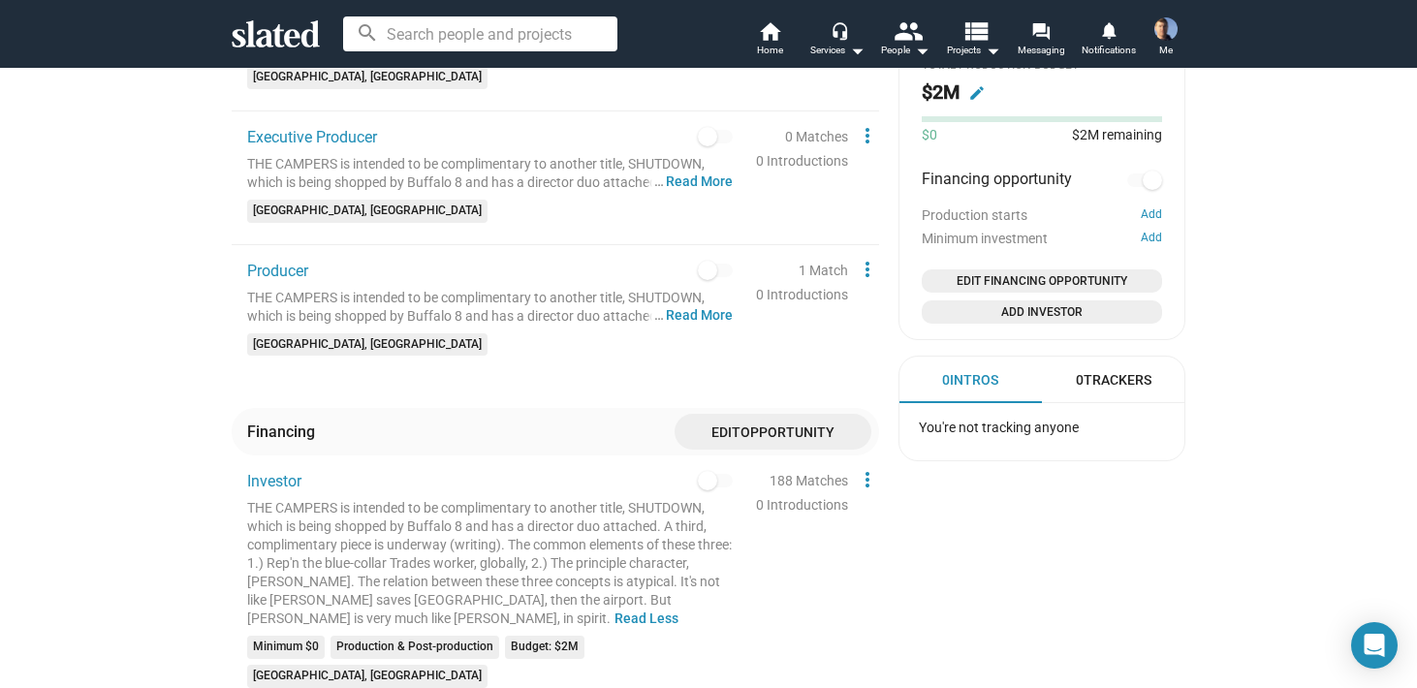
scroll to position [1139, 0]
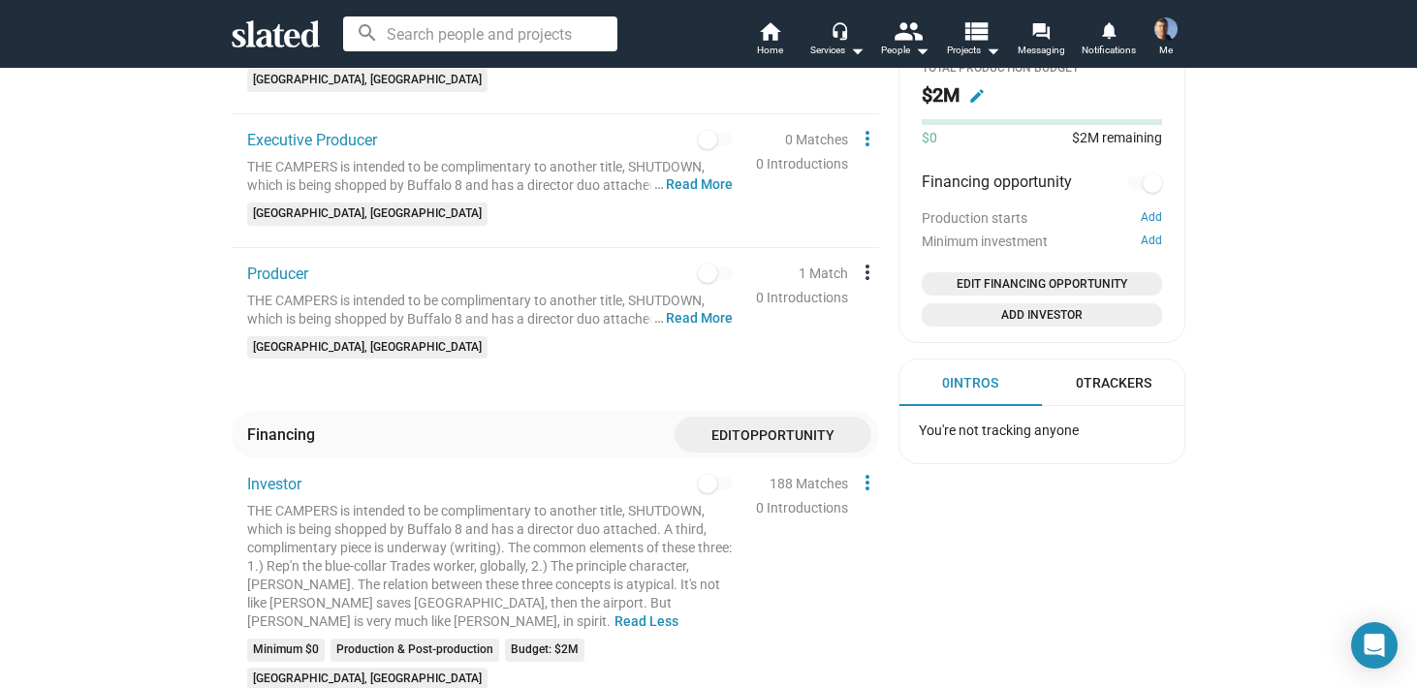
click at [868, 261] on mat-icon "more_vert" at bounding box center [867, 272] width 23 height 23
click at [880, 283] on button "Edit" at bounding box center [910, 289] width 109 height 31
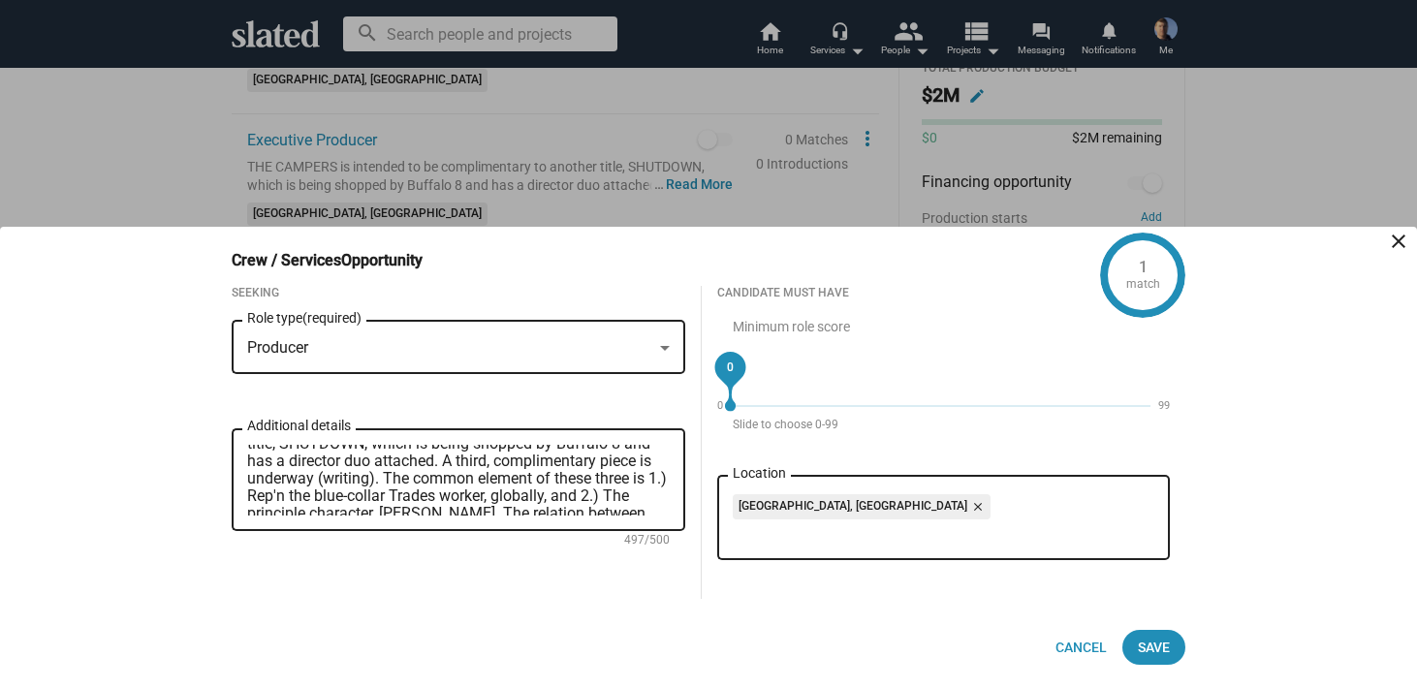
scroll to position [26, 0]
drag, startPoint x: 650, startPoint y: 479, endPoint x: 630, endPoint y: 481, distance: 20.5
click at [630, 481] on textarea "THE CAMPERS is intended to be complimentary to another title, SHUTDOWN, which i…" at bounding box center [458, 480] width 423 height 71
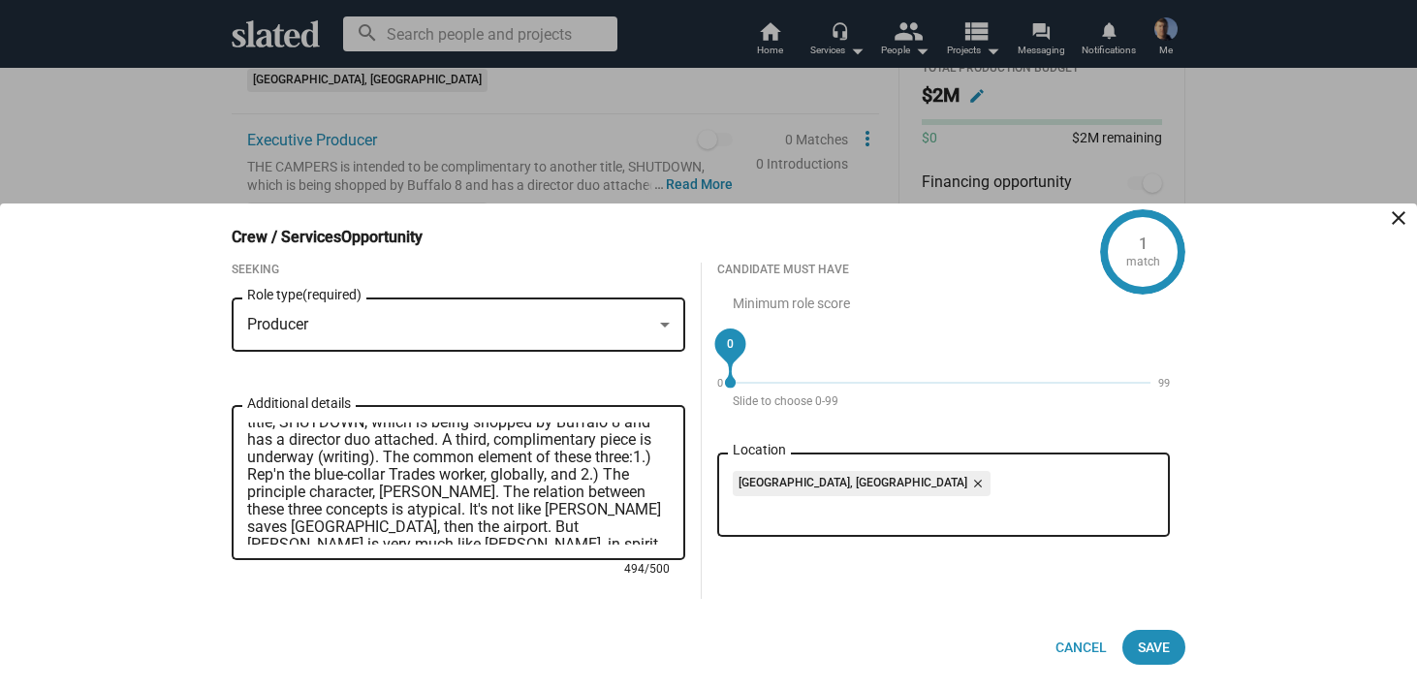
click at [535, 457] on textarea "THE CAMPERS is intended to be complimentary to another title, SHUTDOWN, which i…" at bounding box center [458, 484] width 423 height 122
click at [647, 456] on textarea "THE CAMPERS is intended to be complimentary to another title, SHUTDOWN, which i…" at bounding box center [458, 484] width 423 height 122
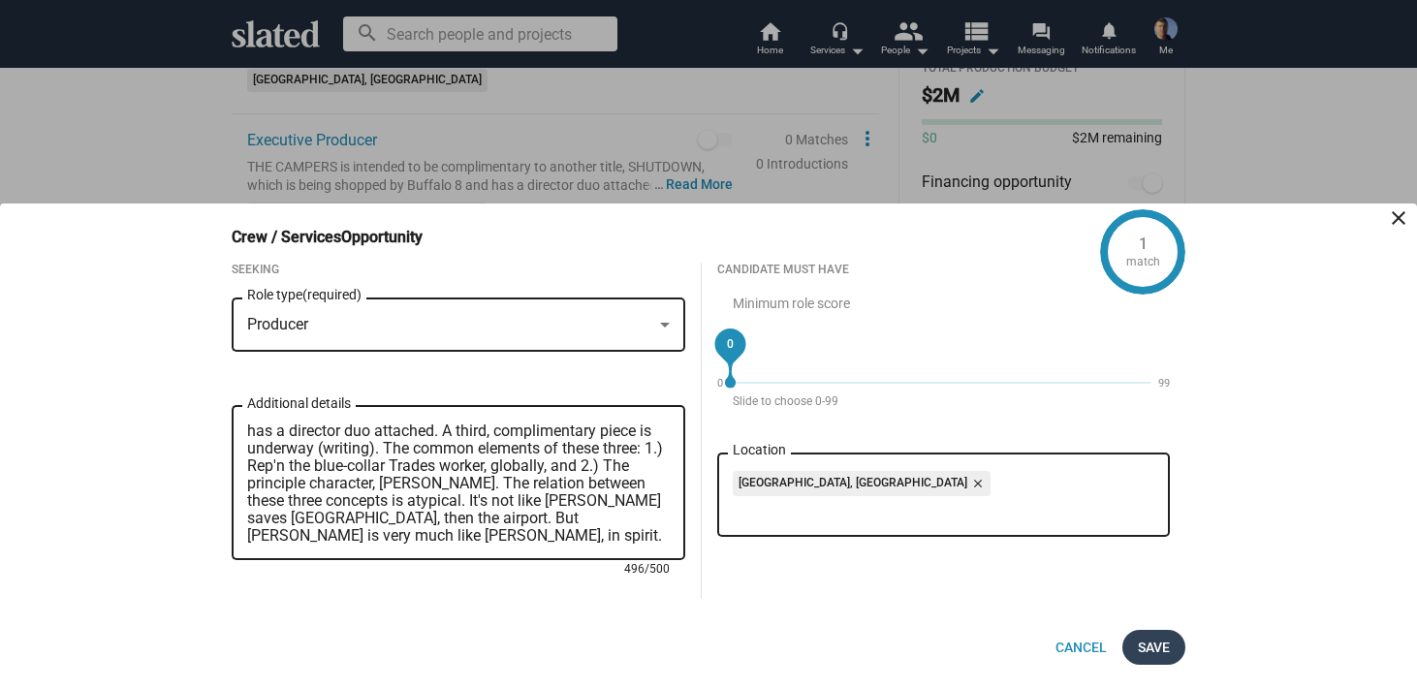
type textarea "THE CAMPERS is intended to be complimentary to another title, SHUTDOWN, which i…"
click at [1156, 650] on span "Save" at bounding box center [1154, 647] width 32 height 35
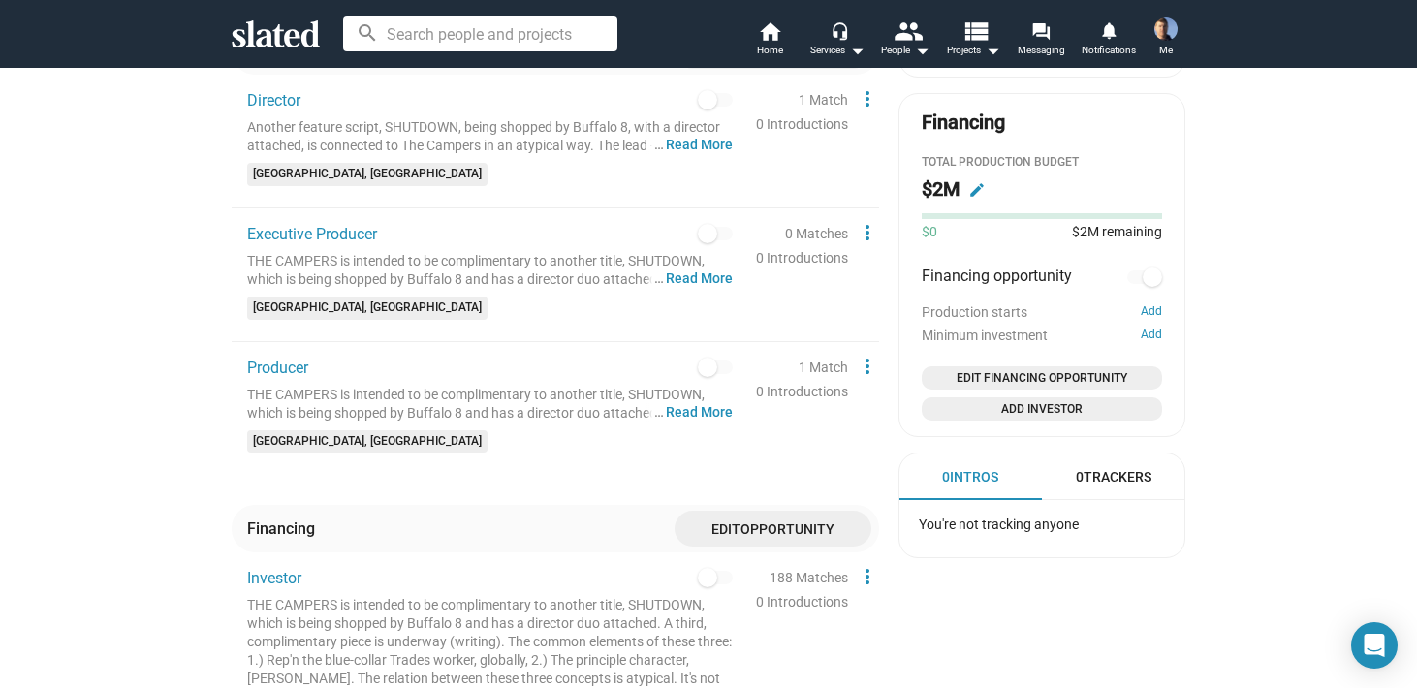
scroll to position [1031, 0]
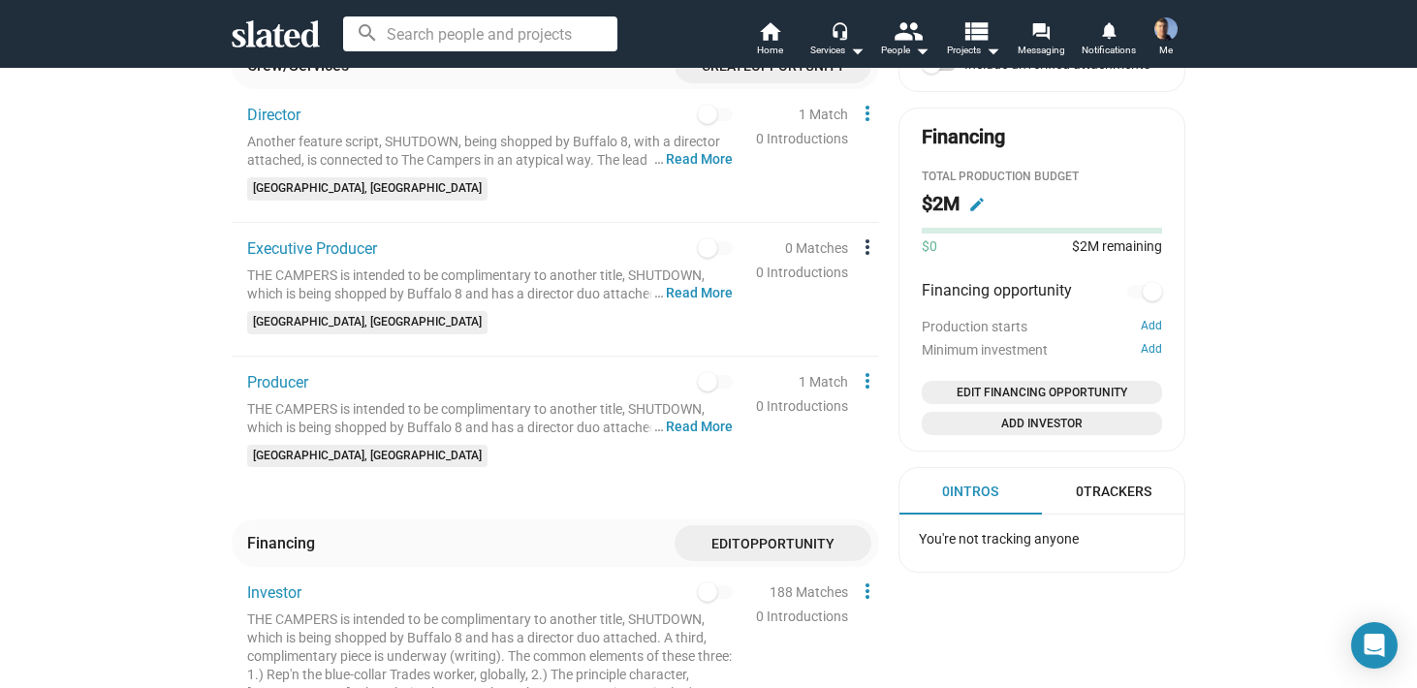
click at [868, 236] on mat-icon "more_vert" at bounding box center [867, 247] width 23 height 23
click at [889, 258] on button "Edit" at bounding box center [910, 264] width 109 height 31
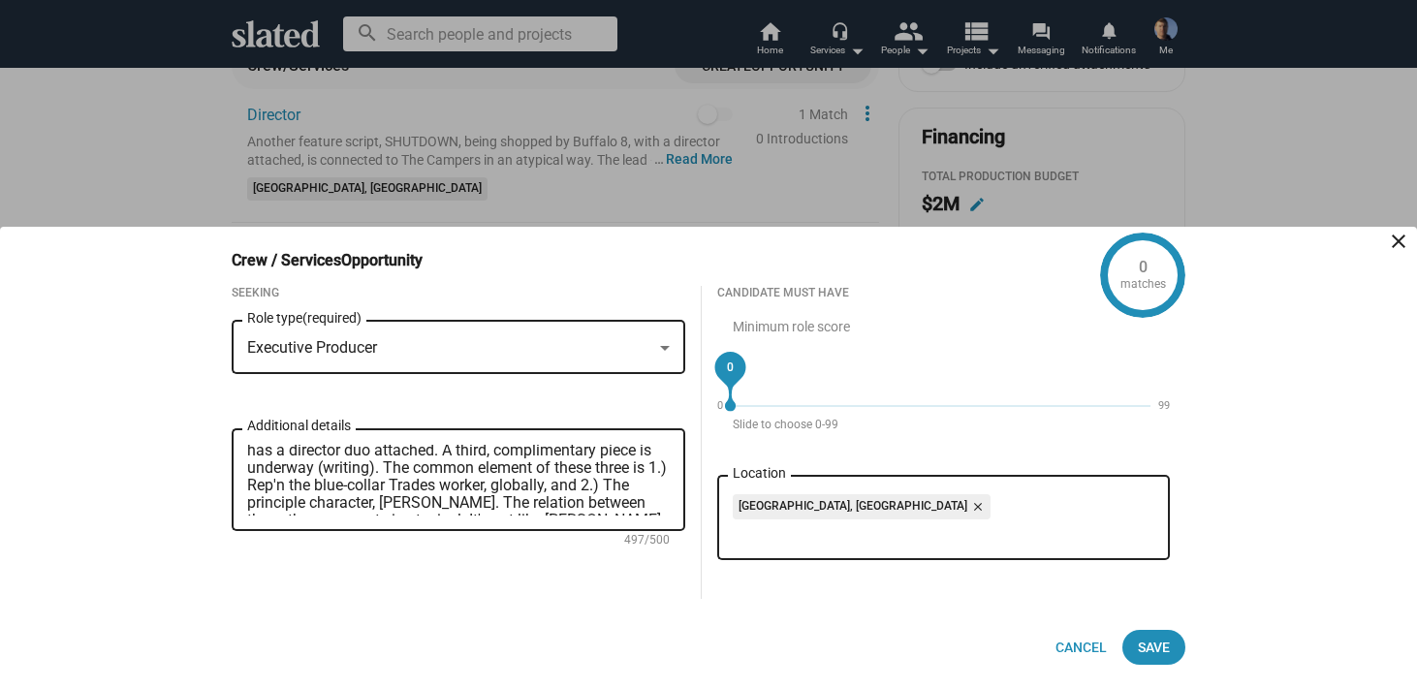
scroll to position [33, 0]
click at [535, 475] on textarea "THE CAMPERS is intended to be complimentary to another title, SHUTDOWN, which i…" at bounding box center [458, 480] width 423 height 71
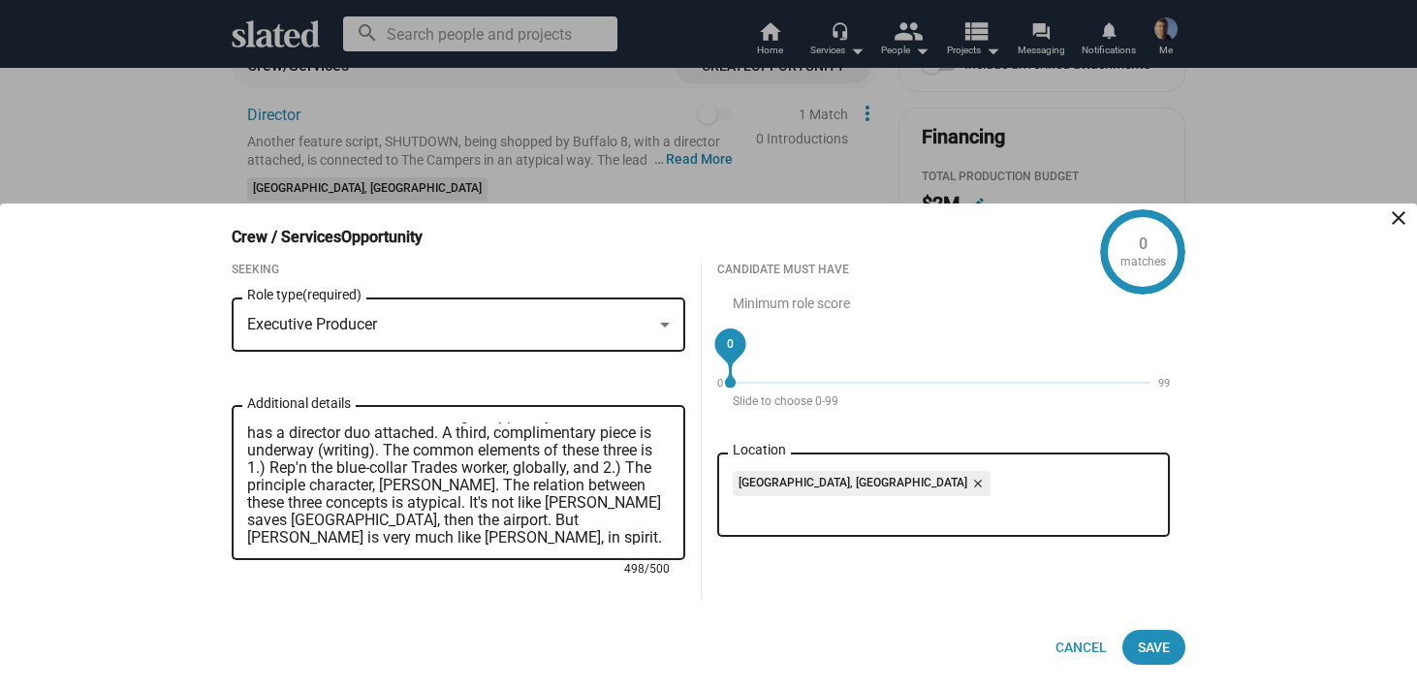
drag, startPoint x: 657, startPoint y: 448, endPoint x: 642, endPoint y: 447, distance: 15.5
click at [642, 447] on textarea "THE CAMPERS is intended to be complimentary to another title, SHUTDOWN, which i…" at bounding box center [458, 484] width 423 height 122
type textarea "THE CAMPERS is intended to be complimentary to another title, SHUTDOWN, which i…"
click at [1153, 647] on span "Save" at bounding box center [1154, 647] width 32 height 35
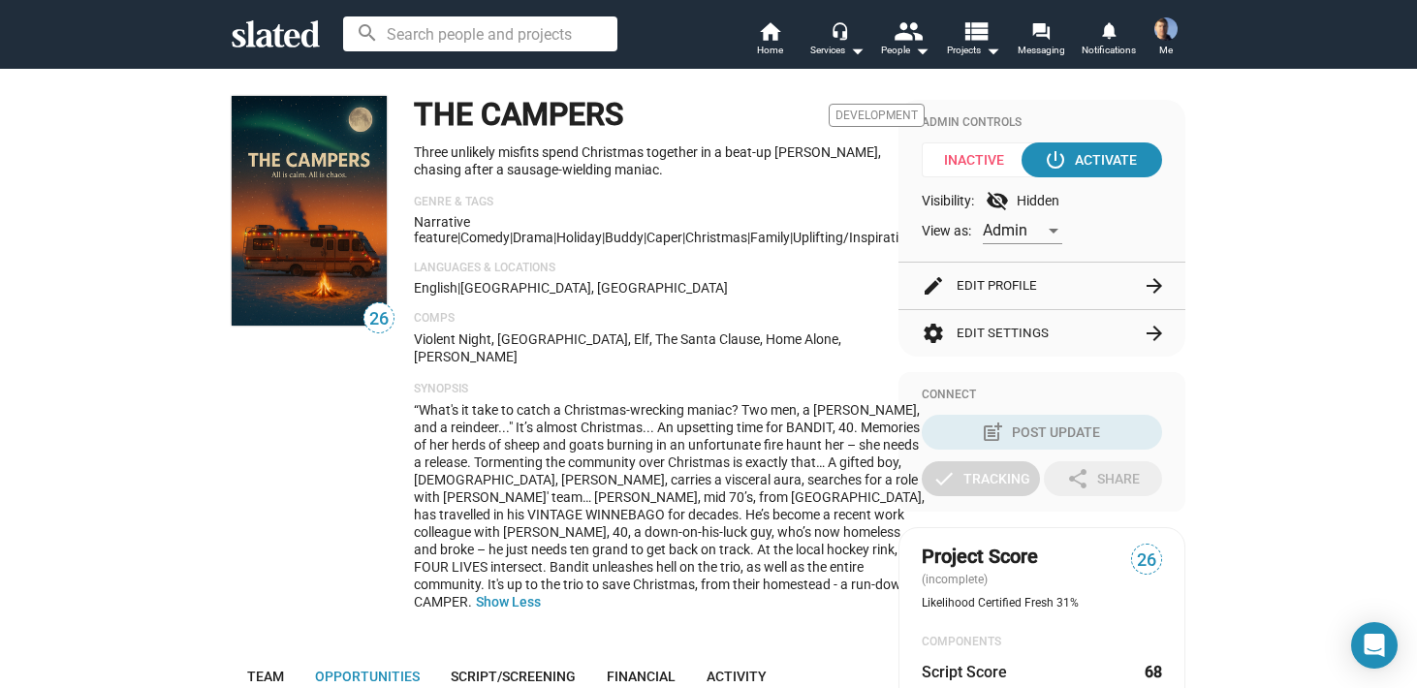
scroll to position [0, 0]
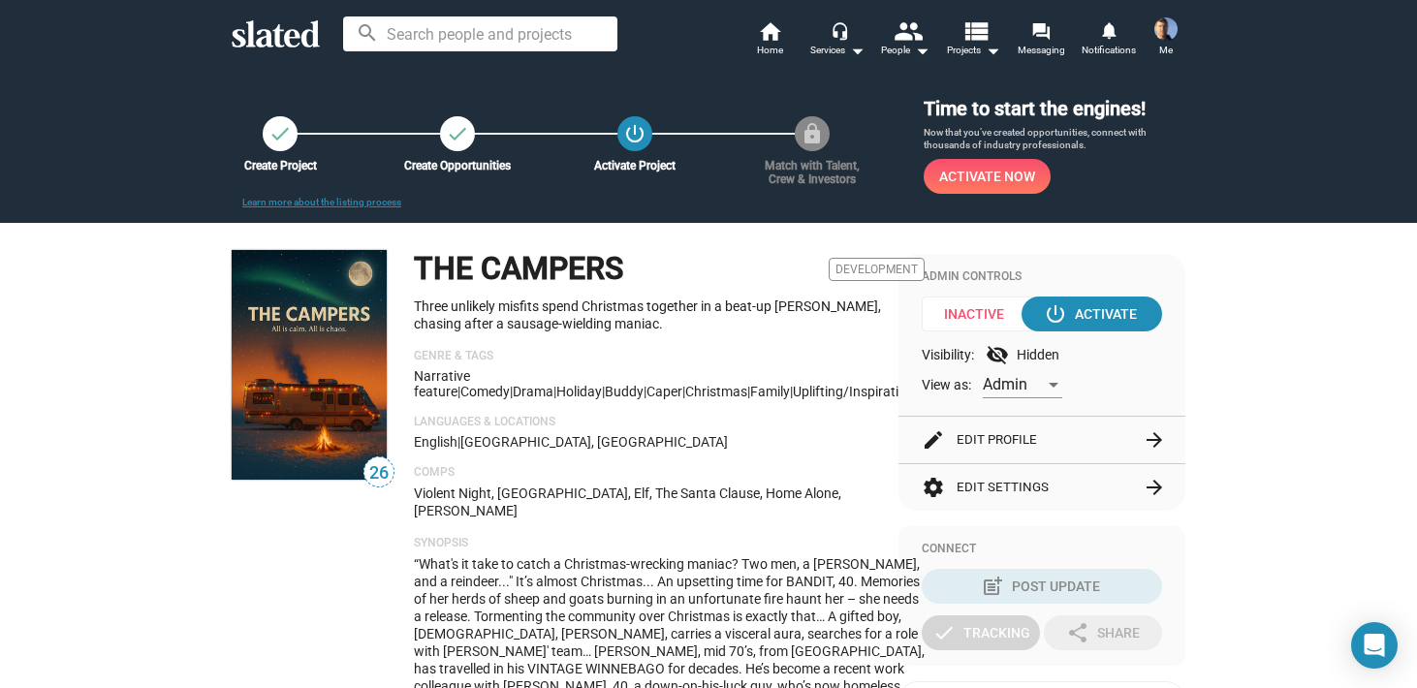
click at [458, 132] on mat-icon "check" at bounding box center [457, 133] width 23 height 23
click at [277, 133] on mat-icon "check" at bounding box center [280, 133] width 23 height 23
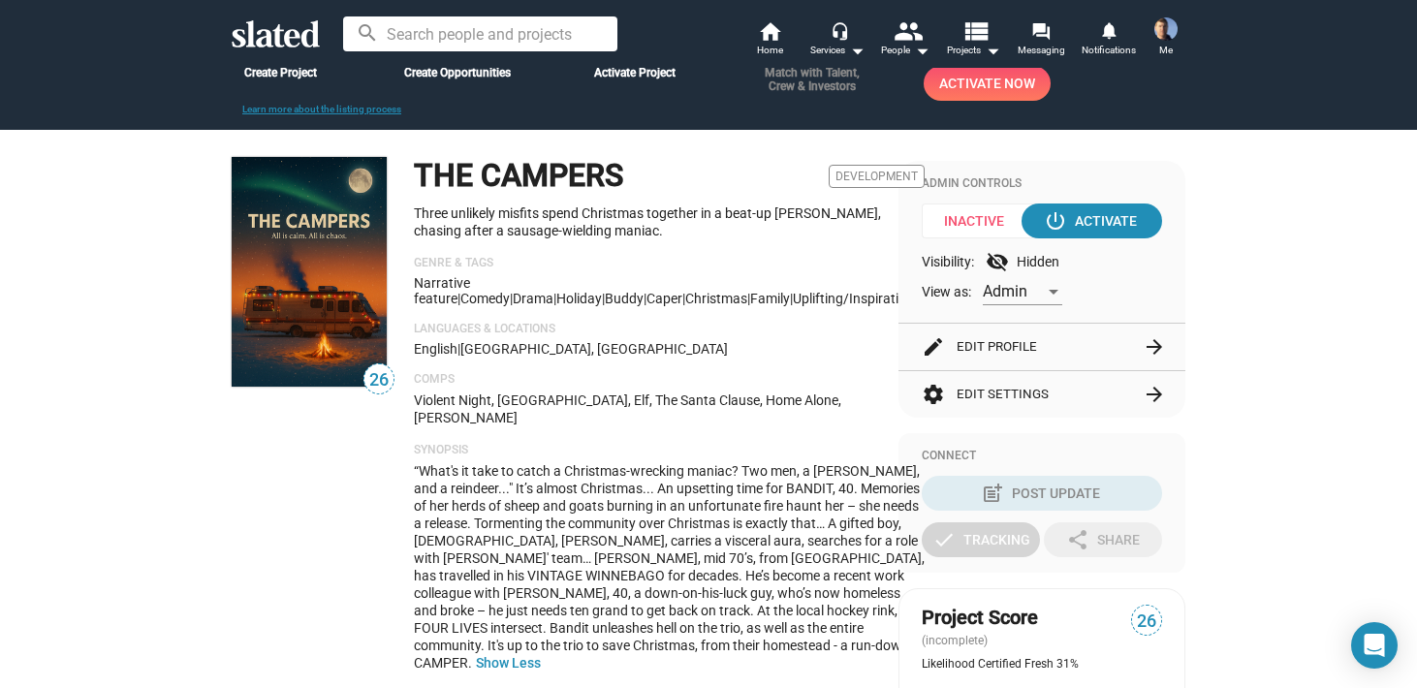
scroll to position [94, 0]
click at [829, 177] on span "Development" at bounding box center [877, 175] width 96 height 23
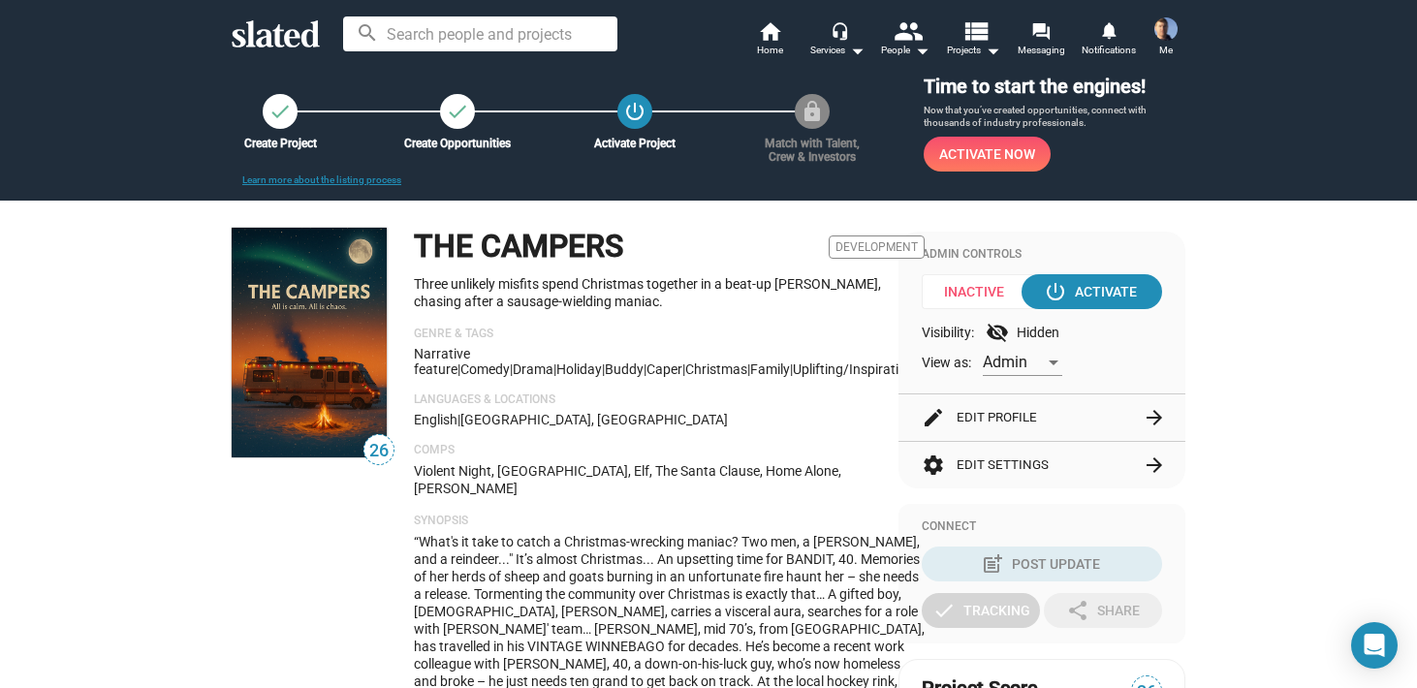
scroll to position [0, 0]
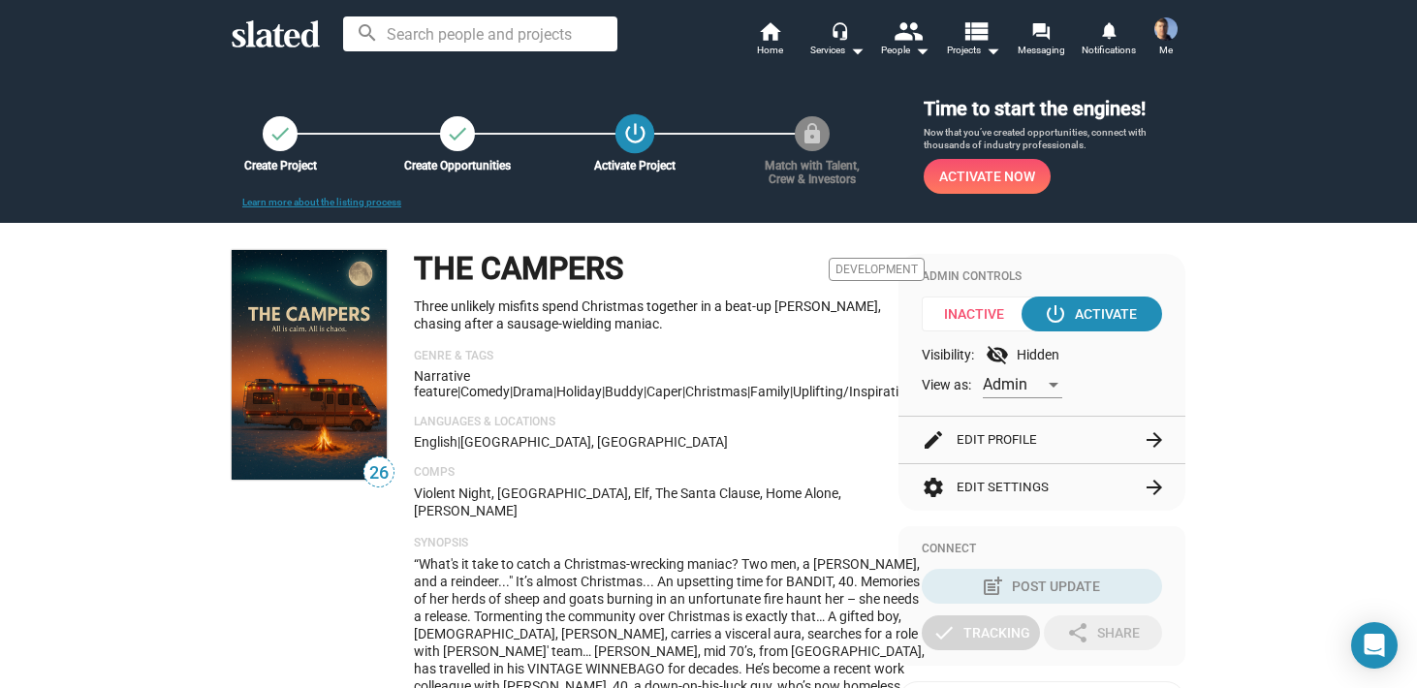
click at [629, 138] on mat-icon "power_settings_new" at bounding box center [635, 133] width 26 height 26
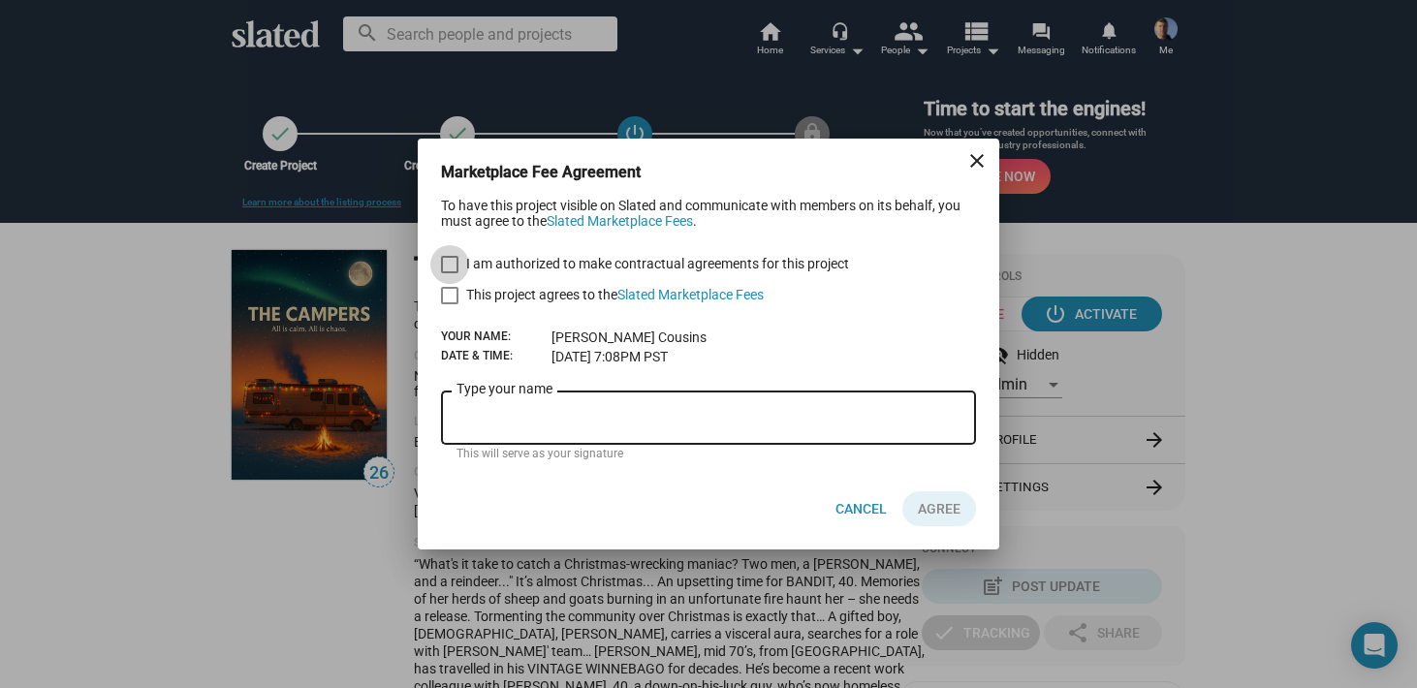
click at [451, 260] on span at bounding box center [449, 264] width 17 height 17
click at [450, 273] on input "I am authorized to make contractual agreements for this project" at bounding box center [449, 273] width 1 height 1
checkbox input "true"
click at [451, 293] on span at bounding box center [449, 295] width 17 height 17
click at [450, 304] on input "This project agrees to the Slated Marketplace Fees" at bounding box center [449, 304] width 1 height 1
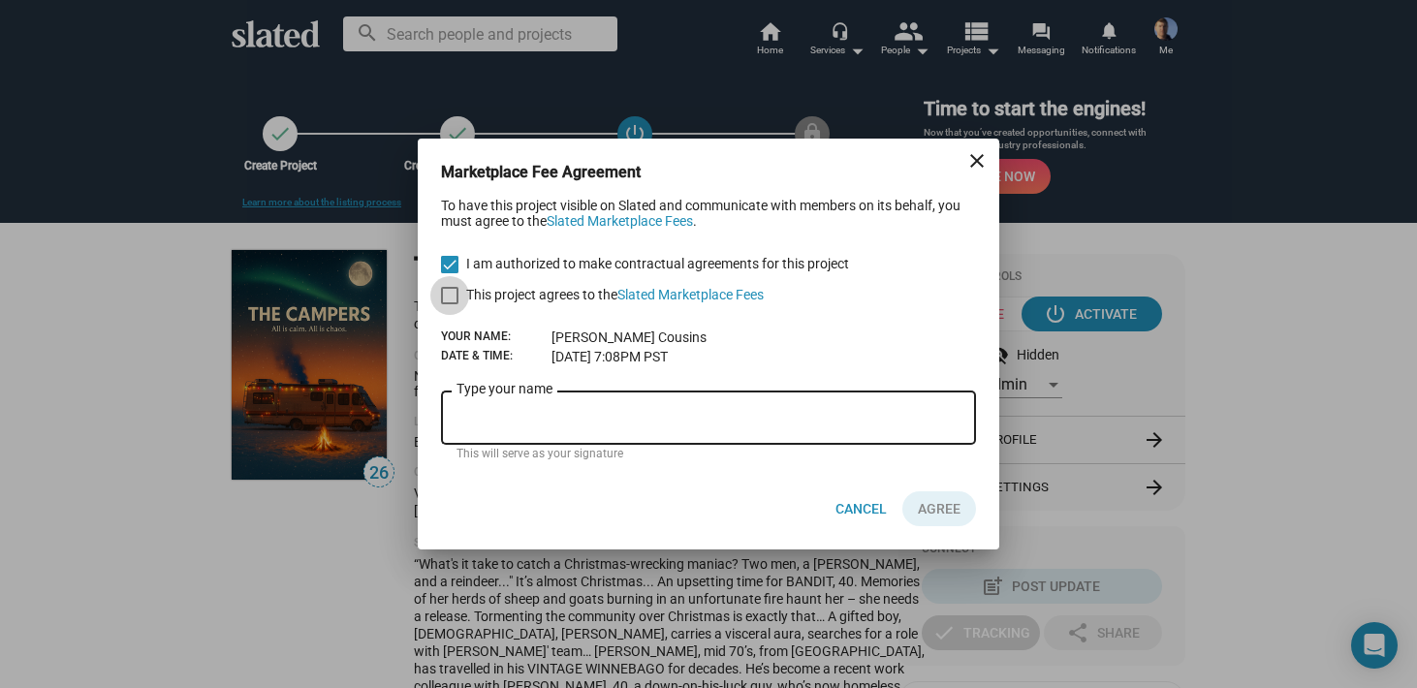
checkbox input "true"
click at [475, 409] on div "Type your name" at bounding box center [709, 416] width 504 height 57
type input "[PERSON_NAME]"
click at [938, 504] on span "AGREE" at bounding box center [939, 508] width 43 height 35
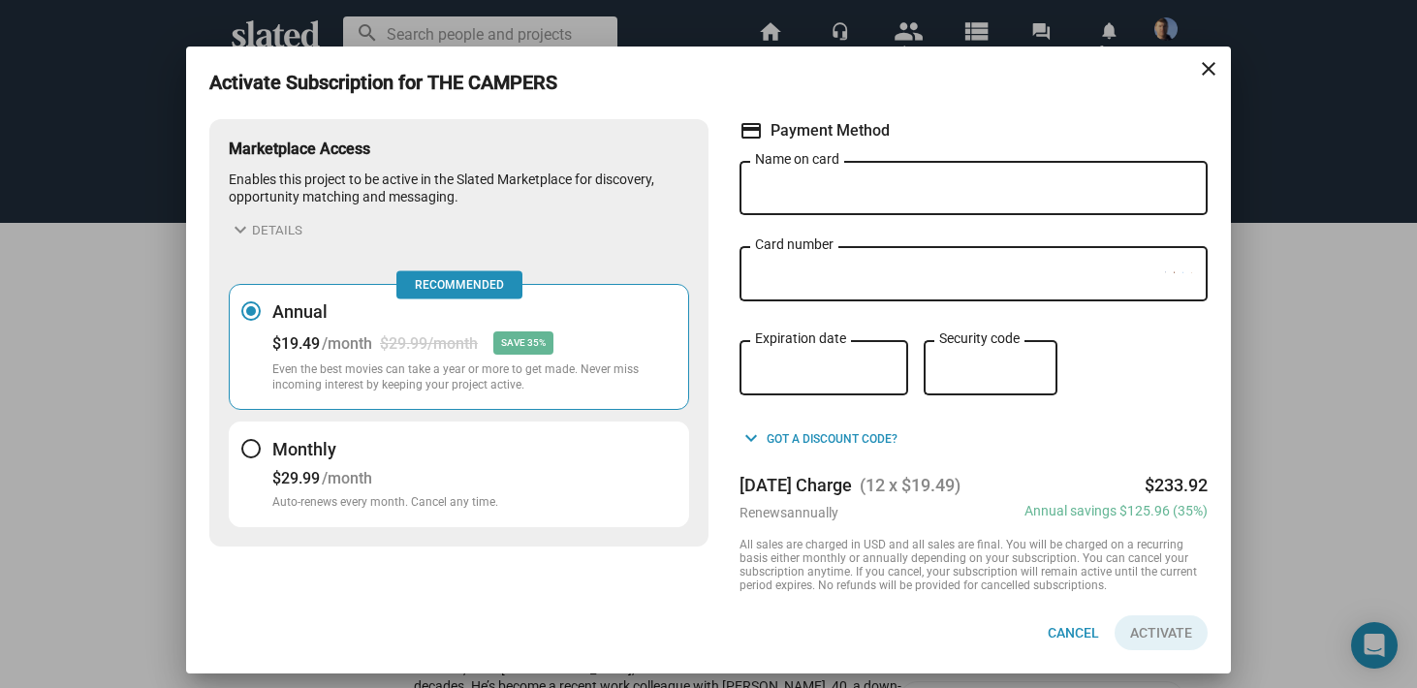
click at [810, 191] on input "Name on card" at bounding box center [973, 188] width 437 height 17
type input "[PERSON_NAME]"
click at [1165, 631] on span "Activate" at bounding box center [1161, 633] width 62 height 35
click at [1166, 629] on span "Activate" at bounding box center [1161, 633] width 62 height 35
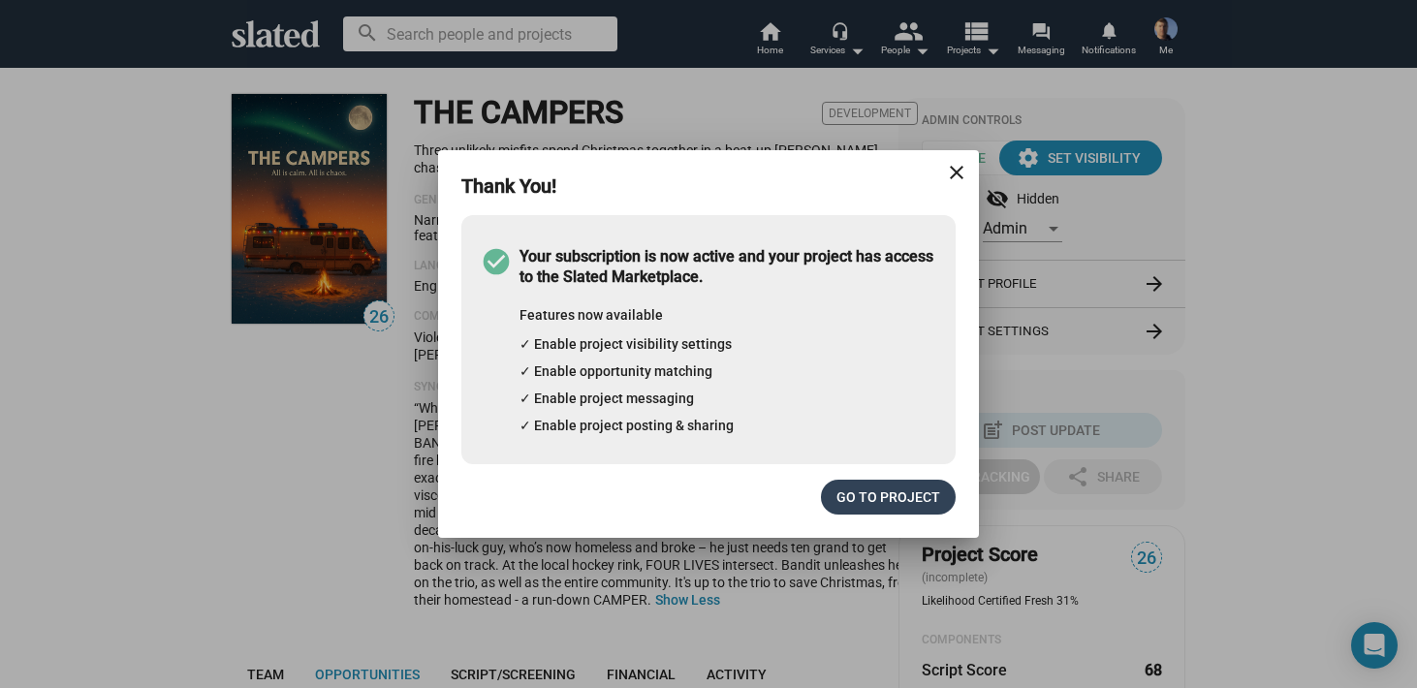
click at [879, 490] on span "Go to project" at bounding box center [889, 497] width 104 height 35
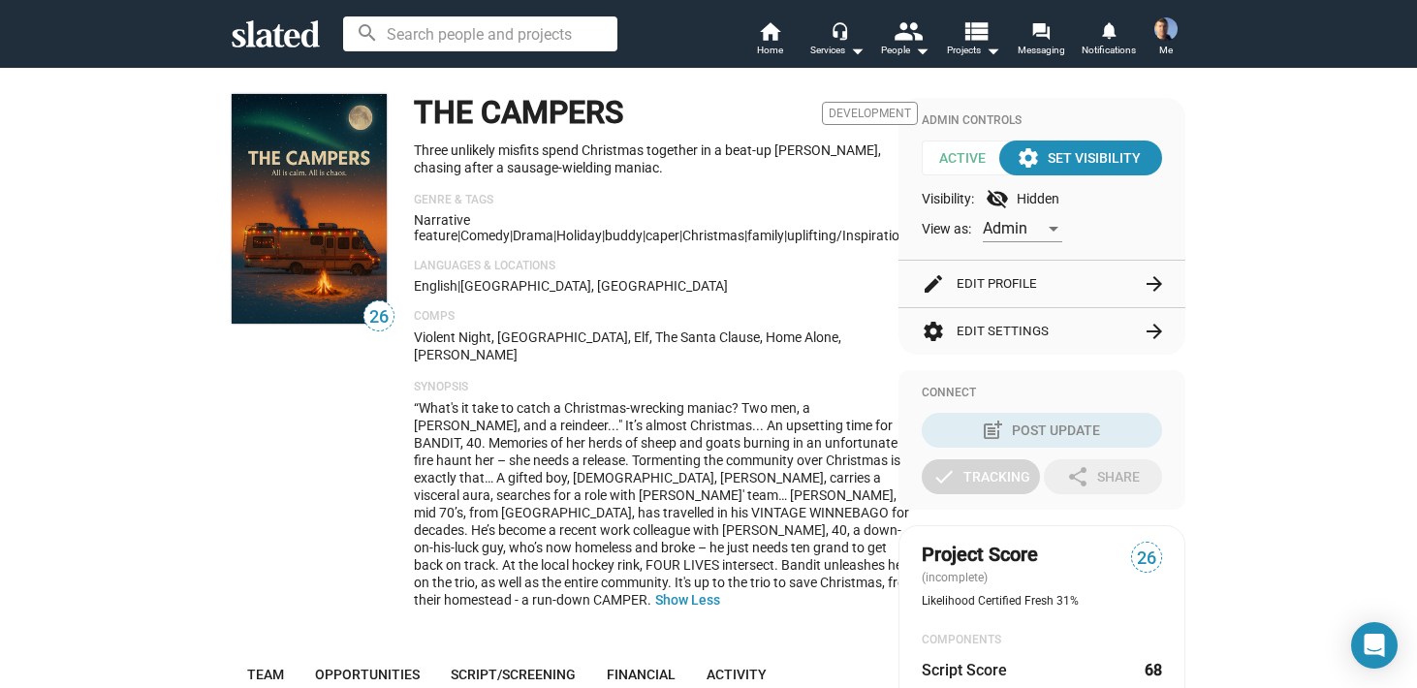
click at [961, 158] on span "Active" at bounding box center [969, 158] width 95 height 35
click at [1073, 149] on div "settings Set Visibility" at bounding box center [1081, 158] width 120 height 35
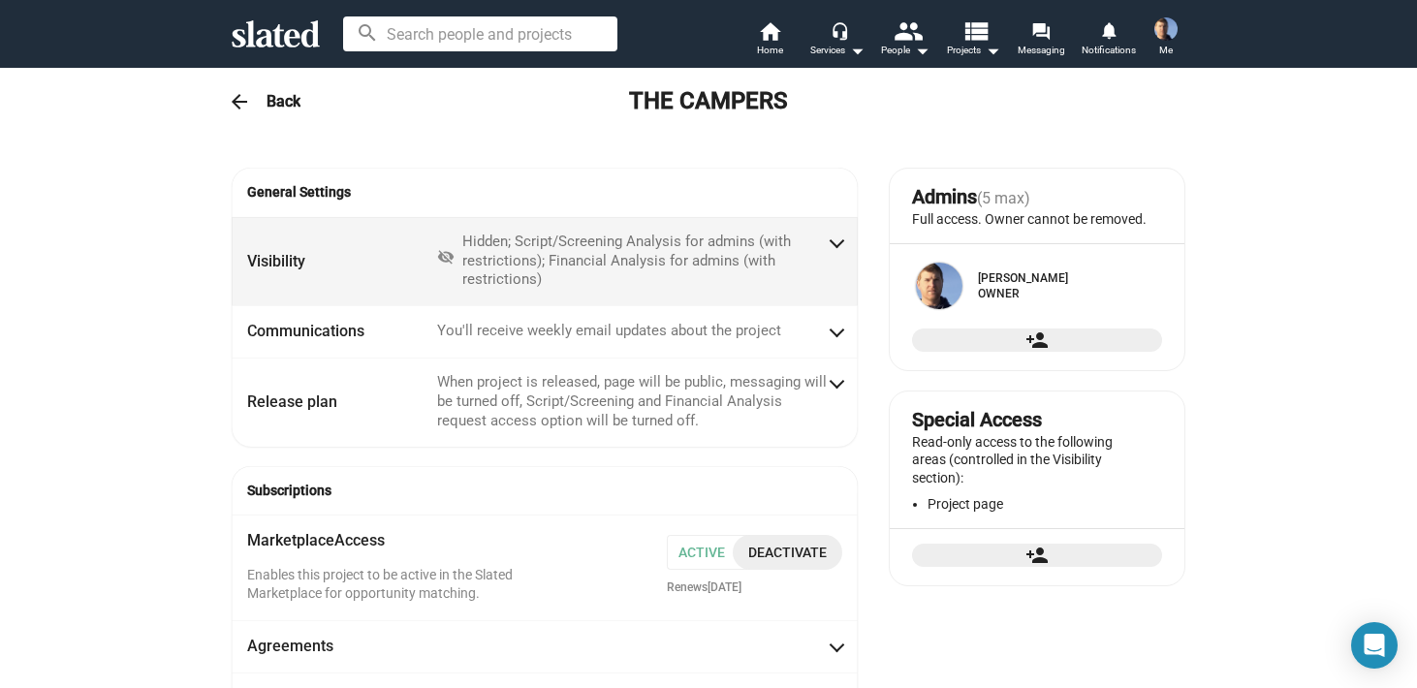
click at [835, 243] on span at bounding box center [837, 241] width 11 height 19
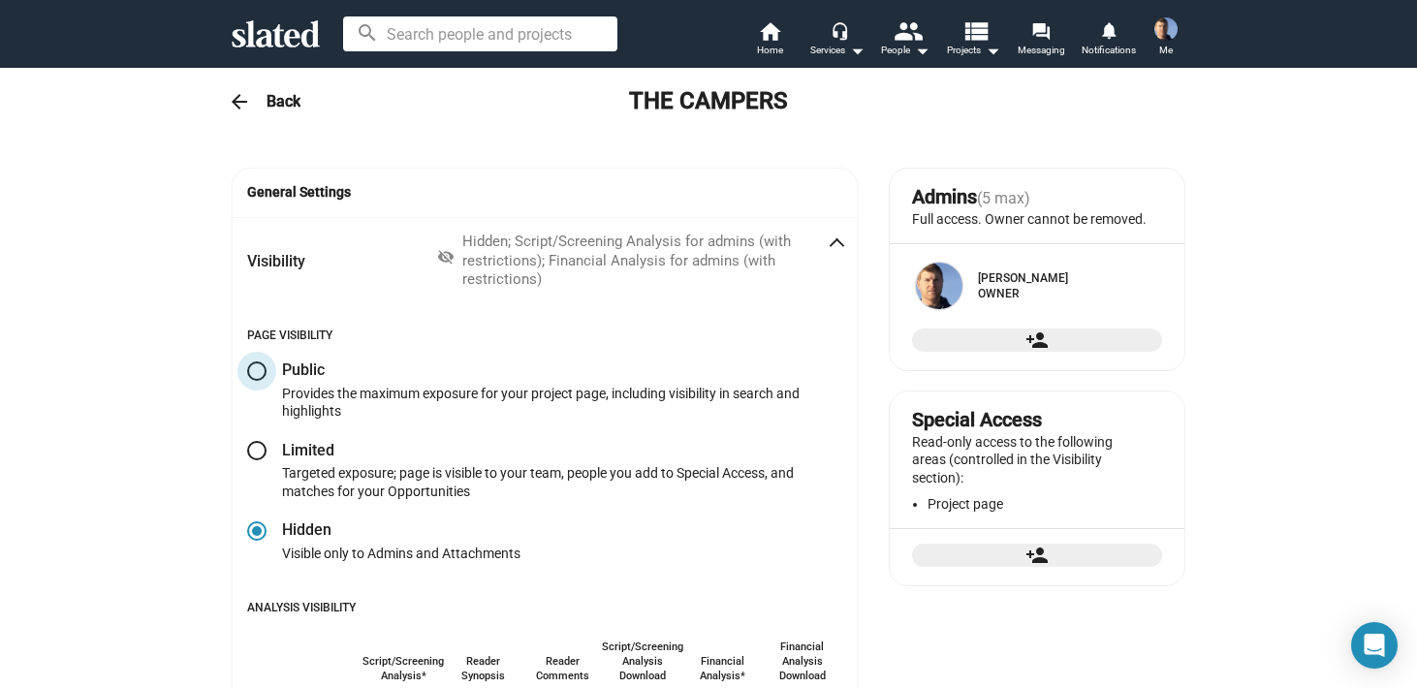
click at [254, 369] on span at bounding box center [256, 371] width 19 height 19
click at [254, 369] on input "radio" at bounding box center [256, 371] width 19 height 19
radio input "true"
checkbox input "false"
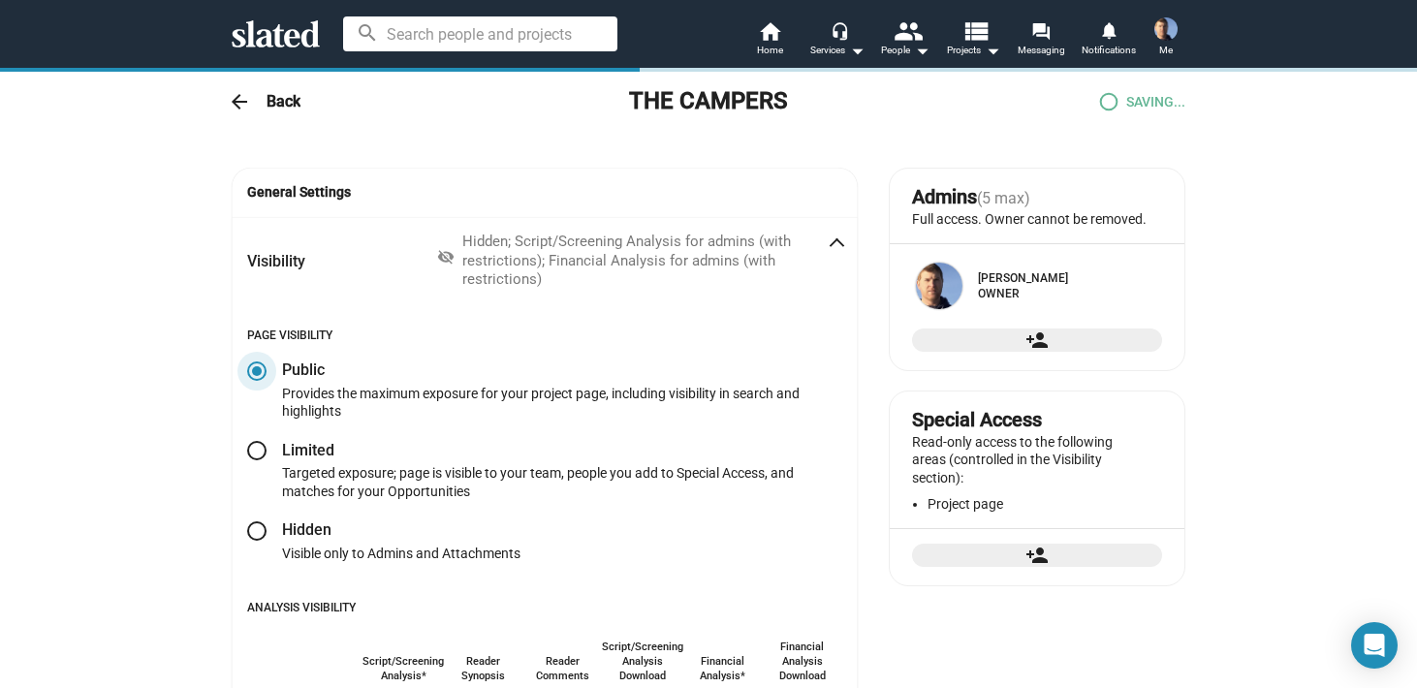
checkbox input "true"
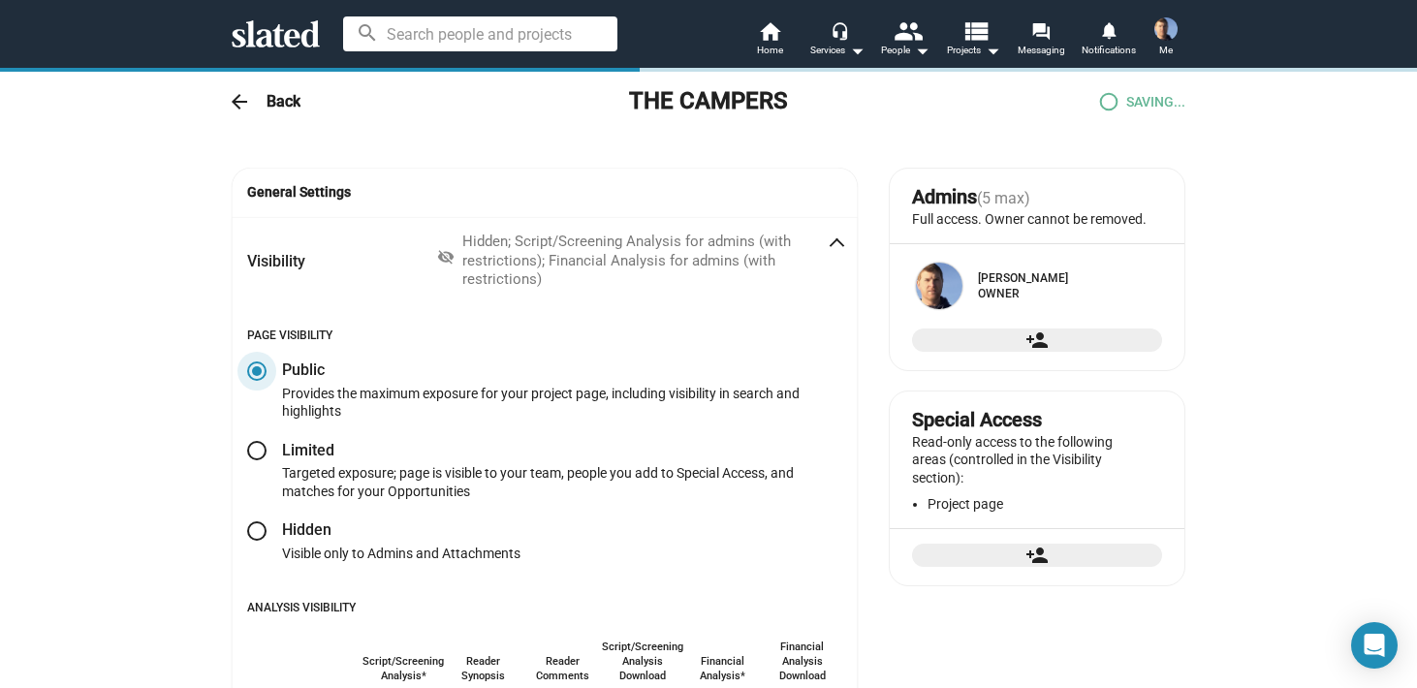
checkbox input "true"
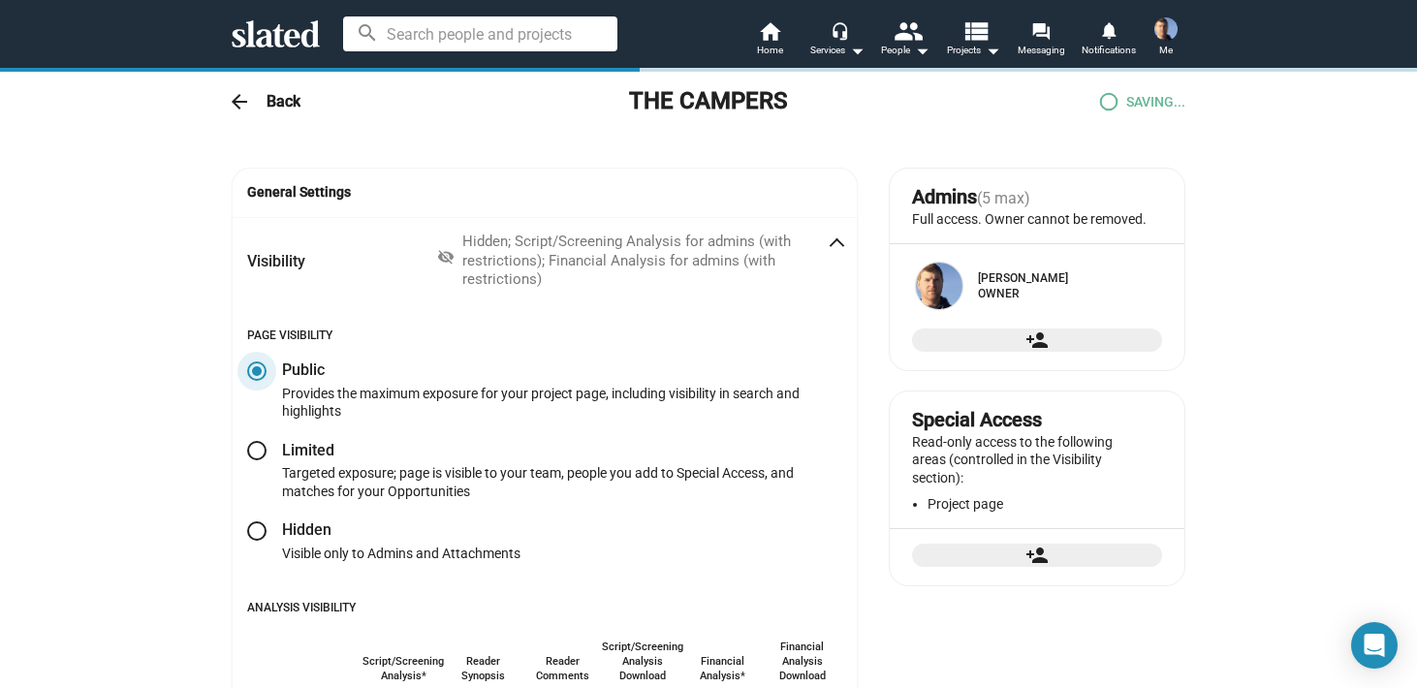
checkbox input "true"
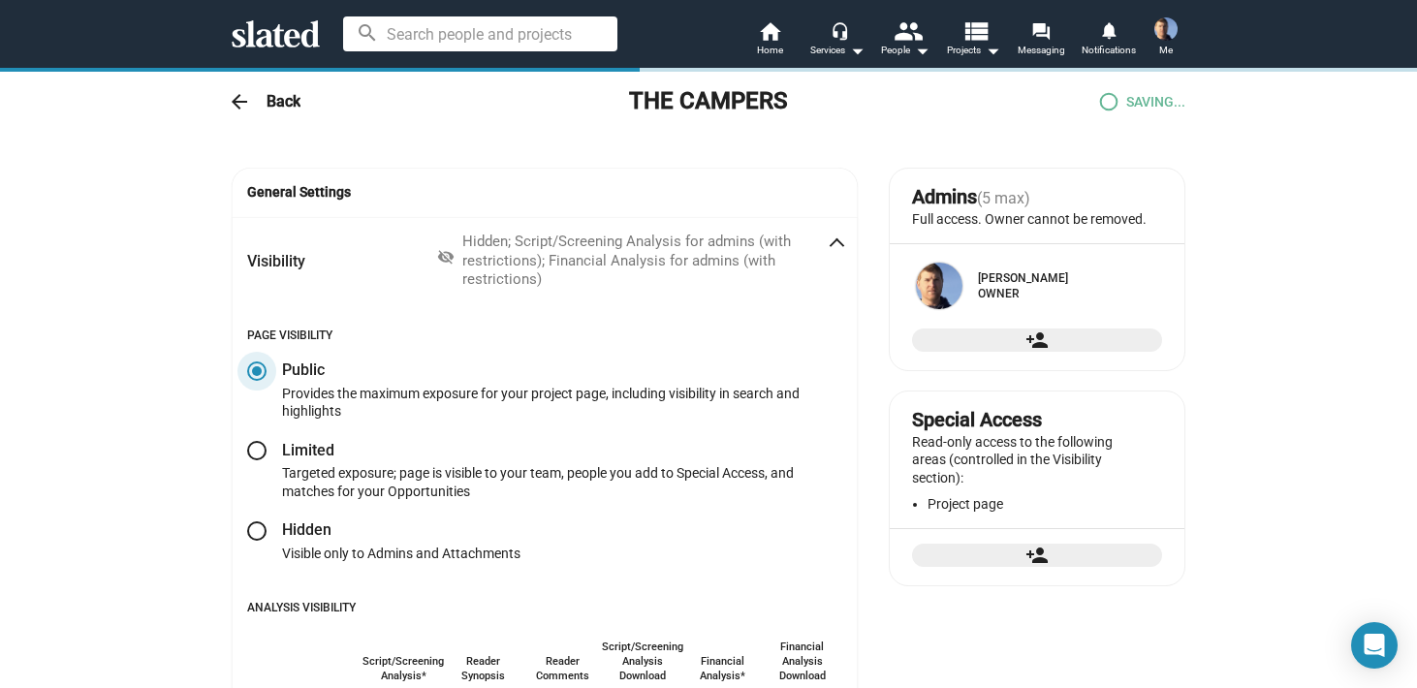
checkbox input "true"
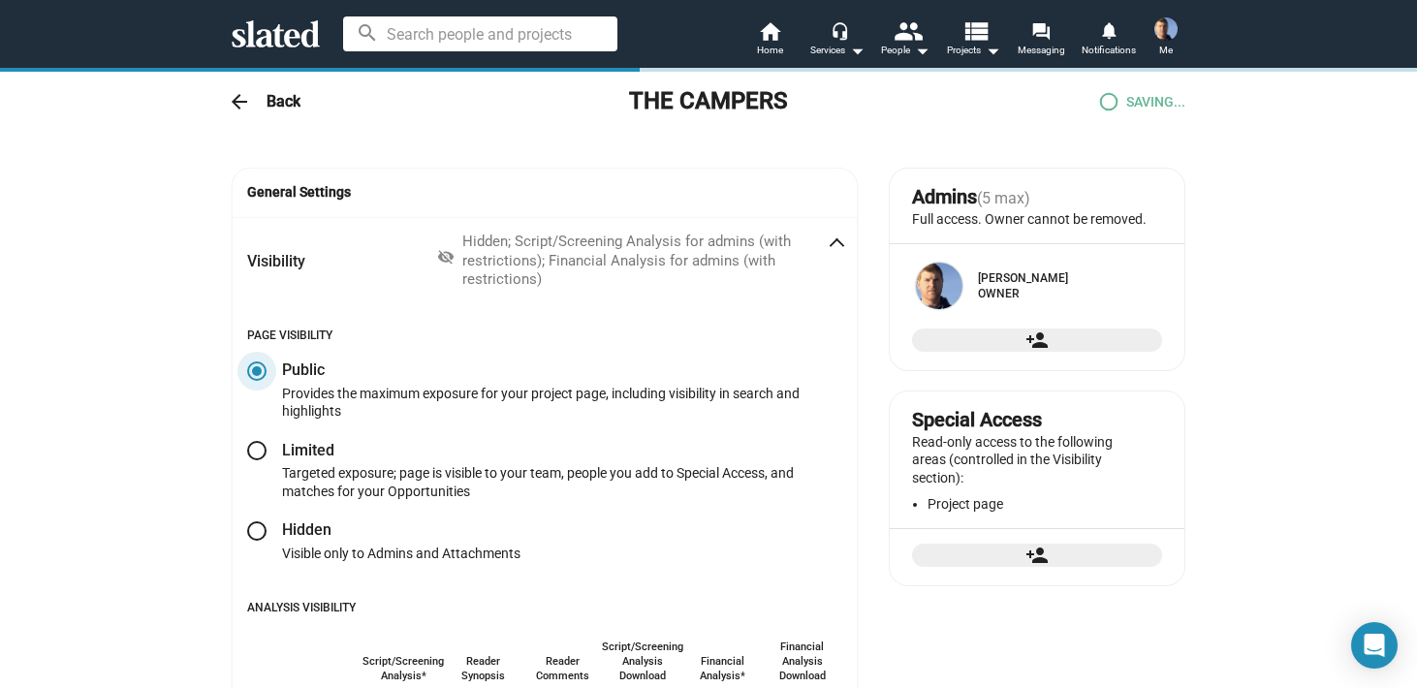
checkbox input "true"
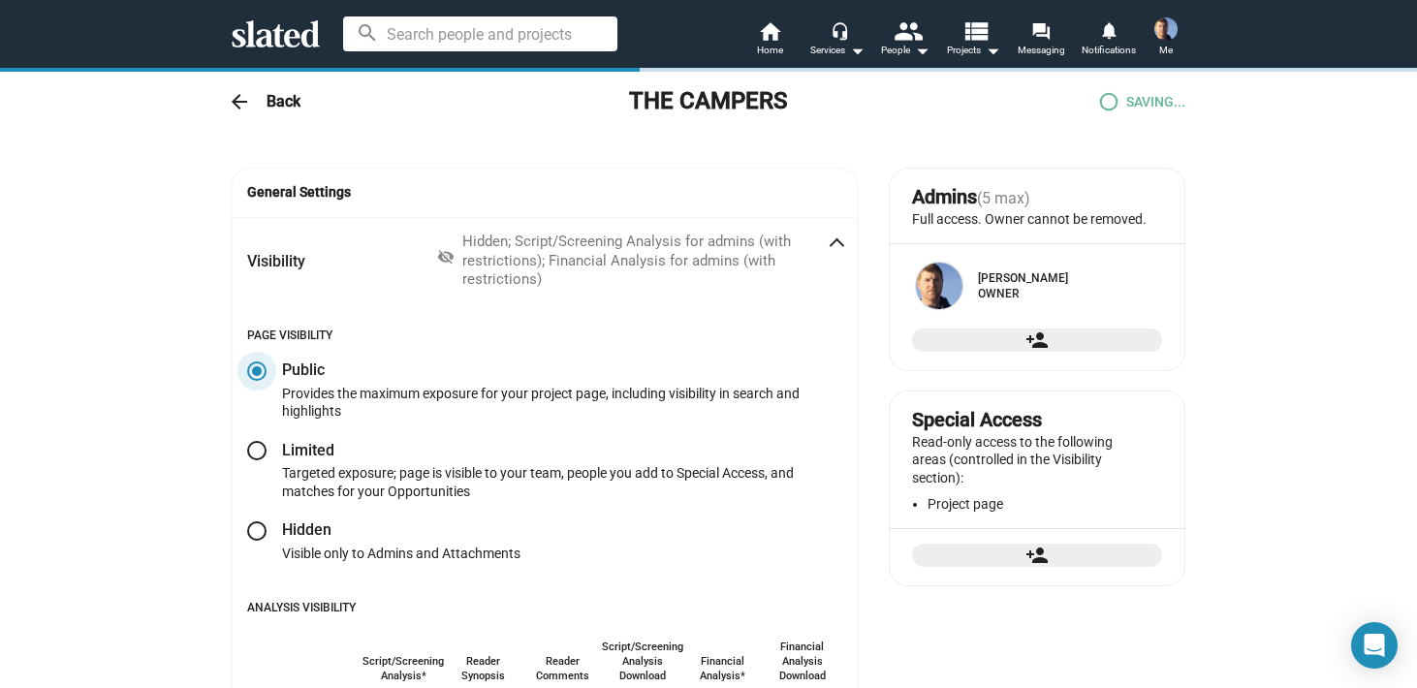
checkbox input "true"
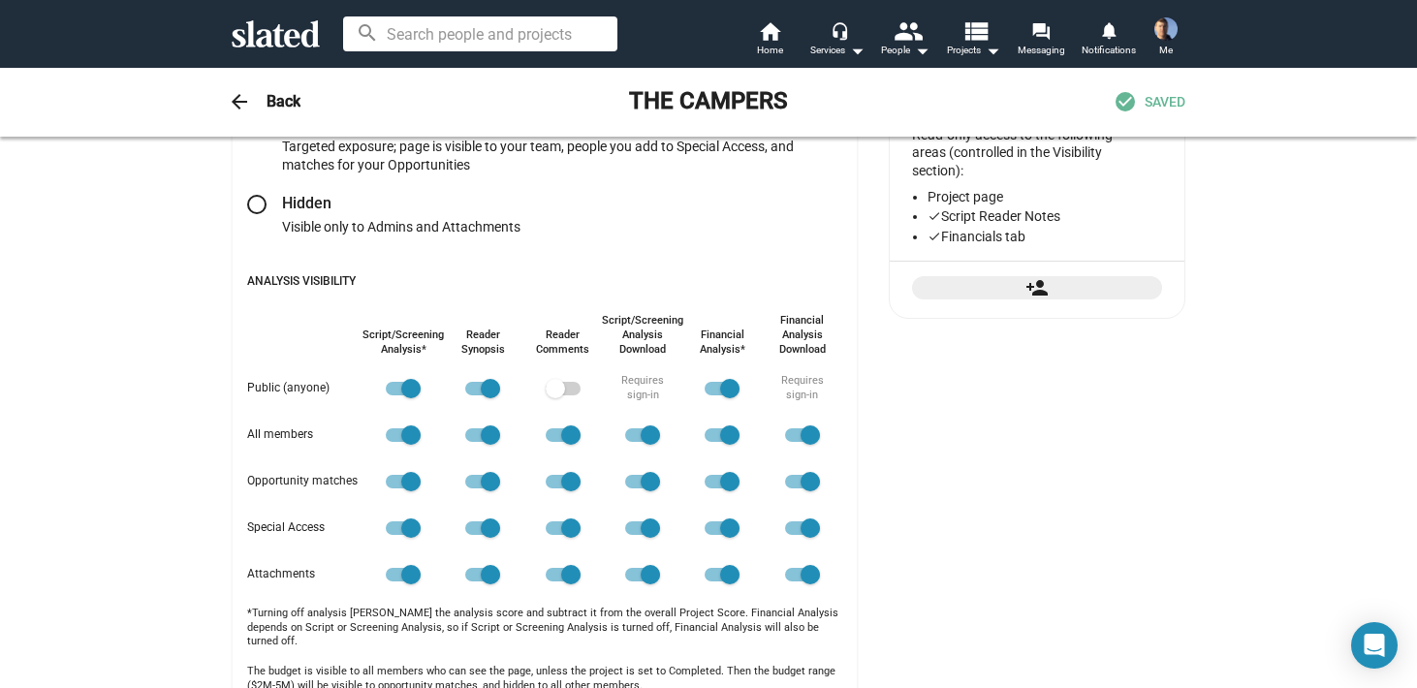
scroll to position [309, 0]
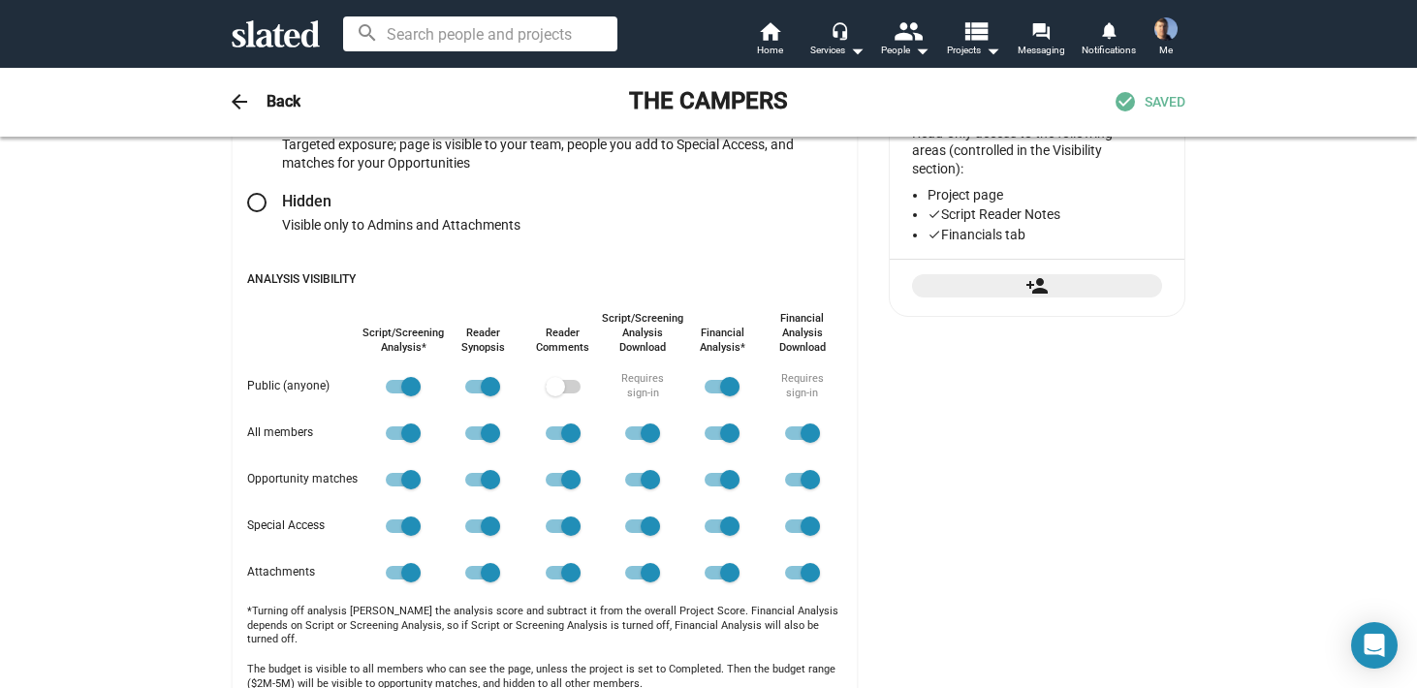
drag, startPoint x: 411, startPoint y: 385, endPoint x: 336, endPoint y: 368, distance: 76.4
click at [336, 368] on div "Public (anyone) All members Opportunity matches Special Access Attachments Scri…" at bounding box center [544, 452] width 595 height 282
click at [393, 385] on span at bounding box center [403, 387] width 35 height 14
click at [395, 394] on input "checkbox" at bounding box center [395, 394] width 1 height 1
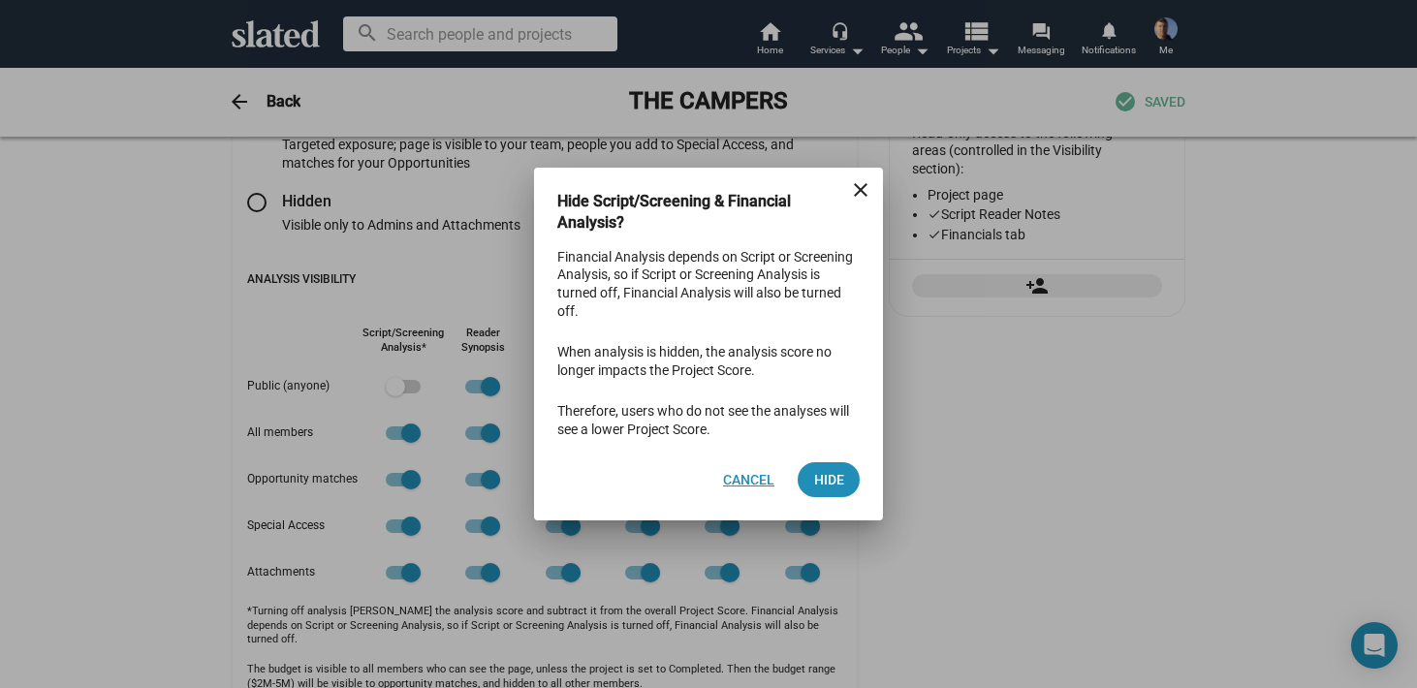
click at [744, 478] on span "Cancel" at bounding box center [748, 479] width 51 height 35
checkbox input "true"
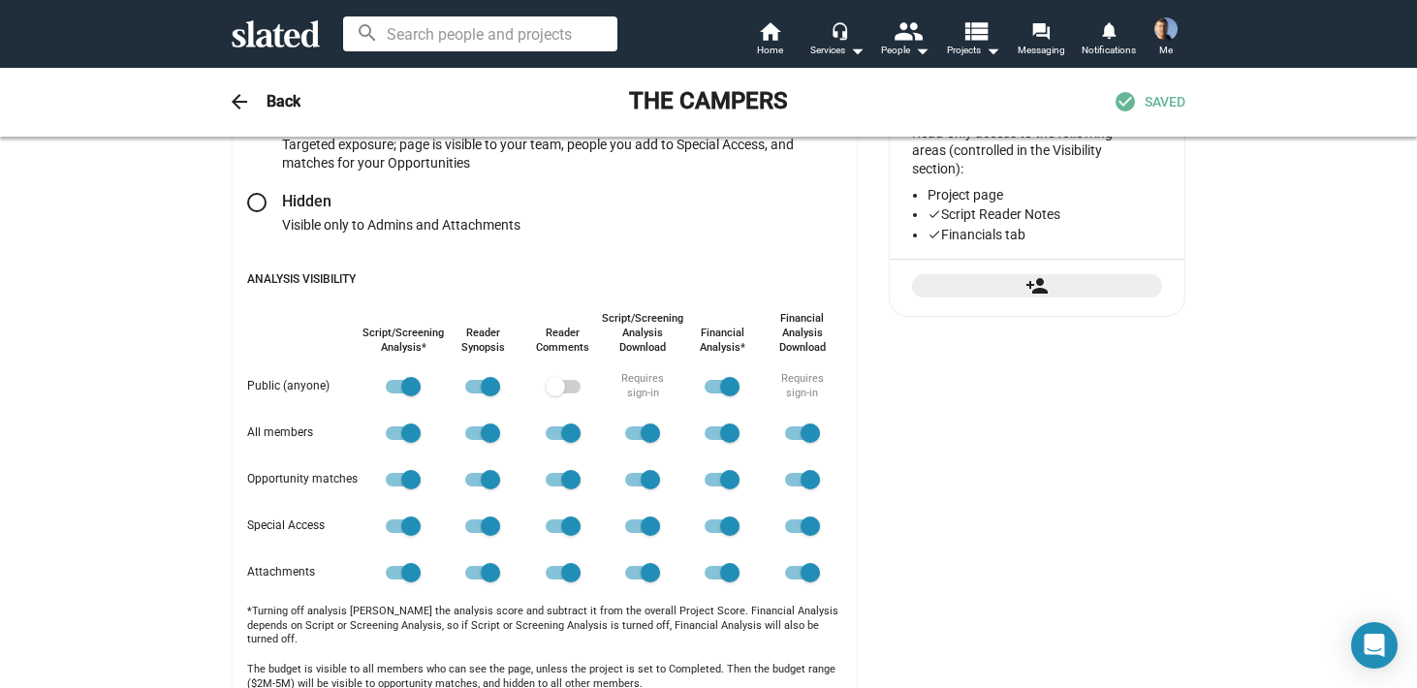
click at [554, 380] on span at bounding box center [555, 386] width 19 height 19
click at [555, 394] on input "checkbox" at bounding box center [555, 394] width 1 height 1
checkbox input "true"
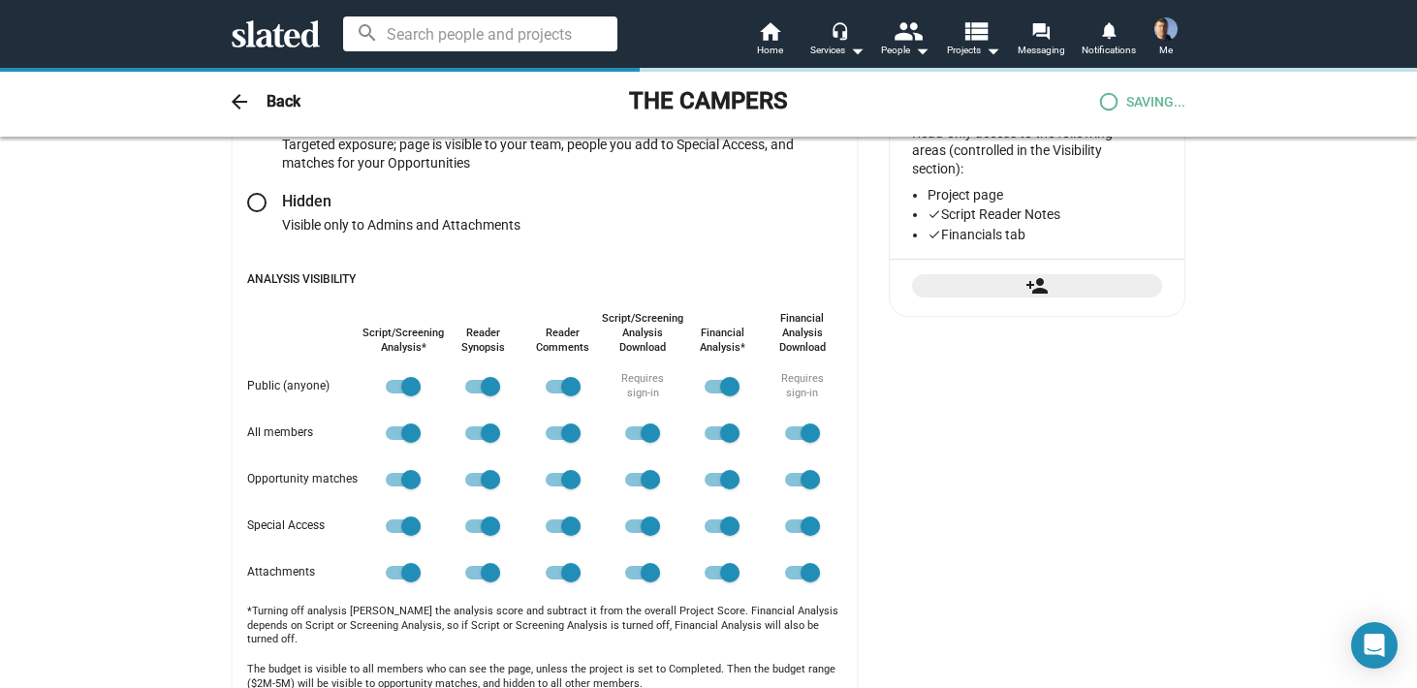
checkbox input "true"
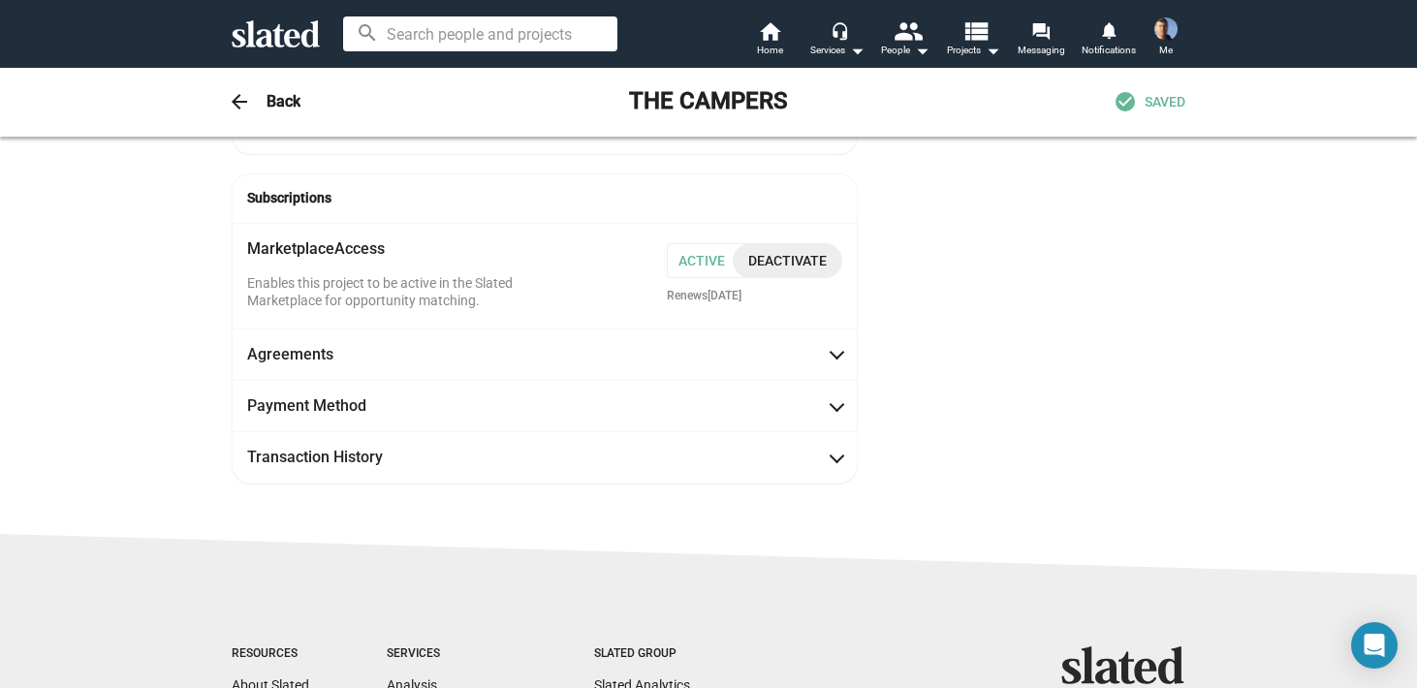
scroll to position [1032, 0]
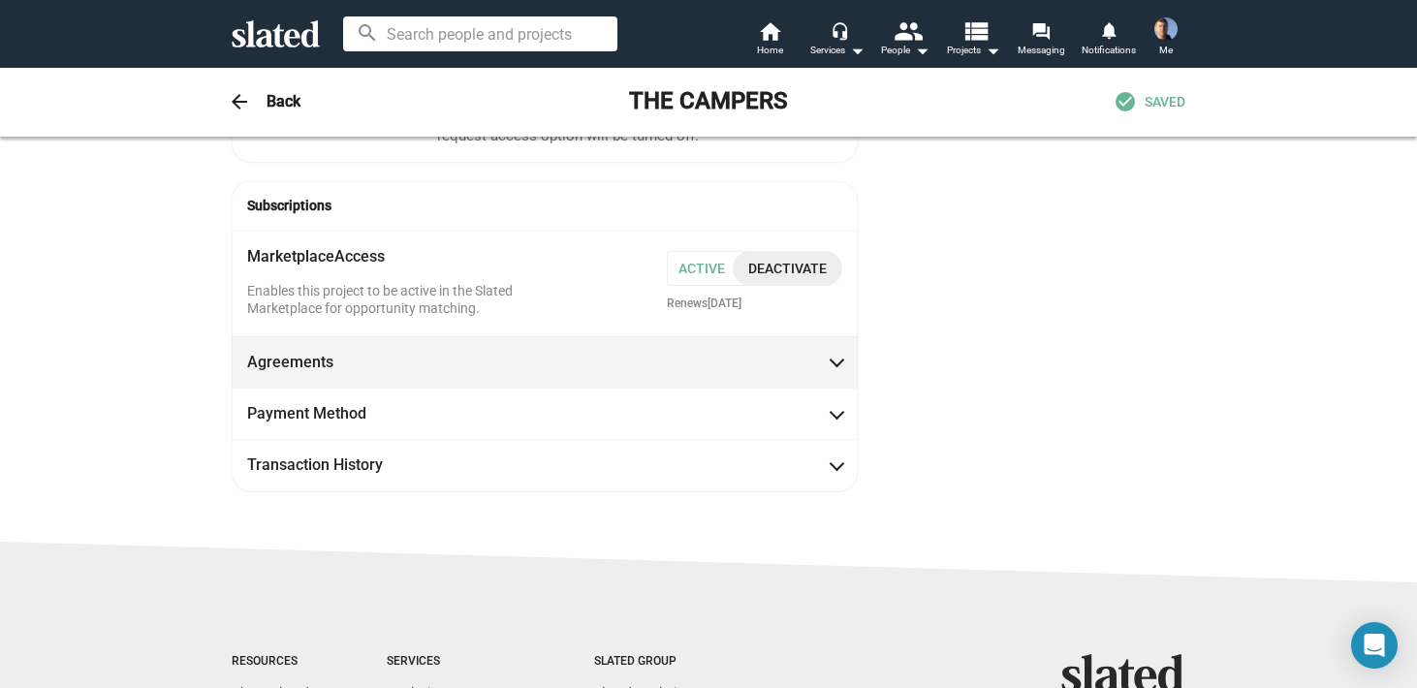
click at [835, 351] on span at bounding box center [837, 360] width 11 height 19
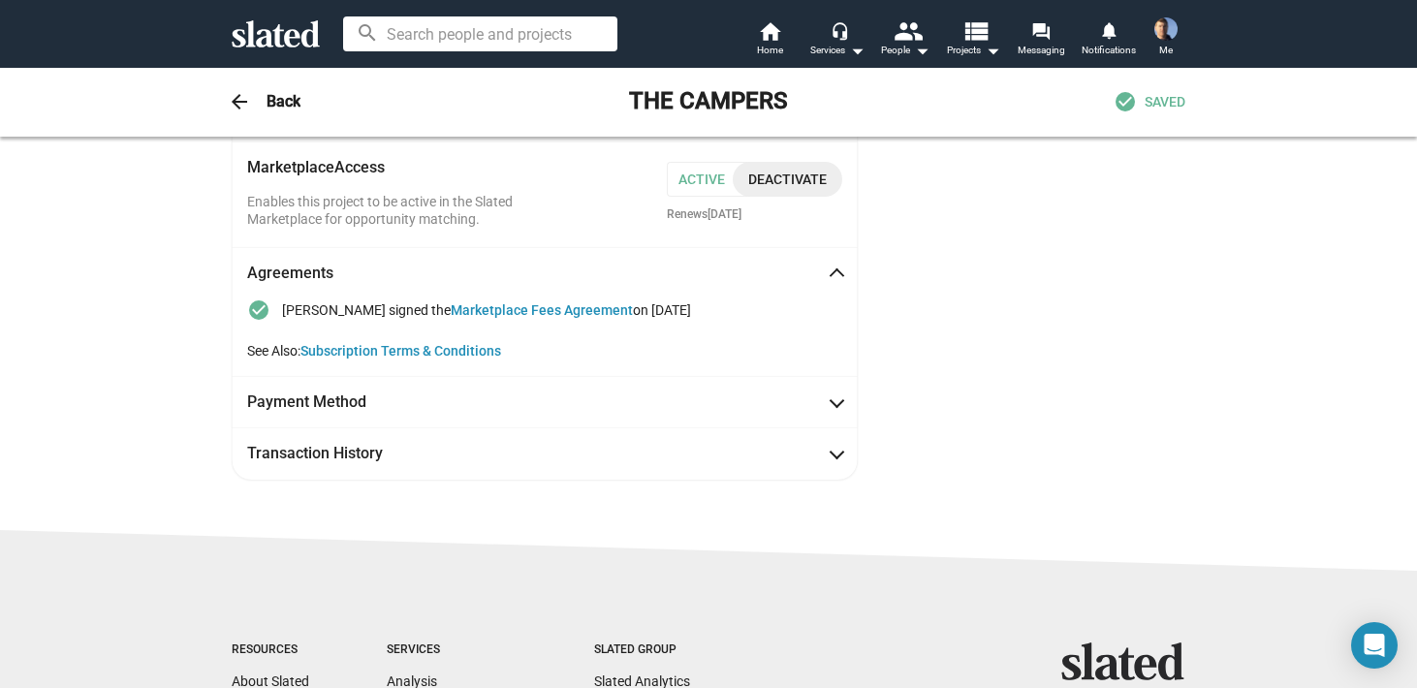
scroll to position [1125, 0]
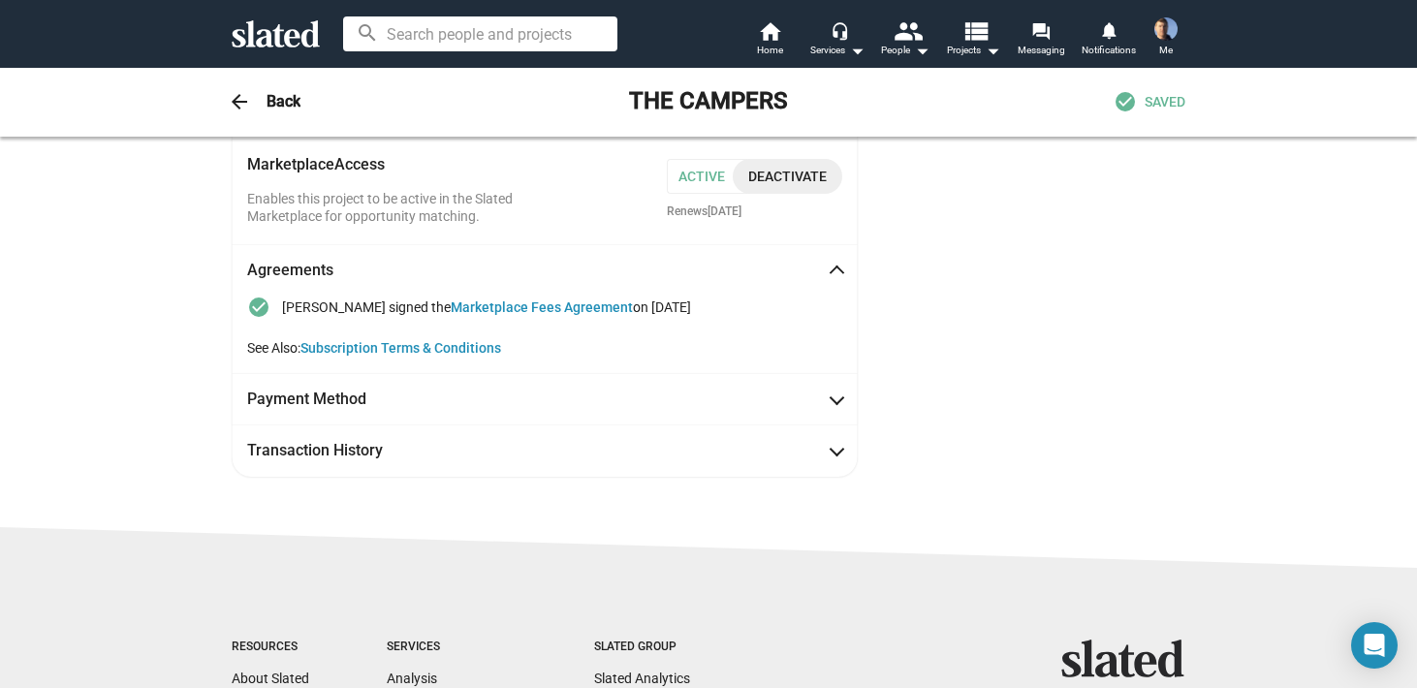
click at [838, 264] on span at bounding box center [837, 273] width 11 height 19
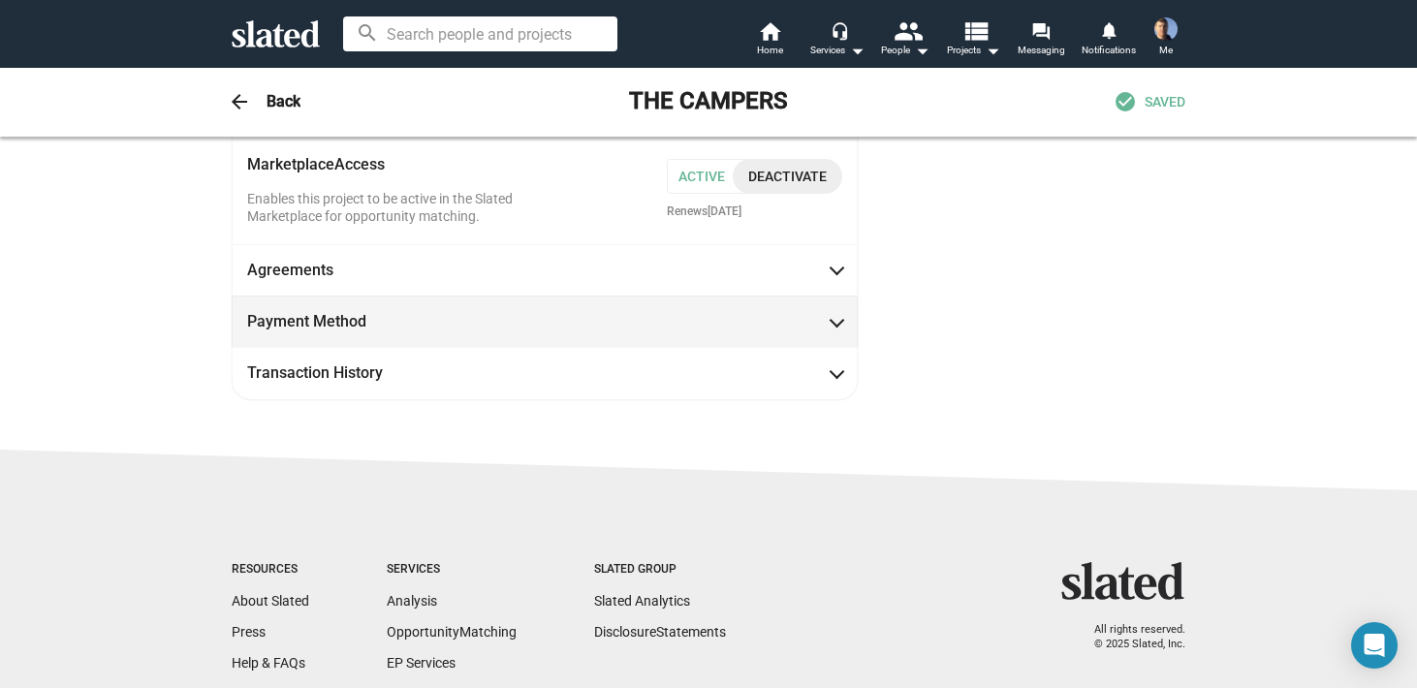
click at [838, 310] on span at bounding box center [837, 319] width 11 height 19
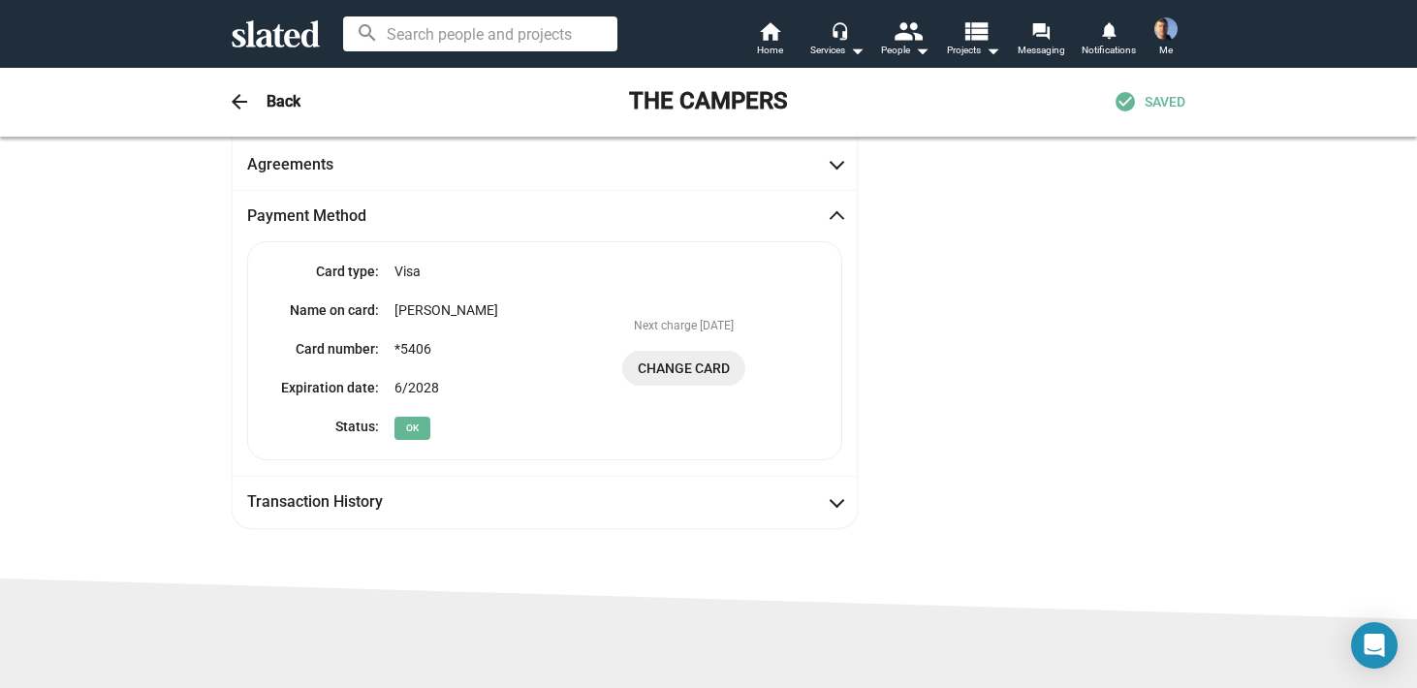
scroll to position [1231, 0]
click at [836, 208] on span at bounding box center [837, 217] width 11 height 19
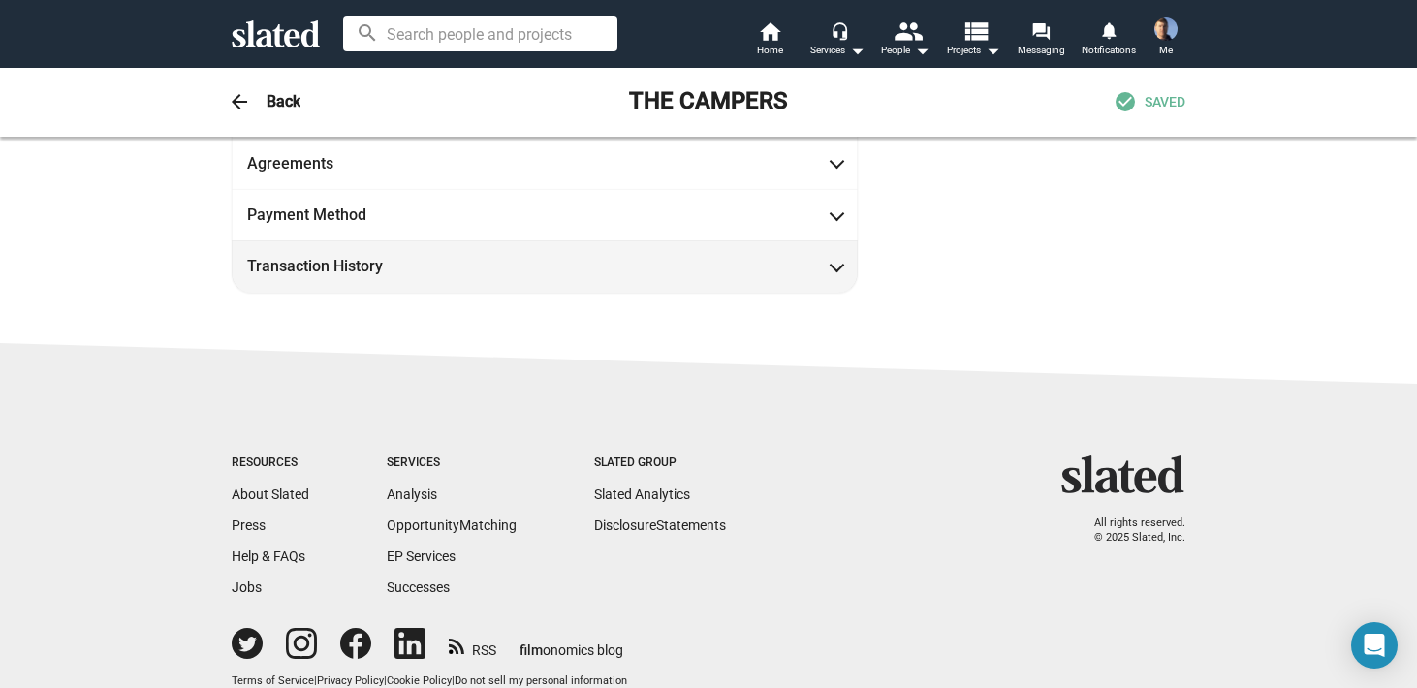
click at [837, 258] on span at bounding box center [837, 264] width 11 height 19
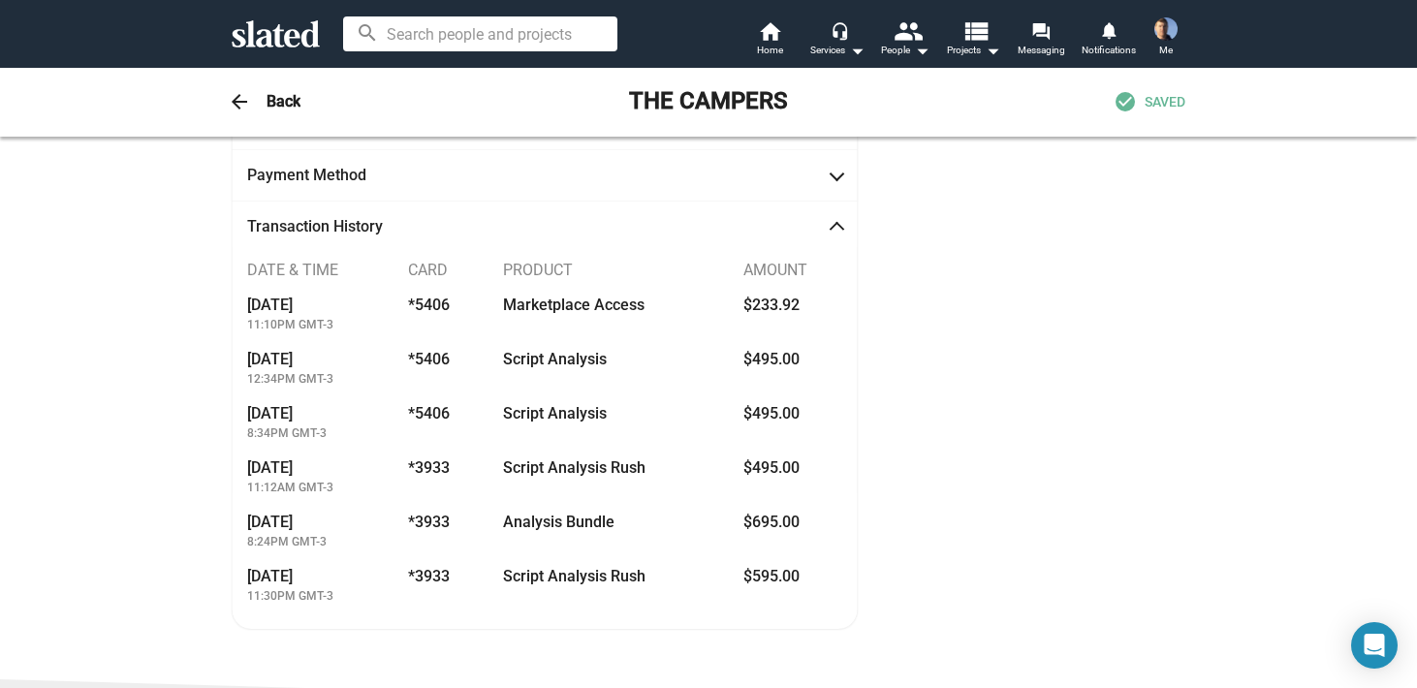
scroll to position [1283, 0]
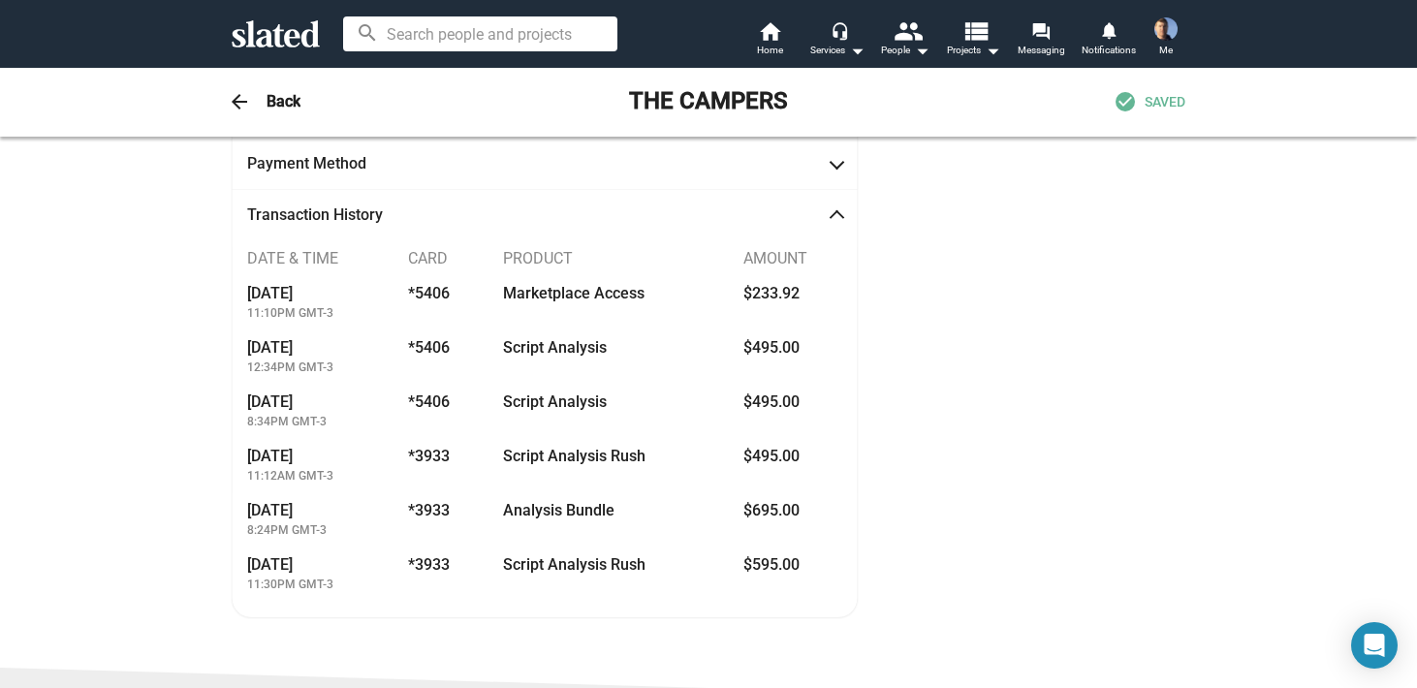
click at [836, 208] on span at bounding box center [837, 217] width 11 height 19
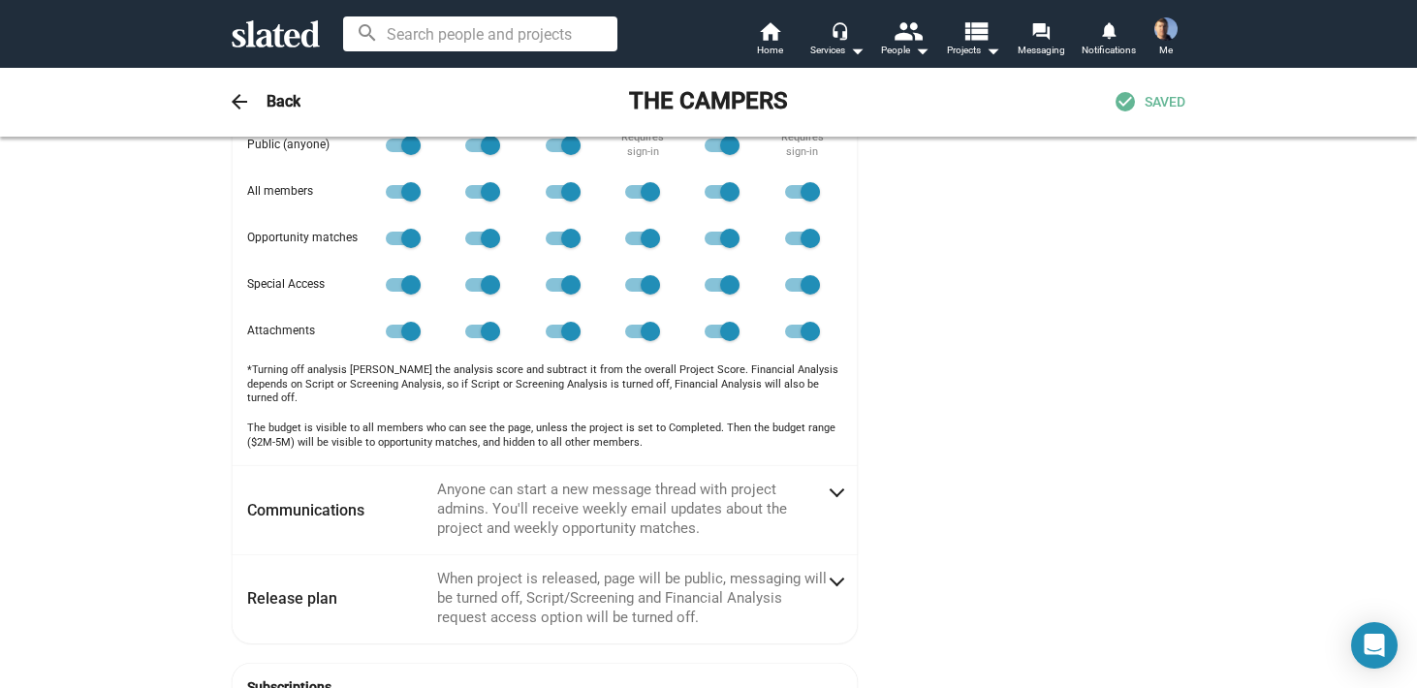
scroll to position [546, 0]
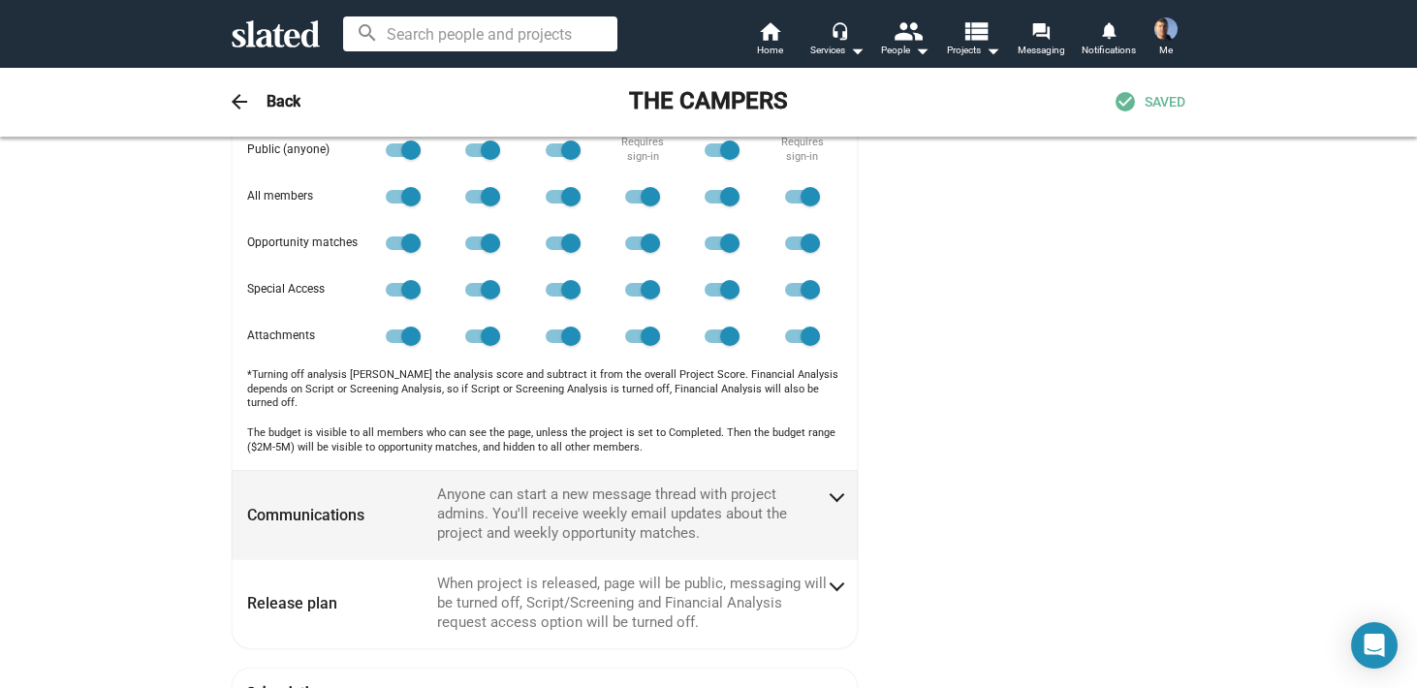
click at [839, 486] on span at bounding box center [837, 494] width 11 height 19
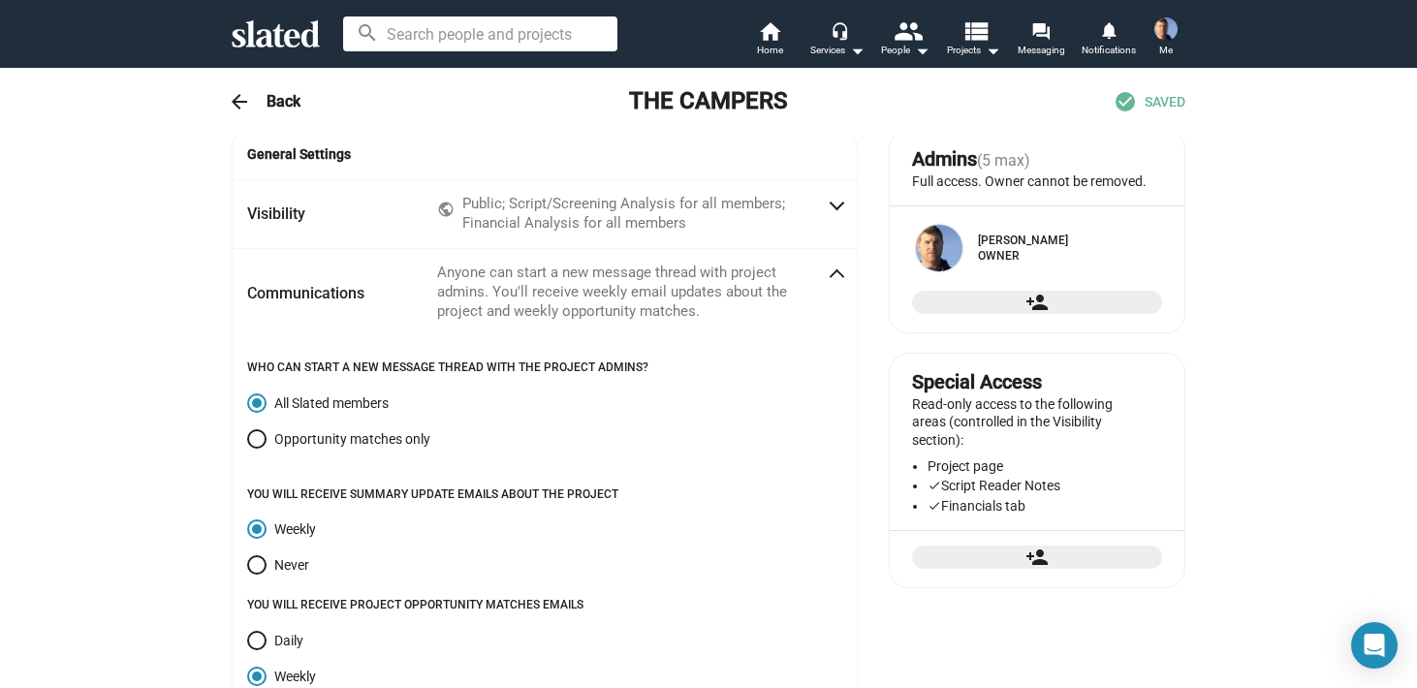
scroll to position [0, 0]
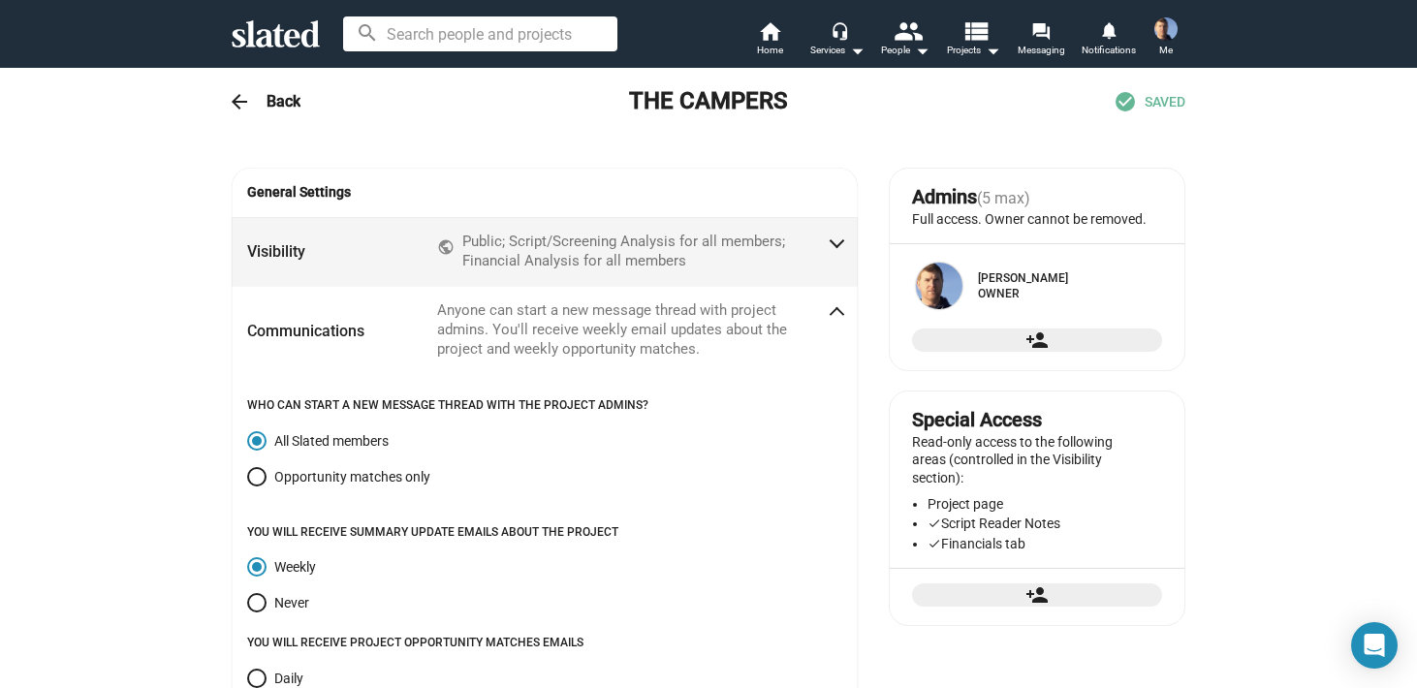
click at [836, 235] on span at bounding box center [837, 241] width 11 height 19
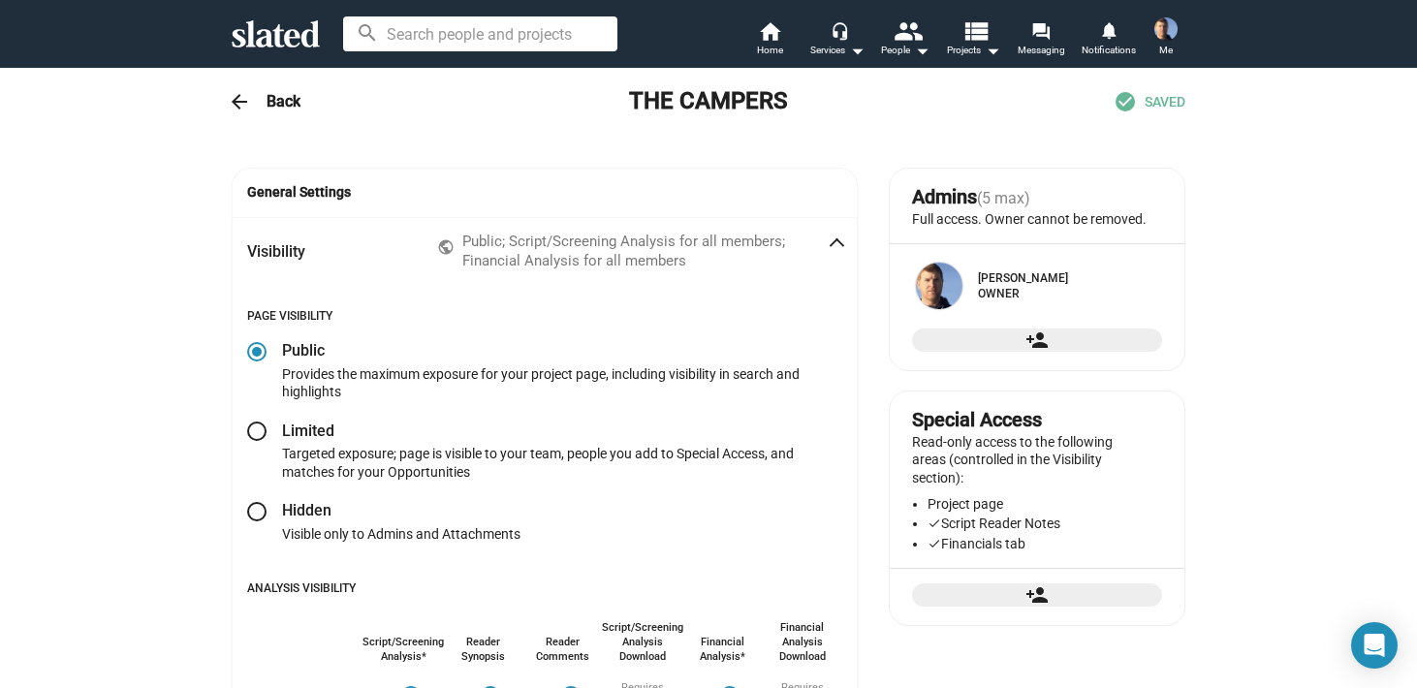
click at [237, 95] on mat-icon "arrow_back" at bounding box center [239, 101] width 23 height 23
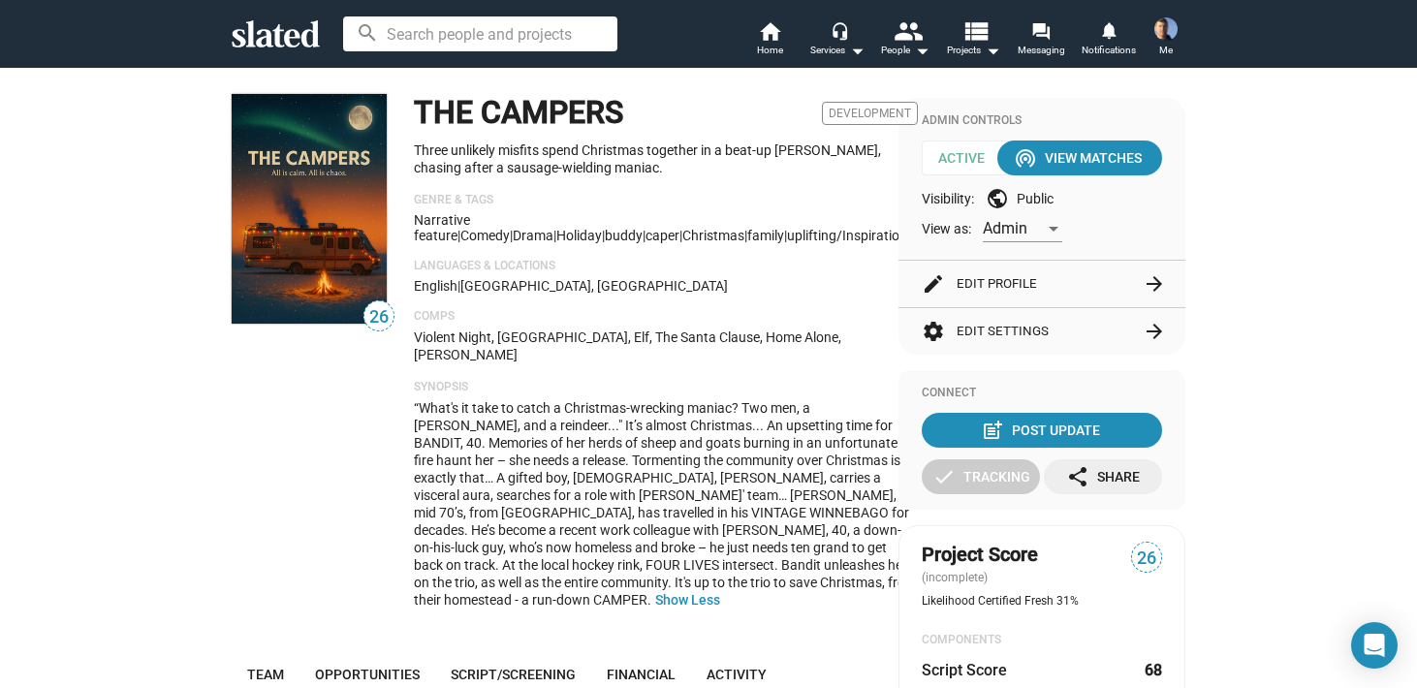
click at [962, 155] on span "Active" at bounding box center [968, 158] width 93 height 35
click at [1071, 152] on div "wifi_tethering View Matches" at bounding box center [1080, 158] width 124 height 35
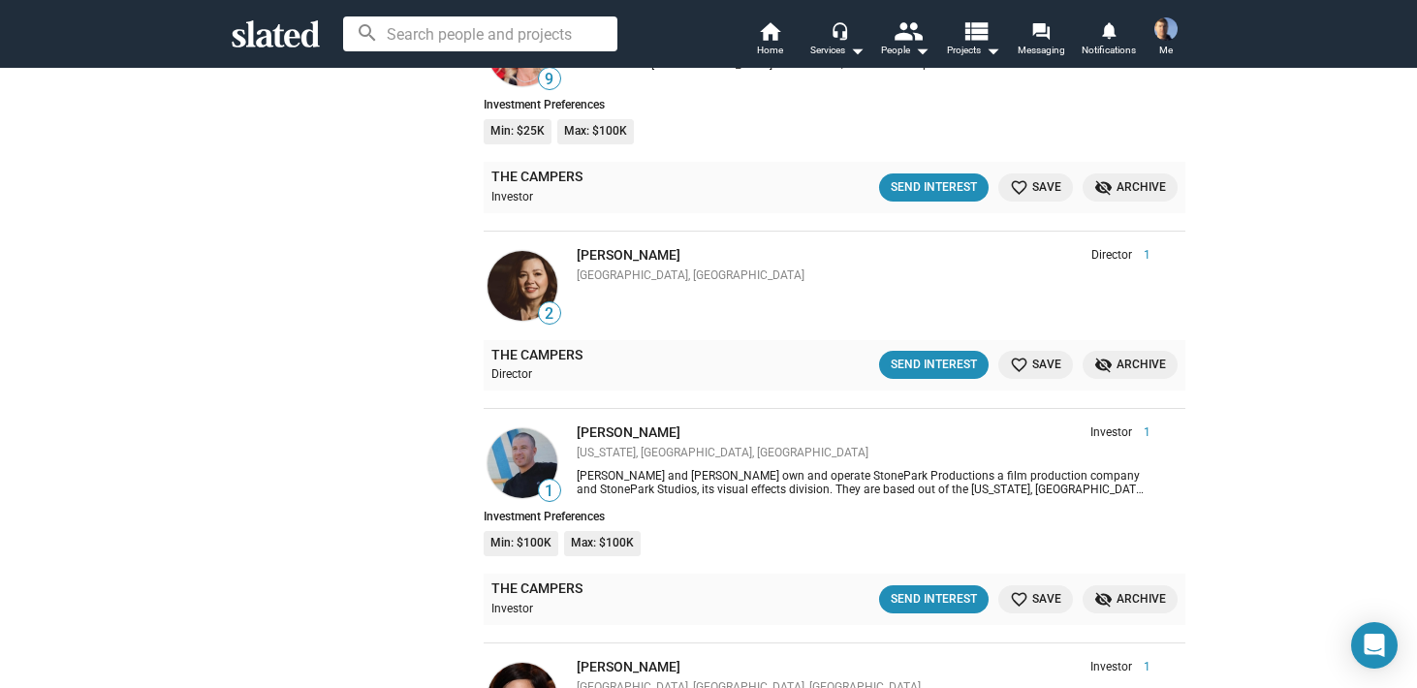
scroll to position [6863, 0]
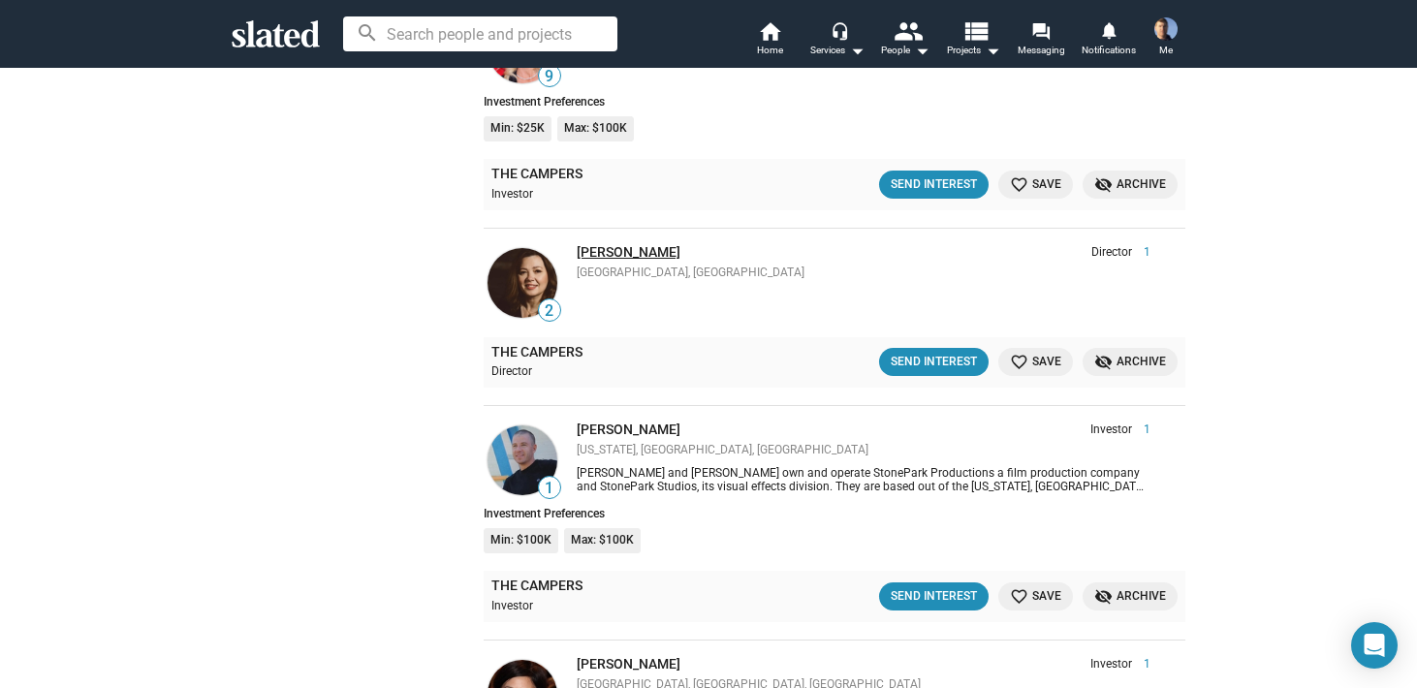
click at [618, 251] on link "[PERSON_NAME]" at bounding box center [629, 252] width 104 height 16
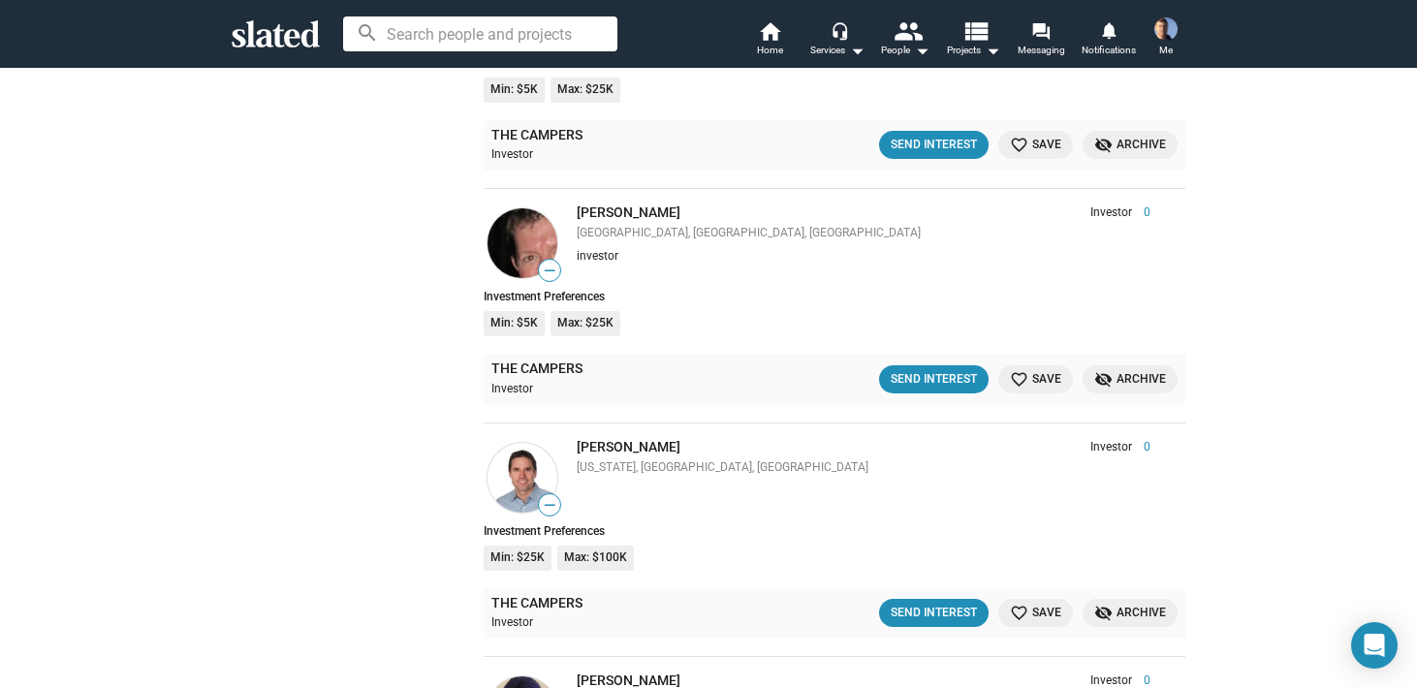
scroll to position [8545, 0]
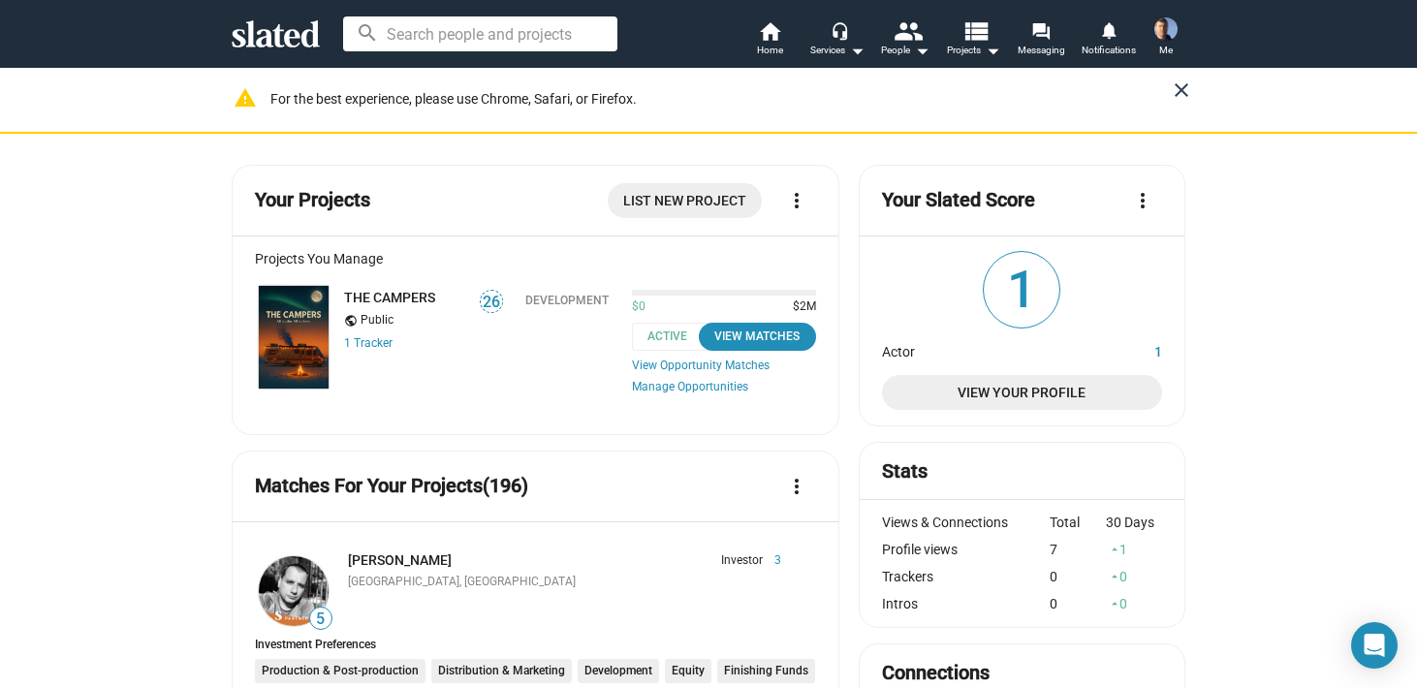
click at [1182, 89] on mat-icon "close" at bounding box center [1181, 90] width 23 height 23
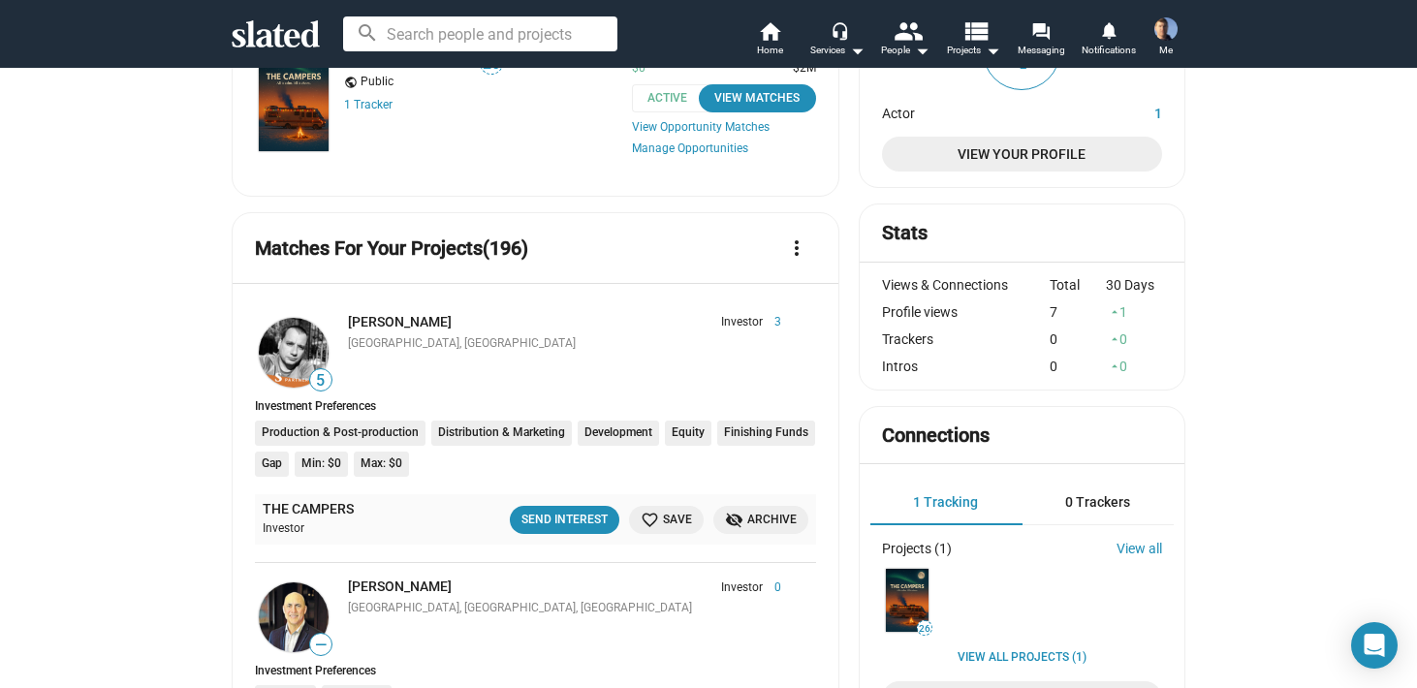
scroll to position [176, 0]
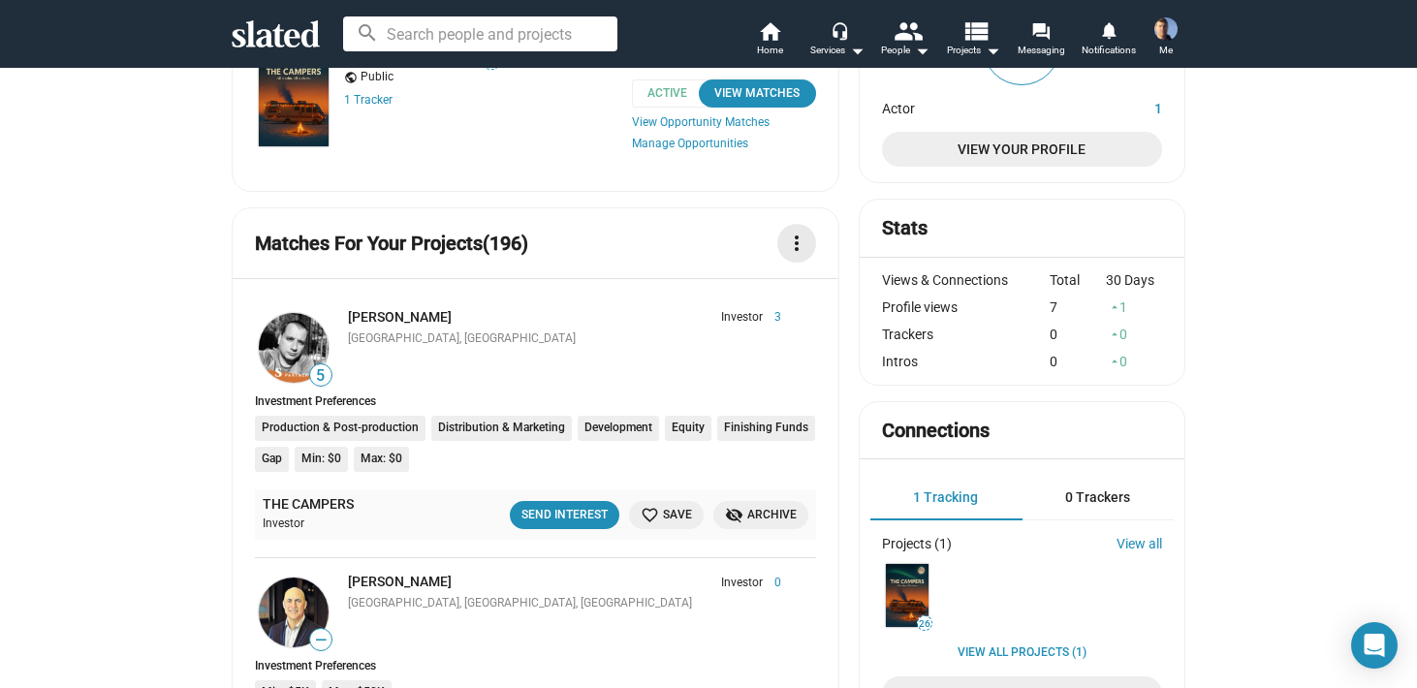
click at [799, 240] on mat-icon "more_vert" at bounding box center [796, 243] width 23 height 23
click at [706, 286] on link "View All" at bounding box center [738, 285] width 155 height 31
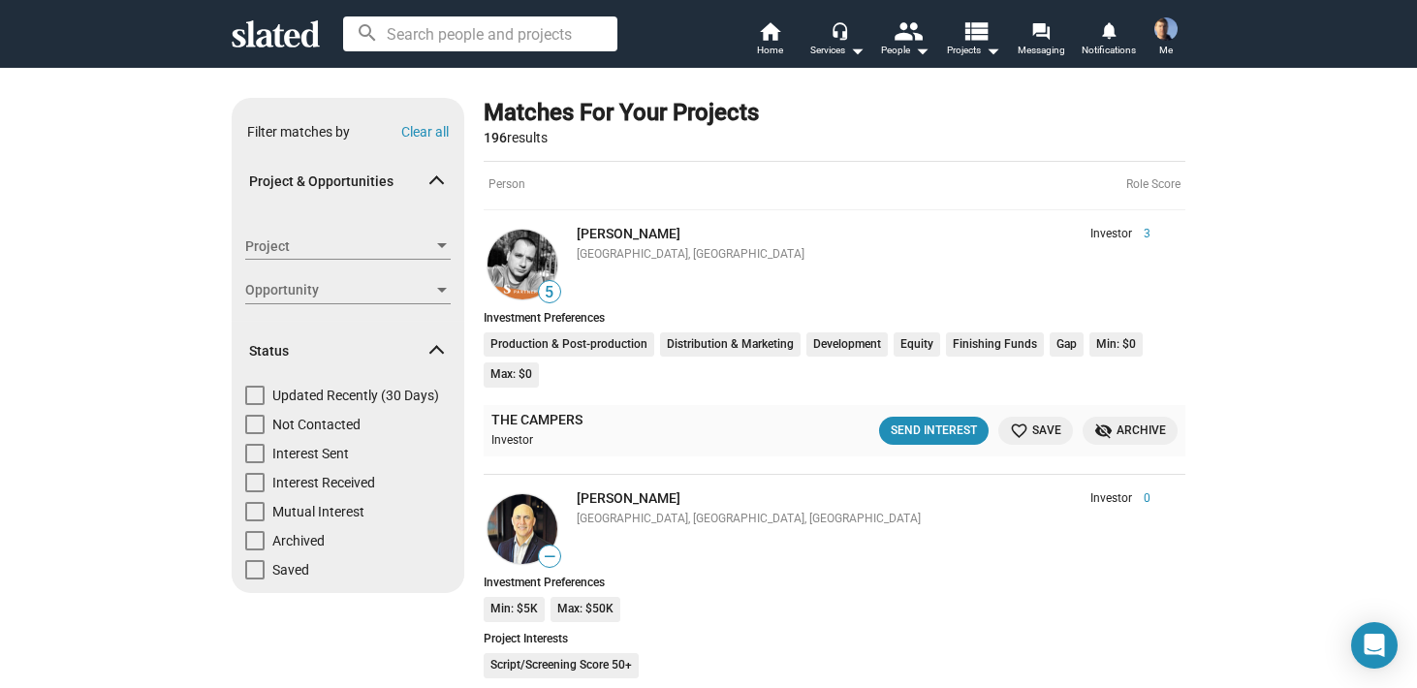
click at [440, 180] on span at bounding box center [436, 184] width 11 height 18
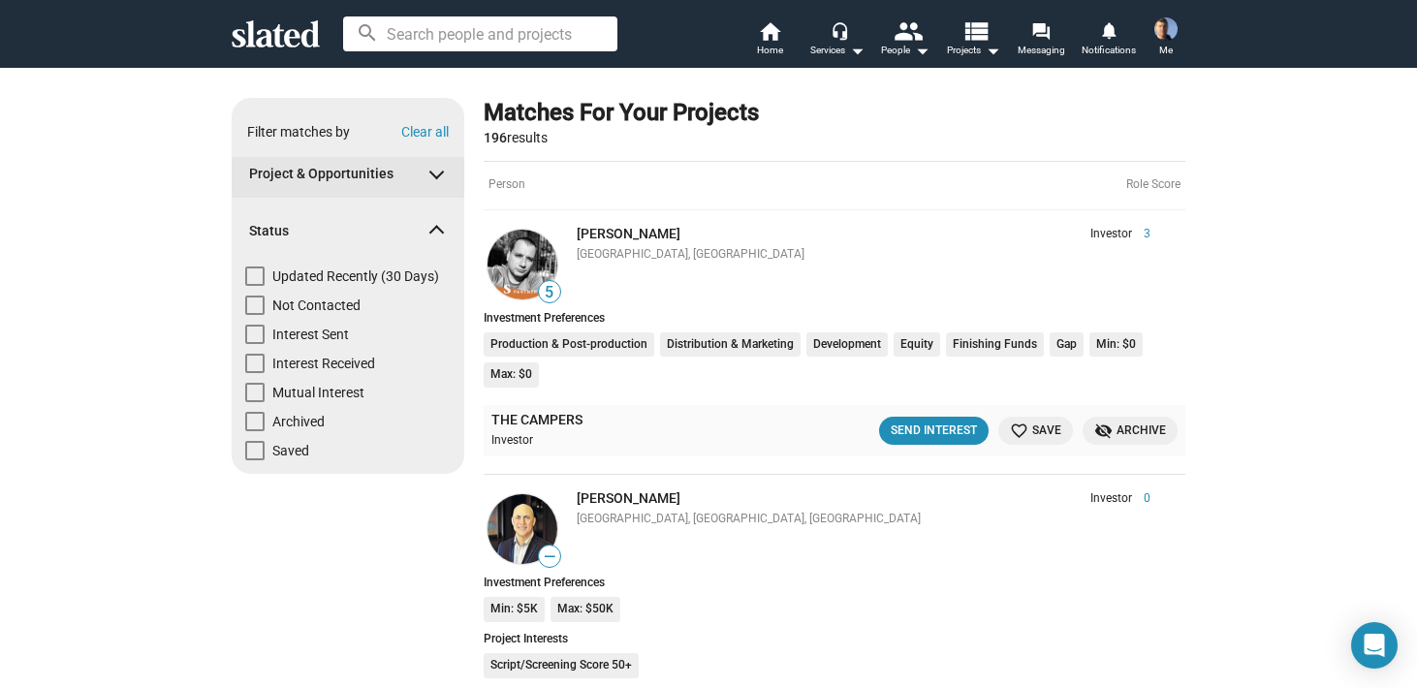
click at [440, 180] on mat-expansion-panel-header "Project & Opportunities" at bounding box center [348, 174] width 233 height 47
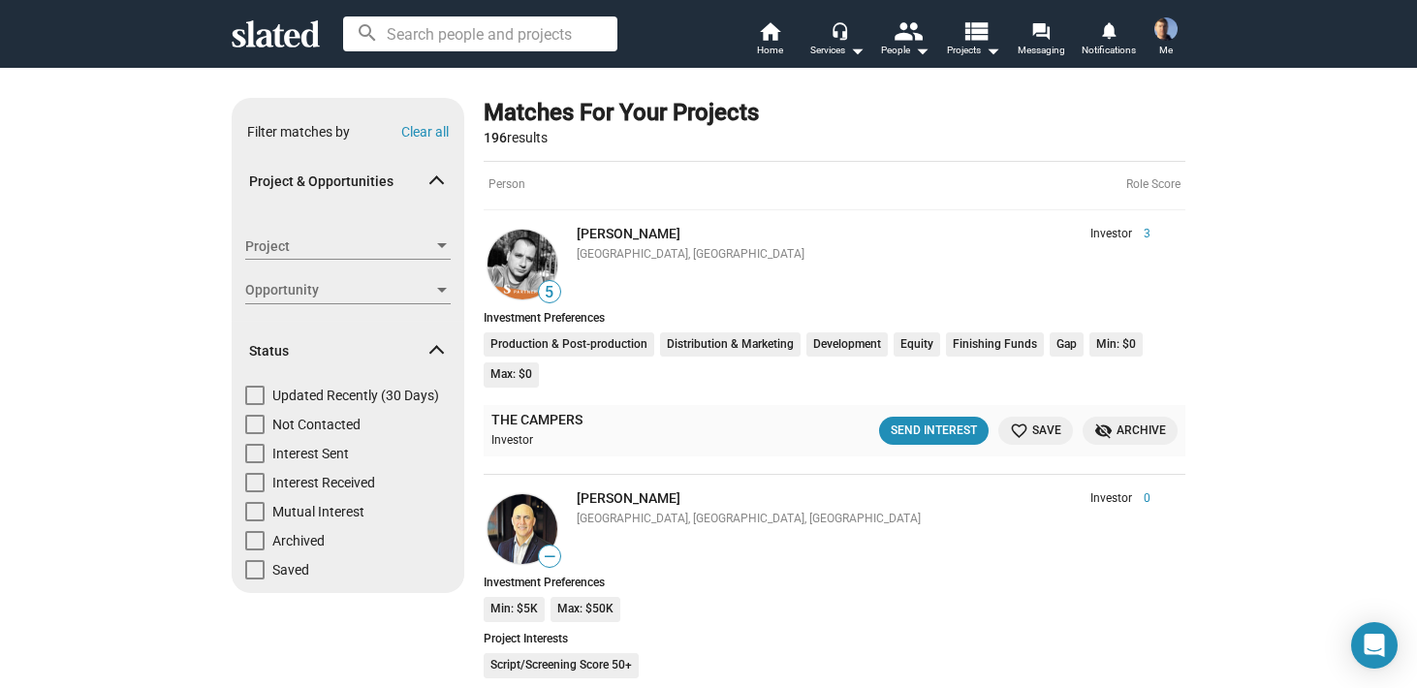
click at [442, 243] on div at bounding box center [442, 245] width 10 height 5
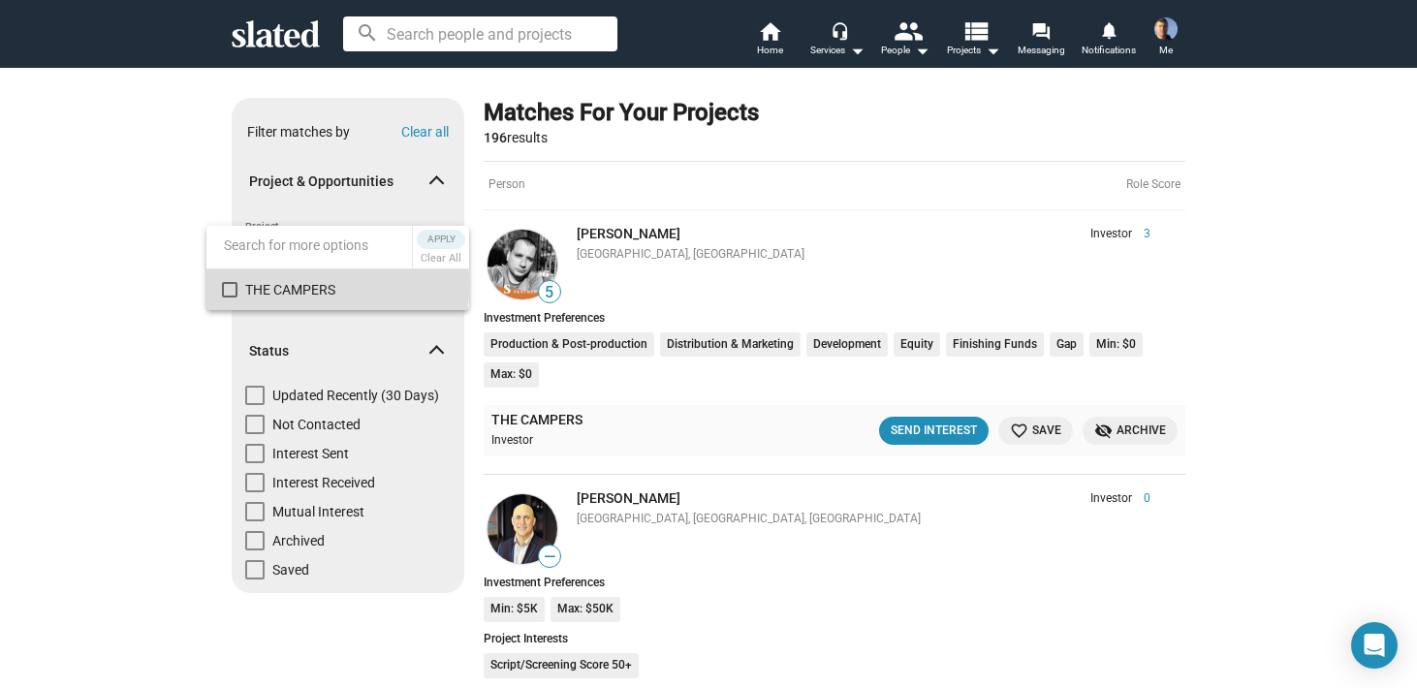
click at [233, 285] on mat-pseudo-checkbox at bounding box center [230, 290] width 16 height 16
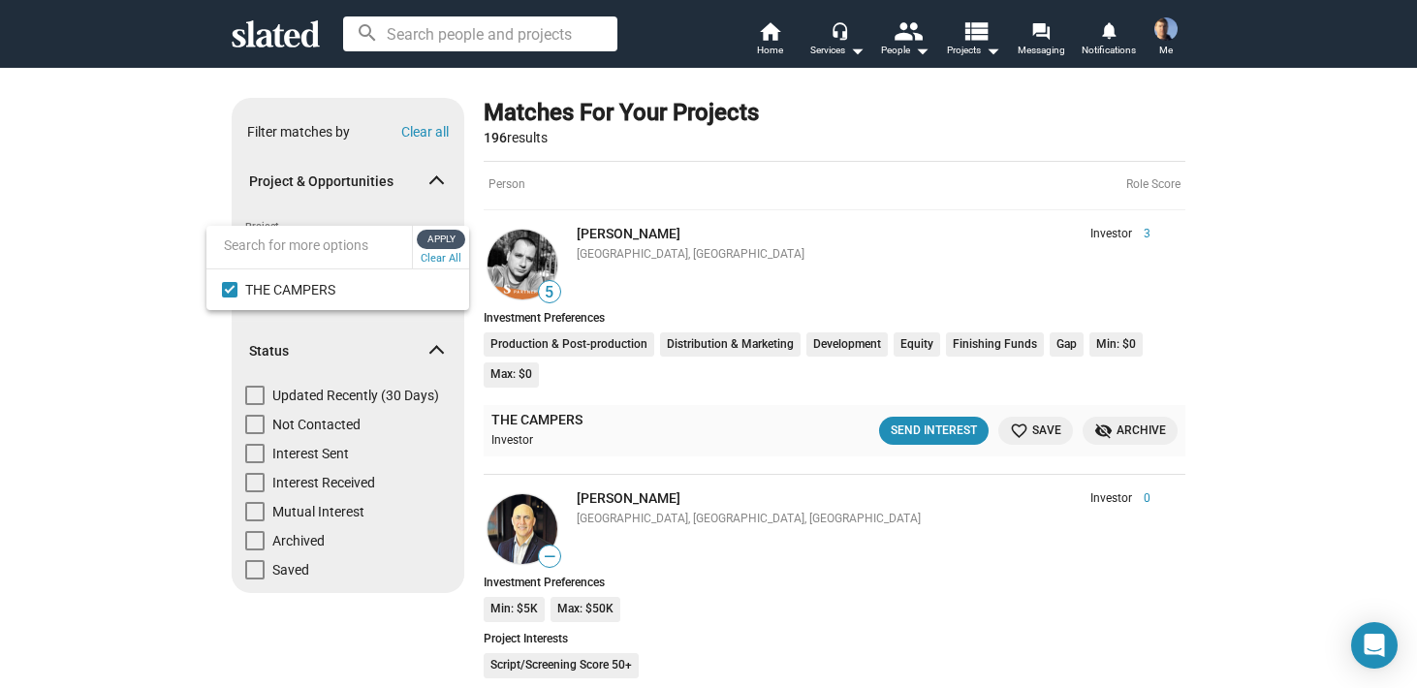
click at [445, 238] on span "Apply" at bounding box center [441, 239] width 35 height 19
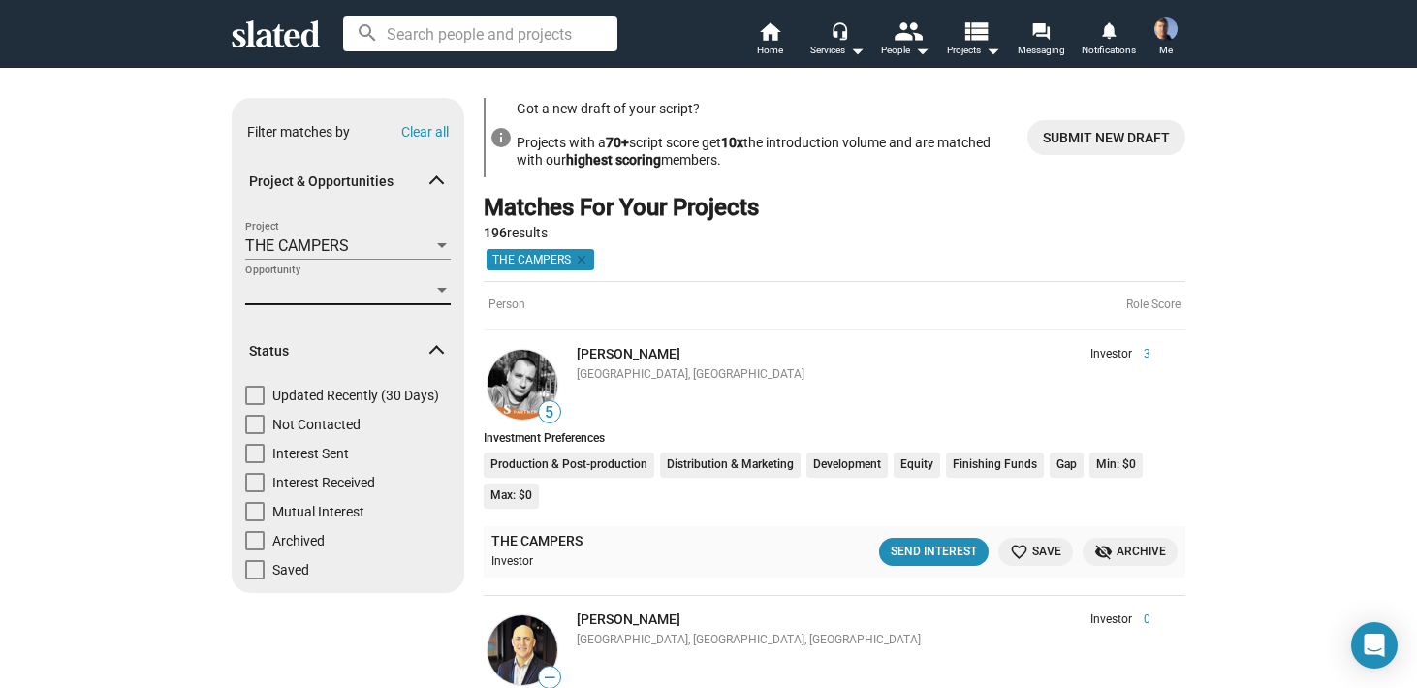
click at [441, 289] on div at bounding box center [442, 290] width 10 height 5
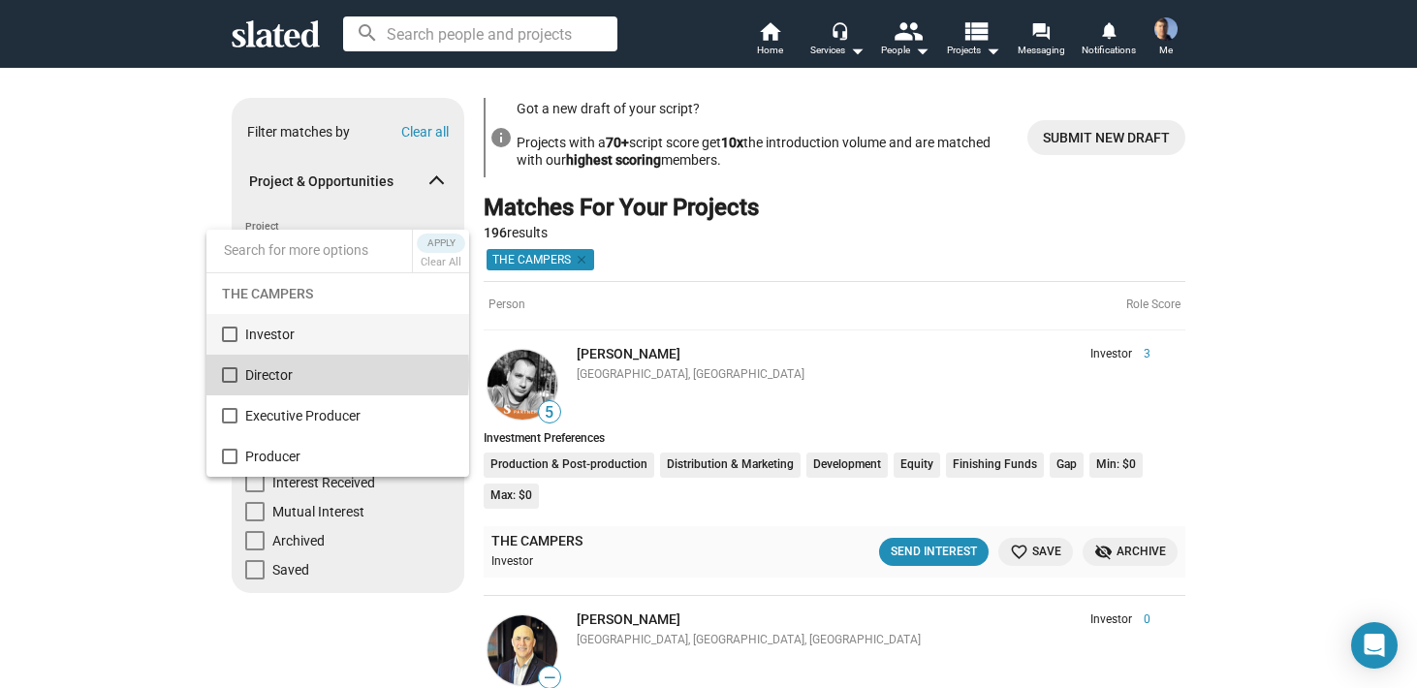
click at [225, 371] on mat-pseudo-checkbox at bounding box center [230, 375] width 16 height 16
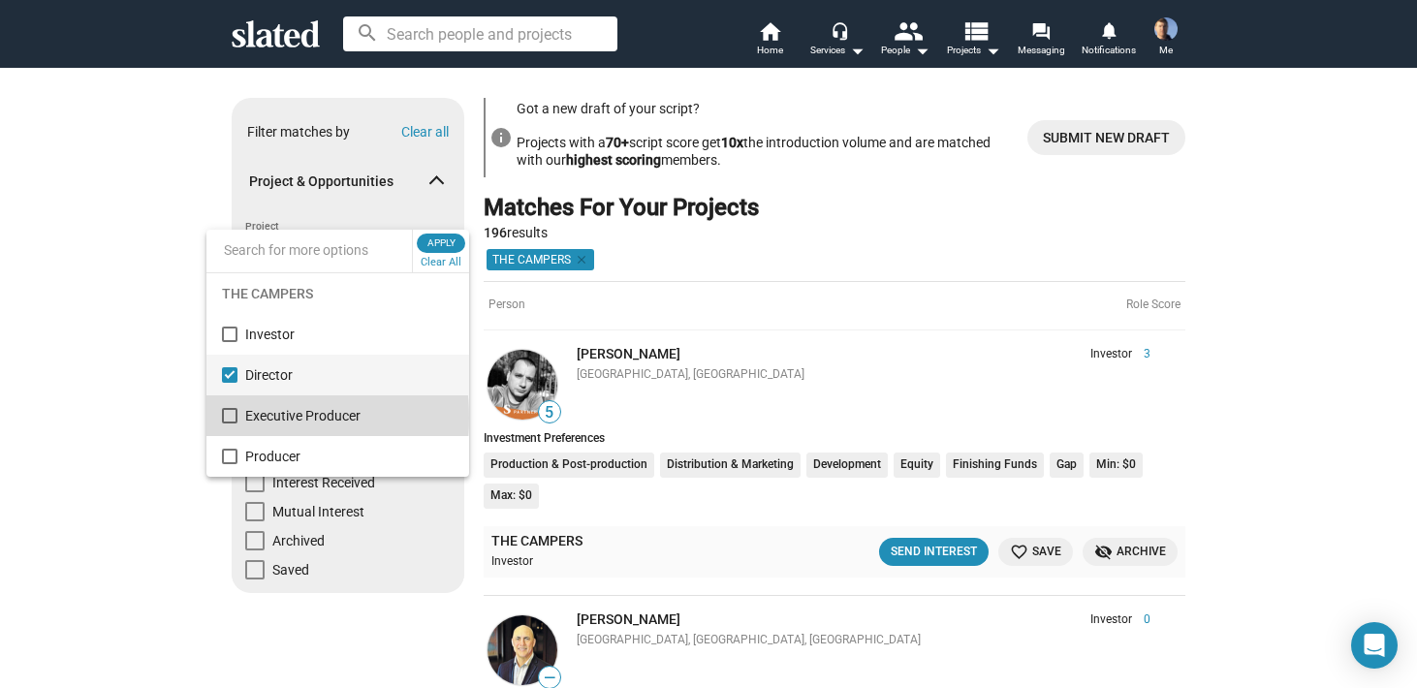
click at [230, 418] on mat-pseudo-checkbox at bounding box center [230, 416] width 16 height 16
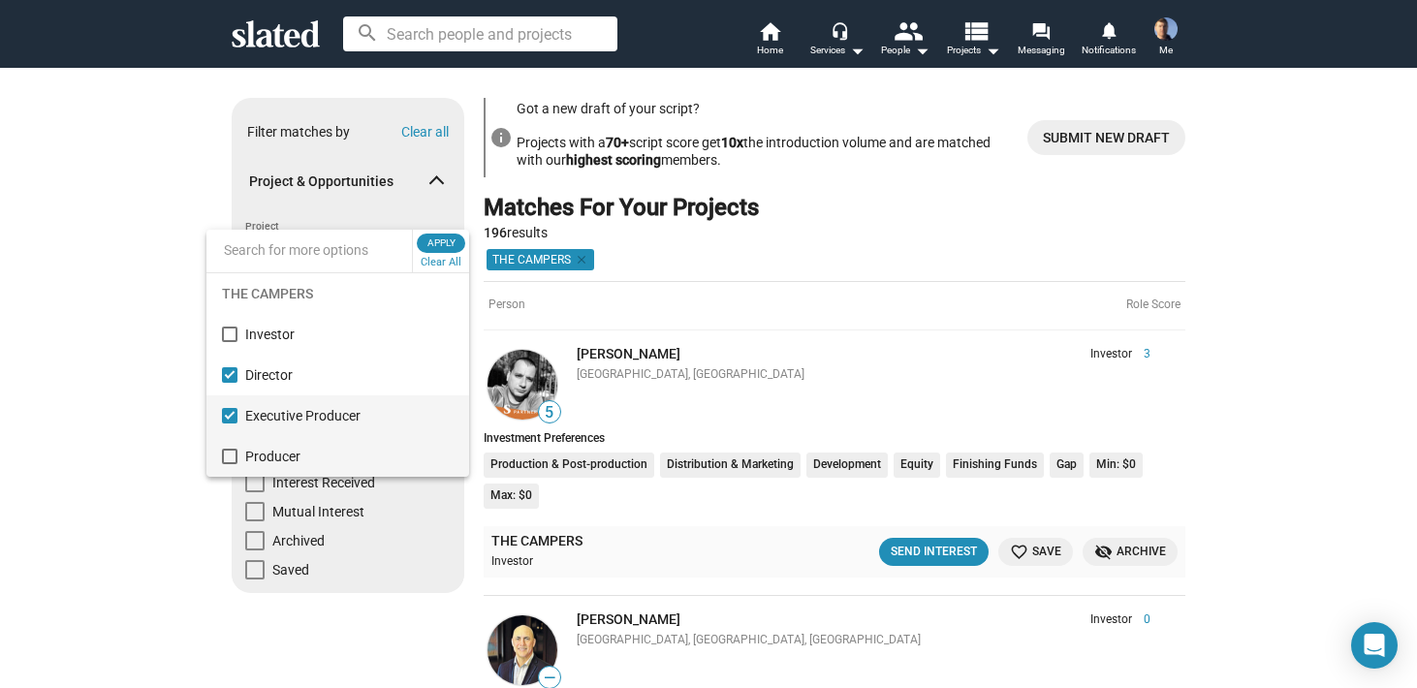
click at [230, 461] on mat-pseudo-checkbox at bounding box center [230, 457] width 16 height 16
click at [443, 238] on span "Apply" at bounding box center [441, 243] width 35 height 19
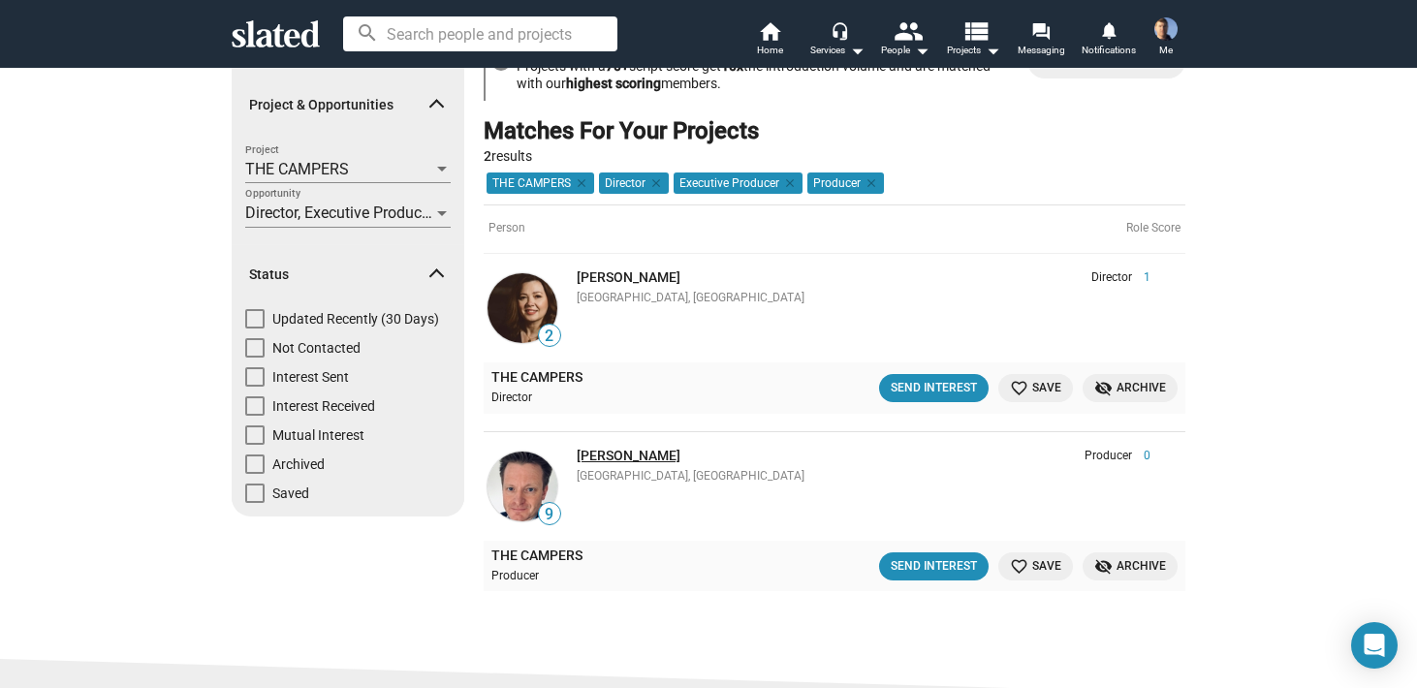
scroll to position [88, 0]
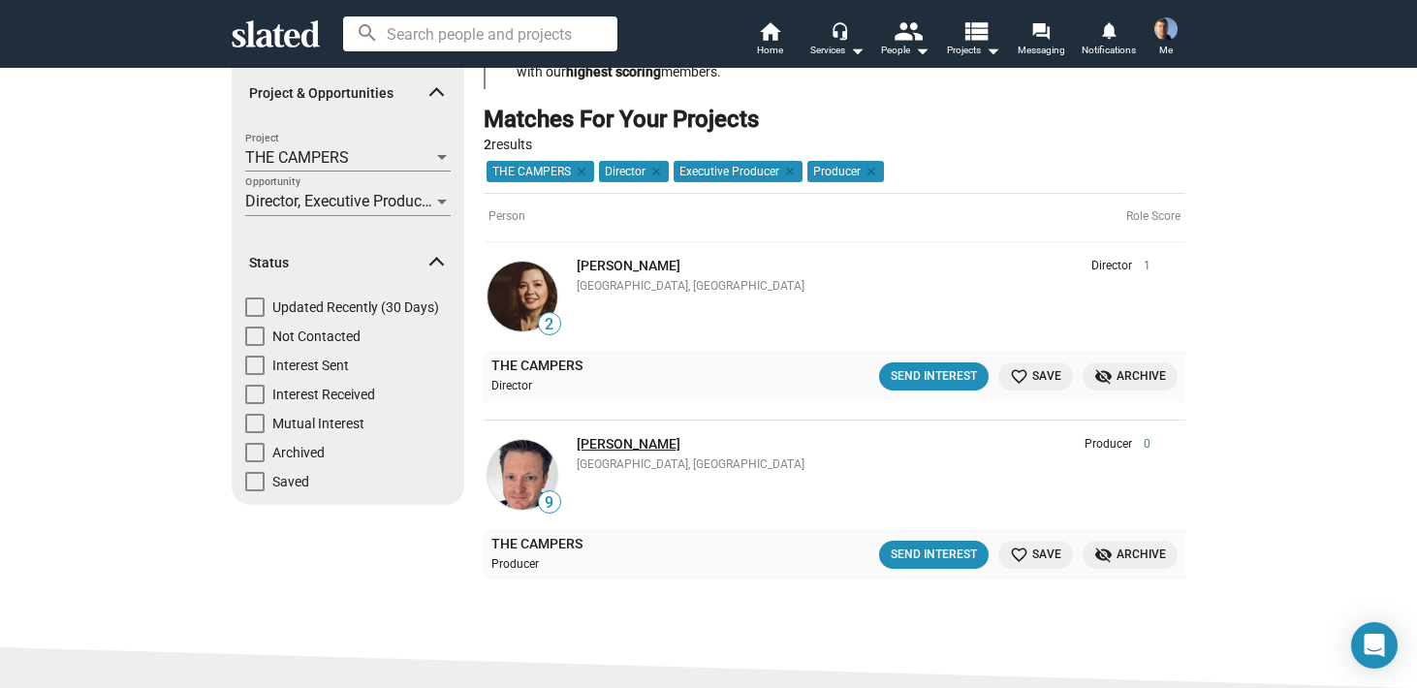
click at [612, 443] on link "[PERSON_NAME]" at bounding box center [629, 444] width 104 height 16
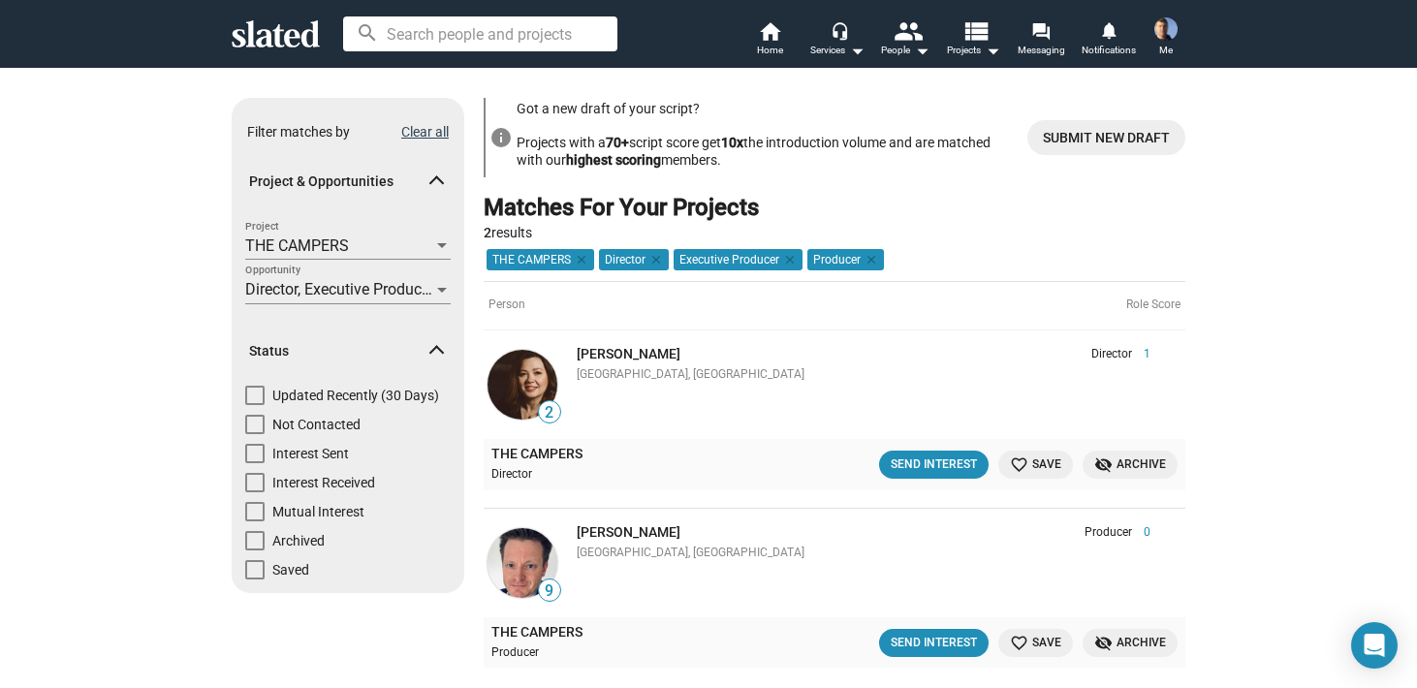
click at [417, 131] on button "Clear all" at bounding box center [425, 132] width 48 height 16
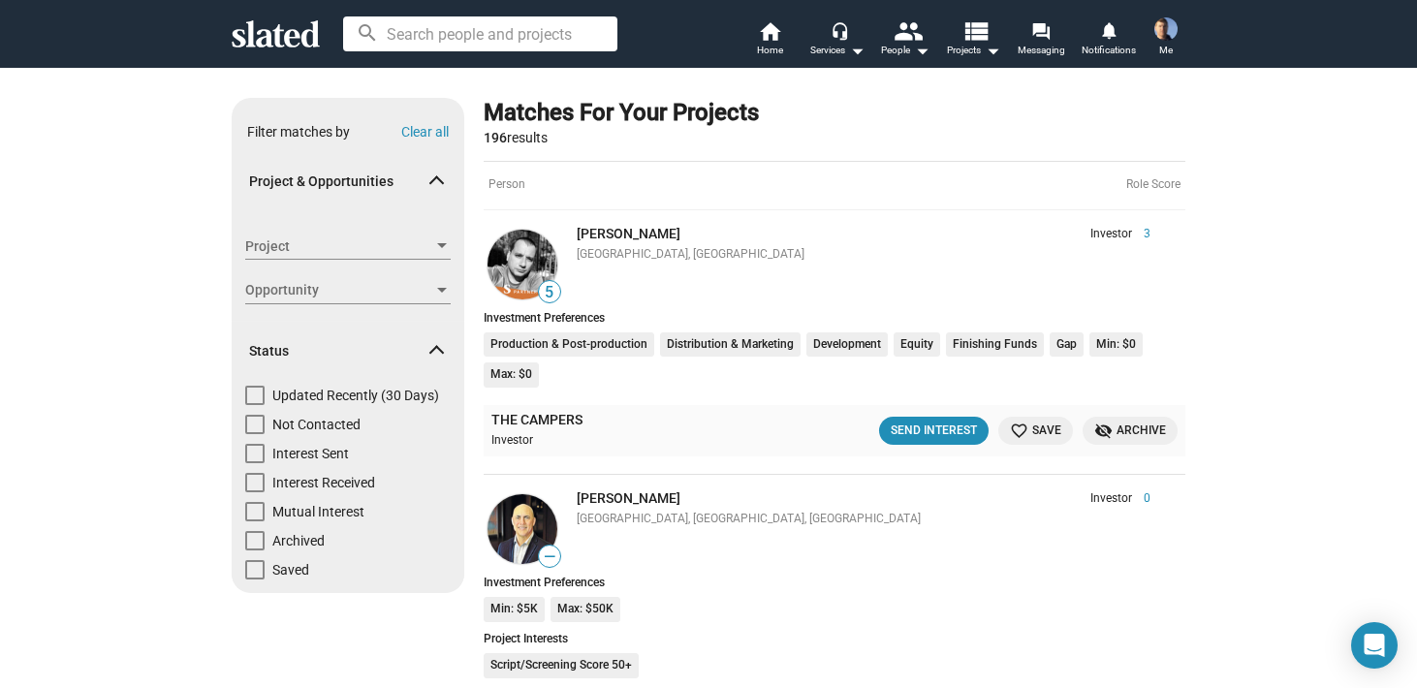
click at [435, 288] on div at bounding box center [441, 291] width 17 height 16
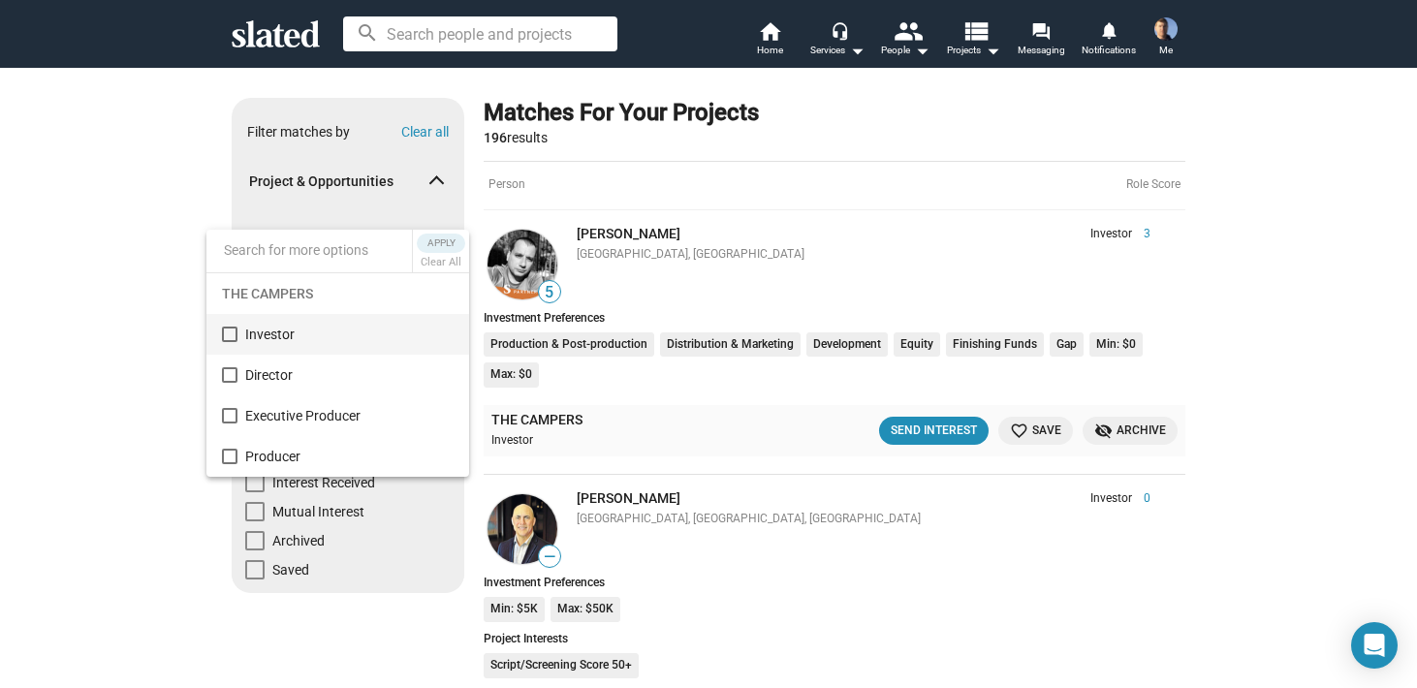
click at [439, 184] on div at bounding box center [708, 344] width 1417 height 688
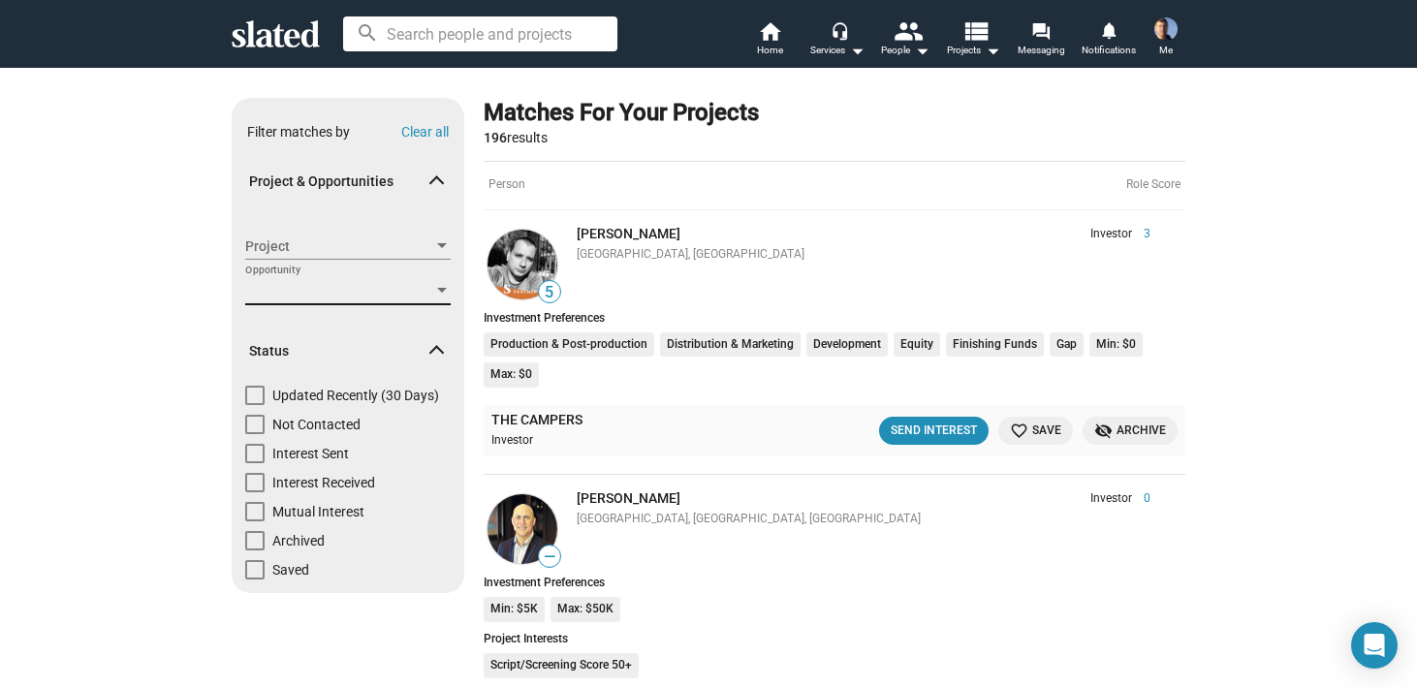
click at [446, 289] on div at bounding box center [442, 290] width 10 height 5
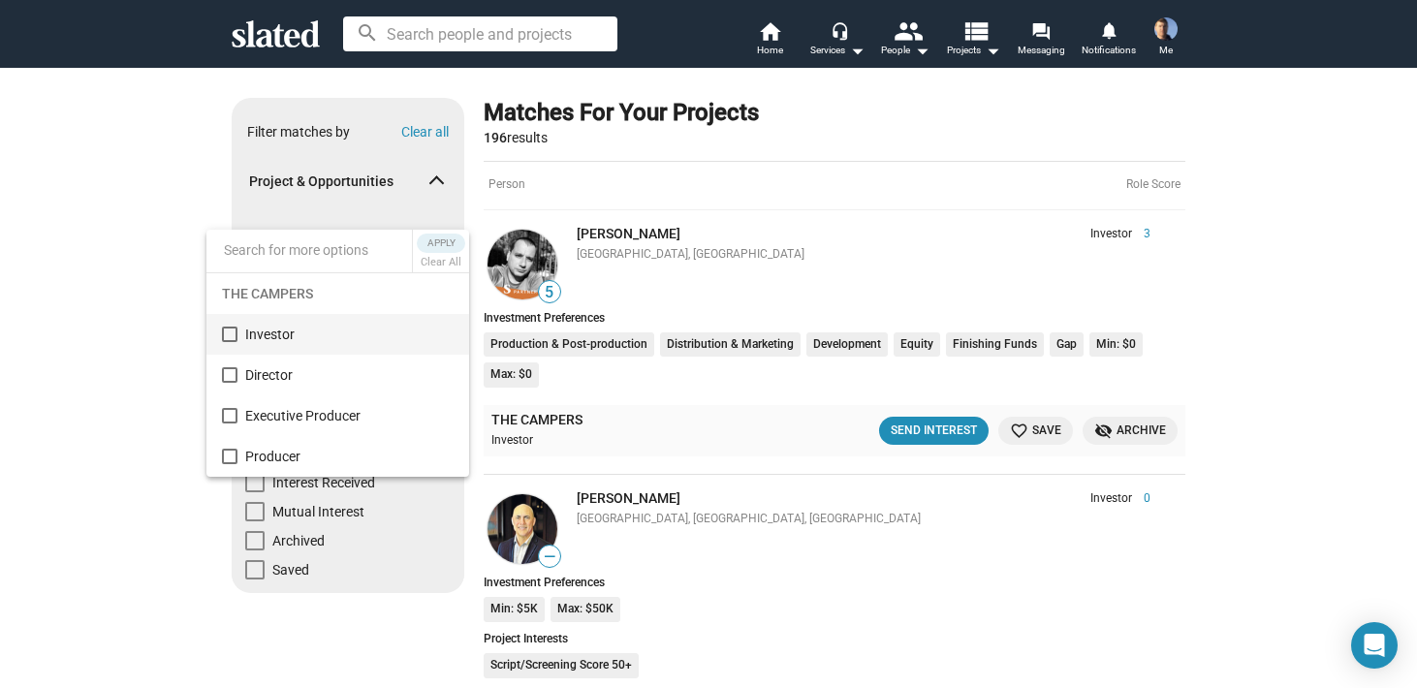
click at [474, 270] on div at bounding box center [708, 344] width 1417 height 688
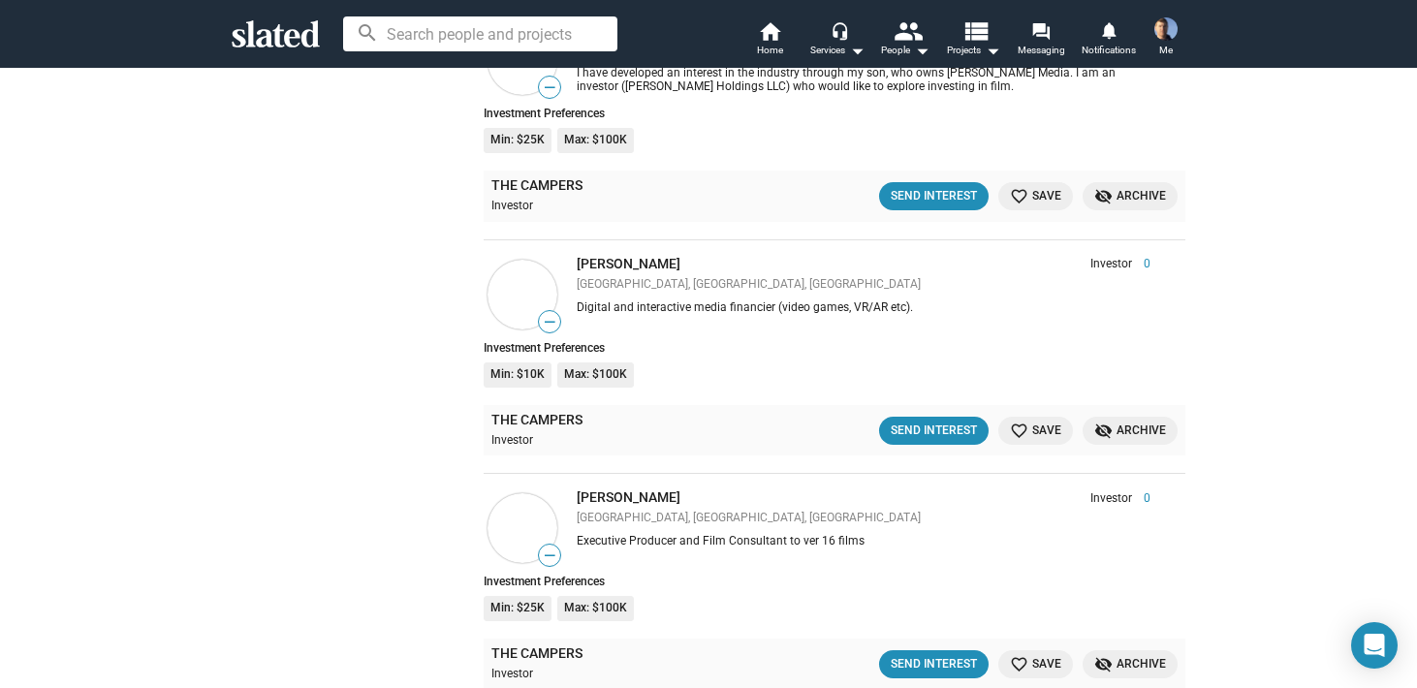
scroll to position [21508, 0]
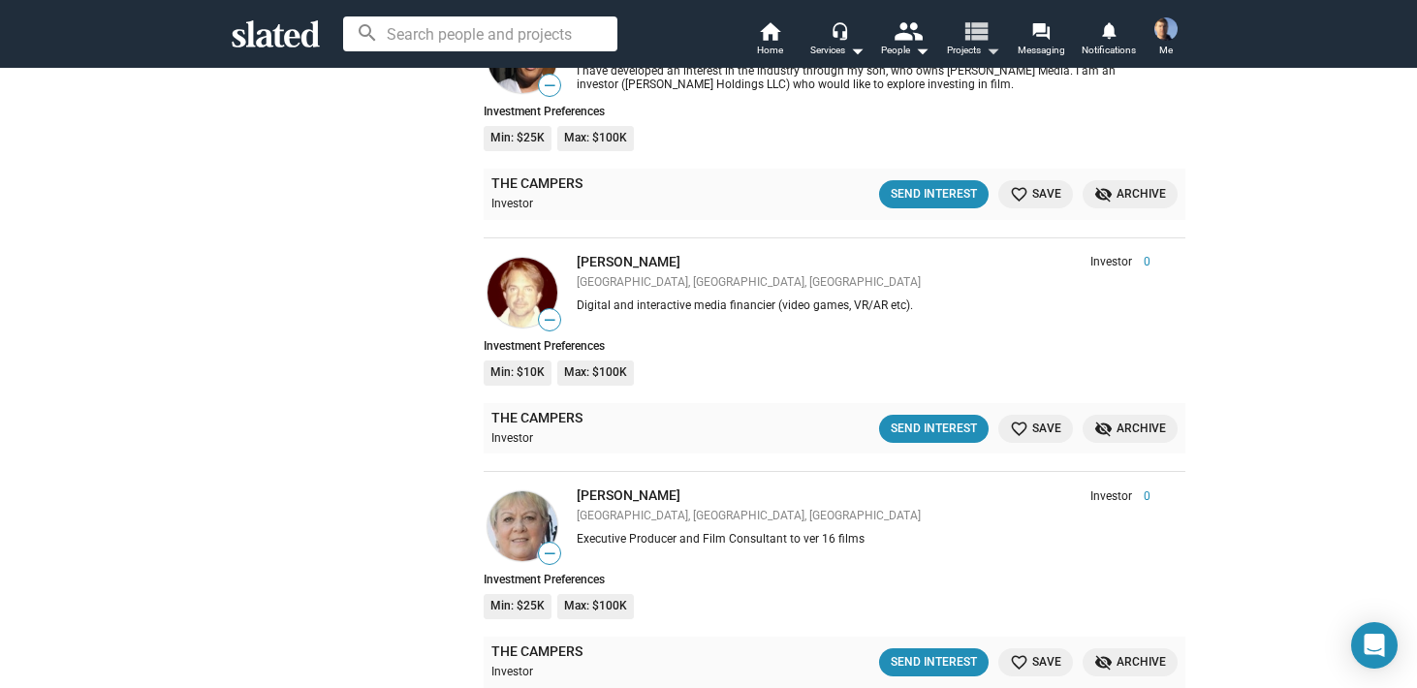
click at [982, 34] on mat-icon "view_list" at bounding box center [976, 30] width 28 height 28
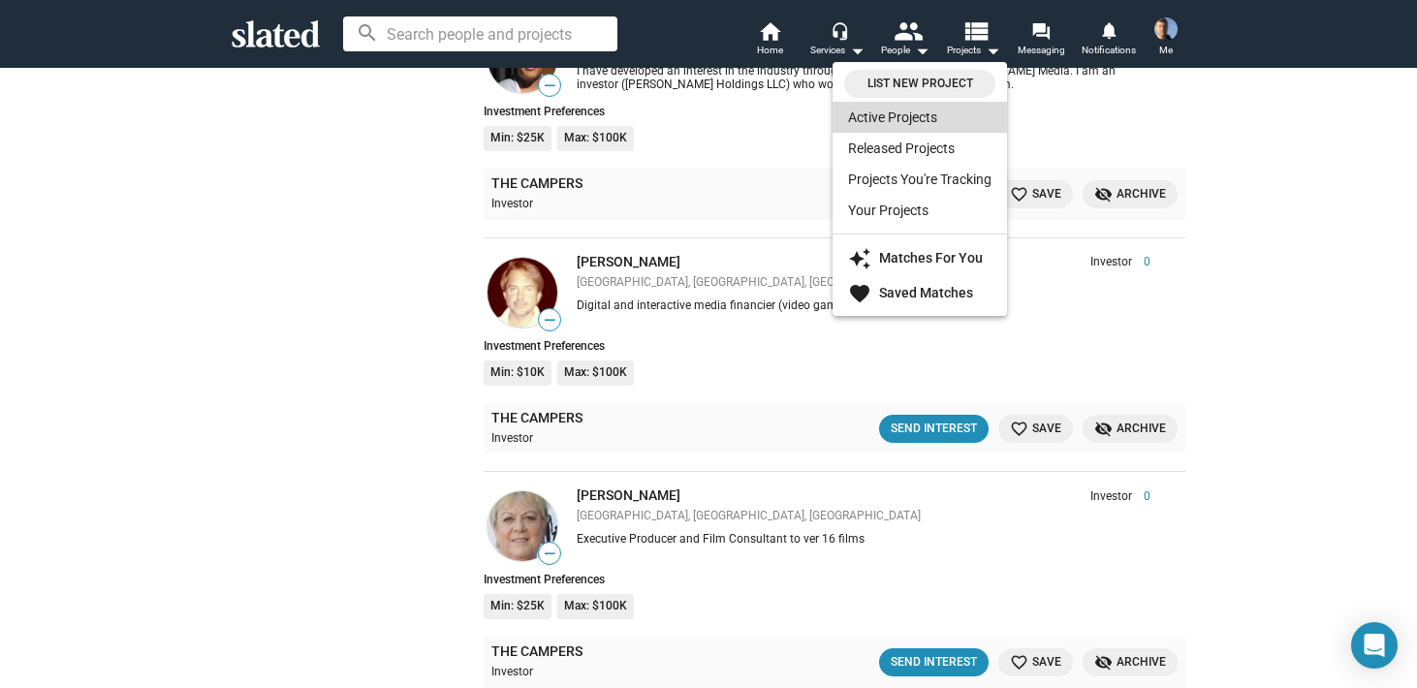
click at [889, 114] on link "Active Projects" at bounding box center [920, 117] width 174 height 31
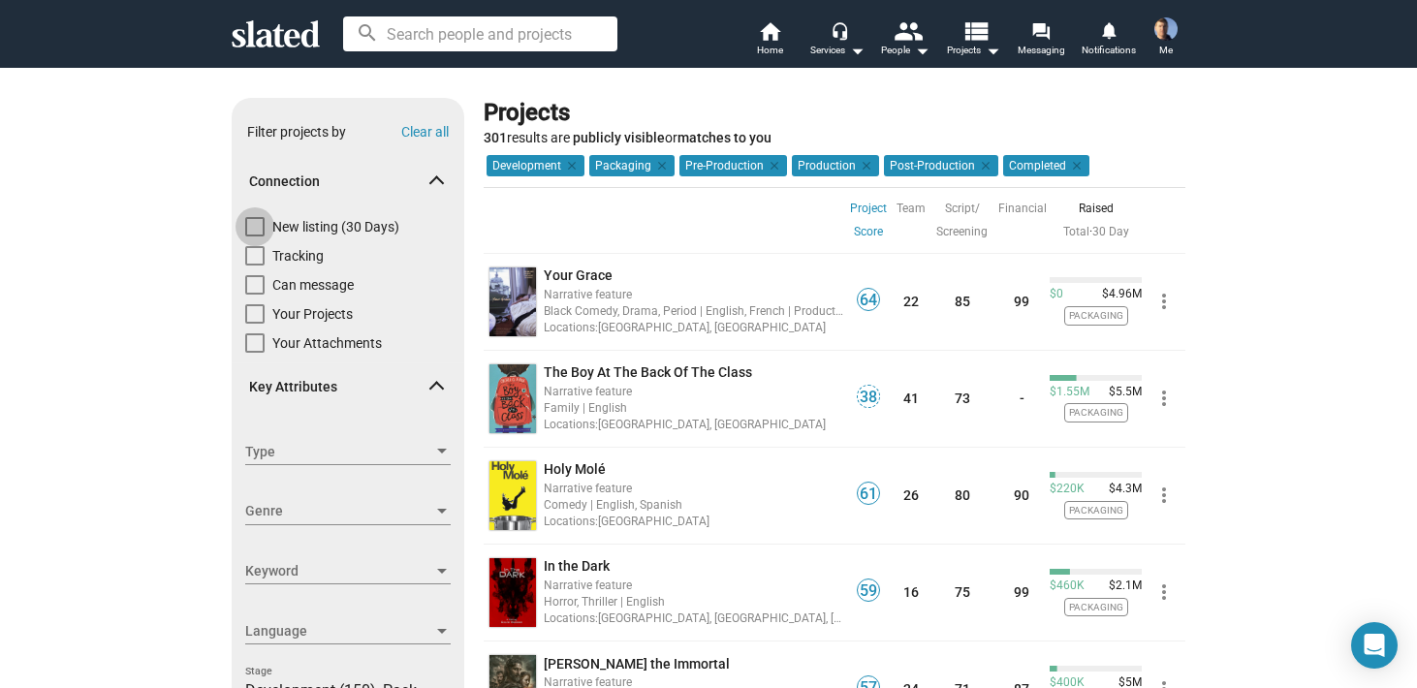
click at [253, 225] on span at bounding box center [254, 226] width 19 height 19
click at [254, 237] on input "New listing (30 Days)" at bounding box center [254, 237] width 1 height 1
checkbox input "true"
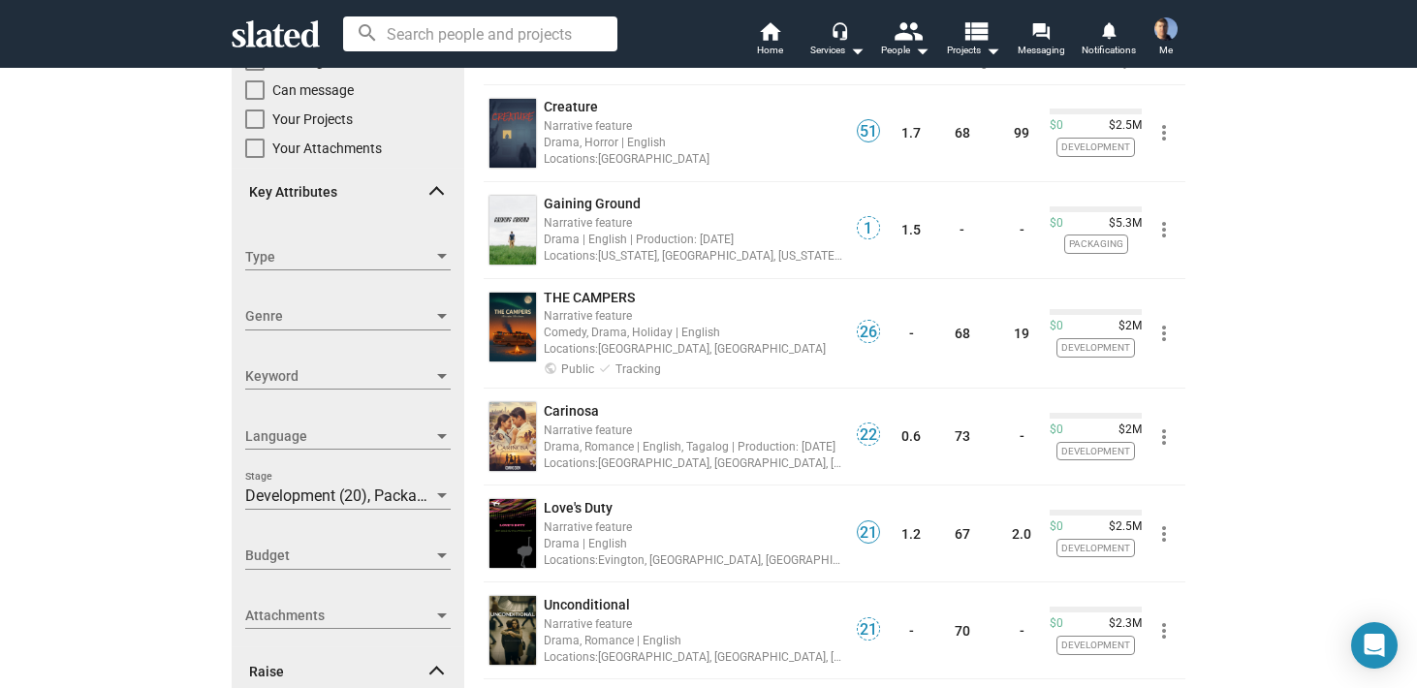
scroll to position [197, 0]
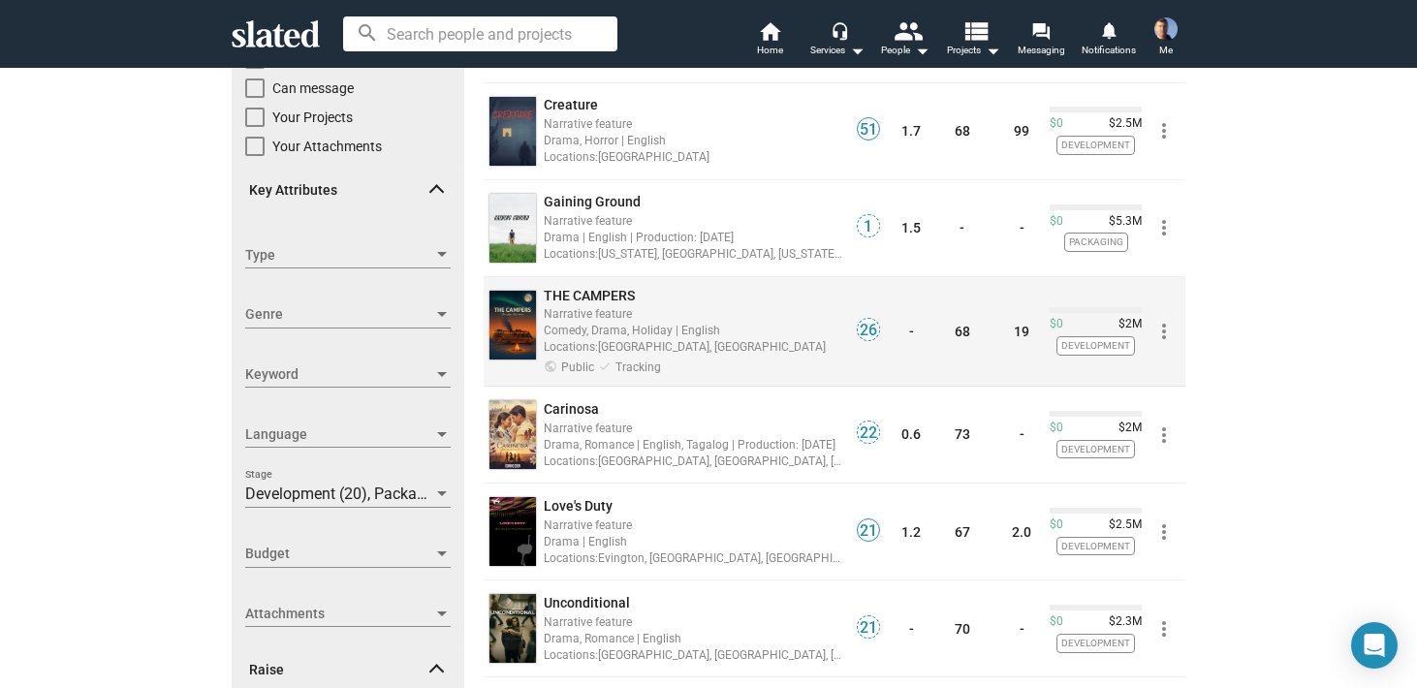
click at [569, 296] on span "THE CAMPERS" at bounding box center [589, 296] width 91 height 16
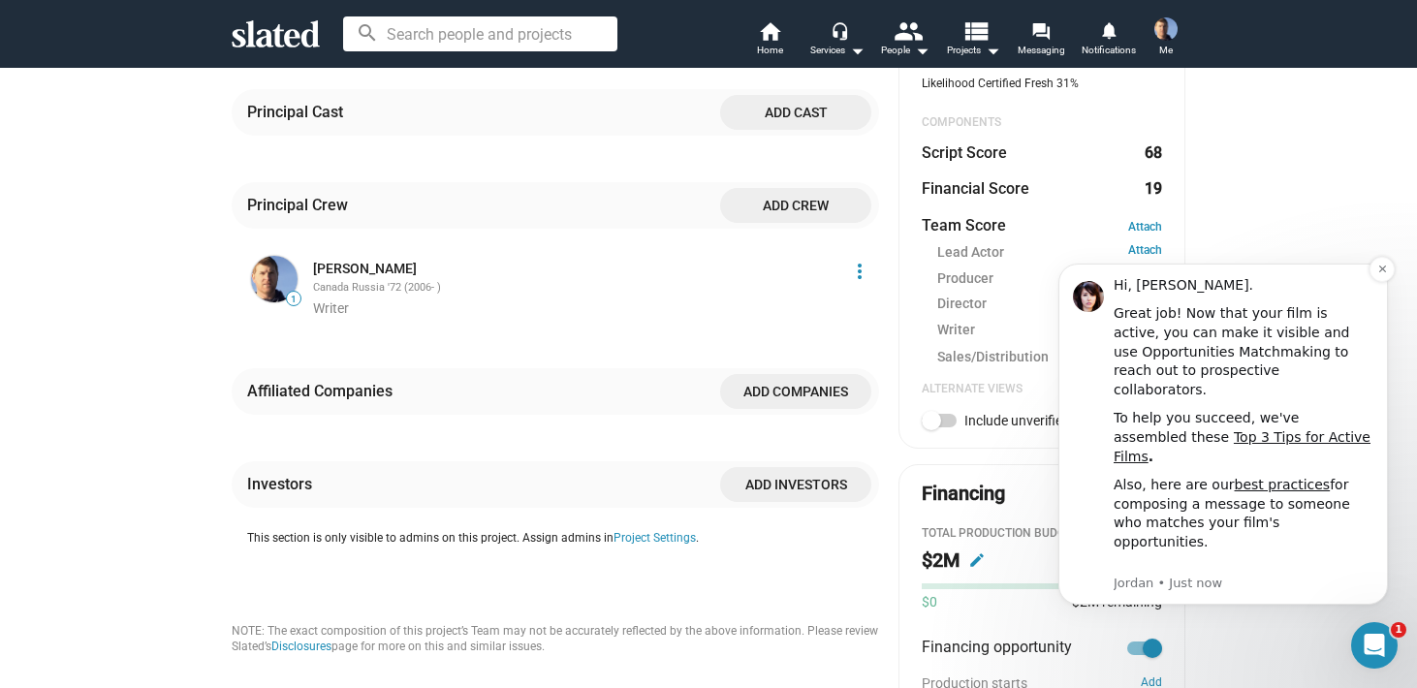
scroll to position [4, 0]
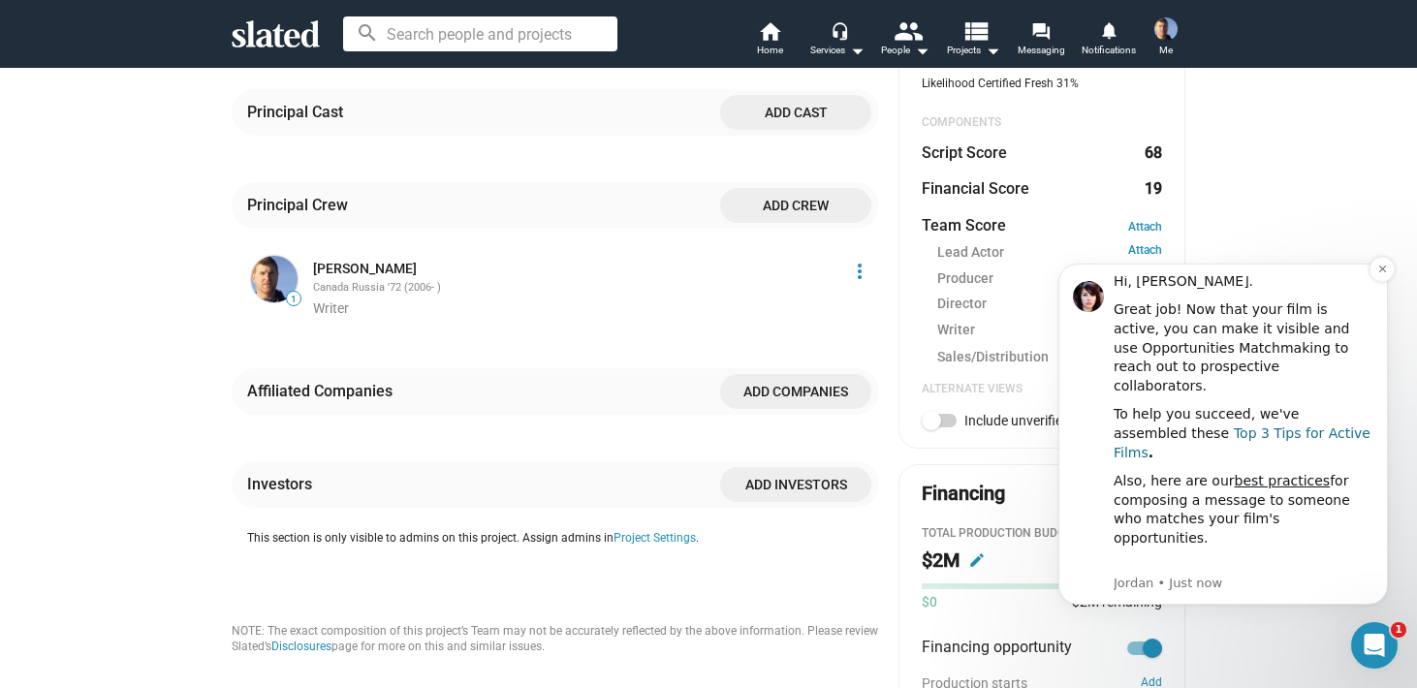
click at [1223, 426] on link "Top 3 Tips for Active Films" at bounding box center [1242, 443] width 257 height 35
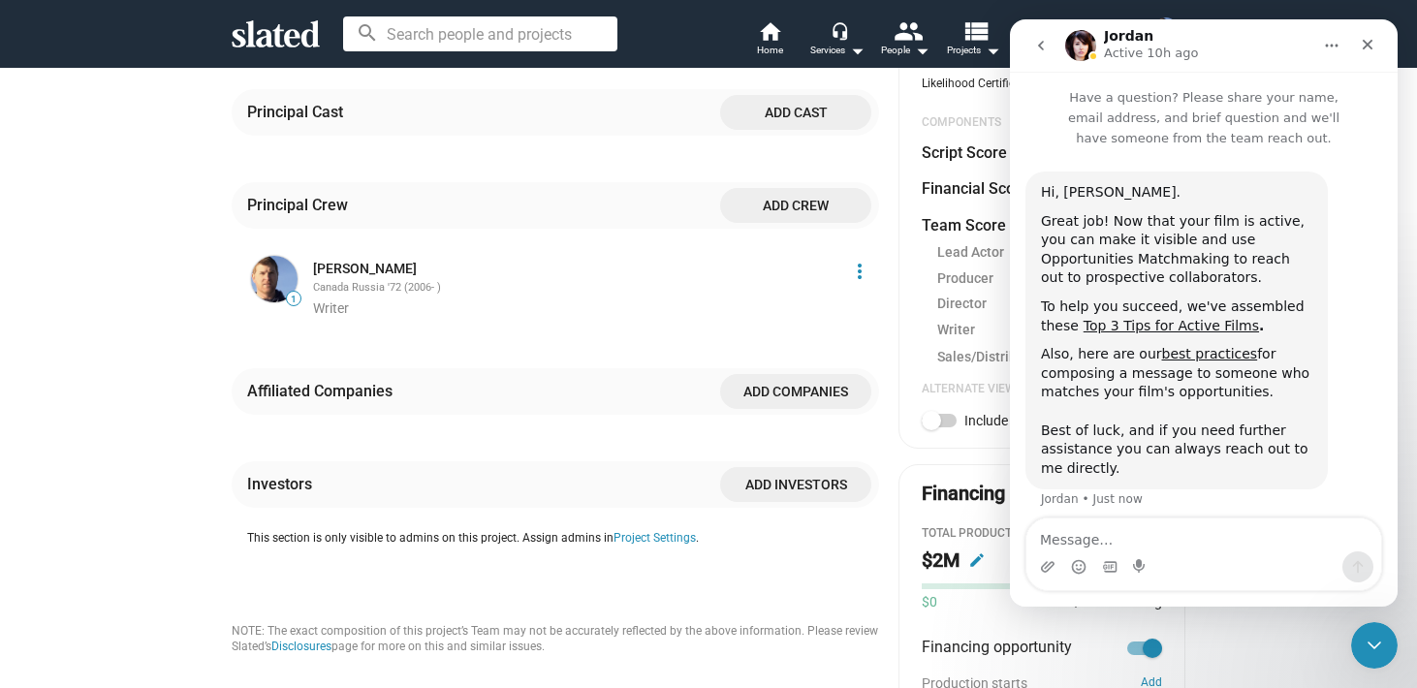
scroll to position [12, 0]
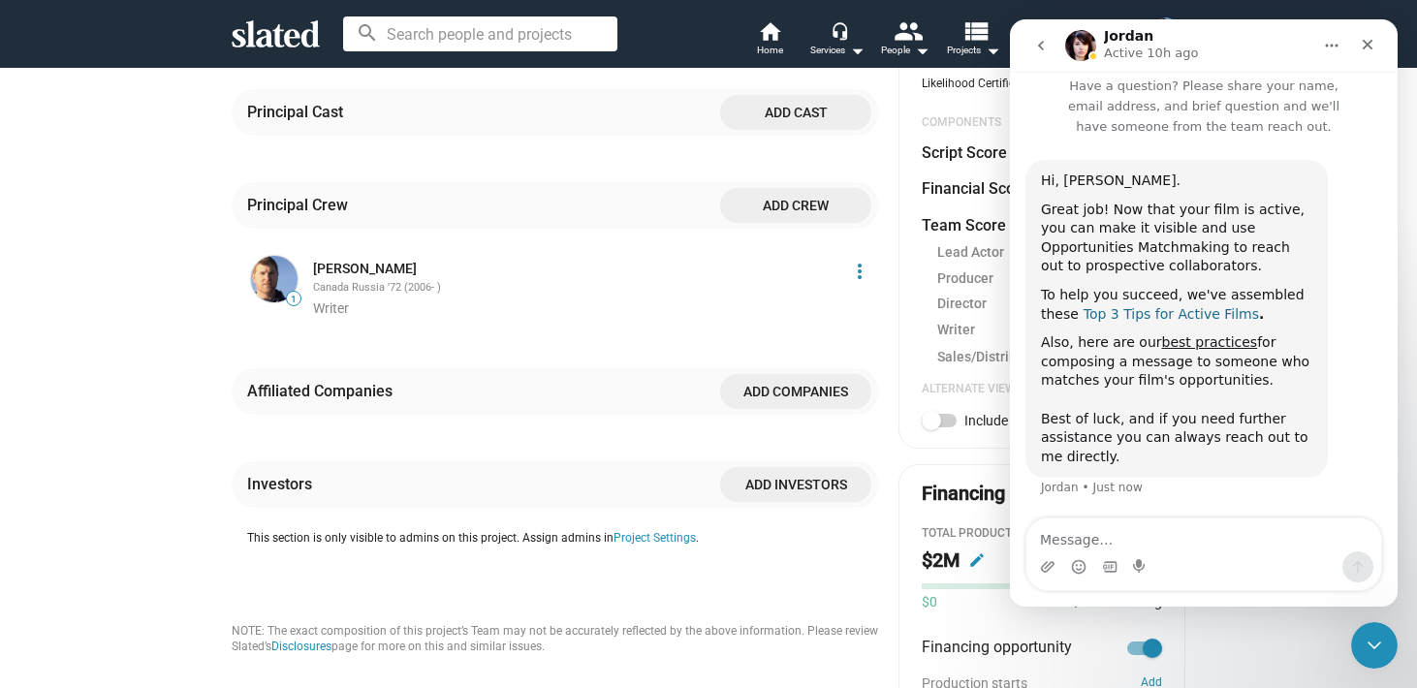
click at [1155, 313] on link "Top 3 Tips for Active Films" at bounding box center [1171, 314] width 175 height 16
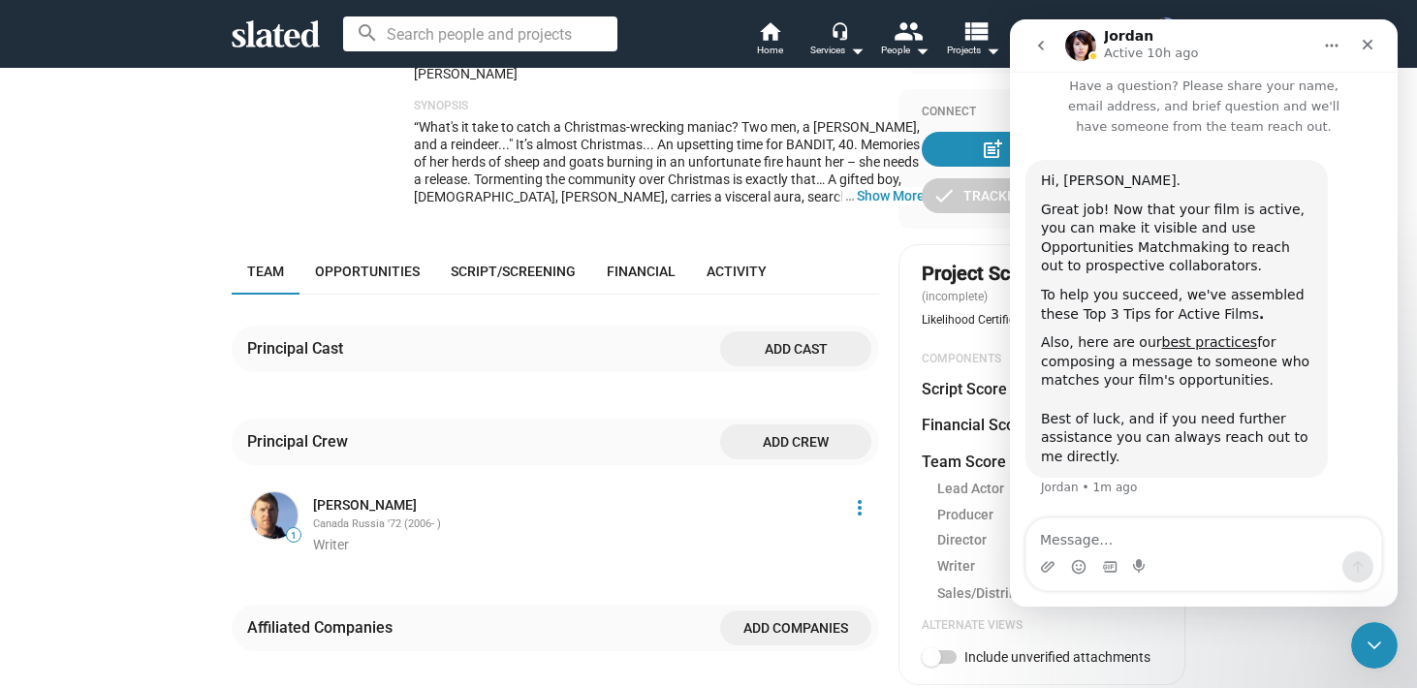
scroll to position [0, 0]
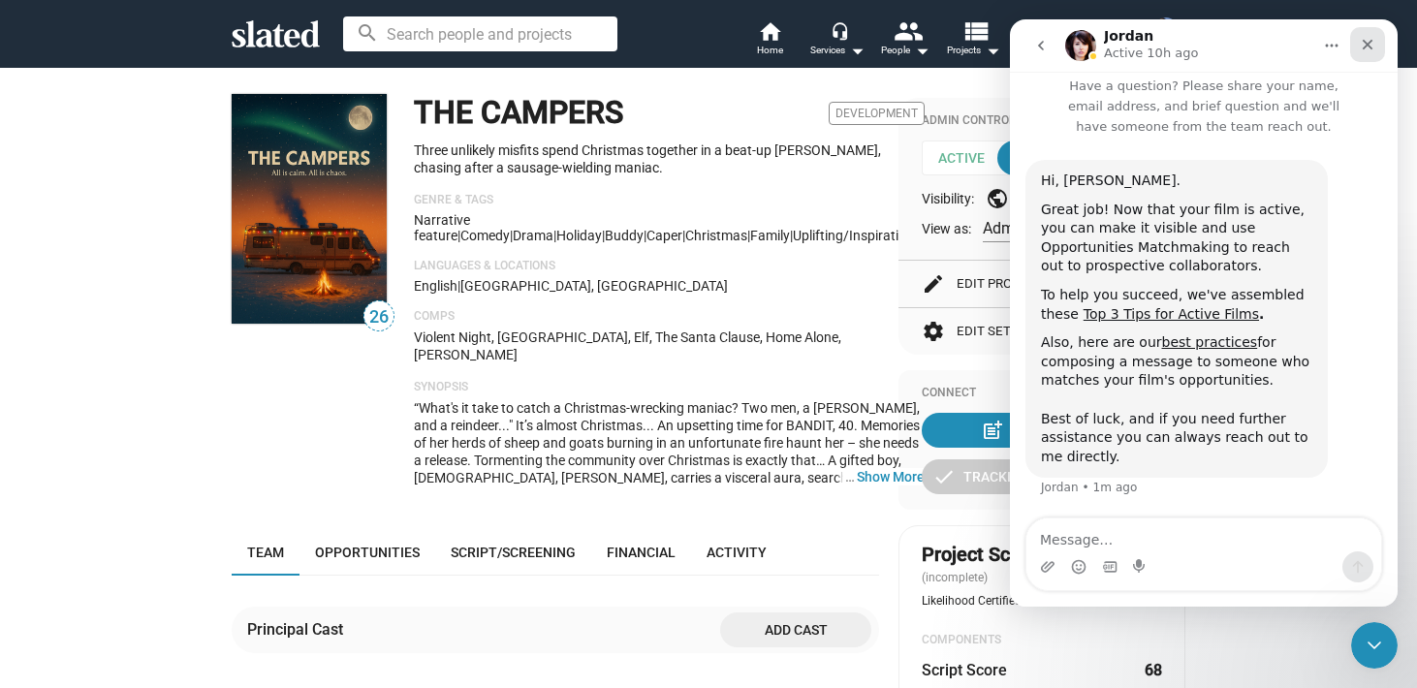
click at [1374, 42] on icon "Close" at bounding box center [1368, 45] width 16 height 16
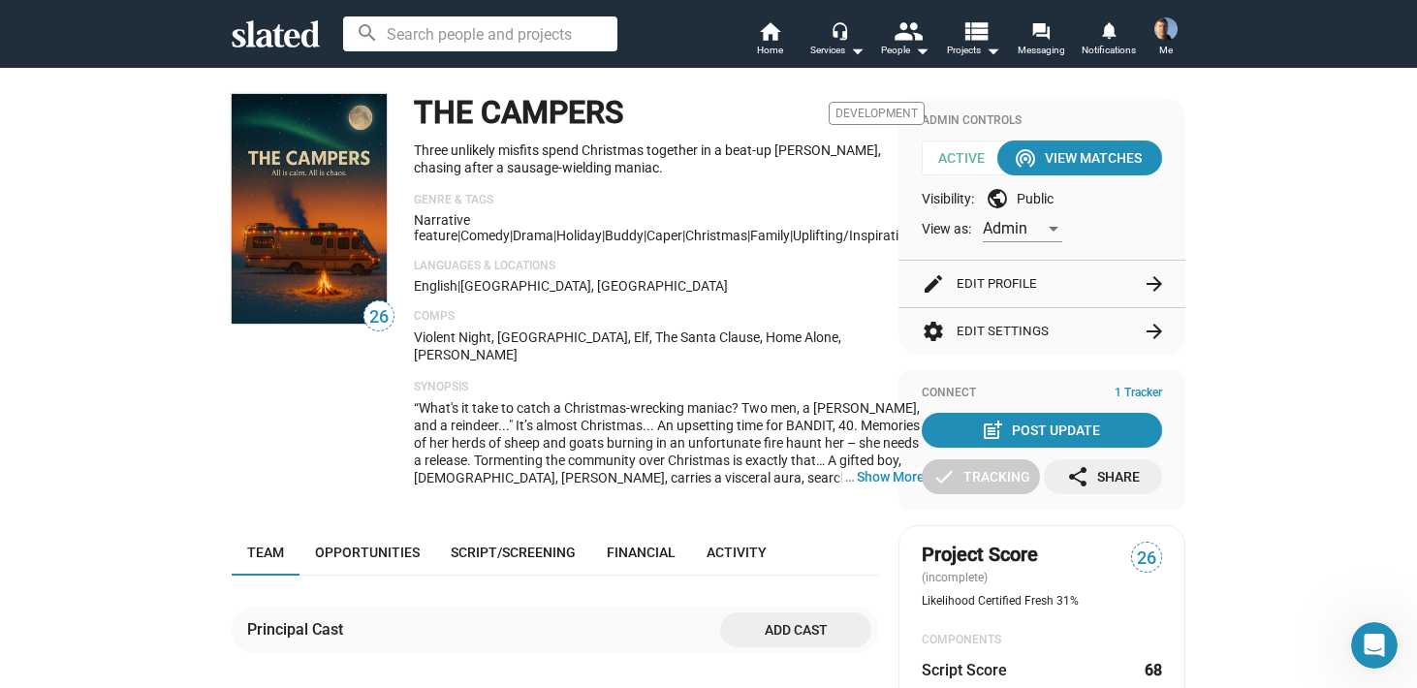
scroll to position [12, 0]
click at [344, 545] on span "Opportunities" at bounding box center [367, 553] width 105 height 16
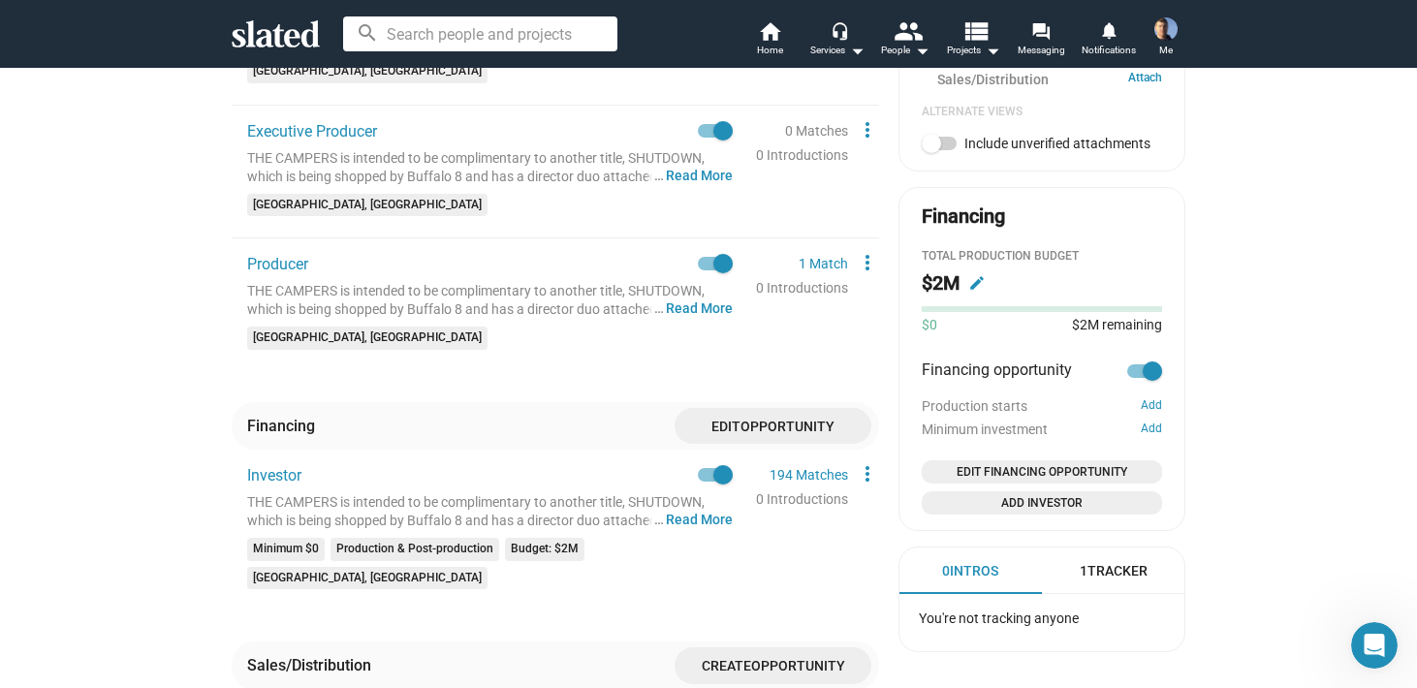
scroll to position [796, 0]
click at [709, 467] on span at bounding box center [715, 474] width 35 height 14
click at [708, 481] on input "checkbox" at bounding box center [707, 481] width 1 height 1
checkbox input "true"
checkbox input "false"
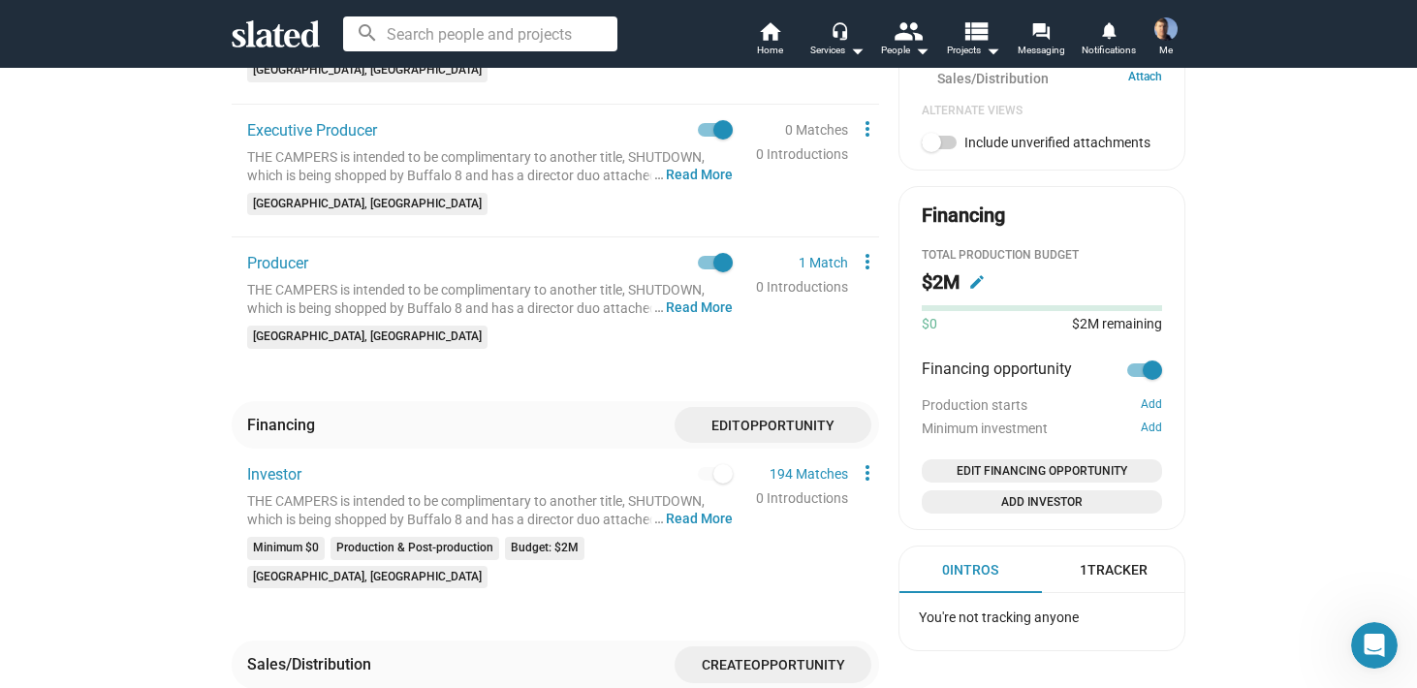
checkbox input "false"
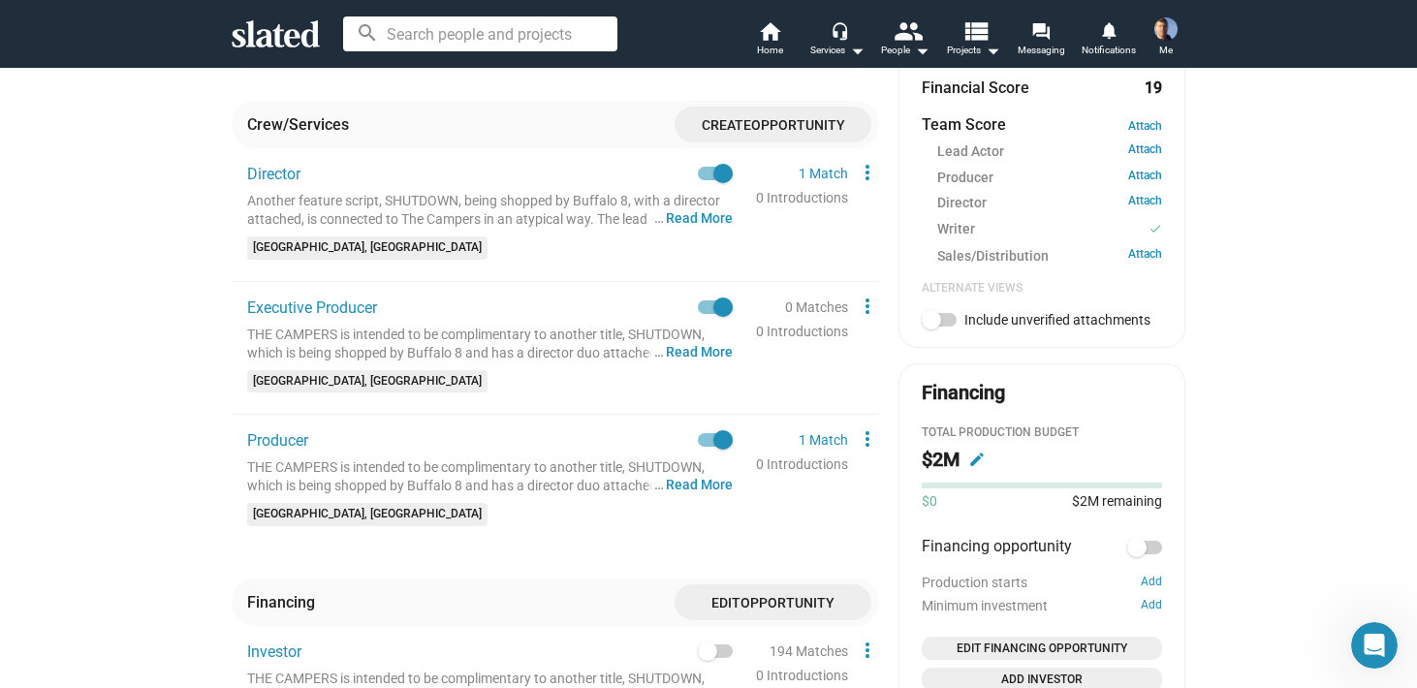
scroll to position [0, 0]
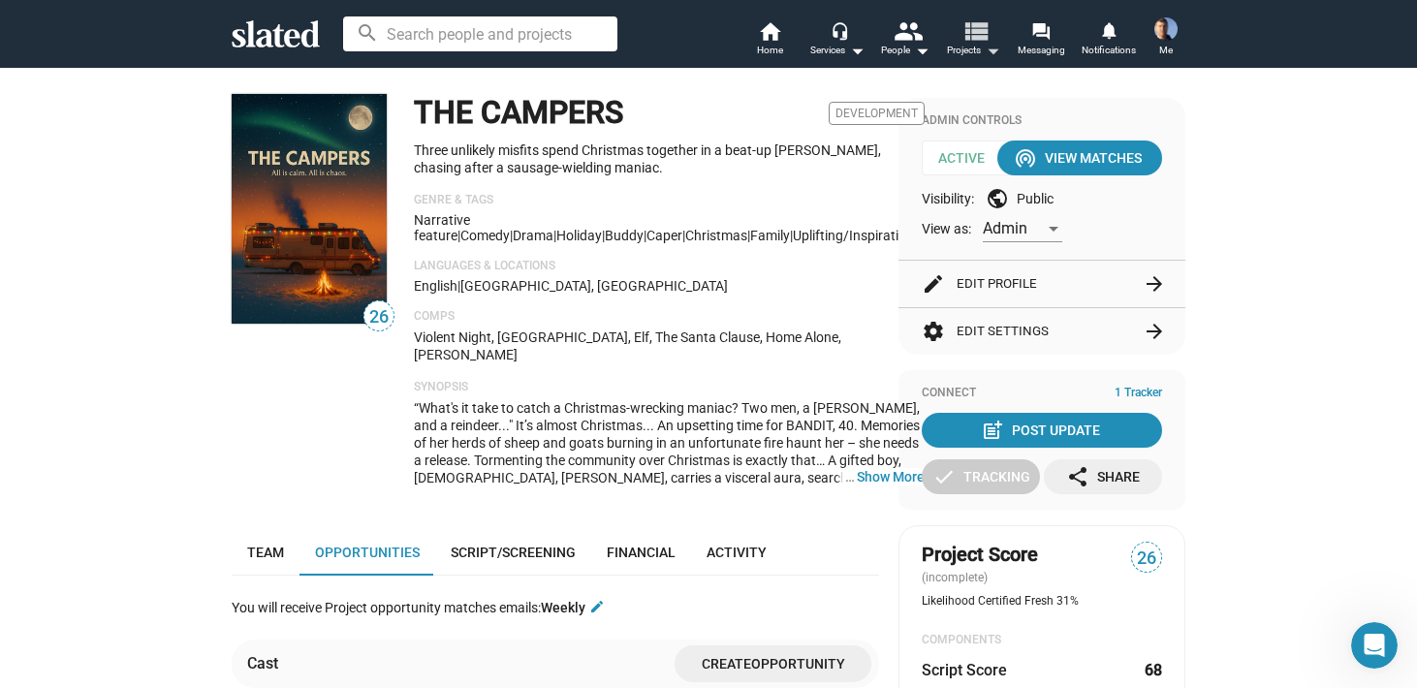
click at [977, 39] on mat-icon "view_list" at bounding box center [976, 30] width 28 height 28
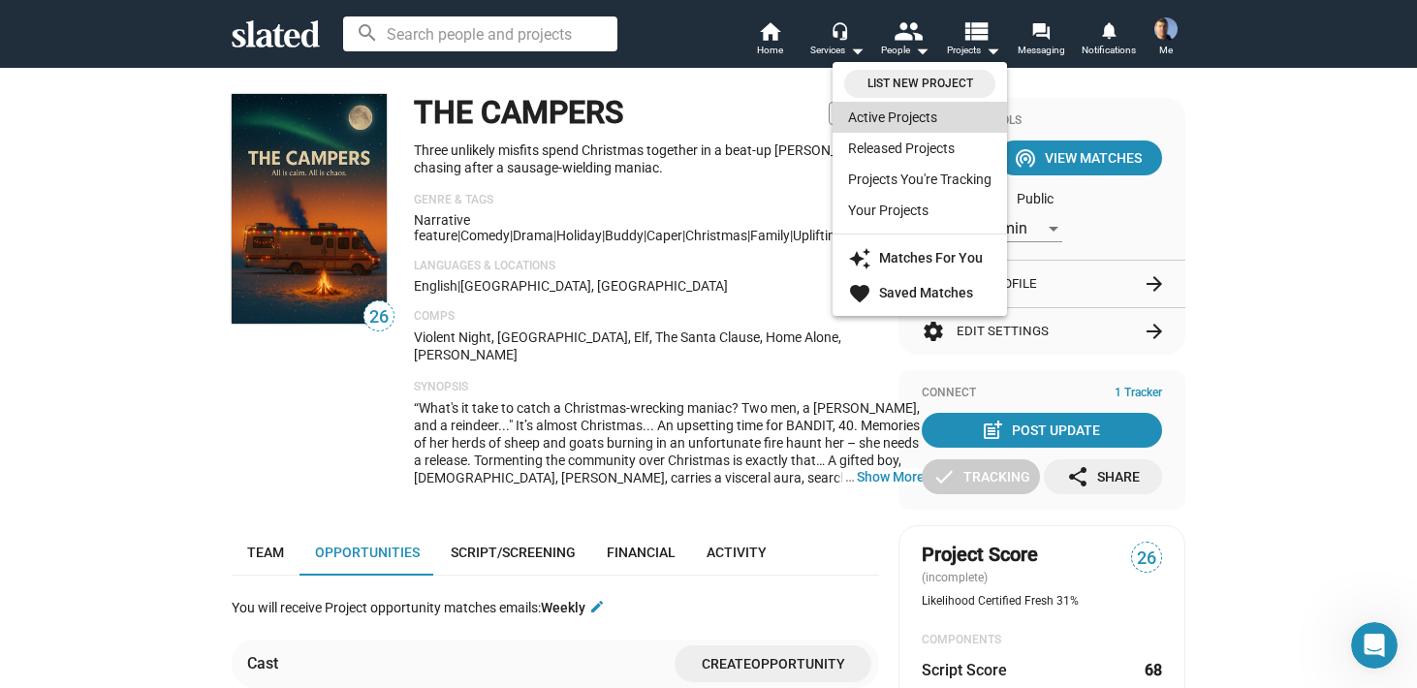
click at [899, 113] on link "Active Projects" at bounding box center [920, 117] width 174 height 31
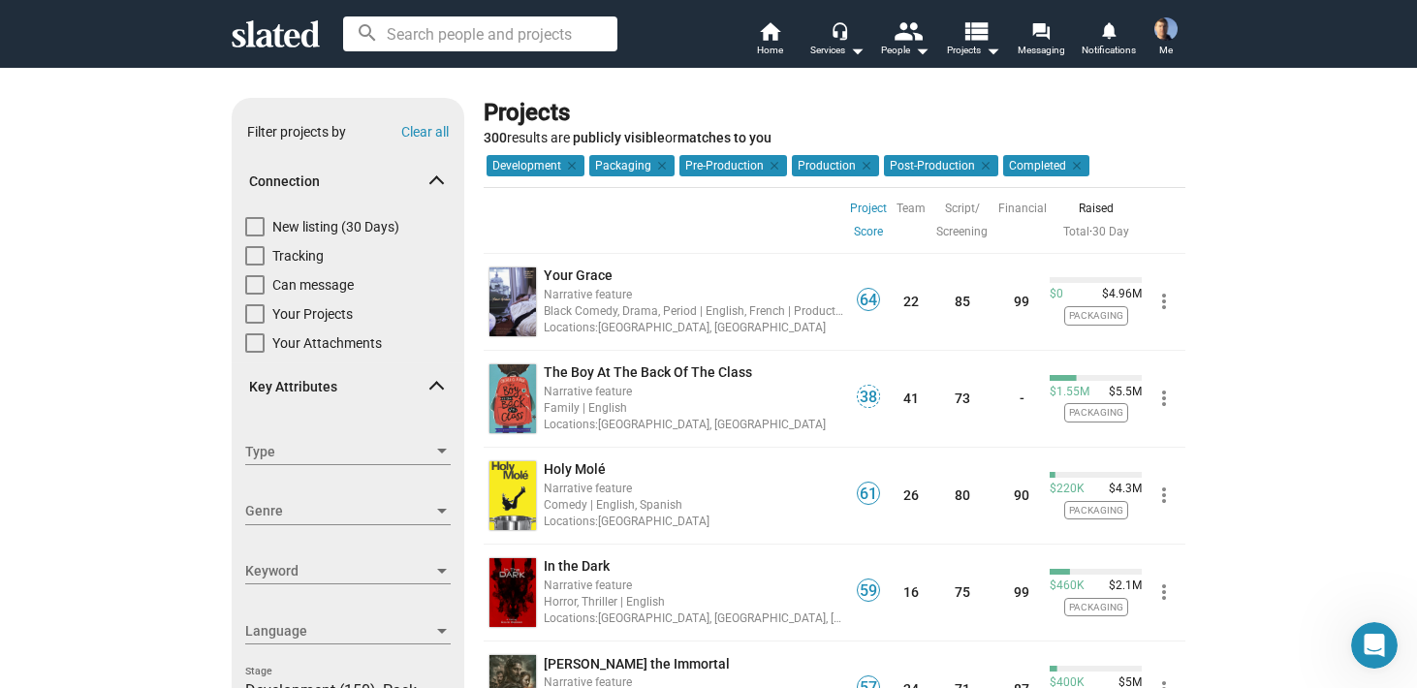
click at [256, 224] on span at bounding box center [254, 226] width 19 height 19
click at [255, 237] on input "New listing (30 Days)" at bounding box center [254, 237] width 1 height 1
checkbox input "true"
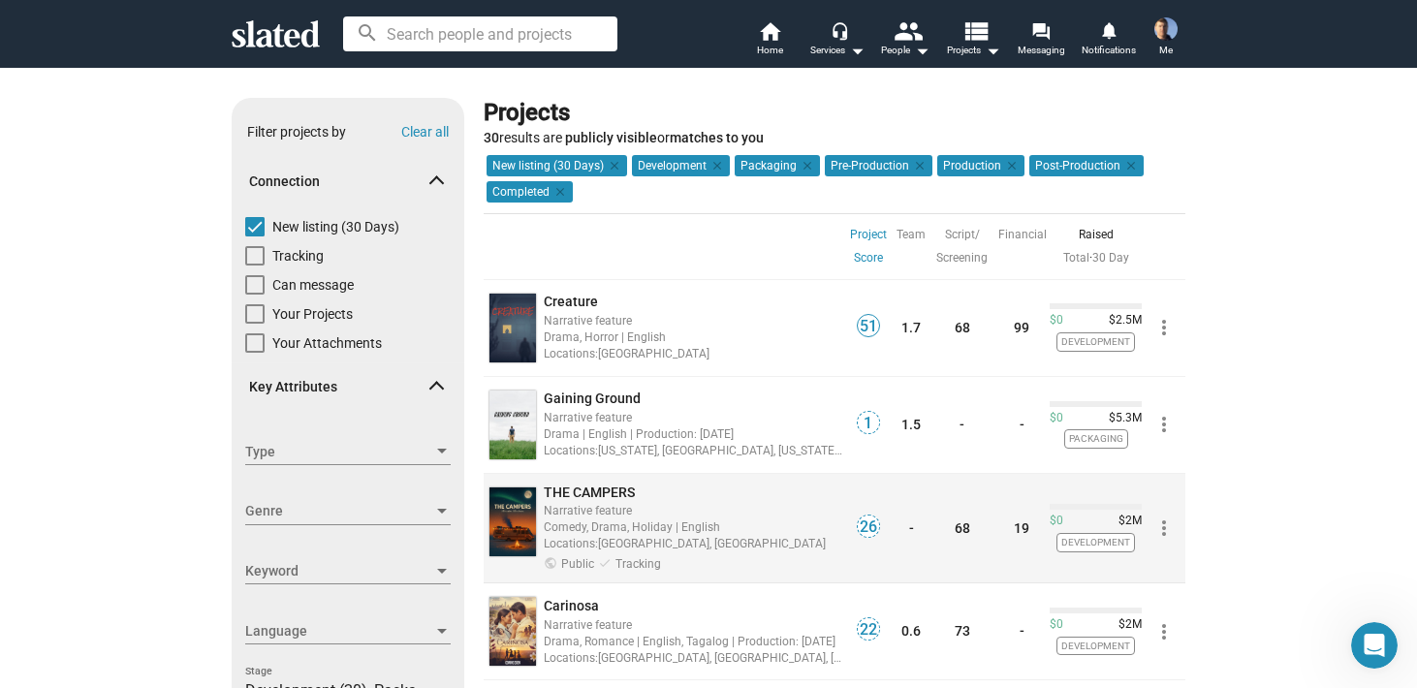
click at [584, 507] on div "Narrative feature" at bounding box center [694, 510] width 300 height 18
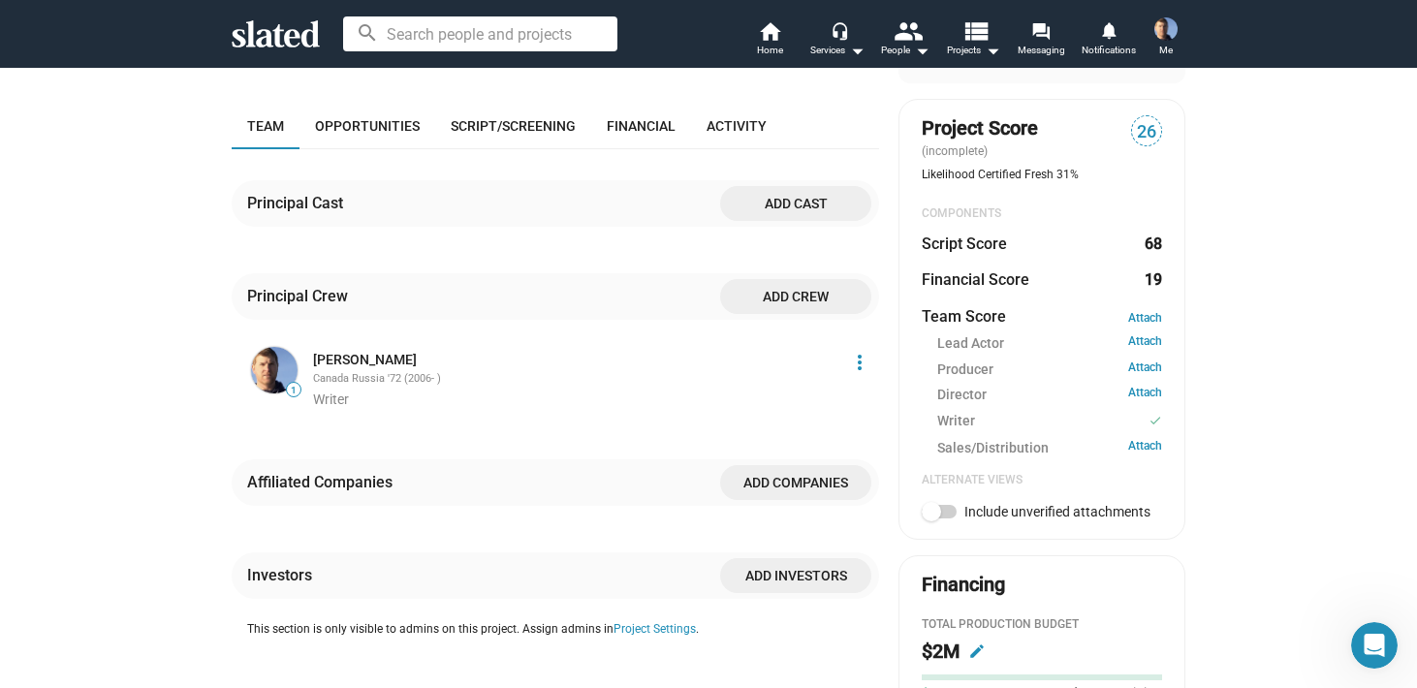
scroll to position [425, 0]
click at [732, 120] on span "Activity" at bounding box center [737, 128] width 60 height 16
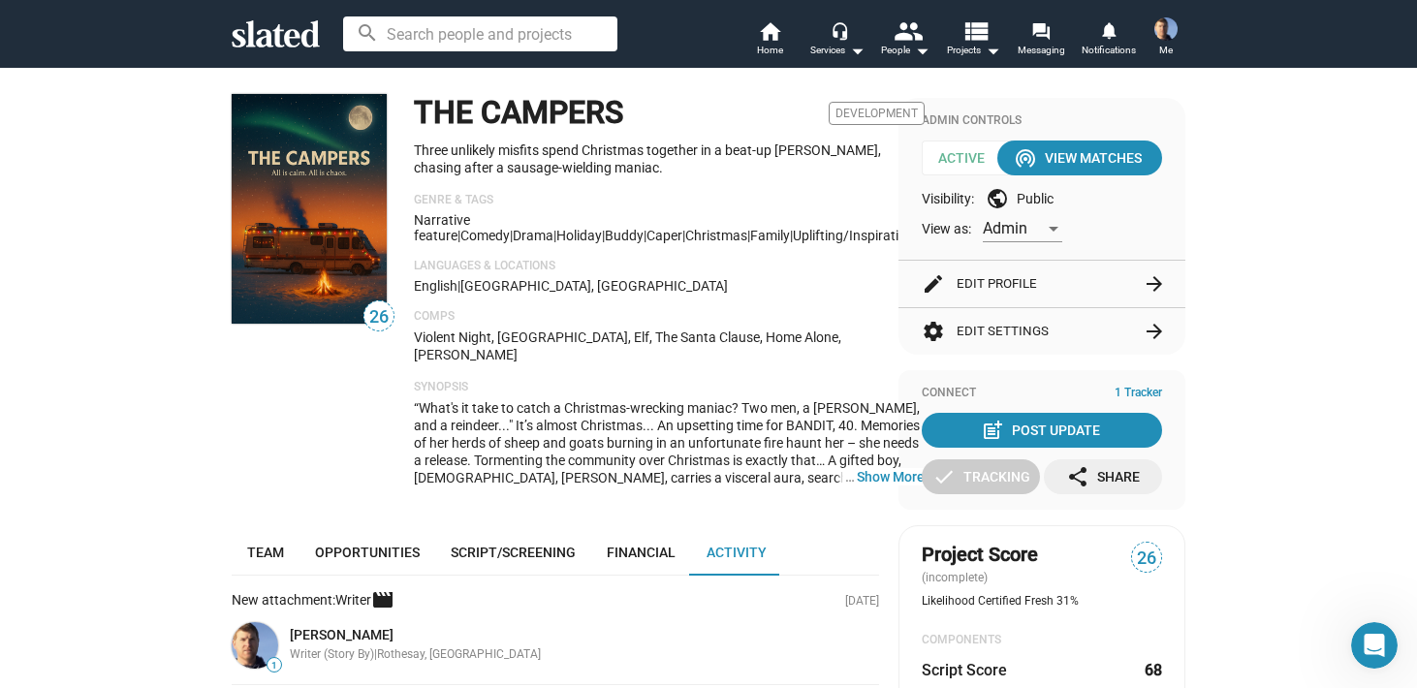
scroll to position [62, 0]
